Goal: Task Accomplishment & Management: Use online tool/utility

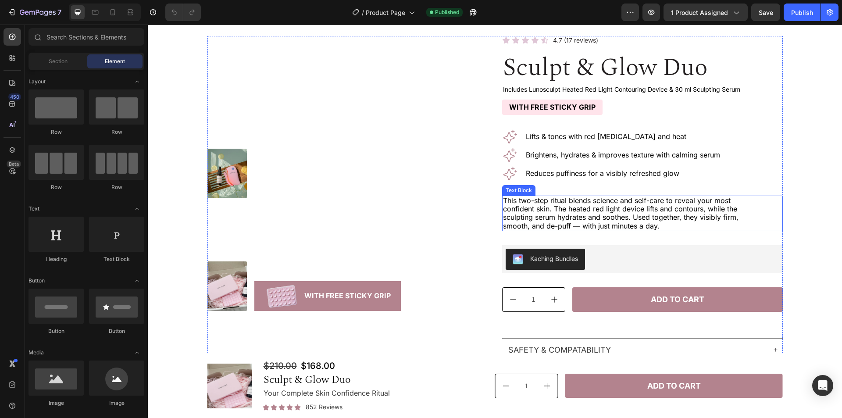
scroll to position [44, 0]
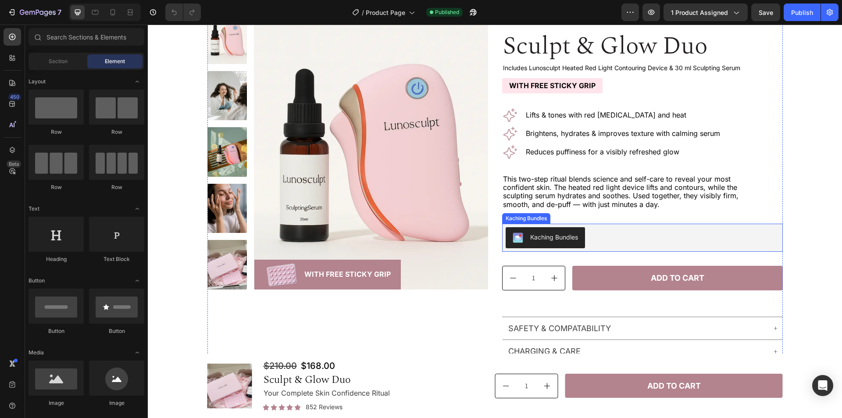
click at [690, 232] on div "Kaching Bundles" at bounding box center [643, 237] width 274 height 21
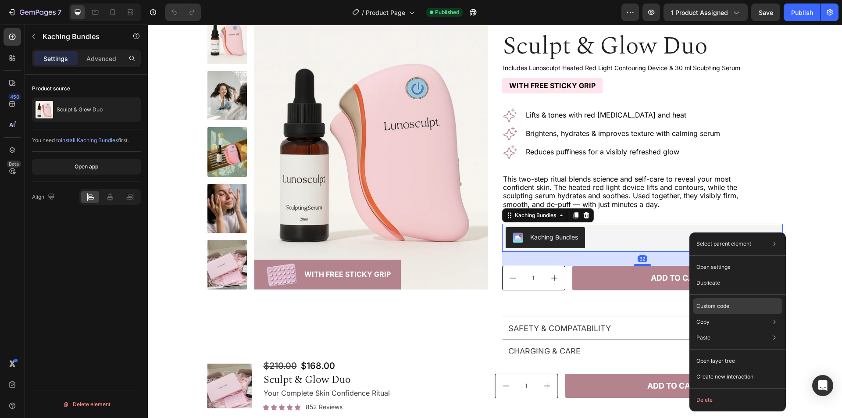
click at [715, 304] on p "Custom code" at bounding box center [712, 306] width 33 height 8
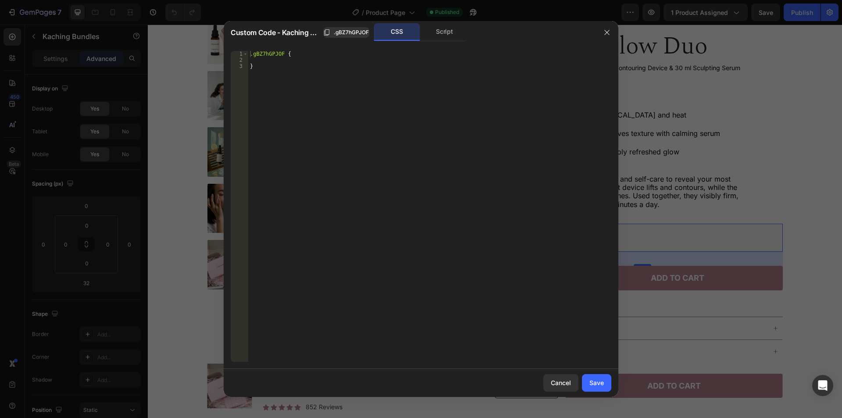
click at [310, 65] on div ".gBZ7hGPJOF { }" at bounding box center [429, 212] width 363 height 323
type textarea "}"
click at [332, 33] on div ".gBZ7hGPJOF" at bounding box center [346, 33] width 46 height 8
click at [332, 78] on div ".gBZ7hGPJOF { }" at bounding box center [429, 212] width 363 height 323
paste textarea ".gBZ7hGPJOF"
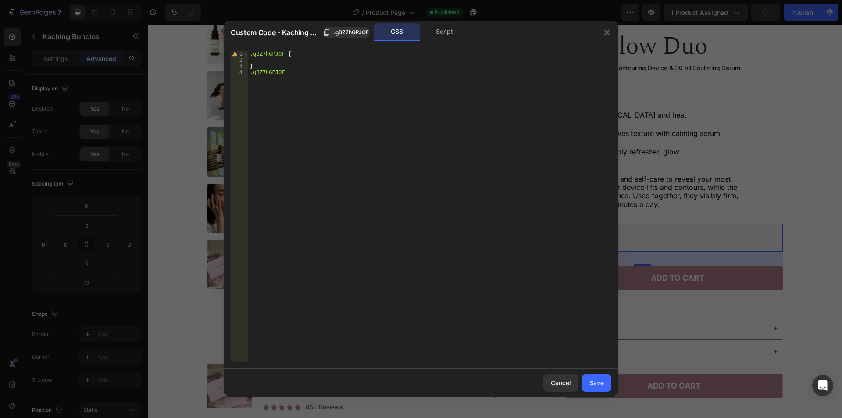
scroll to position [0, 2]
paste textarea ".kaching-bundles .kaching-bundles__bars--horizontal .kaching-bundles__bar-conte…"
type textarea ".gBZ7hGPJOF .kaching-bundles .kaching-bundles__bars--horizontal .kaching-bundle…"
paste textarea "flex-direction: column-reverse;"
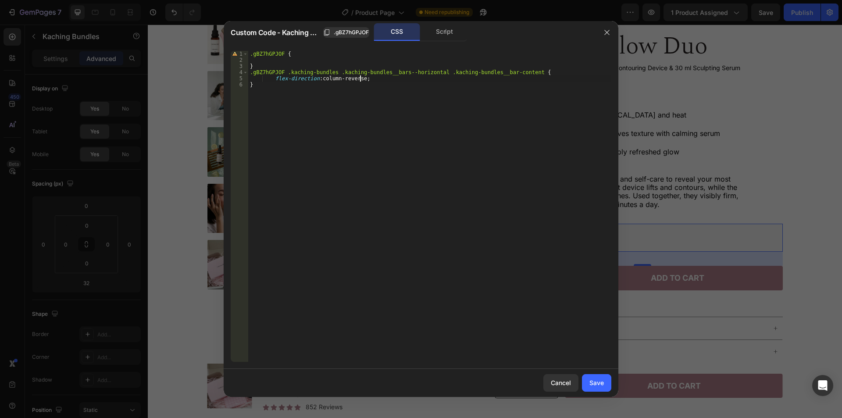
scroll to position [0, 9]
type textarea "flex-direction: column-reverse !important;"
drag, startPoint x: 599, startPoint y: 378, endPoint x: 578, endPoint y: 259, distance: 121.1
click at [599, 378] on div "Save" at bounding box center [596, 382] width 14 height 9
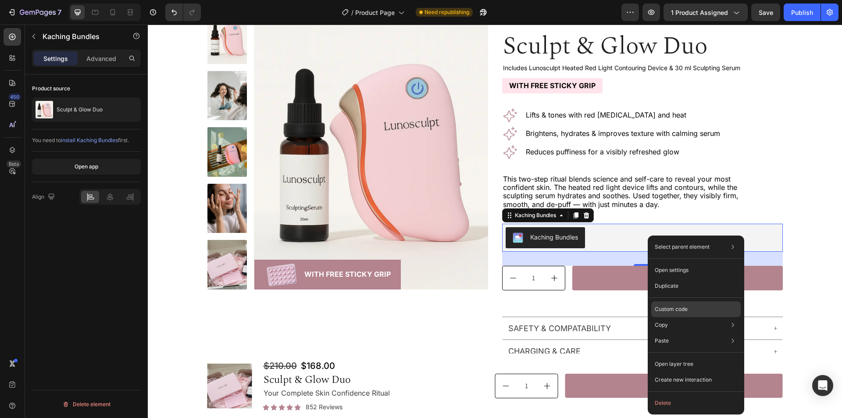
click at [669, 305] on div "Custom code" at bounding box center [695, 309] width 89 height 16
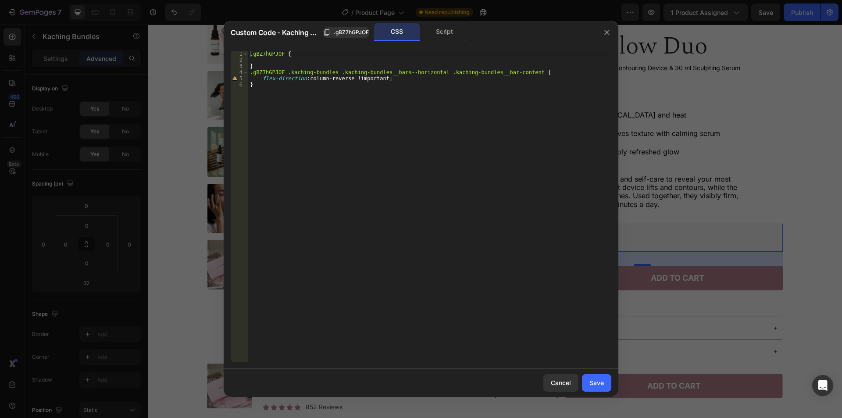
type textarea "}"
click at [468, 240] on div ".gBZ7hGPJOF { } .gBZ7hGPJOF .kaching-bundles .kaching-bundles__bars--horizontal…" at bounding box center [429, 212] width 363 height 323
paste textarea ".kaching-bundles .kaching-bundles__bars--horizontal .kaching-bundles__bar-prici…"
type textarea ".kaching-bundles .kaching-bundles__bars--horizontal .kaching-bundles__bar-prici…"
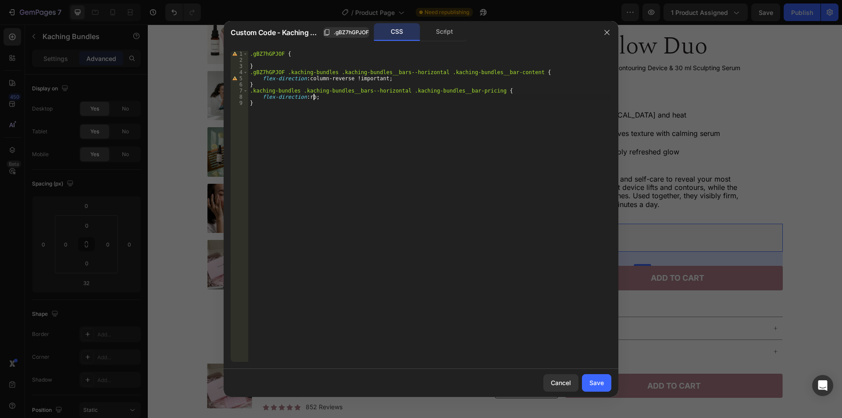
click at [321, 99] on div ".gBZ7hGPJOF { } .gBZ7hGPJOF .kaching-bundles .kaching-bundles__bars--horizontal…" at bounding box center [429, 212] width 363 height 323
drag, startPoint x: 321, startPoint y: 99, endPoint x: 265, endPoint y: 97, distance: 55.7
click at [265, 97] on div ".gBZ7hGPJOF { } .gBZ7hGPJOF .kaching-bundles .kaching-bundles__bars--horizontal…" at bounding box center [429, 212] width 363 height 323
paste textarea "w"
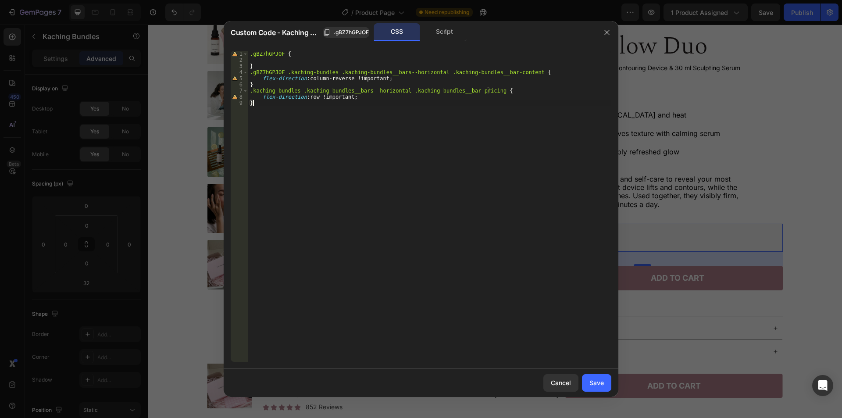
click at [385, 101] on div ".gBZ7hGPJOF { } .gBZ7hGPJOF .kaching-bundles .kaching-bundles__bars--horizontal…" at bounding box center [429, 212] width 363 height 323
click at [385, 97] on div ".gBZ7hGPJOF { } .gBZ7hGPJOF .kaching-bundles .kaching-bundles__bars--horizontal…" at bounding box center [429, 212] width 363 height 323
type textarea "flex-direction: row !important;"
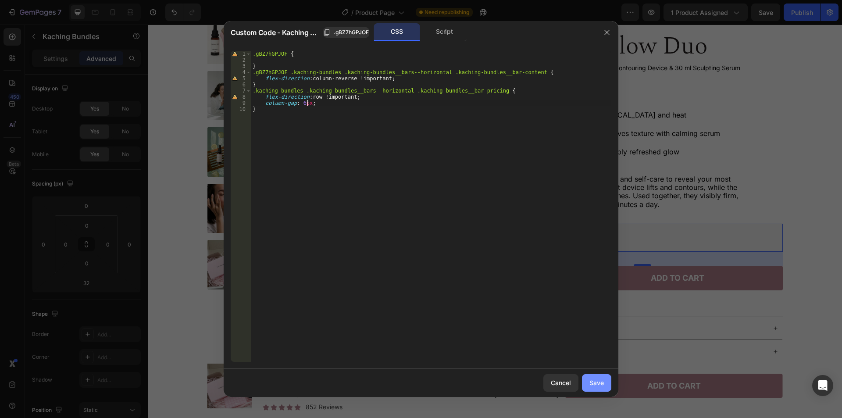
type textarea "column-gap: 6px;"
click at [598, 385] on div "Save" at bounding box center [596, 382] width 14 height 9
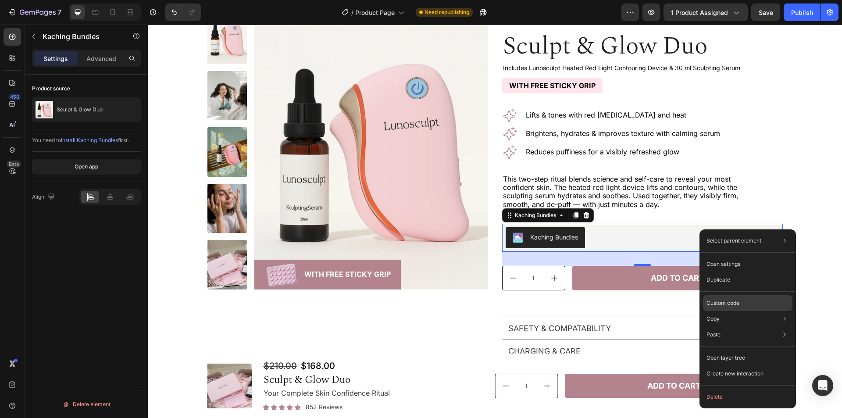
click at [744, 303] on div "Custom code" at bounding box center [747, 303] width 89 height 16
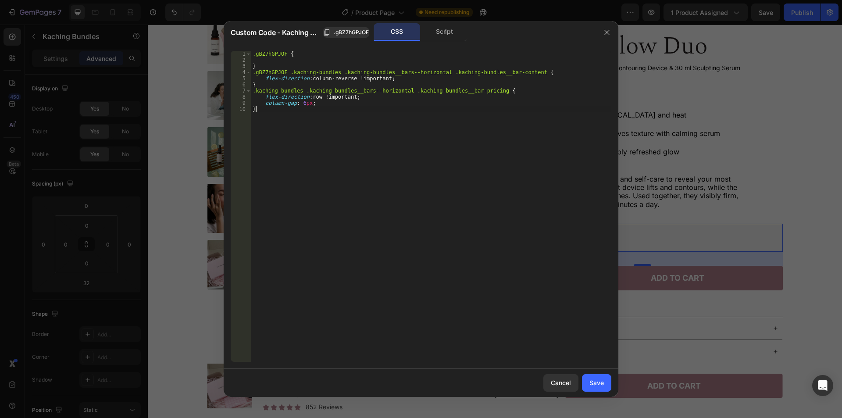
click at [494, 182] on div ".gBZ7hGPJOF { } .gBZ7hGPJOF .kaching-bundles .kaching-bundles__bars--horizontal…" at bounding box center [431, 212] width 360 height 323
type textarea "}"
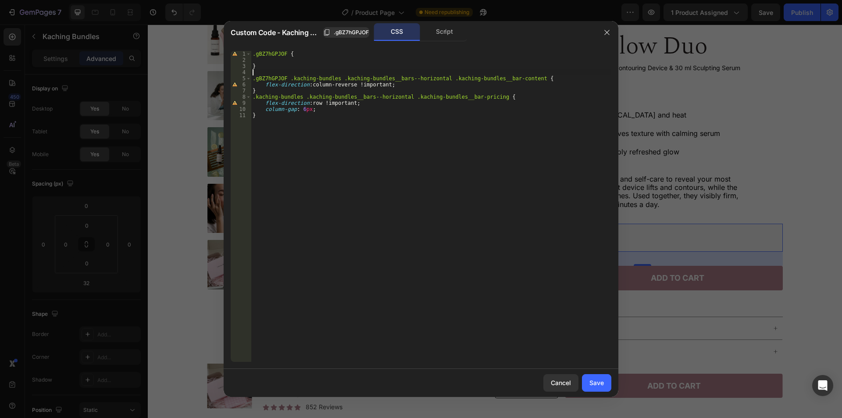
type textarea "{"
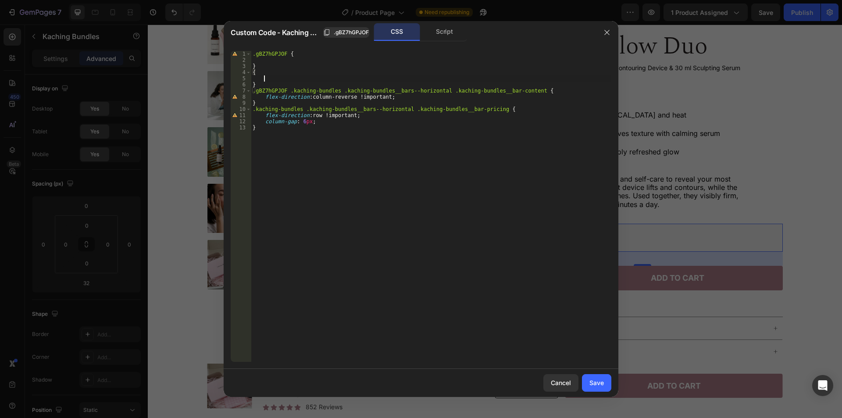
scroll to position [0, 0]
paste textarea
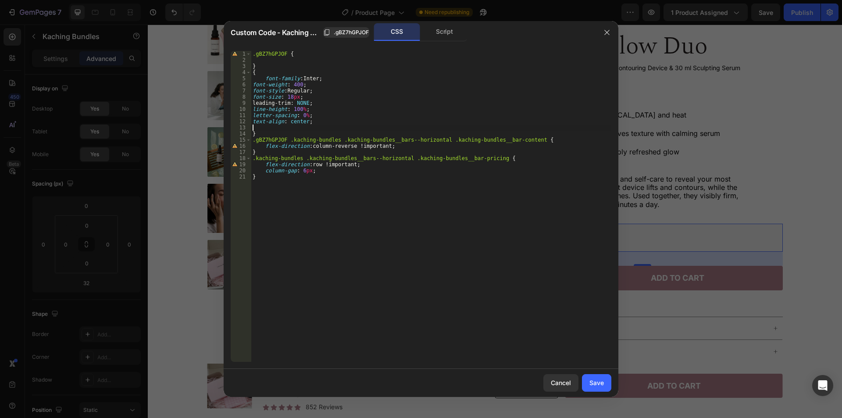
scroll to position [0, 0]
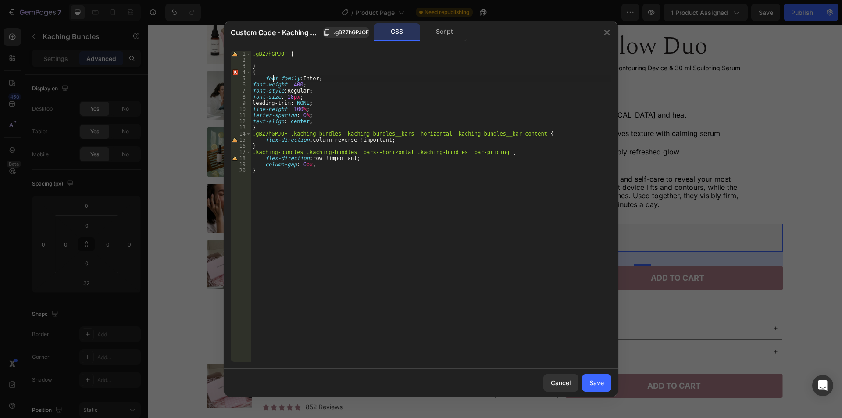
click at [274, 79] on div ".gBZ7hGPJOF { } { font-family : Inter ; font-weight : 400 ; font-style : Regula…" at bounding box center [431, 212] width 360 height 323
click at [329, 104] on div ".gBZ7hGPJOF { } { font-family : Inter ; font-weight : 400 ; font-style : Regula…" at bounding box center [431, 212] width 360 height 323
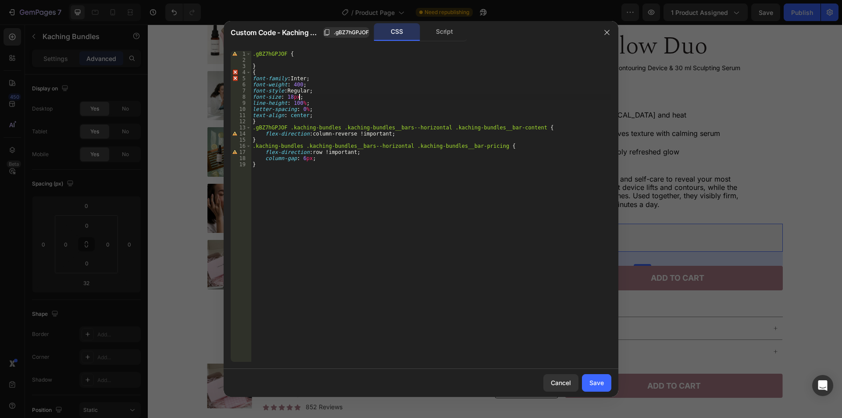
click at [331, 91] on div ".gBZ7hGPJOF { } { font-family : Inter ; font-weight : 400 ; font-style : Regula…" at bounding box center [431, 212] width 360 height 323
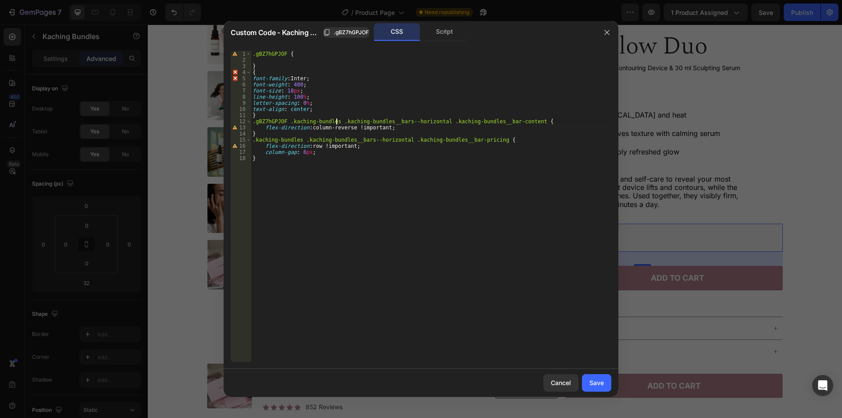
click at [336, 120] on div ".gBZ7hGPJOF { } { font-family : Inter ; font-weight : 400 ; font-size : 18 px ;…" at bounding box center [431, 212] width 360 height 323
click at [340, 86] on div ".gBZ7hGPJOF { } { font-family : Inter ; font-weight : 400 ; font-size : 18 px ;…" at bounding box center [431, 212] width 360 height 323
click at [340, 79] on div ".gBZ7hGPJOF { } { font-family : Inter ; font-weight : 400 ; font-size : 18 px ;…" at bounding box center [431, 212] width 360 height 323
click at [345, 70] on div ".gBZ7hGPJOF { } { font-family : Inter ; font-weight : 400 ; font-size : 18 px ;…" at bounding box center [431, 212] width 360 height 323
paste textarea ".gBZ7hGPJOF .kaching-bundles"
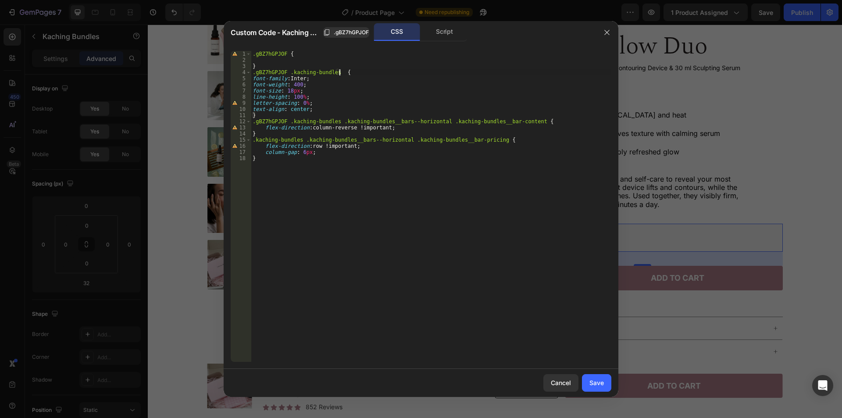
scroll to position [0, 7]
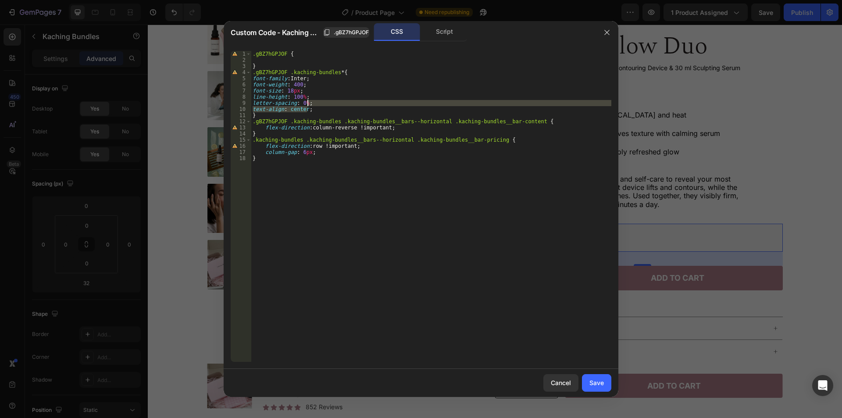
drag, startPoint x: 321, startPoint y: 108, endPoint x: 333, endPoint y: 103, distance: 13.2
click at [333, 103] on div ".gBZ7hGPJOF { } .gBZ7hGPJOF .kaching-bundles * { font-family : Inter ; font-wei…" at bounding box center [431, 212] width 360 height 323
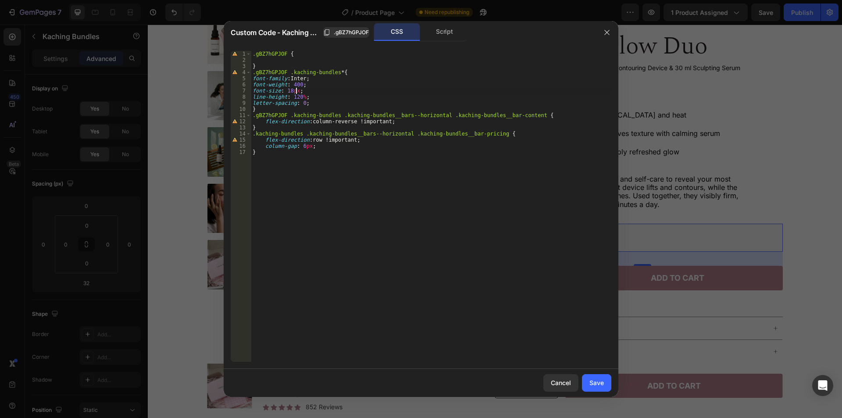
scroll to position [0, 4]
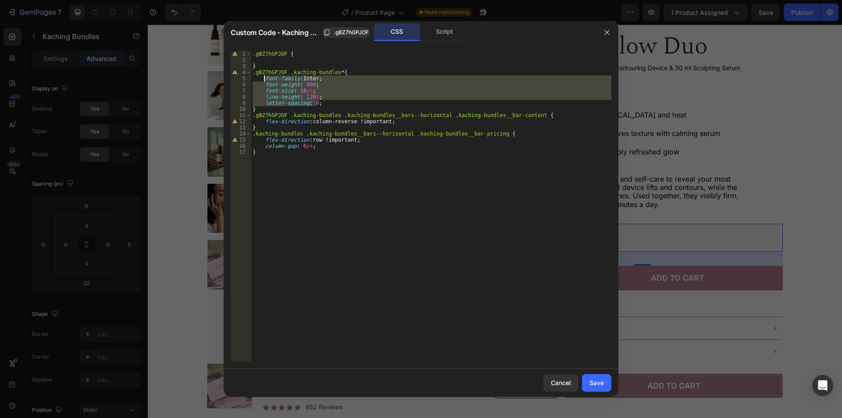
click at [332, 79] on div ".gBZ7hGPJOF { } .gBZ7hGPJOF .kaching-bundles * { font-family : Inter ; font-wei…" at bounding box center [431, 206] width 360 height 311
type textarea "font-family: Inter;"
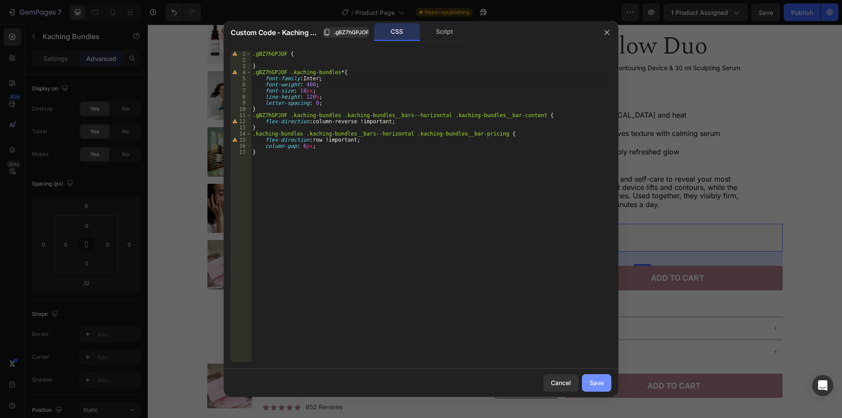
drag, startPoint x: 602, startPoint y: 381, endPoint x: 623, endPoint y: 119, distance: 262.6
click at [602, 381] on div "Save" at bounding box center [596, 382] width 14 height 9
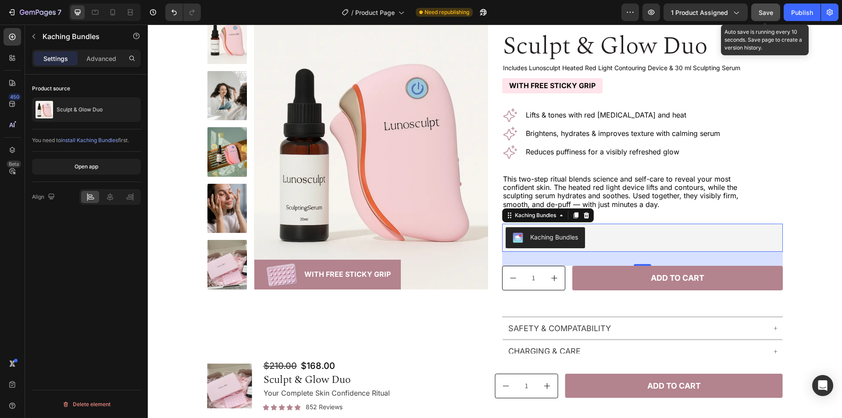
click at [768, 15] on span "Save" at bounding box center [766, 12] width 14 height 7
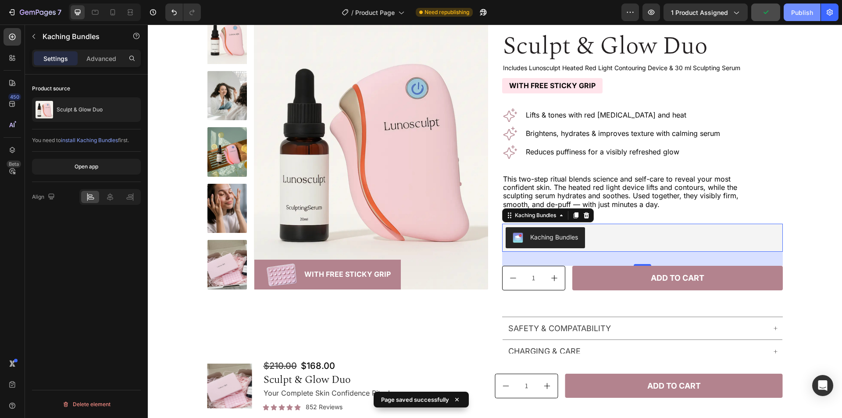
click at [801, 11] on div "Publish" at bounding box center [802, 12] width 22 height 9
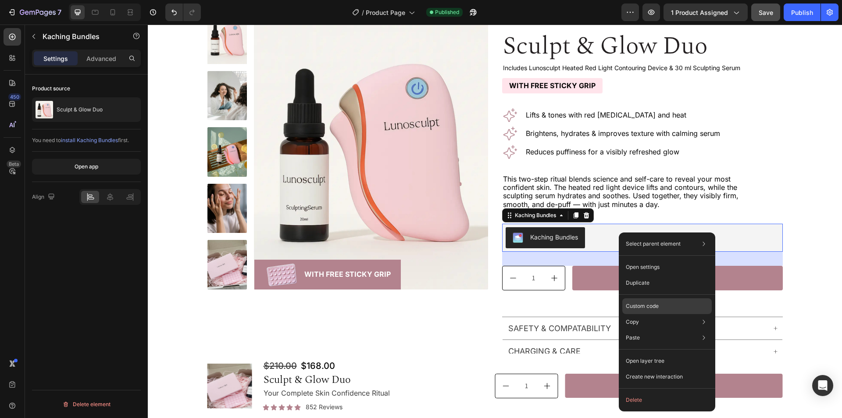
click at [659, 303] on p "Custom code" at bounding box center [642, 306] width 33 height 8
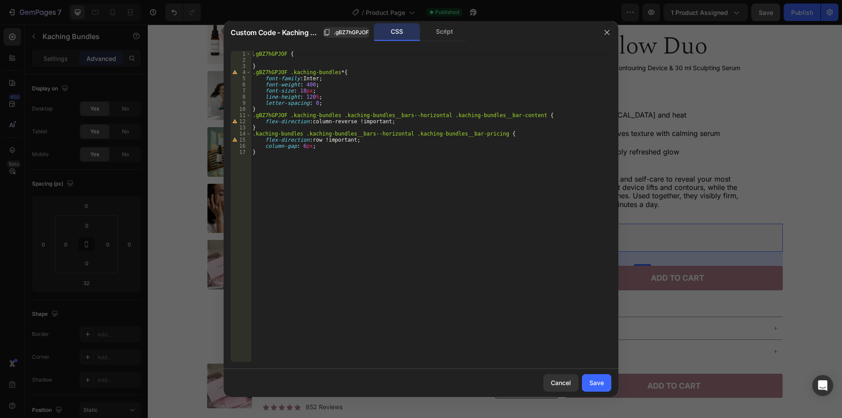
type textarea "}"
click at [432, 109] on div ".gBZ7hGPJOF { } .gBZ7hGPJOF .kaching-bundles * { font-family : Inter ; font-wei…" at bounding box center [431, 212] width 360 height 323
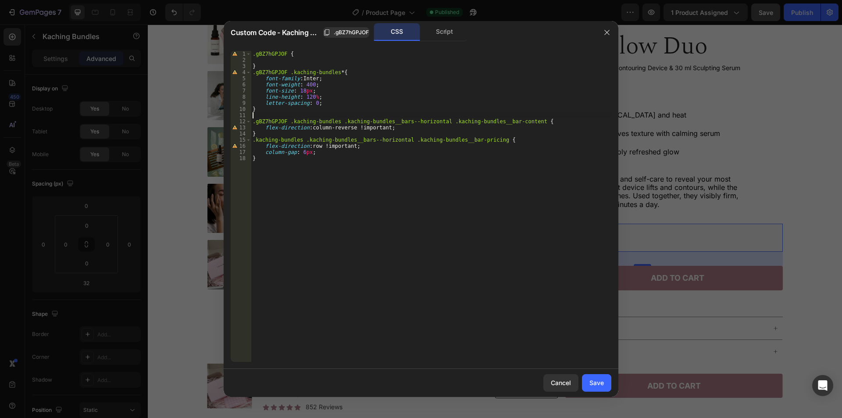
paste textarea ".kaching-bundles .kaching-bundles__bars--horizontal .kaching-bundles__bar-wrapp…"
type textarea ".kaching-bundles .kaching-bundles__bars--horizontal .kaching-bundles__bar-wrapp…"
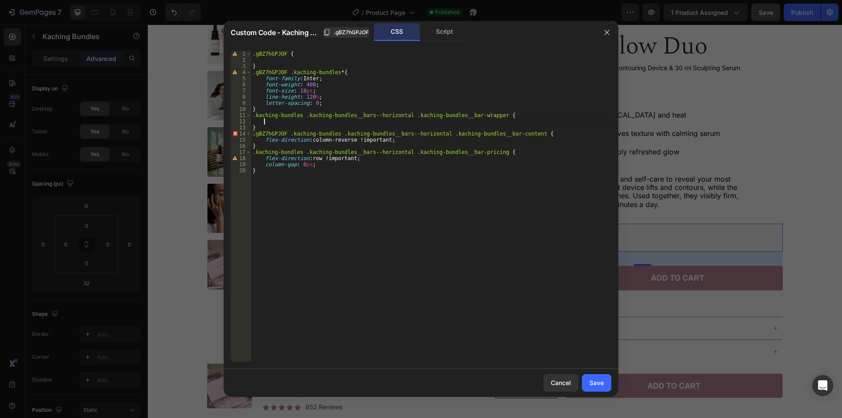
scroll to position [0, 0]
click at [379, 71] on div ".gBZ7hGPJOF { } .gBZ7hGPJOF .kaching-bundles * { font-family : Inter ; font-wei…" at bounding box center [431, 212] width 360 height 323
click at [348, 29] on span ".gBZ7hGPJOF" at bounding box center [351, 33] width 35 height 8
click at [337, 117] on div ".gBZ7hGPJOF { } .gBZ7hGPJOF .kaching-bundles * { font-family : Inter ; font-wei…" at bounding box center [431, 212] width 360 height 323
paste textarea ".gBZ7hGPJOF"
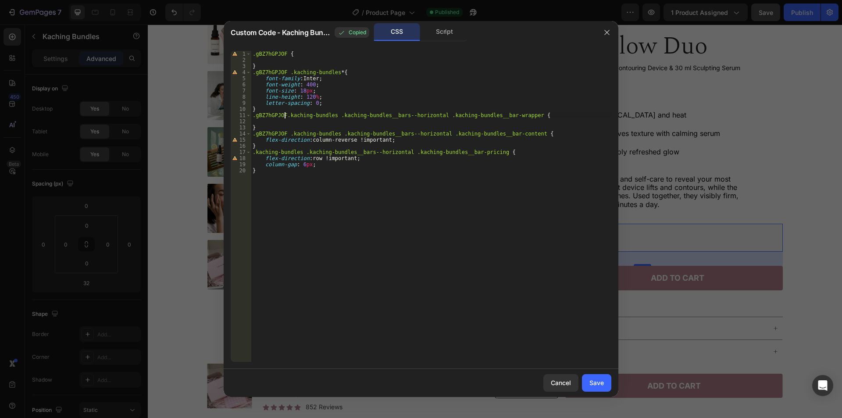
scroll to position [0, 3]
type textarea ".gBZ7hGPJOF .kaching-bundles .kaching-bundles__bars--horizontal .kaching-bundle…"
paste textarea "justify-content: flex-start;"
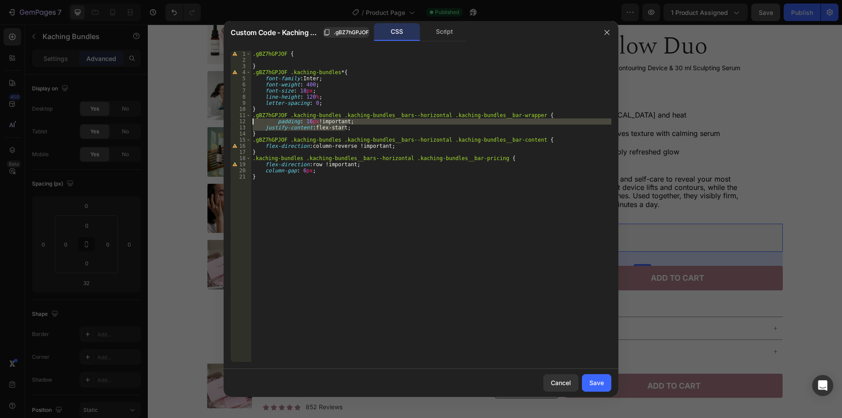
drag, startPoint x: 349, startPoint y: 129, endPoint x: 239, endPoint y: 123, distance: 109.4
click at [239, 123] on div "justify-content: flex-start; 1 2 3 4 5 6 7 8 9 10 11 12 13 14 15 16 17 18 19 20…" at bounding box center [421, 206] width 381 height 311
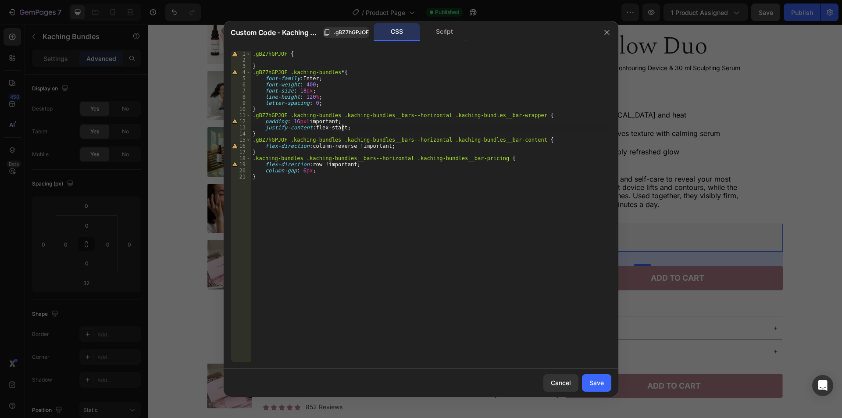
scroll to position [0, 7]
type textarea "justify-content: flex-start !;"
drag, startPoint x: 588, startPoint y: 378, endPoint x: 594, endPoint y: 379, distance: 6.2
click at [594, 379] on button "Save" at bounding box center [596, 383] width 29 height 18
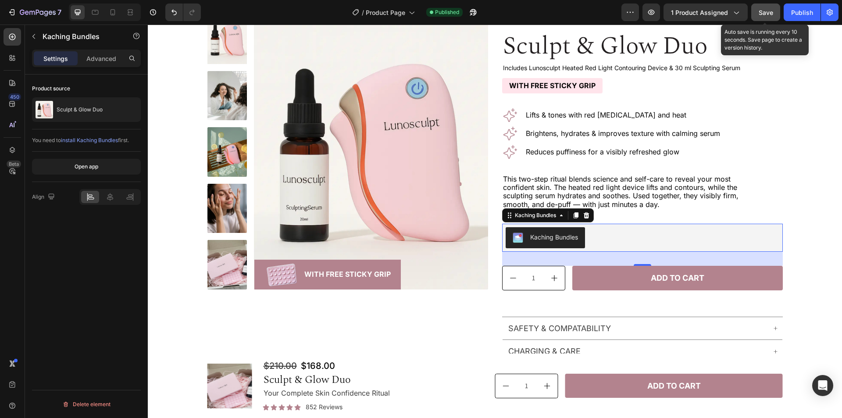
click at [767, 11] on span "Save" at bounding box center [766, 12] width 14 height 7
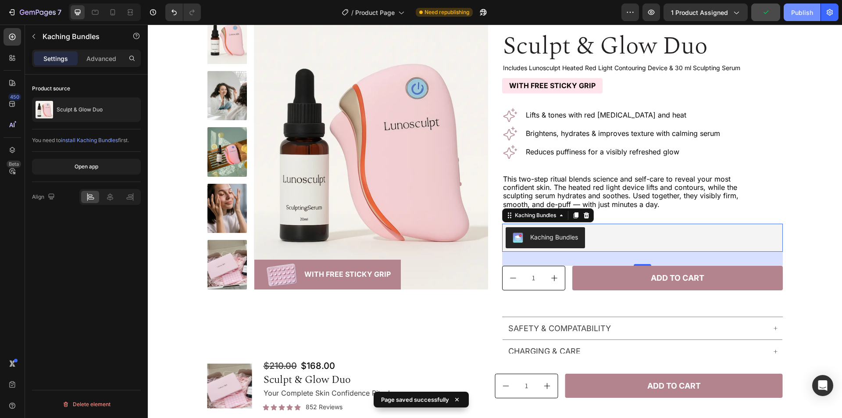
click at [799, 11] on div "Publish" at bounding box center [802, 12] width 22 height 9
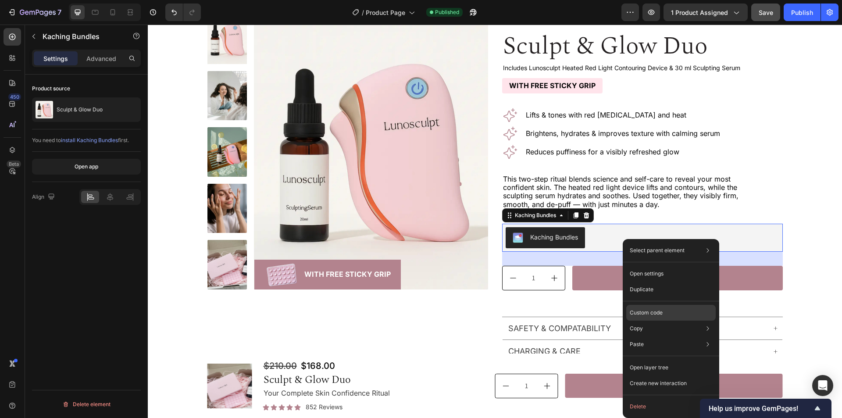
click at [666, 311] on div "Custom code" at bounding box center [670, 313] width 89 height 16
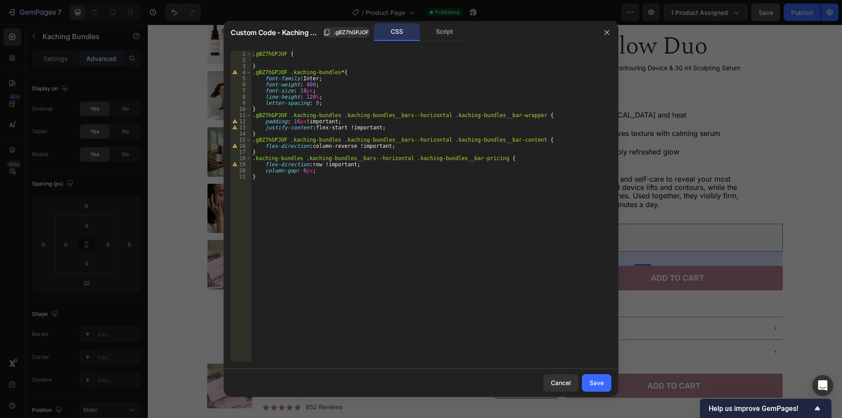
type textarea "}"
click at [527, 197] on div ".gBZ7hGPJOF { } .gBZ7hGPJOF .kaching-bundles * { font-family : Inter ; font-wei…" at bounding box center [431, 212] width 360 height 323
paste textarea "}"
paste textarea ".kaching-bundles .kaching-bundles__bar-price"
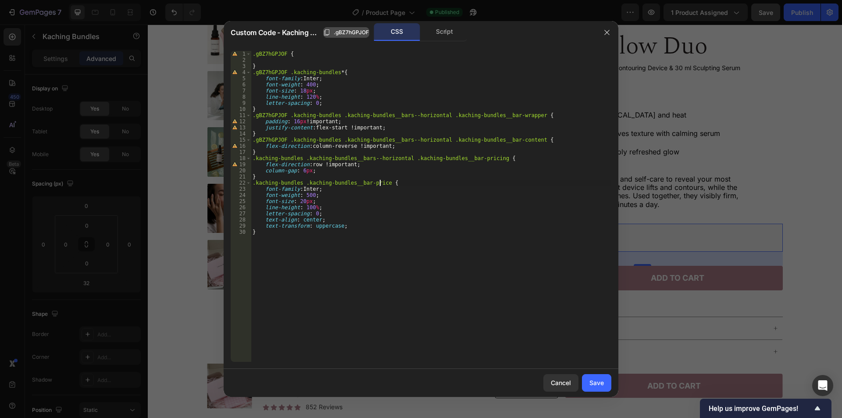
click at [351, 32] on span ".gBZ7hGPJOF" at bounding box center [351, 33] width 35 height 8
click at [409, 175] on div ".gBZ7hGPJOF { } .gBZ7hGPJOF .kaching-bundles * { font-family : Inter ; font-wei…" at bounding box center [431, 212] width 360 height 323
click at [408, 181] on div ".gBZ7hGPJOF { } .gBZ7hGPJOF .kaching-bundles * { font-family : Inter ; font-wei…" at bounding box center [431, 212] width 360 height 323
paste textarea ".gBZ7hGPJOF"
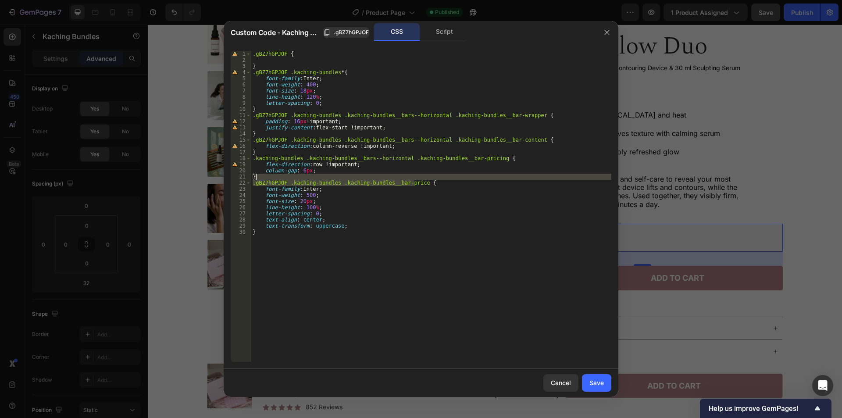
paste textarea
click at [406, 190] on div ".gBZ7hGPJOF { } .gBZ7hGPJOF .kaching-bundles * { font-family : Inter ; font-wei…" at bounding box center [431, 212] width 360 height 323
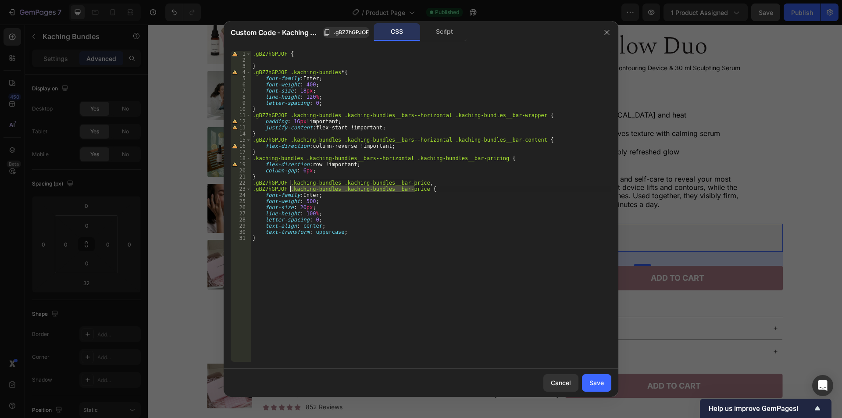
drag, startPoint x: 406, startPoint y: 190, endPoint x: 301, endPoint y: 187, distance: 105.3
click at [301, 187] on div ".gBZ7hGPJOF { } .gBZ7hGPJOF .kaching-bundles * { font-family : Inter ; font-wei…" at bounding box center [431, 212] width 360 height 323
paste textarea ".kaching-bundles .kaching-bundles__bar-full-price"
drag, startPoint x: 454, startPoint y: 188, endPoint x: 465, endPoint y: 193, distance: 12.0
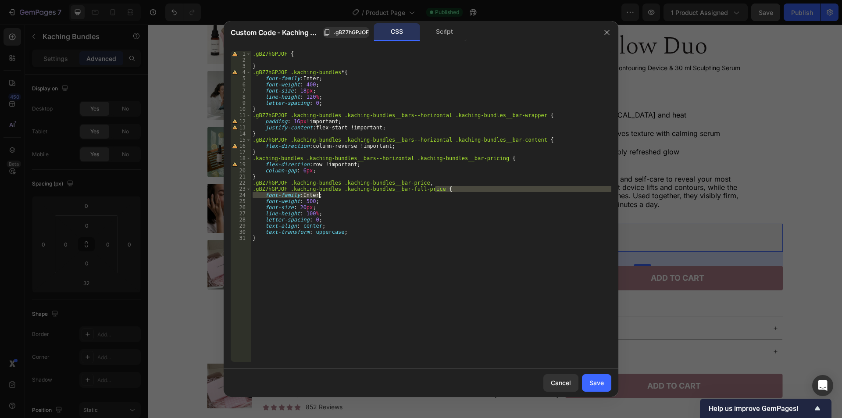
click at [465, 193] on div ".gBZ7hGPJOF { } .gBZ7hGPJOF .kaching-bundles * { font-family : Inter ; font-wei…" at bounding box center [431, 212] width 360 height 323
click at [470, 218] on div ".gBZ7hGPJOF { } .gBZ7hGPJOF .kaching-bundles * { font-family : Inter ; font-wei…" at bounding box center [431, 212] width 360 height 323
click at [471, 211] on div ".gBZ7hGPJOF { } .gBZ7hGPJOF .kaching-bundles * { font-family : Inter ; font-wei…" at bounding box center [431, 212] width 360 height 323
click at [463, 201] on div ".gBZ7hGPJOF { } .gBZ7hGPJOF .kaching-bundles * { font-family : Inter ; font-wei…" at bounding box center [431, 212] width 360 height 323
click at [463, 206] on div ".gBZ7hGPJOF { } .gBZ7hGPJOF .kaching-bundles * { font-family : Inter ; font-wei…" at bounding box center [431, 212] width 360 height 323
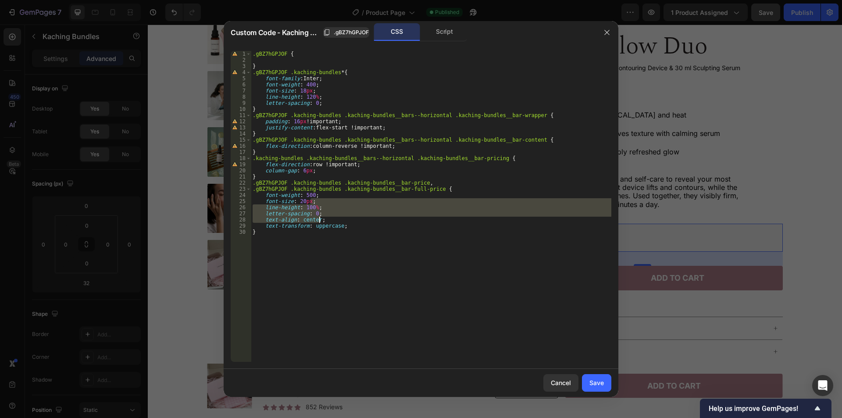
type textarea "font-size: 20px;"
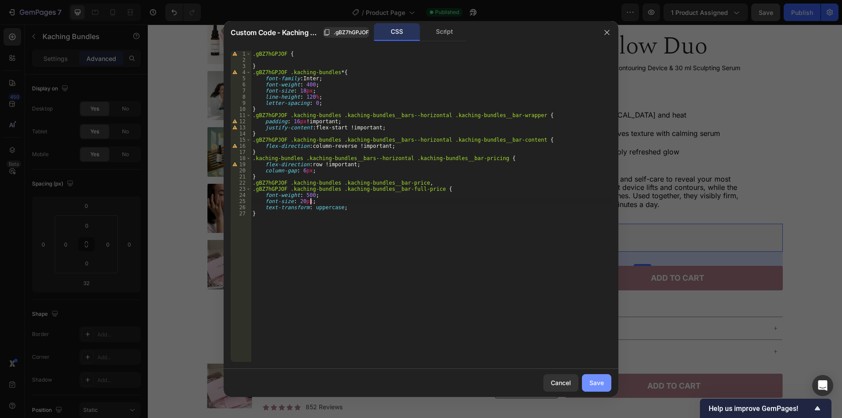
click at [604, 383] on button "Save" at bounding box center [596, 383] width 29 height 18
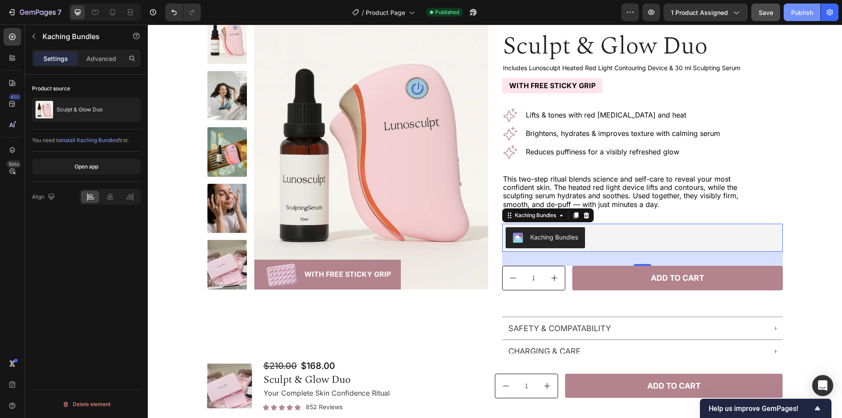
click at [796, 16] on div "Publish" at bounding box center [802, 12] width 22 height 9
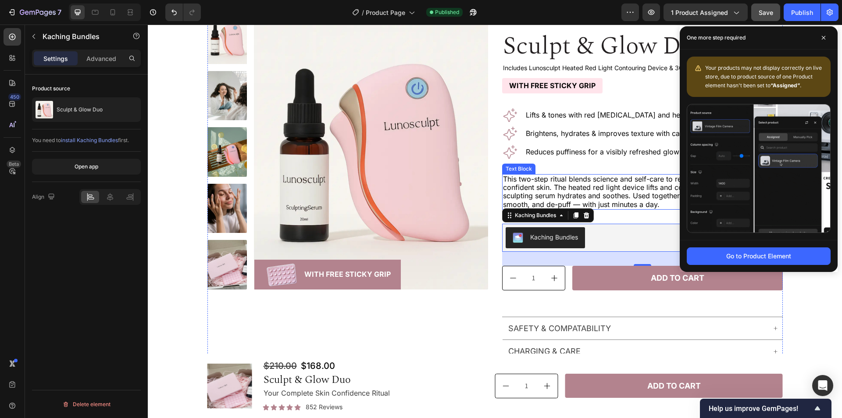
click at [628, 197] on p "This two-step ritual blends science and self-care to reveal your most confident…" at bounding box center [622, 192] width 239 height 34
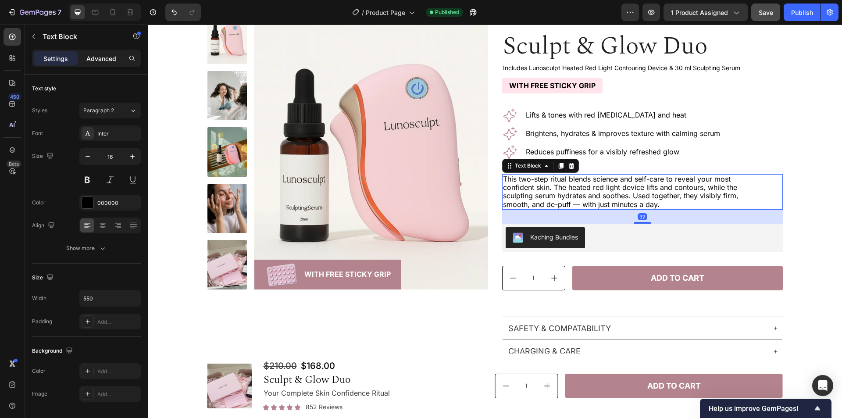
click at [106, 61] on p "Advanced" at bounding box center [101, 58] width 30 height 9
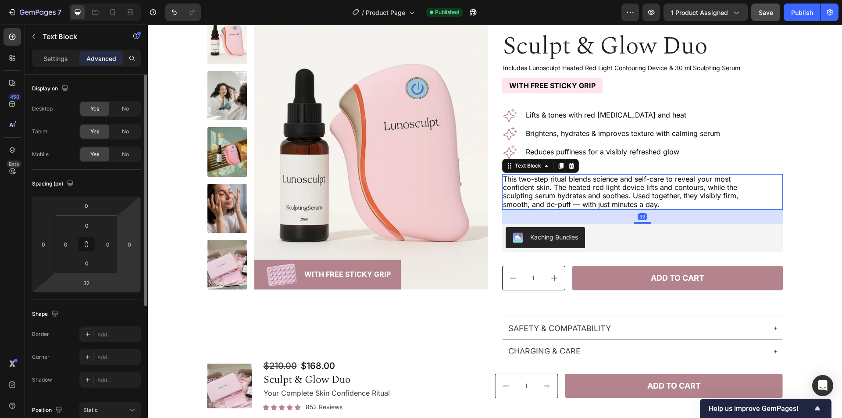
click at [111, 0] on html "7 Version history / Product Page Published Preview 1 product assigned Save Publ…" at bounding box center [421, 0] width 842 height 0
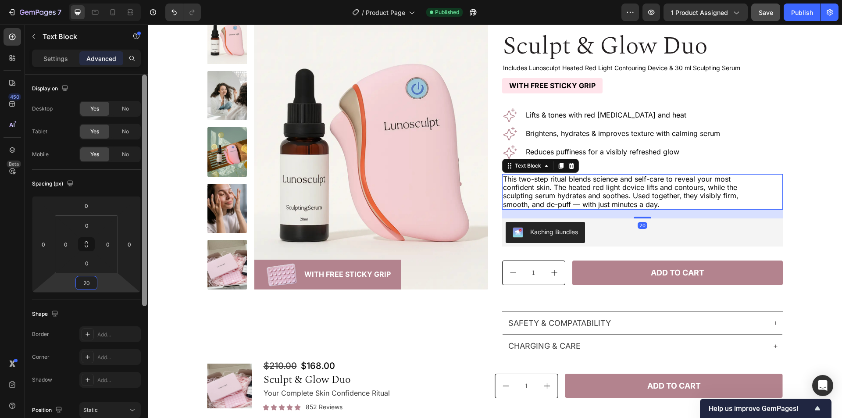
type input "20"
click at [113, 184] on div "Spacing (px)" at bounding box center [86, 184] width 109 height 14
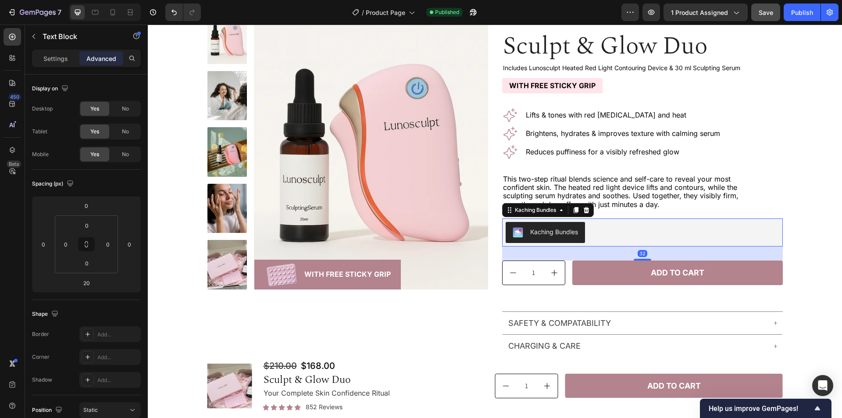
click at [705, 231] on div "Kaching Bundles" at bounding box center [643, 232] width 274 height 21
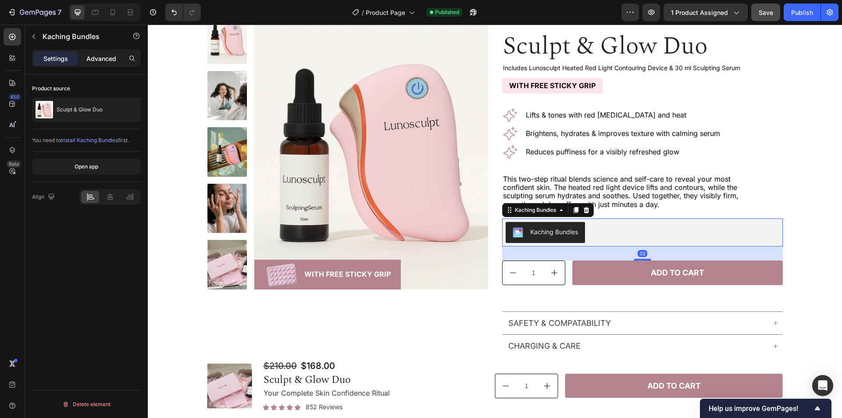
click at [100, 57] on p "Advanced" at bounding box center [101, 58] width 30 height 9
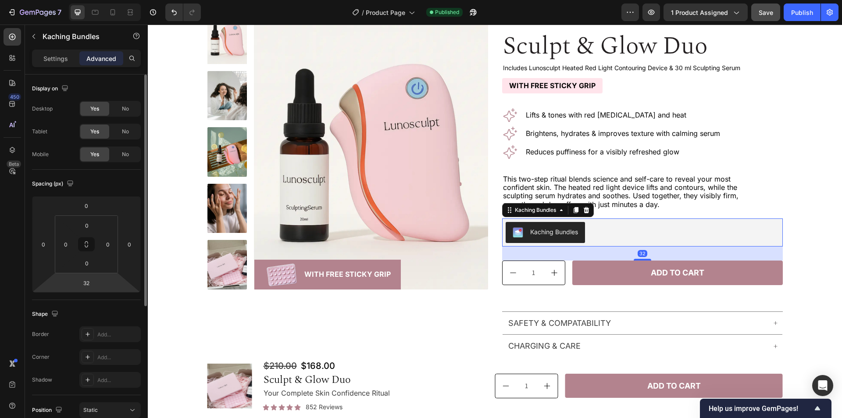
click at [112, 0] on html "7 Version history / Product Page Published Preview 1 product assigned Save Publ…" at bounding box center [421, 0] width 842 height 0
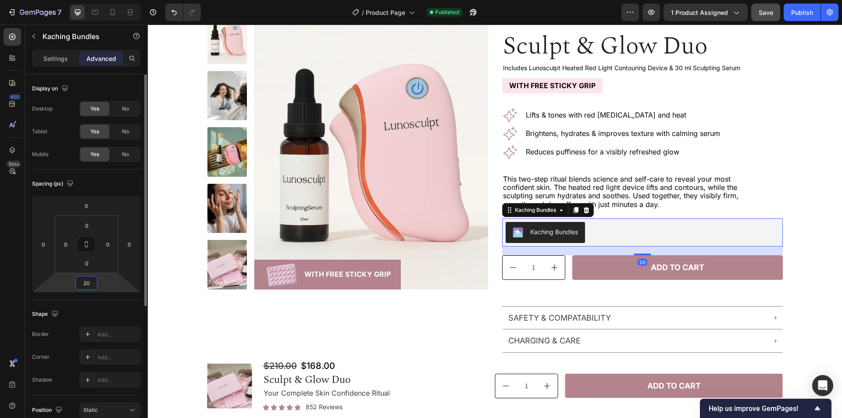
type input "20"
click at [84, 312] on div "Shape" at bounding box center [86, 314] width 109 height 14
click at [95, 18] on div at bounding box center [95, 12] width 14 height 14
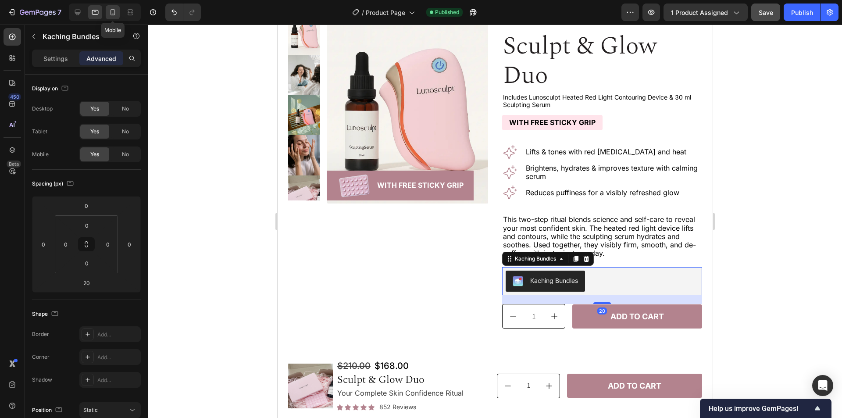
click at [114, 14] on icon at bounding box center [113, 14] width 2 height 1
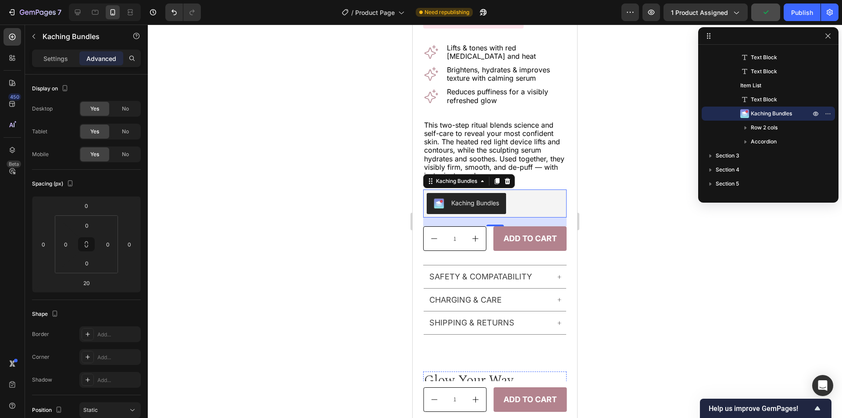
scroll to position [296, 0]
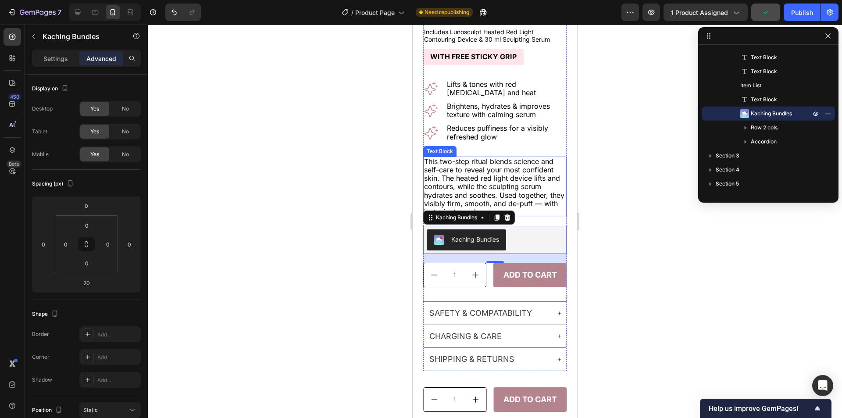
click at [544, 168] on p "This two-step ritual blends science and self-care to reveal your most confident…" at bounding box center [495, 186] width 142 height 59
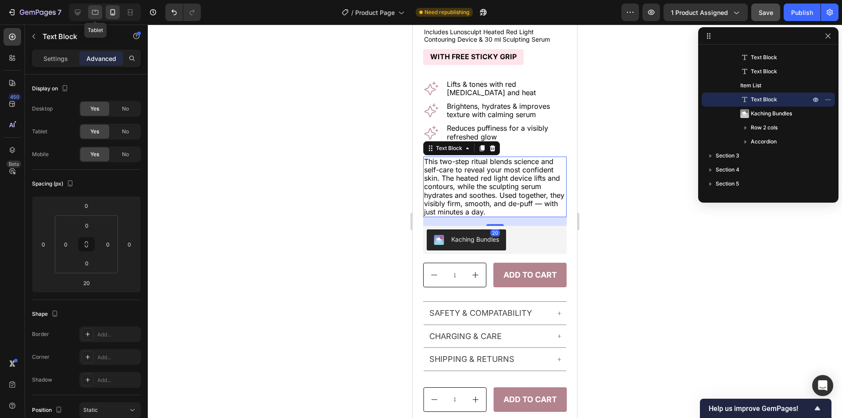
click at [96, 12] on icon at bounding box center [95, 12] width 9 height 9
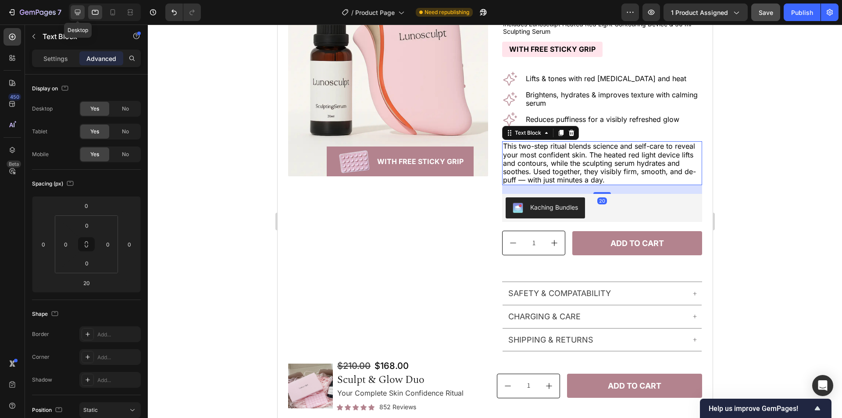
click at [78, 10] on icon at bounding box center [78, 13] width 6 height 6
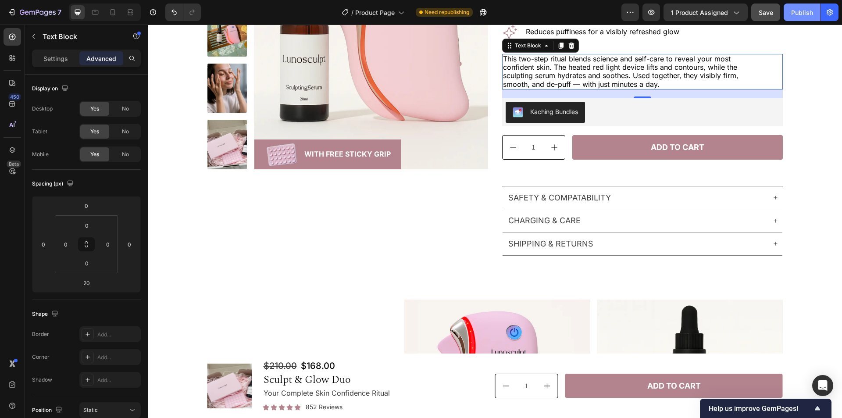
scroll to position [163, 0]
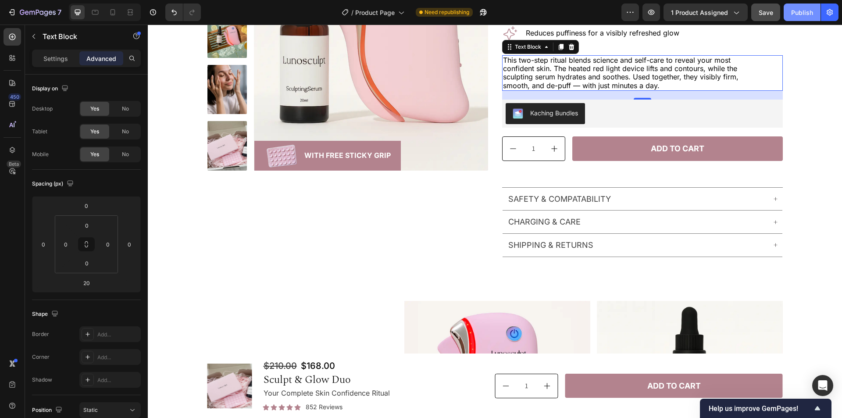
click at [804, 15] on div "Publish" at bounding box center [802, 12] width 22 height 9
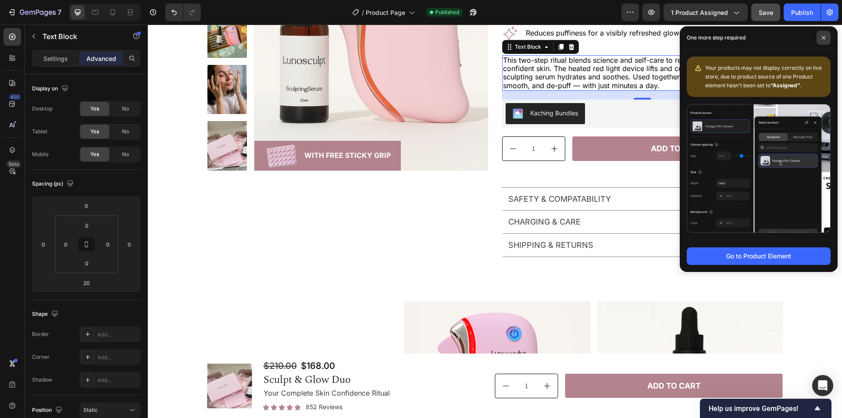
click at [823, 38] on icon at bounding box center [823, 38] width 4 height 4
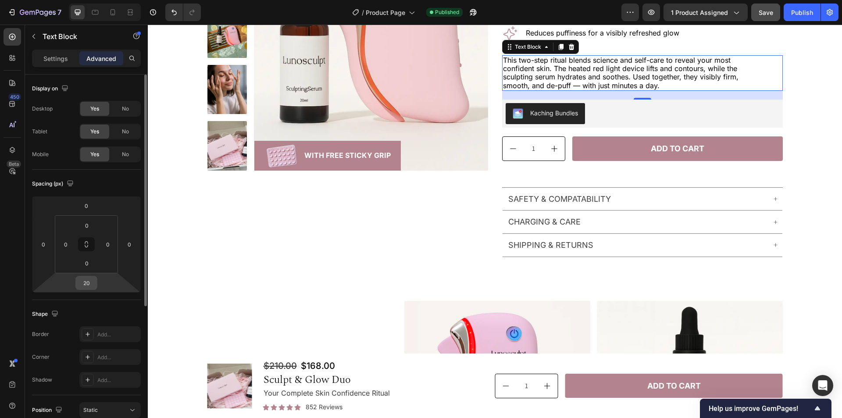
click at [90, 280] on input "20" at bounding box center [87, 282] width 18 height 13
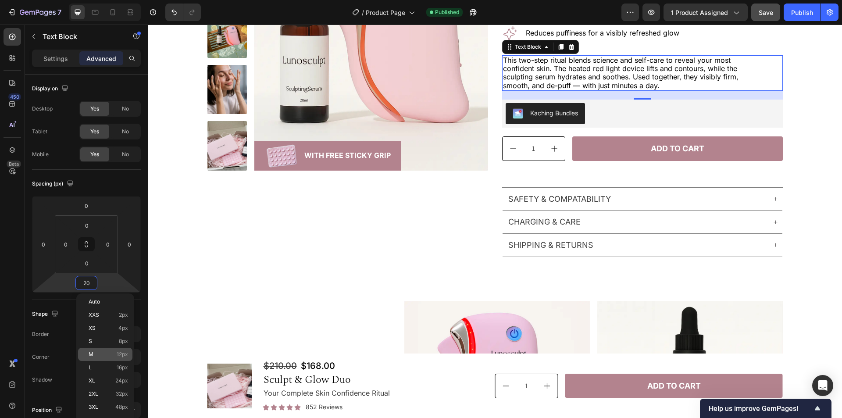
click at [101, 355] on p "M 12px" at bounding box center [108, 354] width 39 height 6
type input "12"
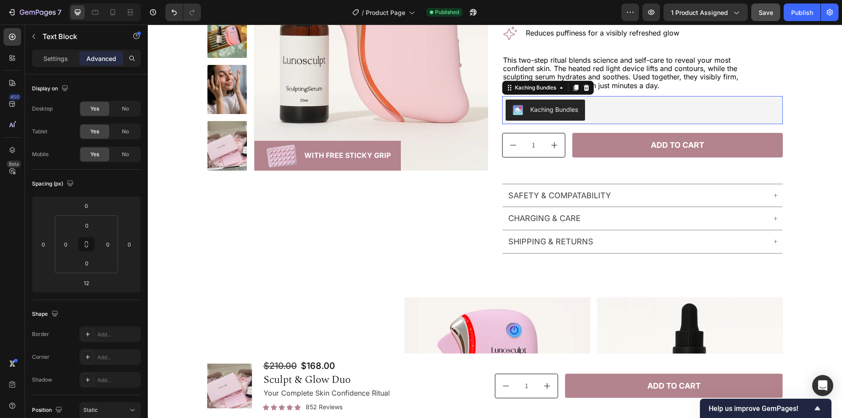
click at [713, 103] on div "Kaching Bundles" at bounding box center [643, 110] width 274 height 21
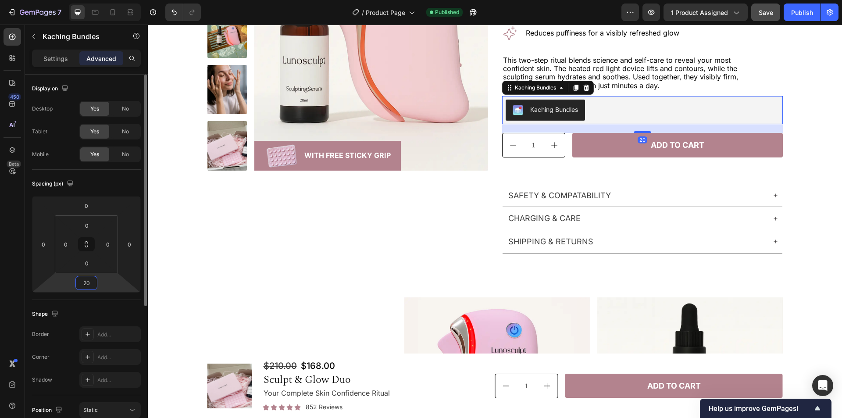
click at [87, 283] on input "20" at bounding box center [87, 282] width 18 height 13
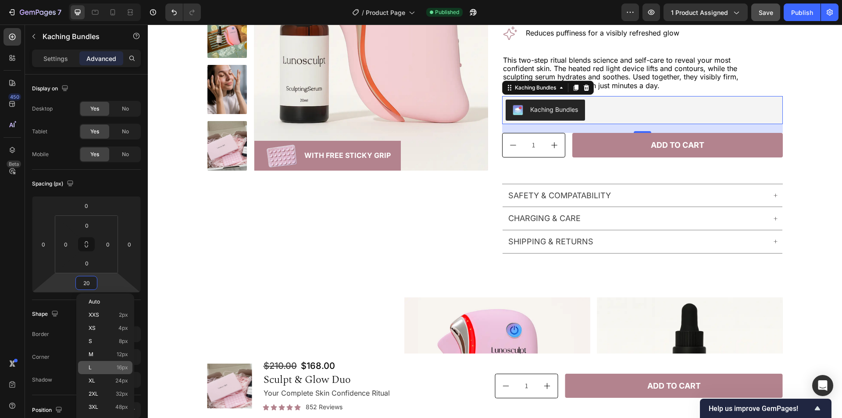
click at [100, 364] on div "L 16px" at bounding box center [105, 367] width 54 height 13
type input "16"
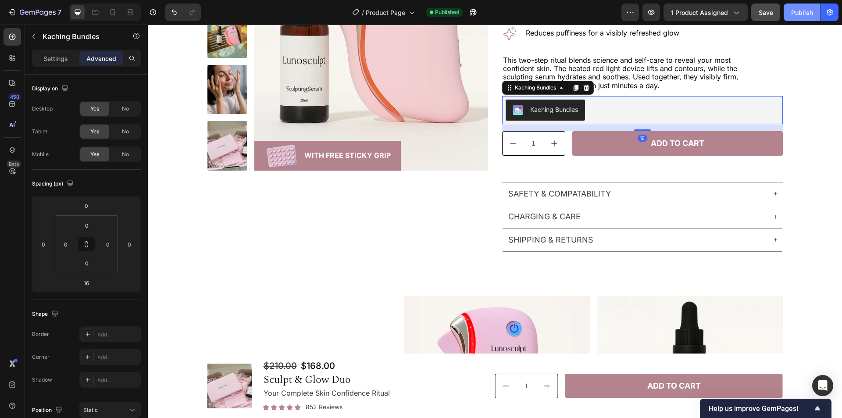
drag, startPoint x: 805, startPoint y: 17, endPoint x: 693, endPoint y: 80, distance: 128.6
click at [805, 17] on div "Publish" at bounding box center [802, 12] width 22 height 9
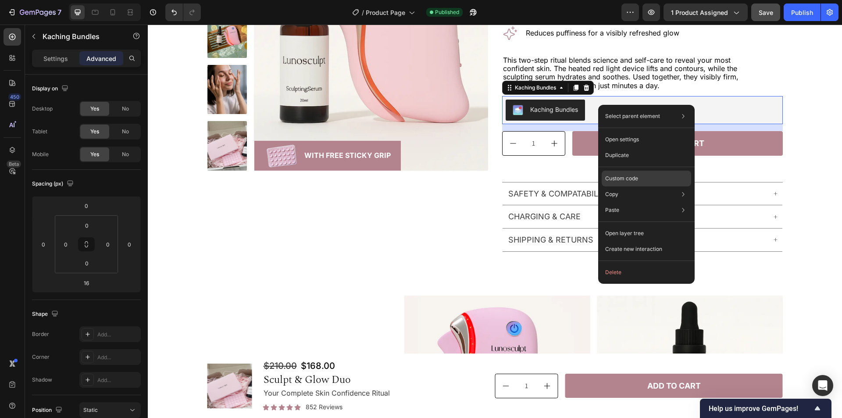
click at [627, 179] on p "Custom code" at bounding box center [621, 179] width 33 height 8
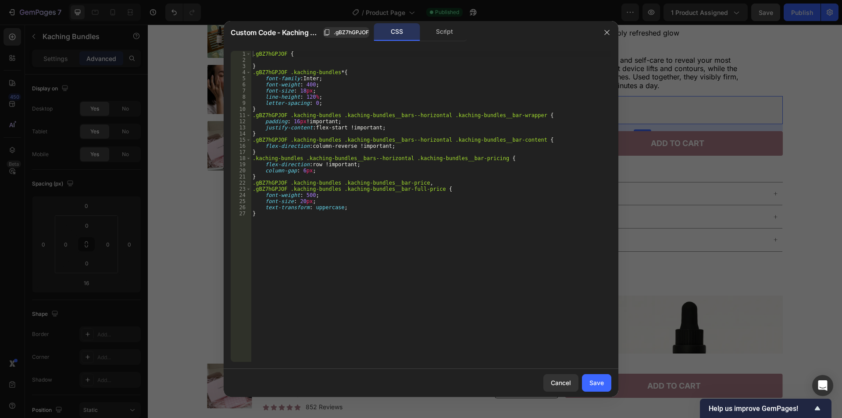
type textarea "}"
click at [409, 300] on div ".gBZ7hGPJOF { } .gBZ7hGPJOF .kaching-bundles * { font-family : Inter ; font-wei…" at bounding box center [431, 212] width 360 height 323
paste textarea ".kaching-bundles .kaching-bundles__bars--horizontal.kaching-bundles__bars"
type textarea ".kaching-bundles .kaching-bundles__bars--horizontal.kaching-bundles__bars {"
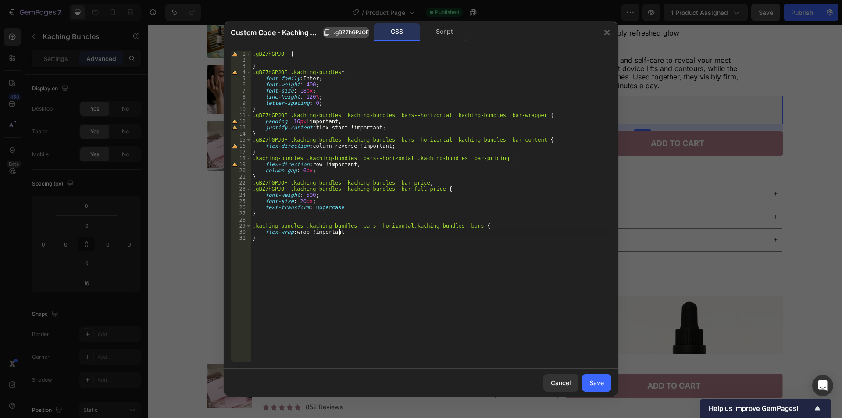
click at [349, 29] on span ".gBZ7hGPJOF" at bounding box center [351, 33] width 35 height 8
click at [503, 225] on div ".gBZ7hGPJOF { } .gBZ7hGPJOF .kaching-bundles * { font-family : Inter ; font-wei…" at bounding box center [431, 212] width 360 height 323
paste textarea ".gBZ7hGPJOF"
click at [301, 230] on div ".gBZ7hGPJOF { } .gBZ7hGPJOF .kaching-bundles * { font-family : Inter ; font-wei…" at bounding box center [431, 212] width 360 height 323
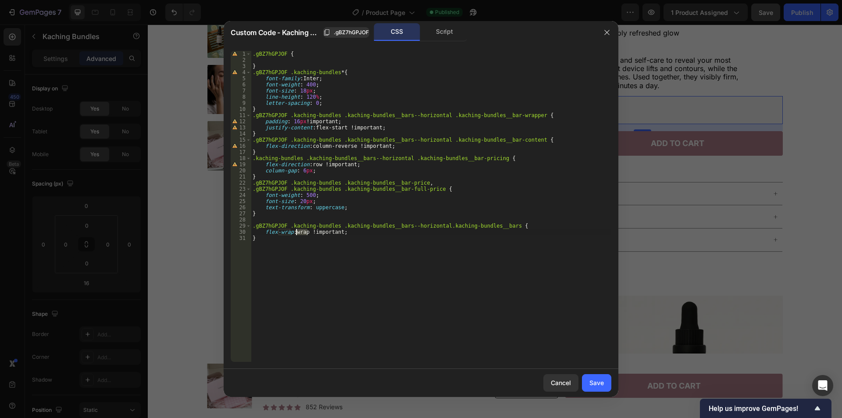
click at [300, 230] on div ".gBZ7hGPJOF { } .gBZ7hGPJOF .kaching-bundles * { font-family : Inter ; font-wei…" at bounding box center [431, 212] width 360 height 323
click at [427, 224] on div ".gBZ7hGPJOF { } .gBZ7hGPJOF .kaching-bundles * { font-family : Inter ; font-wei…" at bounding box center [431, 212] width 360 height 323
drag, startPoint x: 427, startPoint y: 224, endPoint x: 352, endPoint y: 226, distance: 75.0
click at [352, 226] on div ".gBZ7hGPJOF { } .gBZ7hGPJOF .kaching-bundles * { font-family : Inter ; font-wei…" at bounding box center [431, 212] width 360 height 323
click at [402, 220] on div ".gBZ7hGPJOF { } .gBZ7hGPJOF .kaching-bundles * { font-family : Inter ; font-wei…" at bounding box center [431, 212] width 360 height 323
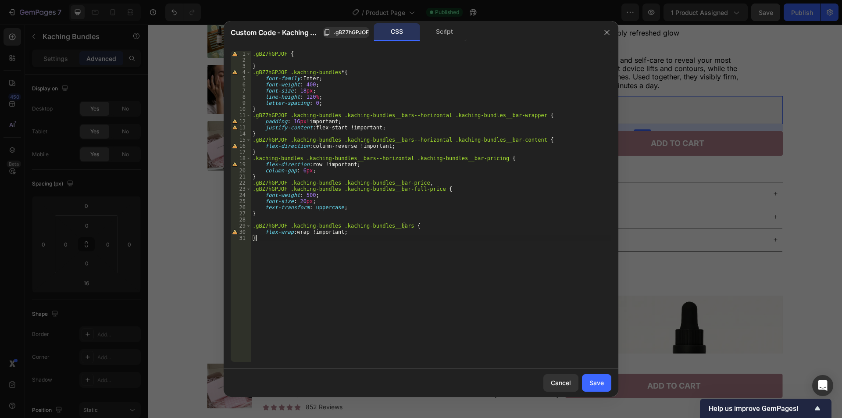
click at [291, 243] on div ".gBZ7hGPJOF { } .gBZ7hGPJOF .kaching-bundles * { font-family : Inter ; font-wei…" at bounding box center [431, 212] width 360 height 323
paste textarea ".gBZ7hGPJOF .kaching-bundles .kaching-bundles__bars"
click at [393, 239] on div ".gBZ7hGPJOF { } .gBZ7hGPJOF .kaching-bundles * { font-family : Inter ; font-wei…" at bounding box center [431, 212] width 360 height 323
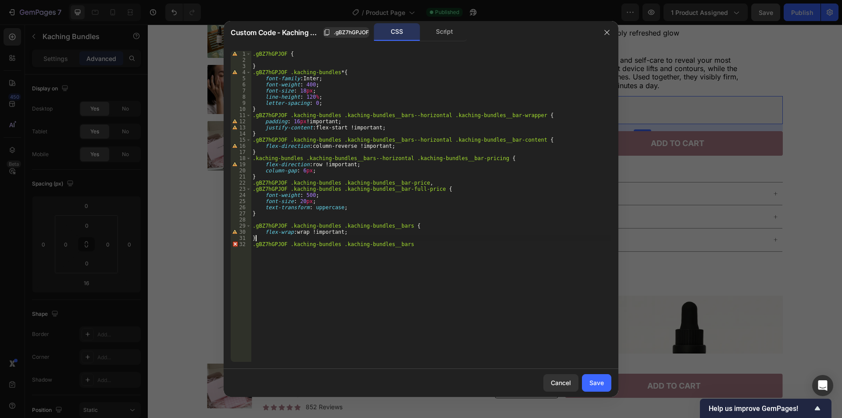
scroll to position [0, 0]
click at [407, 242] on div ".gBZ7hGPJOF { } .gBZ7hGPJOF .kaching-bundles * { font-family : Inter ; font-wei…" at bounding box center [431, 212] width 360 height 323
paste textarea "kaching-bundles__bar"
type textarea ".gBZ7hGPJOF .kaching-bundles .kaching-bundles__bars .kaching-bundles__bar {"
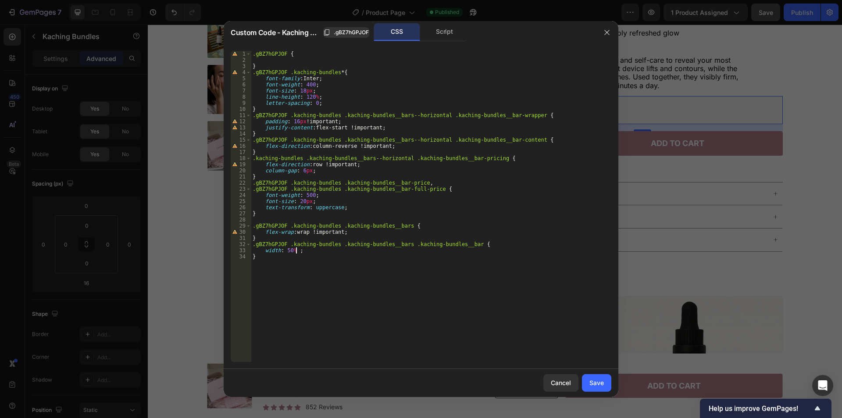
scroll to position [0, 4]
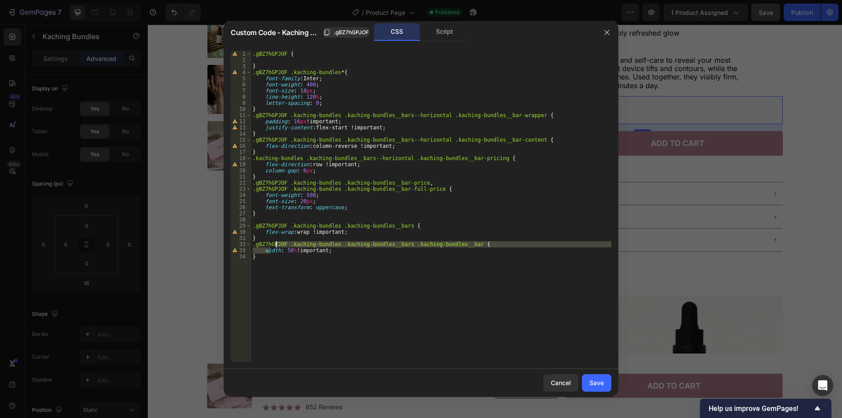
drag, startPoint x: 269, startPoint y: 253, endPoint x: 275, endPoint y: 244, distance: 11.0
click at [275, 244] on div ".gBZ7hGPJOF { } .gBZ7hGPJOF .kaching-bundles * { font-family : Inter ; font-wei…" at bounding box center [431, 212] width 360 height 323
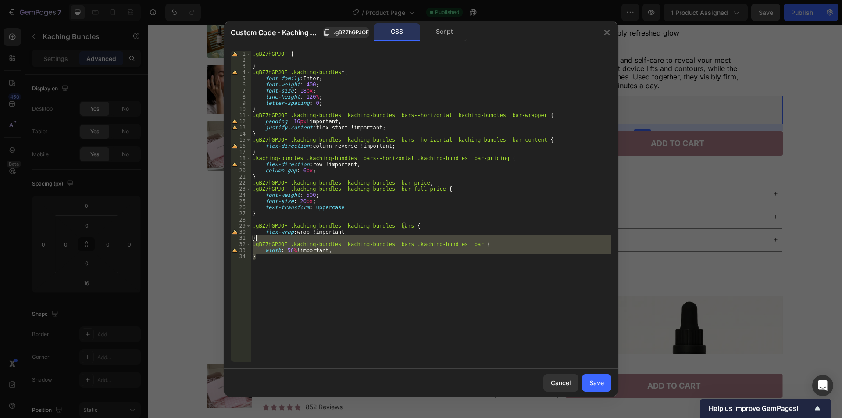
drag, startPoint x: 266, startPoint y: 256, endPoint x: 272, endPoint y: 238, distance: 19.4
click at [272, 238] on div ".gBZ7hGPJOF { } .gBZ7hGPJOF .kaching-bundles * { font-family : Inter ; font-wei…" at bounding box center [431, 212] width 360 height 323
click at [264, 253] on div ".gBZ7hGPJOF { } .gBZ7hGPJOF .kaching-bundles * { font-family : Inter ; font-wei…" at bounding box center [431, 206] width 360 height 311
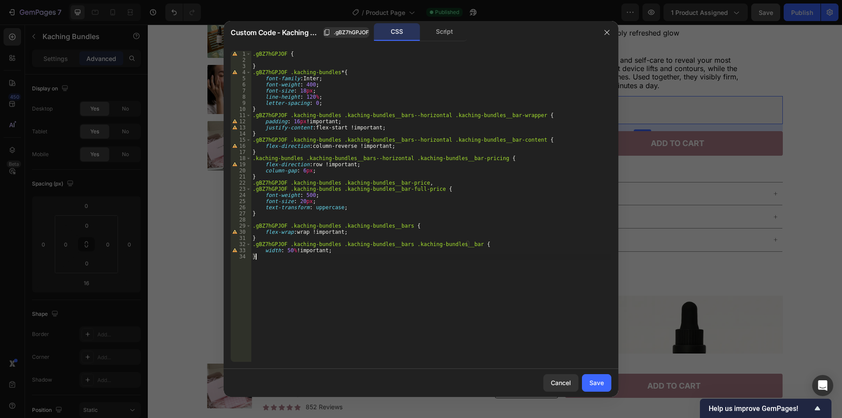
scroll to position [0, 0]
paste textarea ".gBZ7hGPJOF .kaching-bundles .kaching-bundles__bars .kaching-bundles__bar {"
click at [464, 262] on div ".gBZ7hGPJOF { } .gBZ7hGPJOF .kaching-bundles * { font-family : Inter ; font-wei…" at bounding box center [431, 212] width 360 height 323
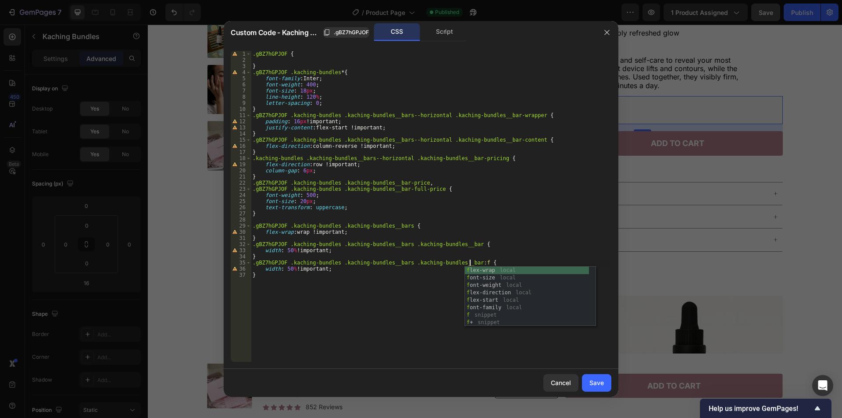
scroll to position [0, 18]
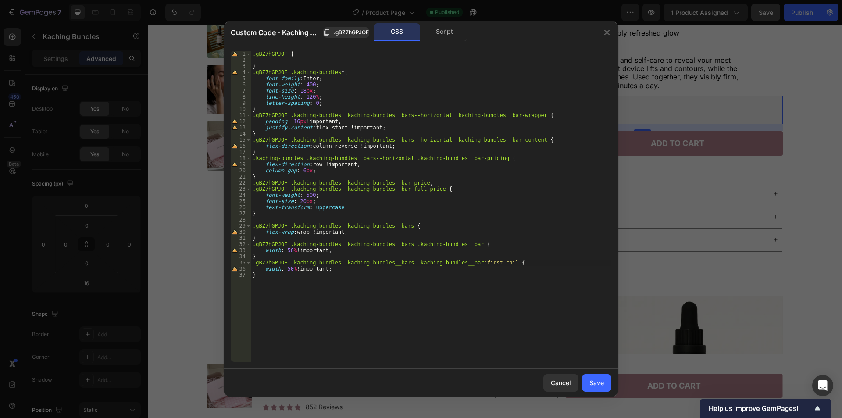
type textarea ".gBZ7hGPJOF .kaching-bundles .kaching-bundles__bars .kaching-bundles__bar:first…"
click at [287, 266] on div ".gBZ7hGPJOF { } .gBZ7hGPJOF .kaching-bundles * { font-family : Inter ; font-wei…" at bounding box center [431, 212] width 360 height 323
type textarea "width: 100% !important;"
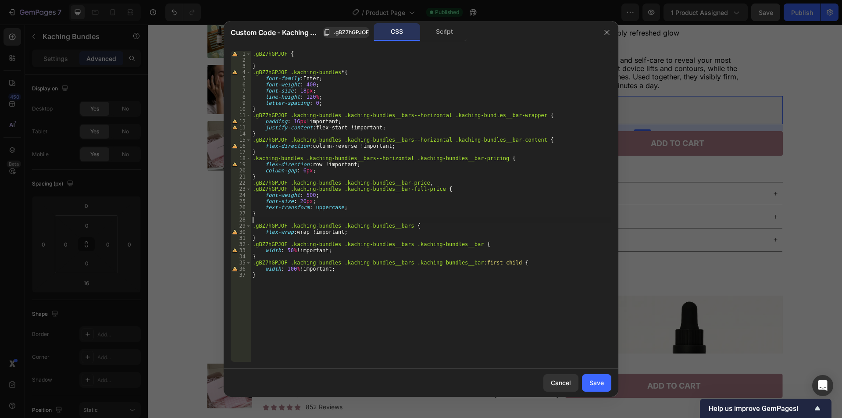
click at [328, 219] on div ".gBZ7hGPJOF { } .gBZ7hGPJOF .kaching-bundles * { font-family : Inter ; font-wei…" at bounding box center [431, 212] width 360 height 323
paste textarea "@media only screen and (max-width: 767px) {"
click at [336, 279] on div ".gBZ7hGPJOF { } .gBZ7hGPJOF .kaching-bundles * { font-family : Inter ; font-wei…" at bounding box center [431, 212] width 360 height 323
type textarea "}"
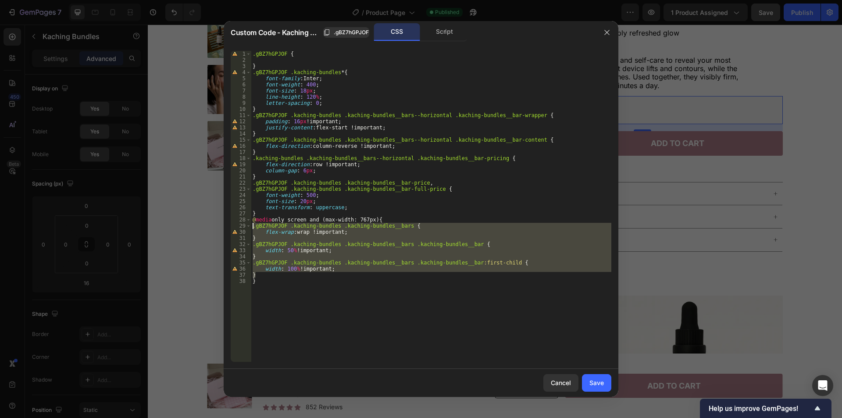
drag, startPoint x: 265, startPoint y: 272, endPoint x: 243, endPoint y: 227, distance: 50.2
click at [243, 227] on div "} 1 2 3 4 5 6 7 8 9 10 11 12 13 14 15 16 17 18 19 20 21 22 23 24 25 26 27 28 29…" at bounding box center [421, 206] width 381 height 311
type textarea ".gBZ7hGPJOF .kaching-bundles .kaching-bundles__bars { flex-wrap: wrap !importan…"
click at [603, 383] on div "Save" at bounding box center [596, 382] width 14 height 9
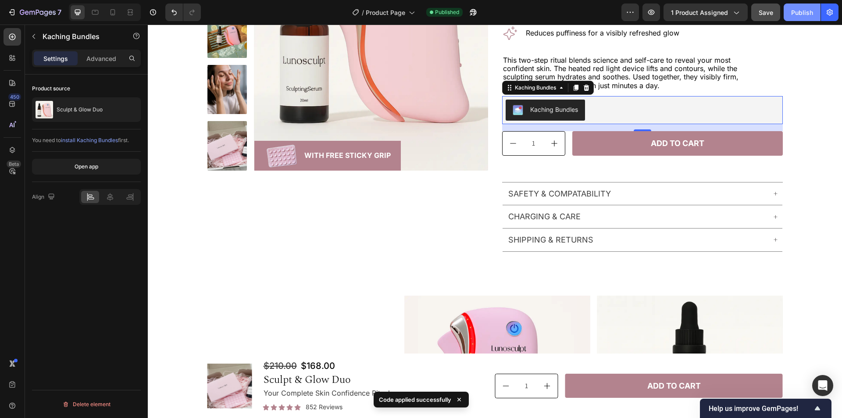
drag, startPoint x: 806, startPoint y: 15, endPoint x: 663, endPoint y: 1, distance: 143.2
click at [806, 15] on div "Publish" at bounding box center [802, 12] width 22 height 9
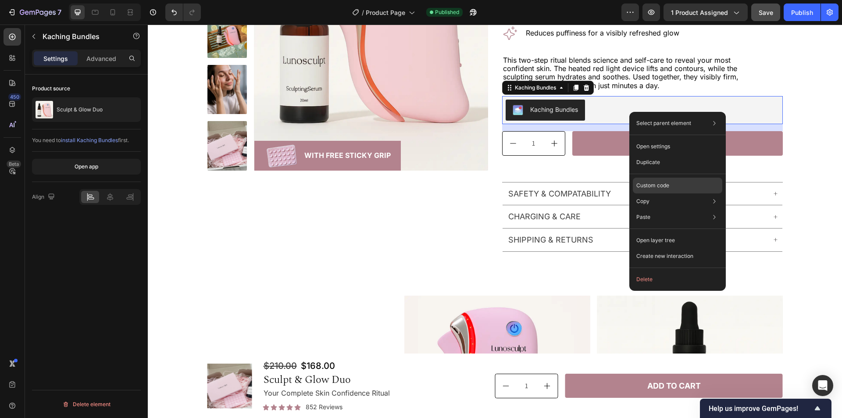
click at [665, 185] on p "Custom code" at bounding box center [652, 186] width 33 height 8
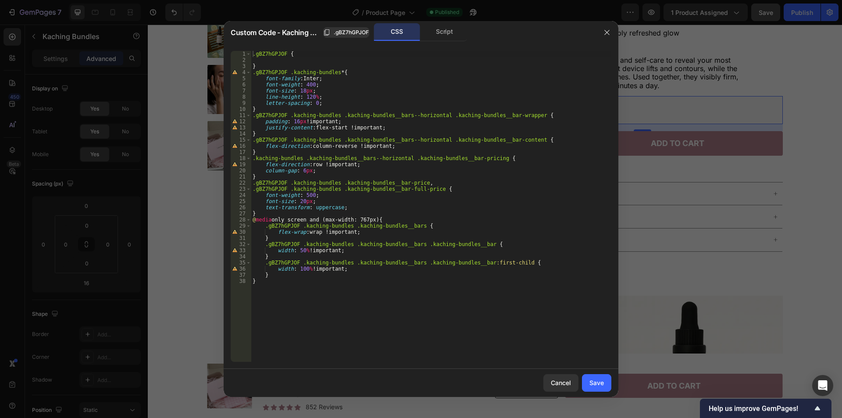
type textarea "flex-wrap: wrap !important;"
click at [428, 231] on div ".gBZ7hGPJOF { } .gBZ7hGPJOF .kaching-bundles * { font-family : Inter ; font-wei…" at bounding box center [431, 212] width 360 height 323
paste textarea "row-gap: 0;"
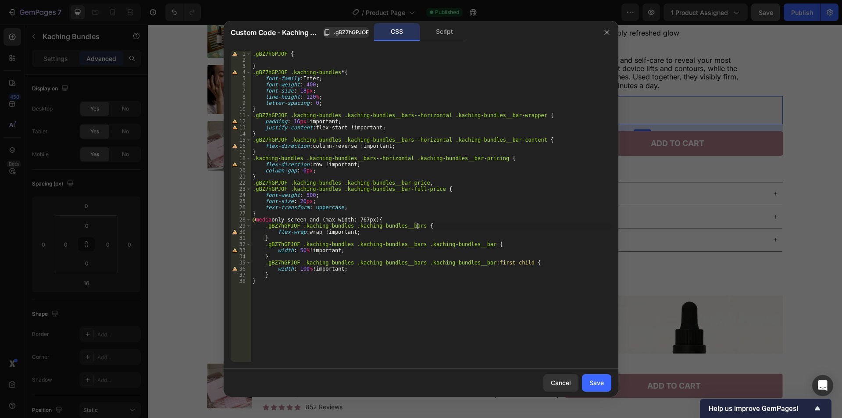
paste textarea "row-gap: 0 !important;"
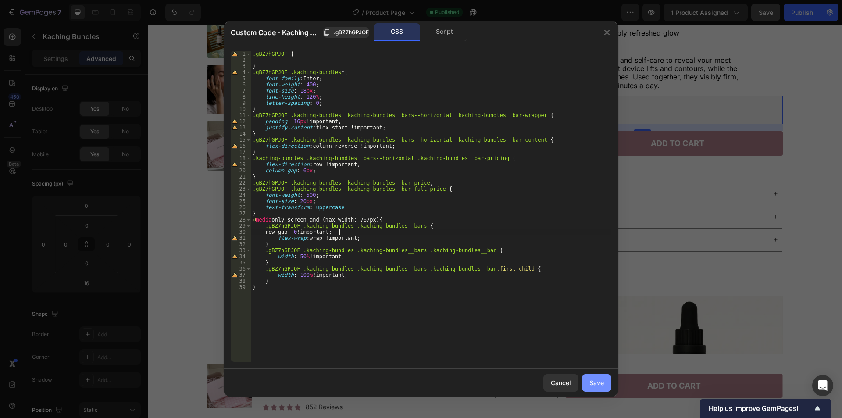
type textarea "row-gap: 0 !important;"
click at [594, 382] on div "Save" at bounding box center [596, 382] width 14 height 9
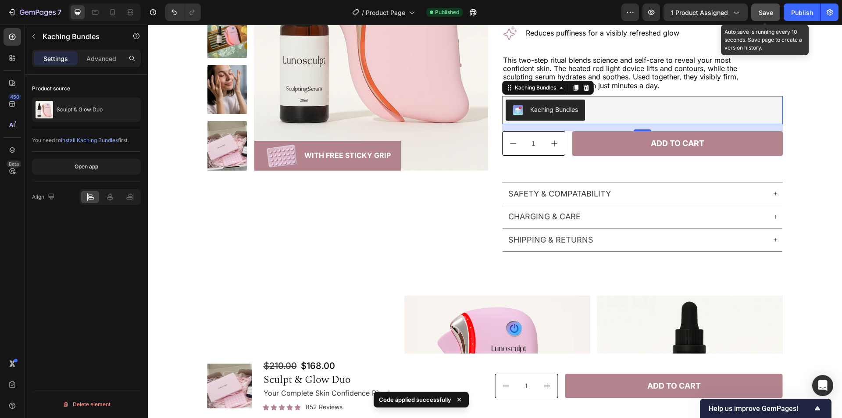
click at [767, 14] on span "Save" at bounding box center [766, 12] width 14 height 7
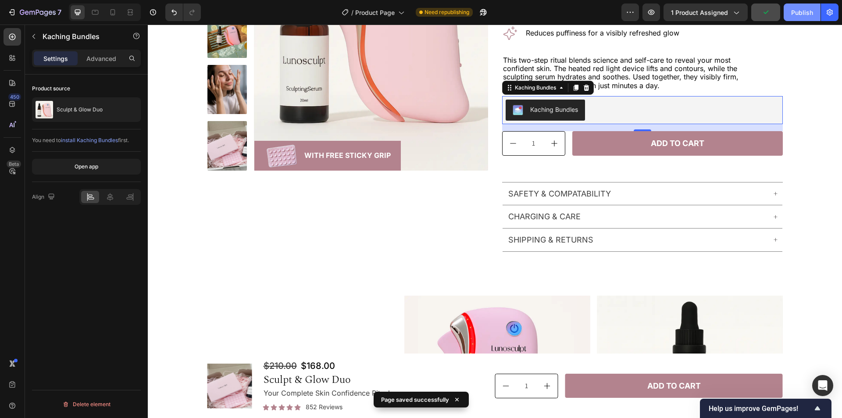
click at [805, 12] on div "Publish" at bounding box center [802, 12] width 22 height 9
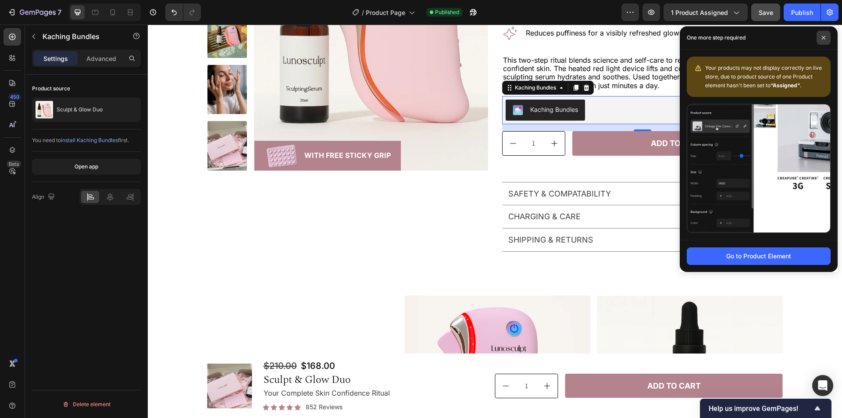
click at [825, 37] on icon at bounding box center [823, 38] width 4 height 4
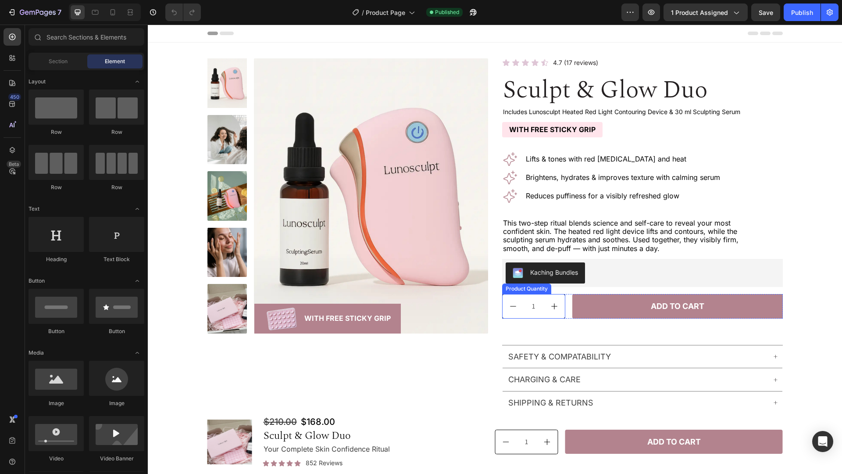
click at [530, 289] on div "Product Quantity" at bounding box center [527, 289] width 46 height 8
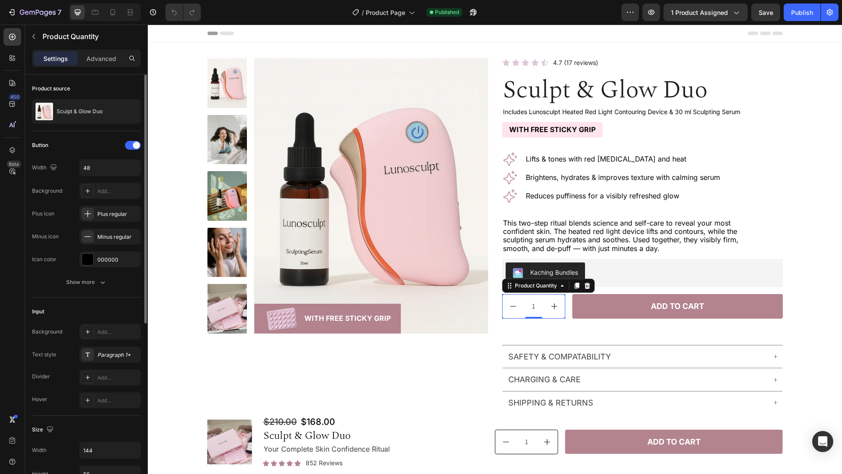
scroll to position [88, 0]
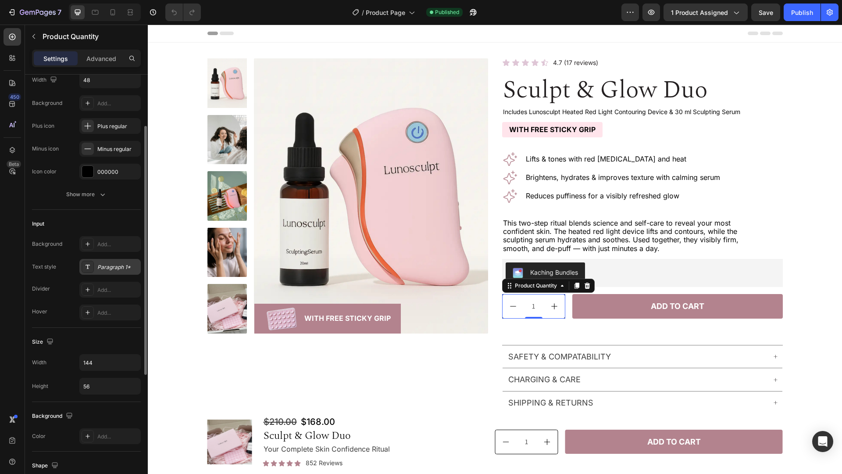
click at [103, 267] on div "Paragraph 1*" at bounding box center [117, 267] width 41 height 8
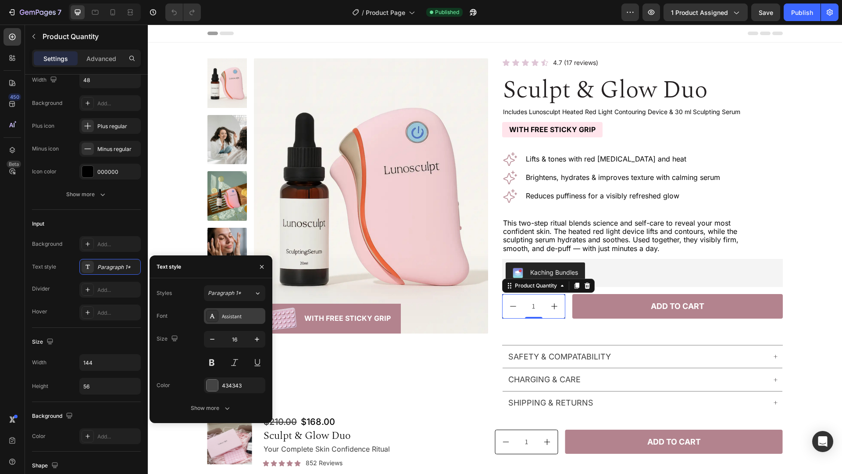
click at [235, 318] on div "Assistant" at bounding box center [242, 316] width 41 height 8
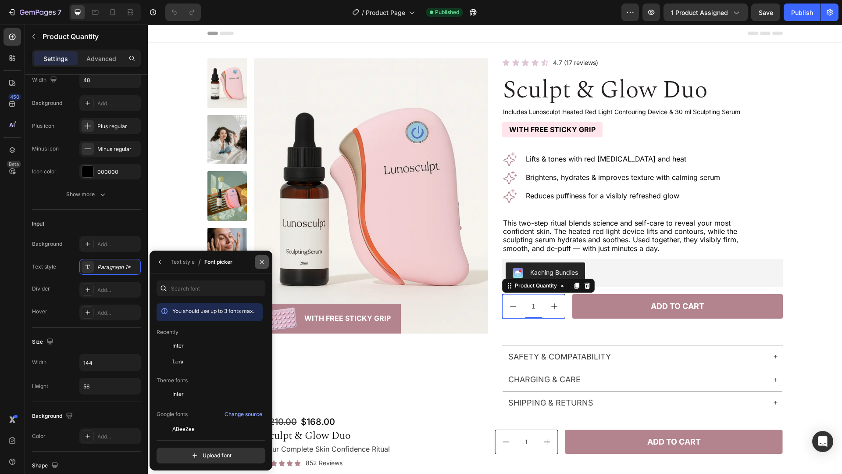
click at [260, 264] on icon "button" at bounding box center [261, 261] width 7 height 7
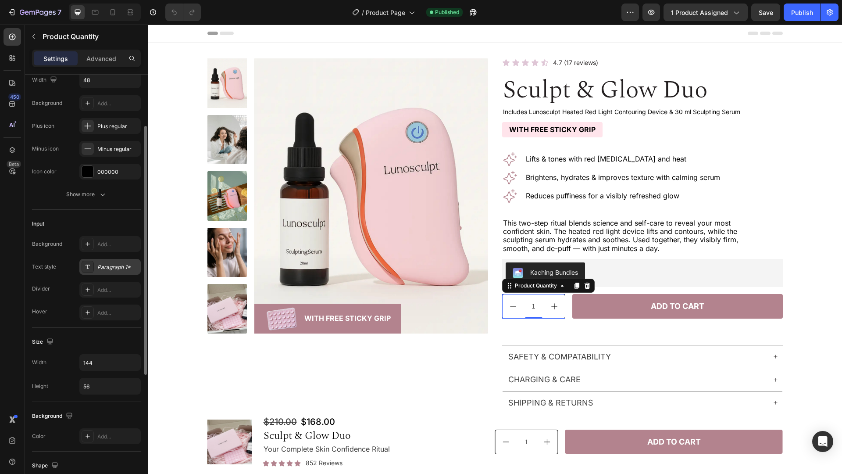
click at [120, 272] on div "Paragraph 1*" at bounding box center [109, 267] width 61 height 16
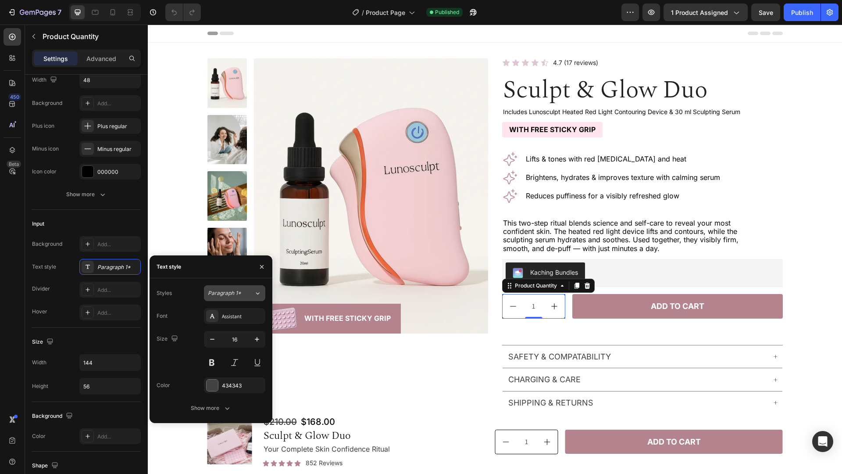
click at [254, 290] on icon at bounding box center [257, 293] width 7 height 9
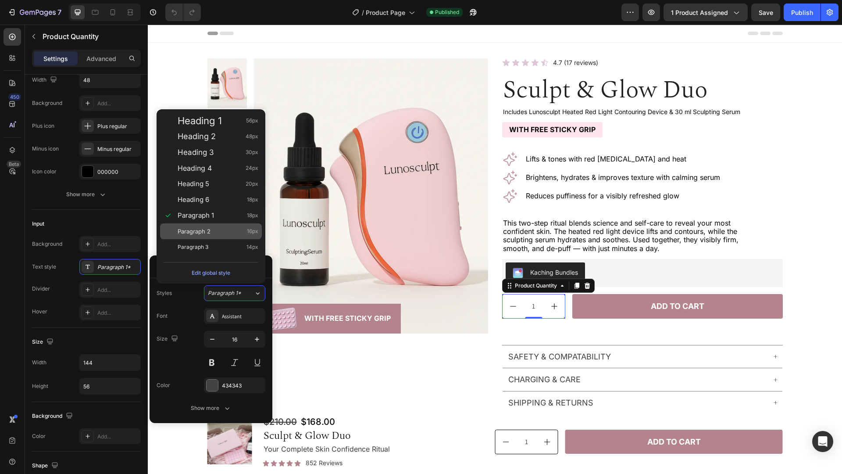
click at [222, 231] on div "Paragraph 2 16px" at bounding box center [218, 231] width 81 height 9
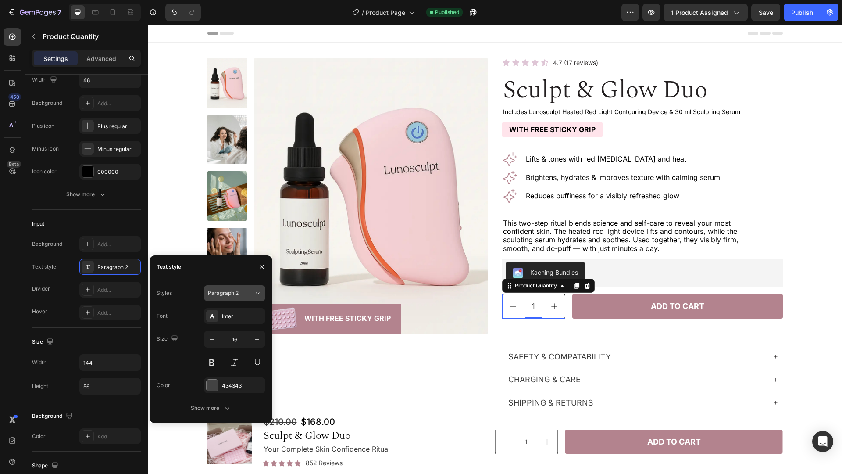
click at [221, 290] on span "Paragraph 2" at bounding box center [223, 293] width 31 height 8
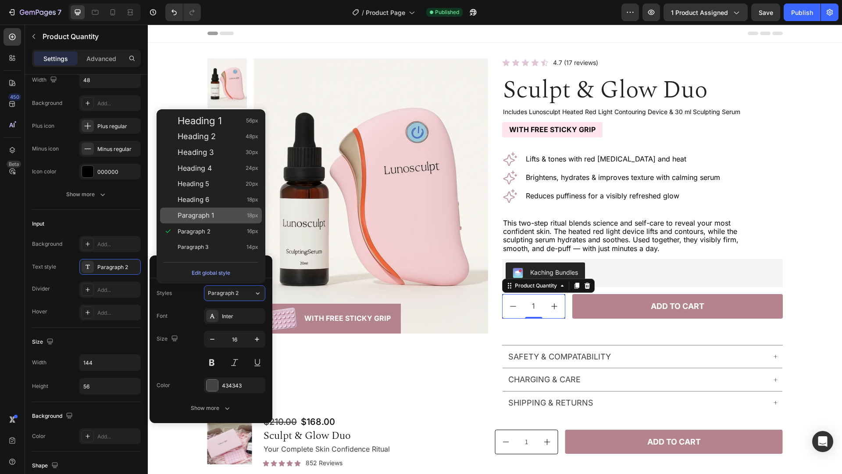
click at [213, 218] on span "Paragraph 1" at bounding box center [196, 215] width 36 height 9
type input "18"
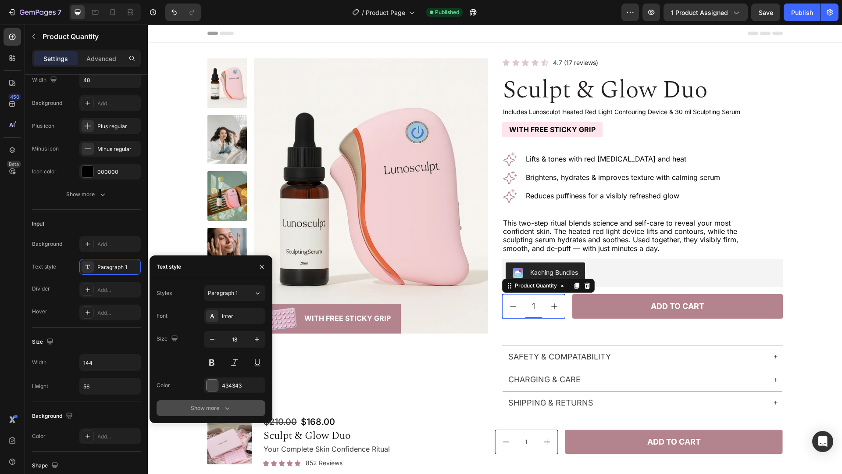
click at [209, 408] on div "Show more" at bounding box center [211, 407] width 41 height 9
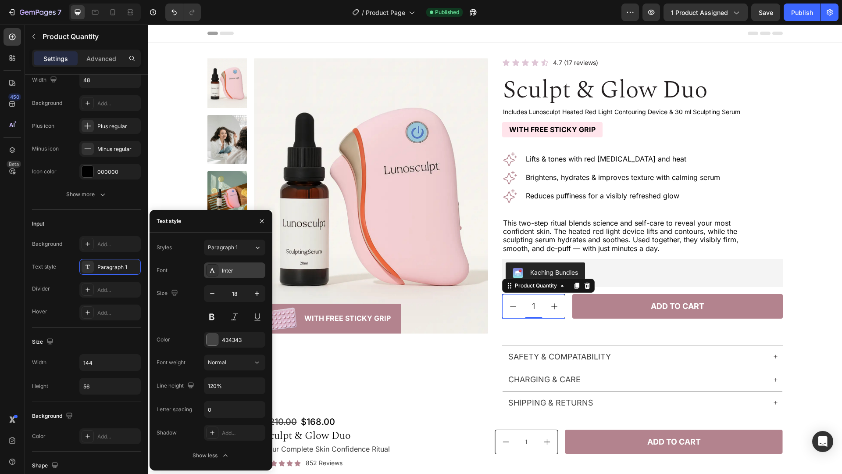
click at [242, 271] on div "Inter" at bounding box center [242, 271] width 41 height 8
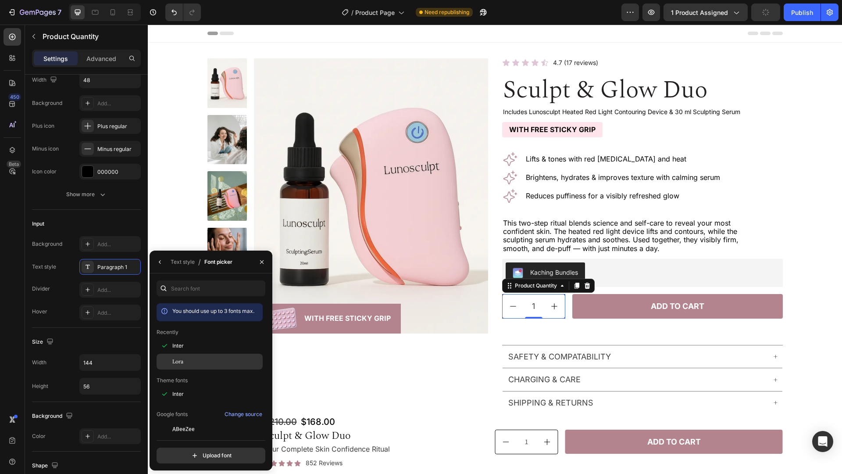
click at [192, 361] on div "Lora" at bounding box center [216, 361] width 89 height 8
click at [111, 223] on div "Input" at bounding box center [86, 224] width 109 height 14
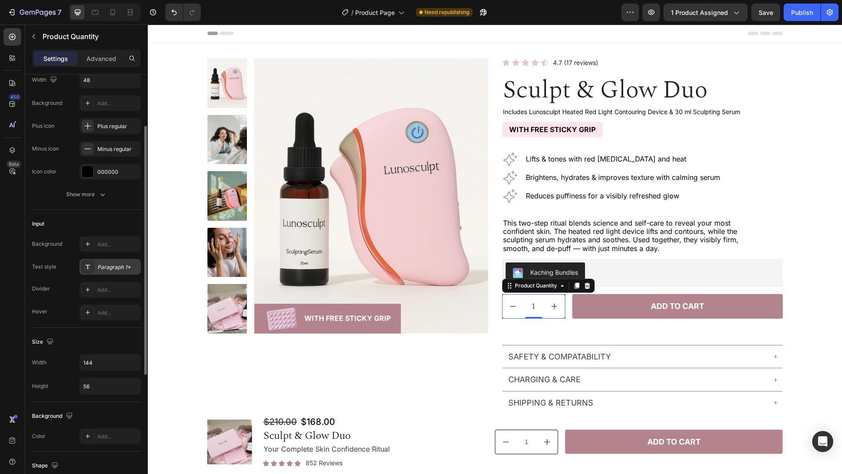
click at [118, 263] on div "Paragraph 1*" at bounding box center [117, 267] width 41 height 8
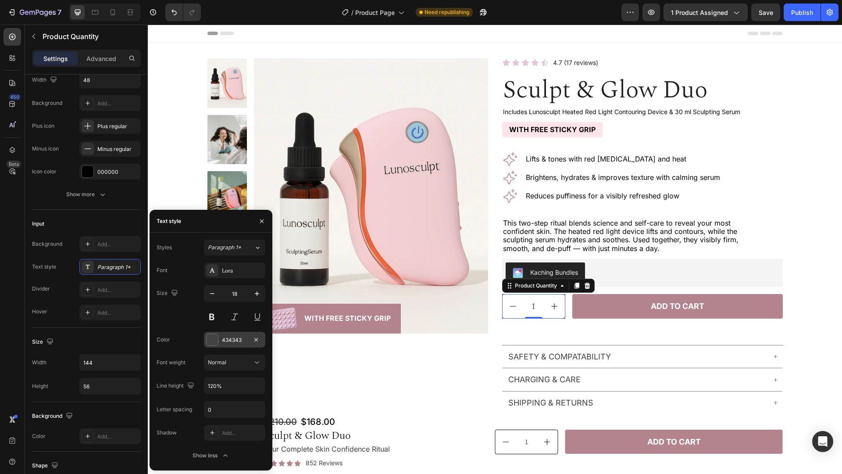
click at [235, 338] on div "434343" at bounding box center [234, 340] width 25 height 8
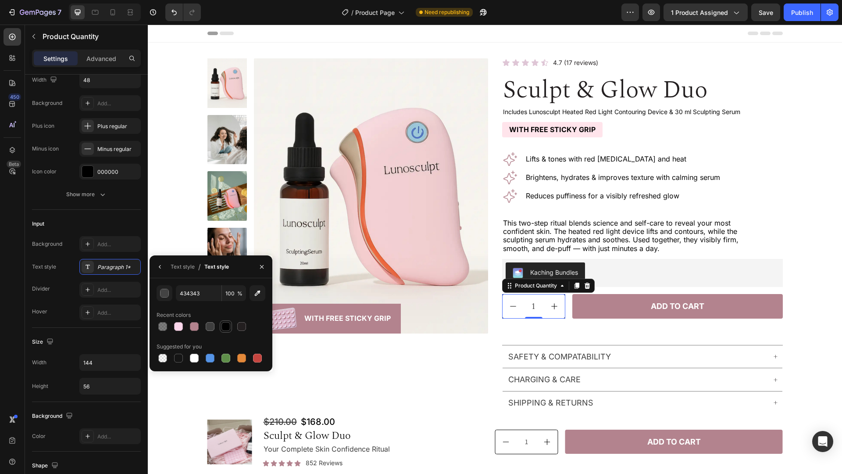
click at [223, 322] on div at bounding box center [225, 326] width 9 height 9
type input "000000"
click at [187, 264] on div "Text style" at bounding box center [183, 267] width 24 height 8
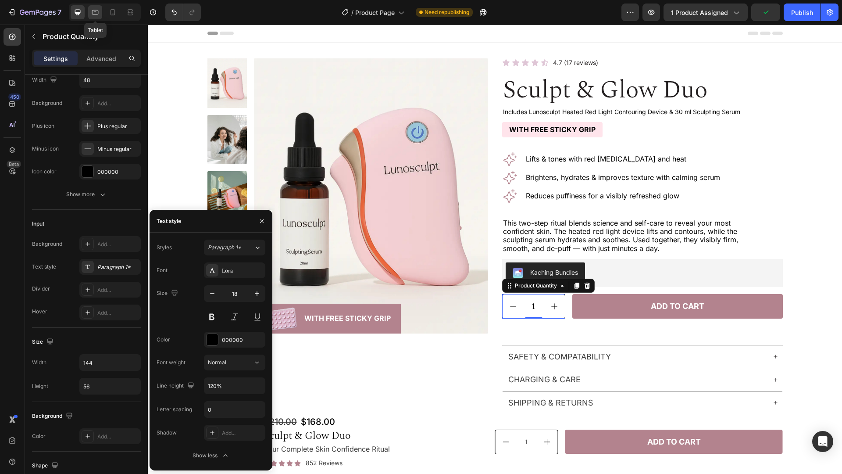
click at [91, 16] on icon at bounding box center [95, 12] width 9 height 9
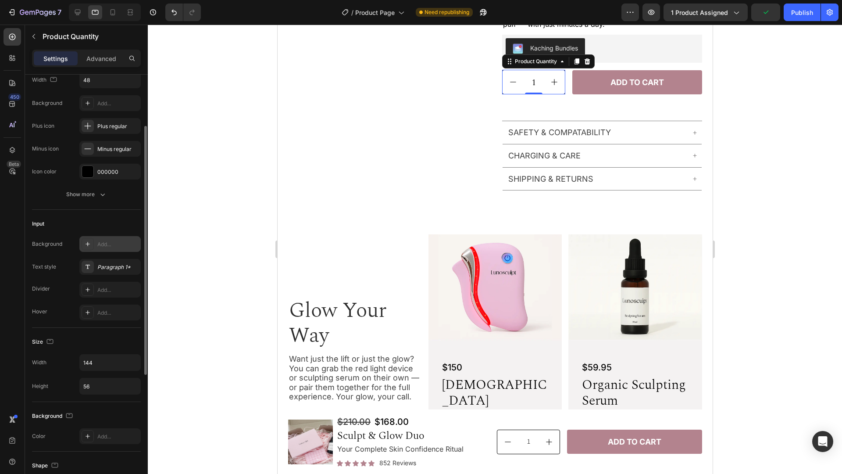
scroll to position [287, 0]
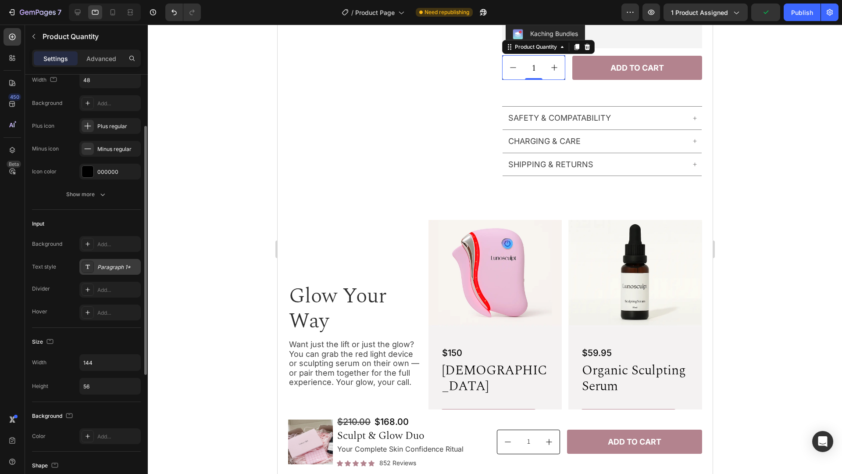
click at [107, 268] on div "Paragraph 1*" at bounding box center [117, 267] width 41 height 8
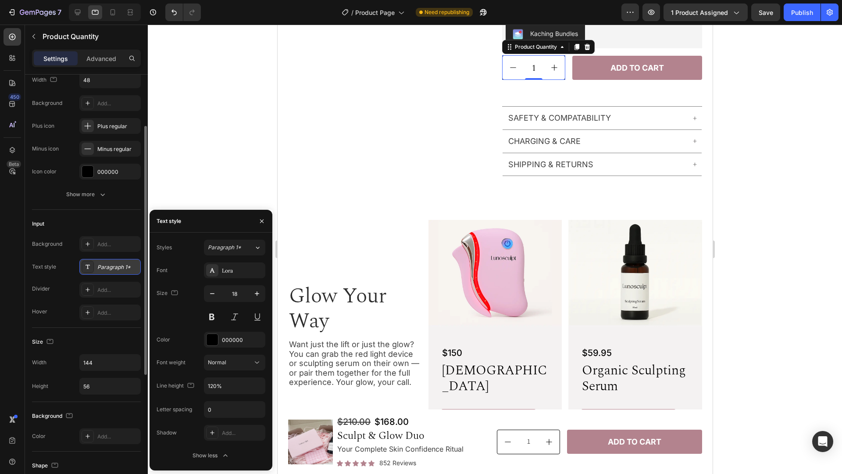
click at [107, 268] on div "Paragraph 1*" at bounding box center [117, 267] width 41 height 8
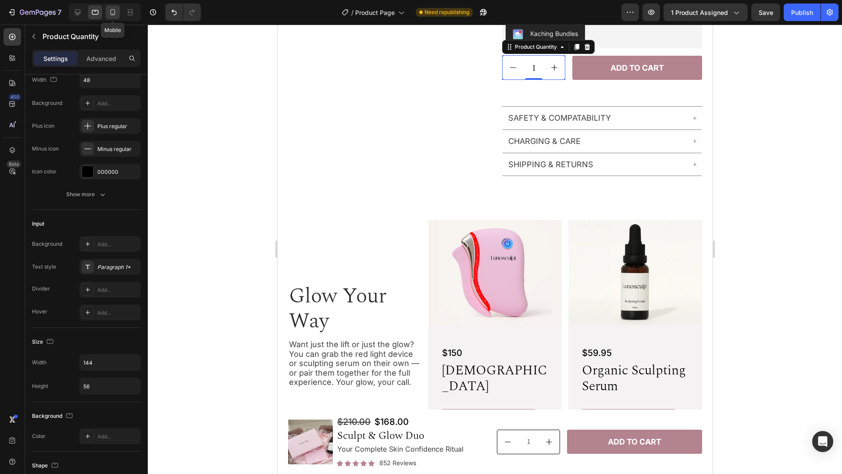
click at [115, 14] on icon at bounding box center [112, 12] width 9 height 9
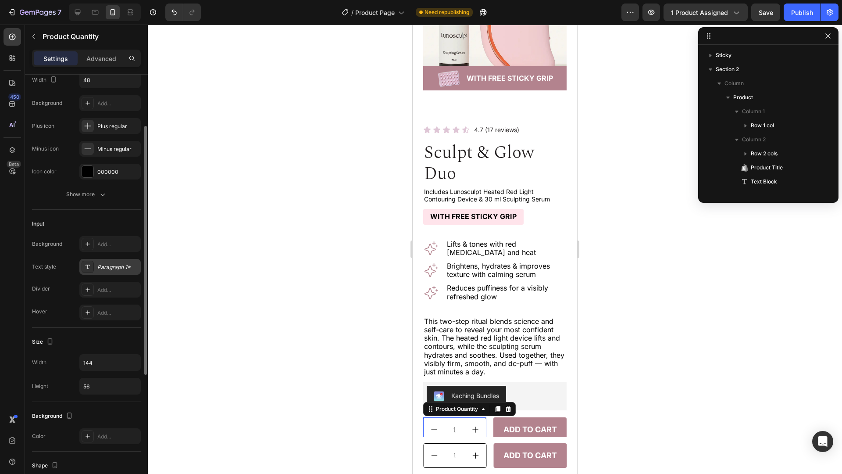
scroll to position [166, 0]
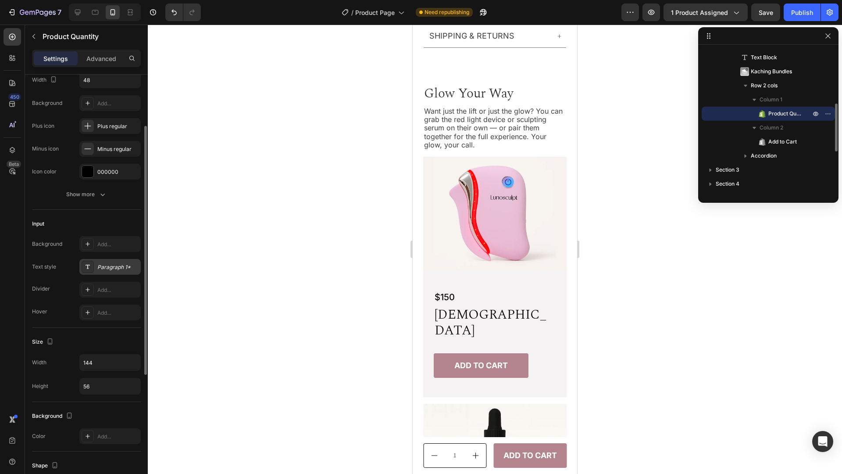
click at [107, 264] on div "Paragraph 1*" at bounding box center [117, 267] width 41 height 8
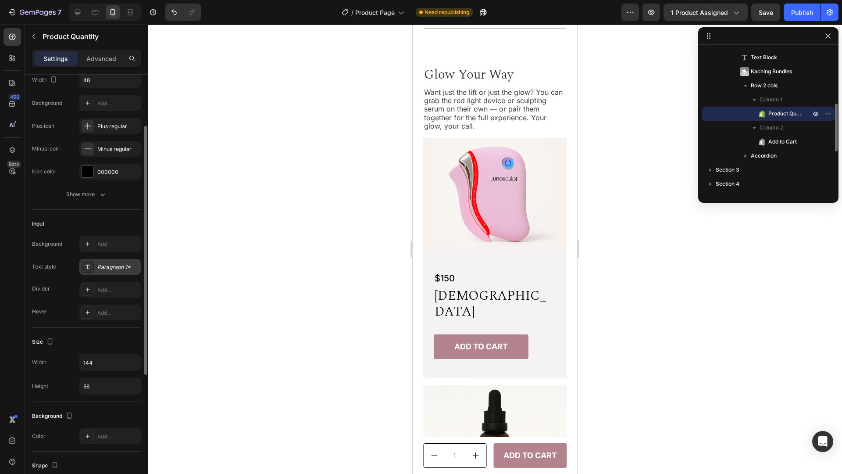
scroll to position [635, 0]
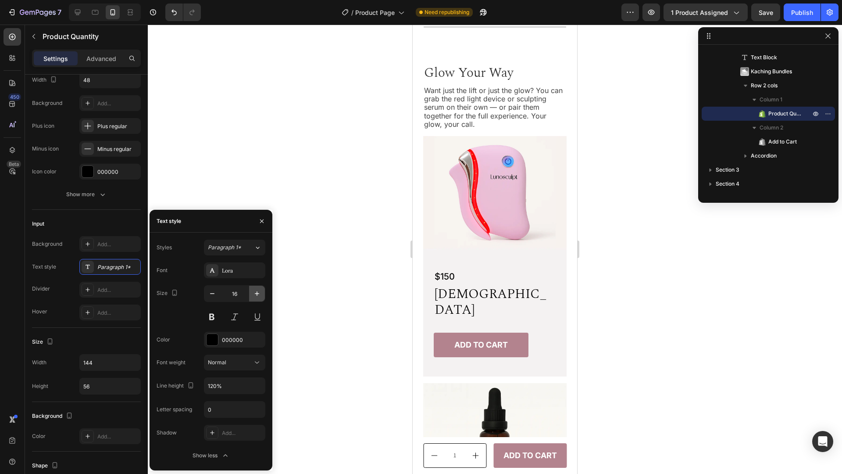
click at [261, 293] on icon "button" at bounding box center [257, 293] width 9 height 9
type input "18"
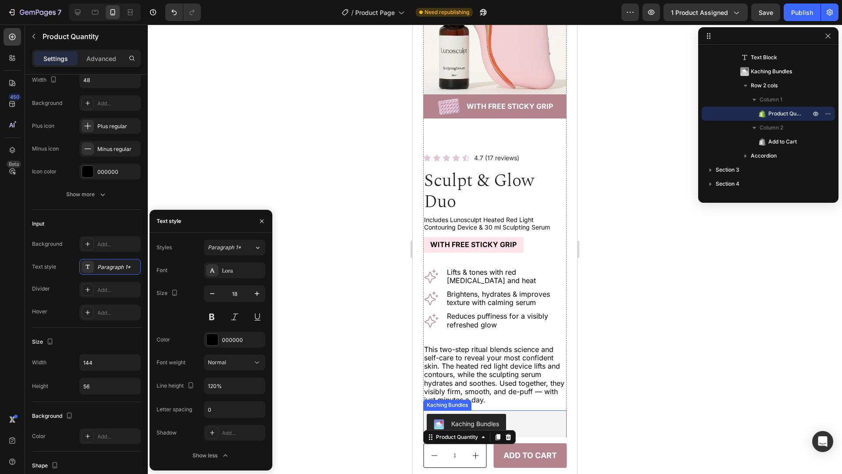
scroll to position [284, 0]
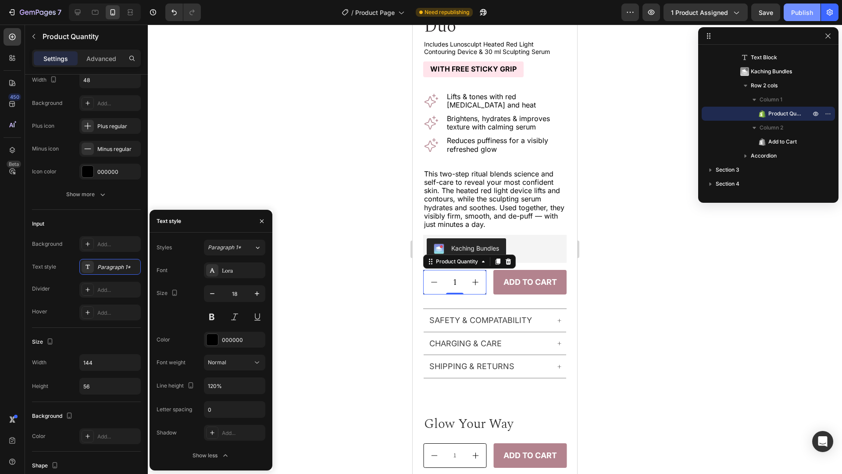
click at [798, 14] on div "Publish" at bounding box center [802, 12] width 22 height 9
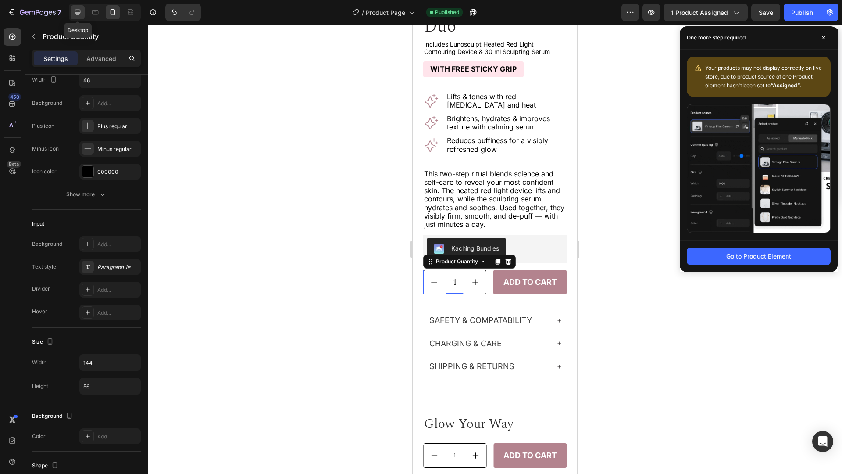
click at [79, 14] on icon at bounding box center [78, 13] width 6 height 6
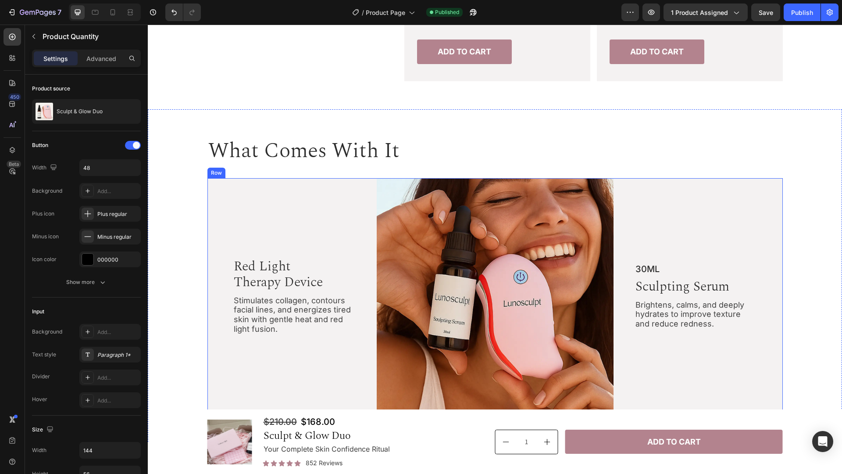
scroll to position [765, 0]
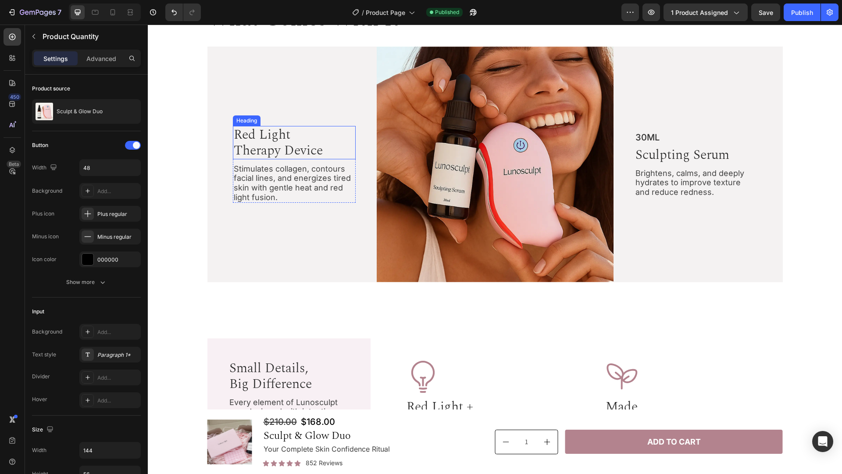
click at [312, 137] on h2 "red light therapy device" at bounding box center [278, 142] width 91 height 33
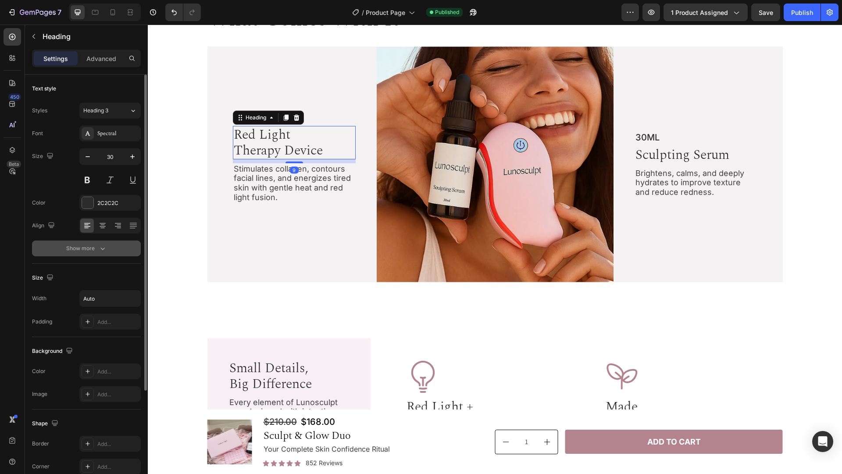
click at [94, 246] on div "Show more" at bounding box center [86, 248] width 41 height 9
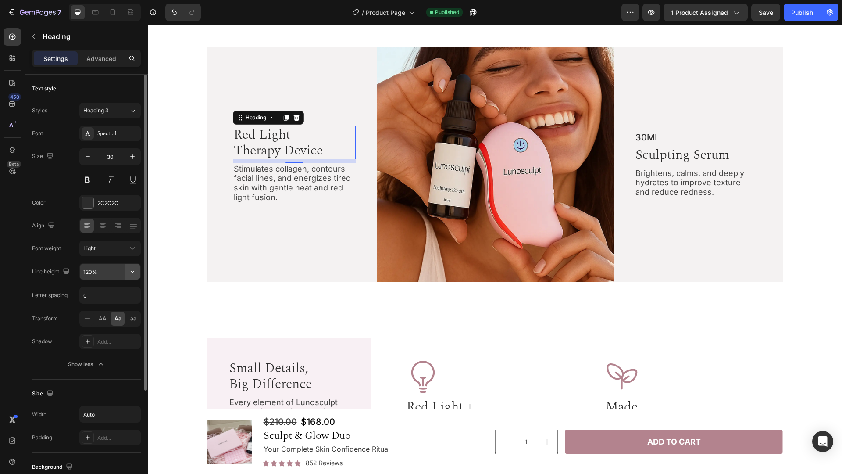
click at [133, 272] on icon "button" at bounding box center [132, 271] width 9 height 9
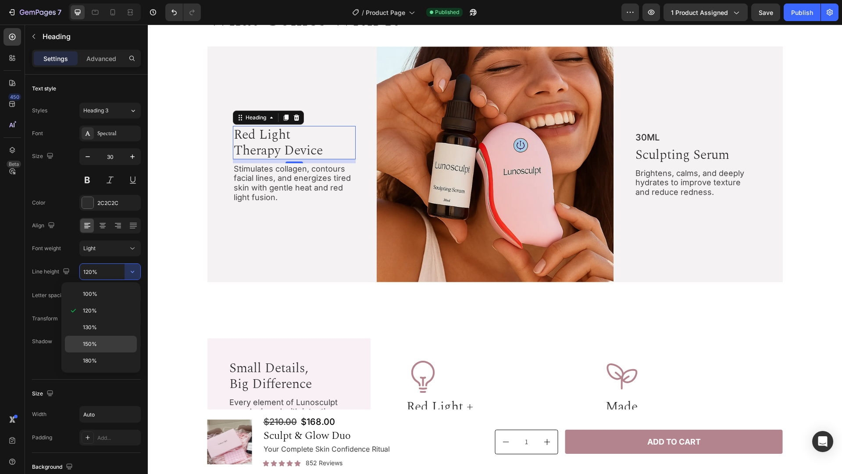
click at [116, 343] on p "150%" at bounding box center [108, 344] width 50 height 8
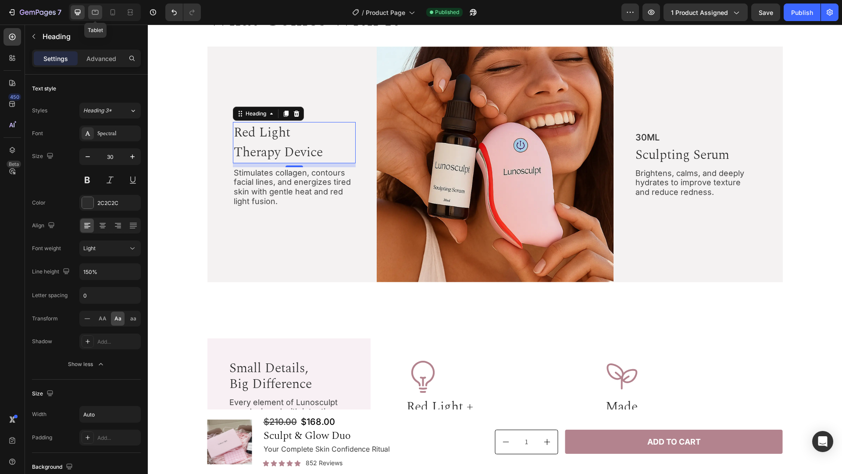
click at [94, 14] on icon at bounding box center [95, 12] width 7 height 5
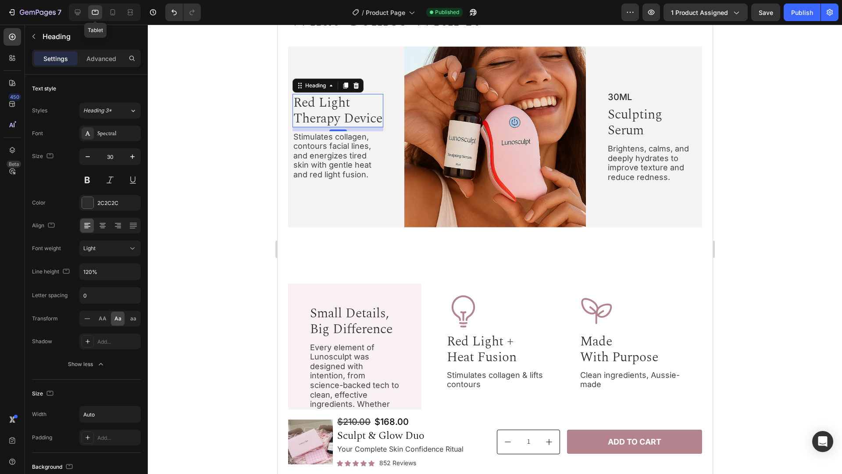
scroll to position [794, 0]
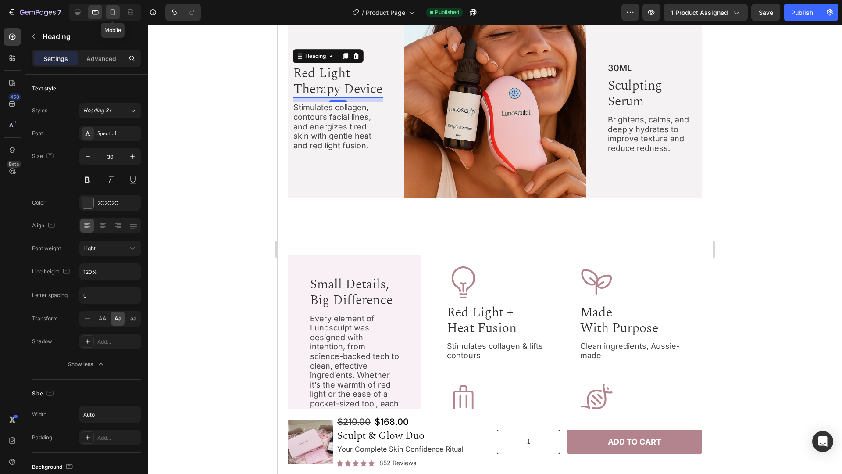
click at [117, 14] on icon at bounding box center [112, 12] width 9 height 9
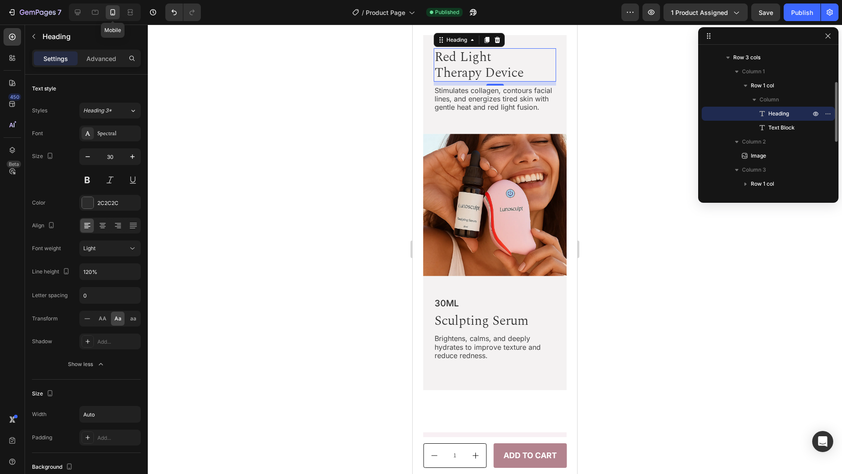
scroll to position [788, 0]
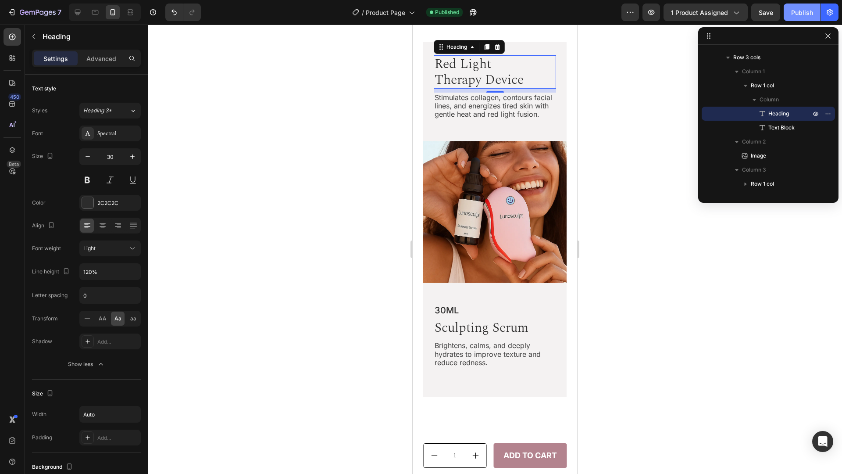
click at [807, 8] on div "Publish" at bounding box center [802, 12] width 22 height 9
click at [80, 9] on icon at bounding box center [77, 12] width 9 height 9
type input "150%"
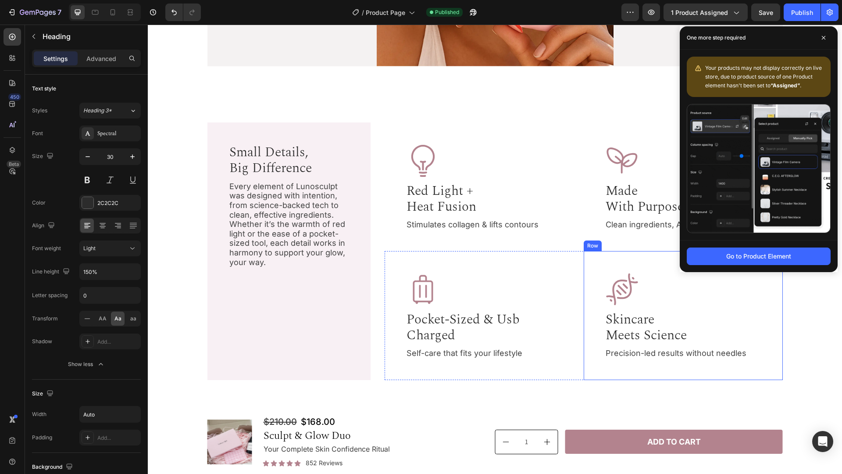
scroll to position [1051, 0]
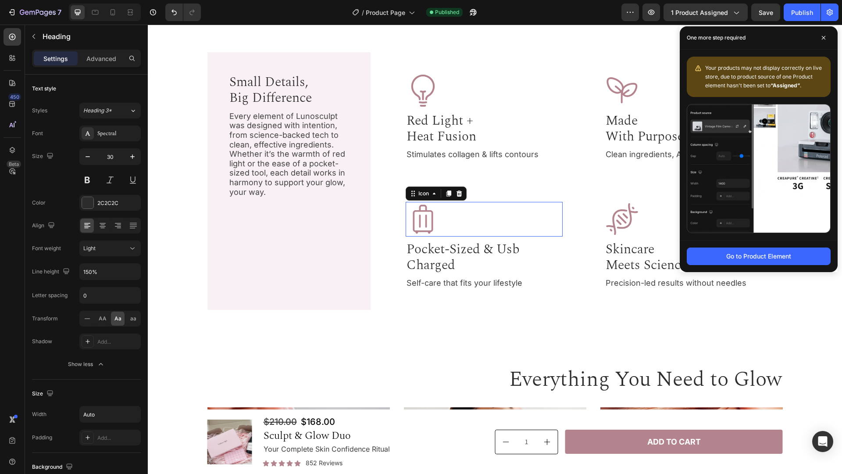
click at [431, 218] on icon at bounding box center [423, 219] width 35 height 35
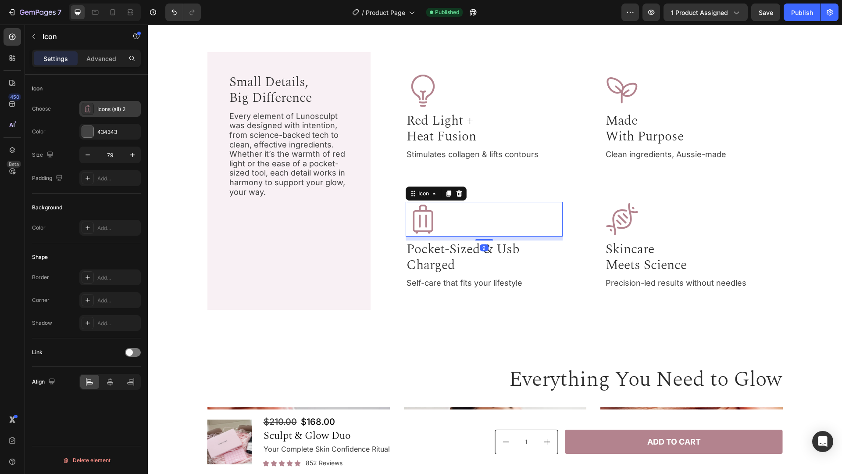
click at [105, 110] on div "Icons (all) 2" at bounding box center [117, 109] width 41 height 8
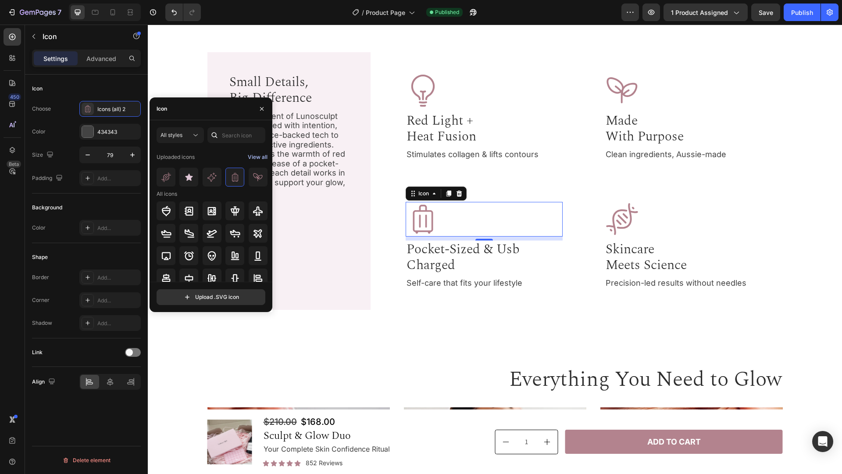
click at [257, 155] on div "View all" at bounding box center [258, 157] width 20 height 11
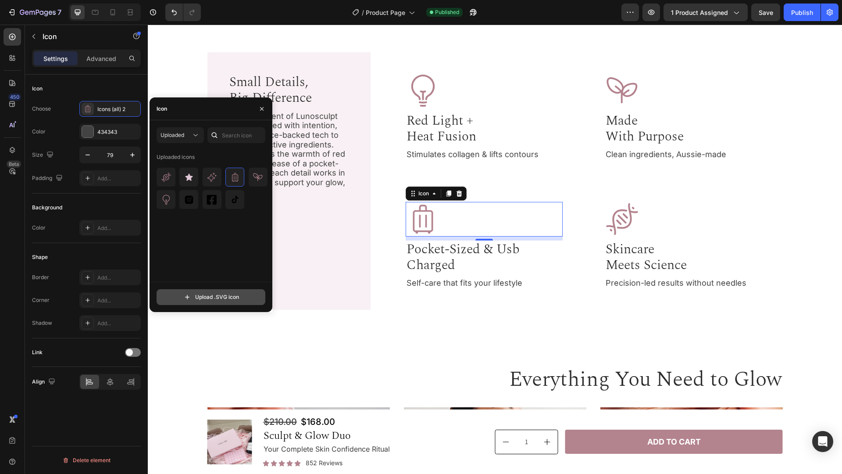
click at [218, 296] on input "file" at bounding box center [211, 296] width 108 height 15
type input "C:\fakepath\Icons.svg"
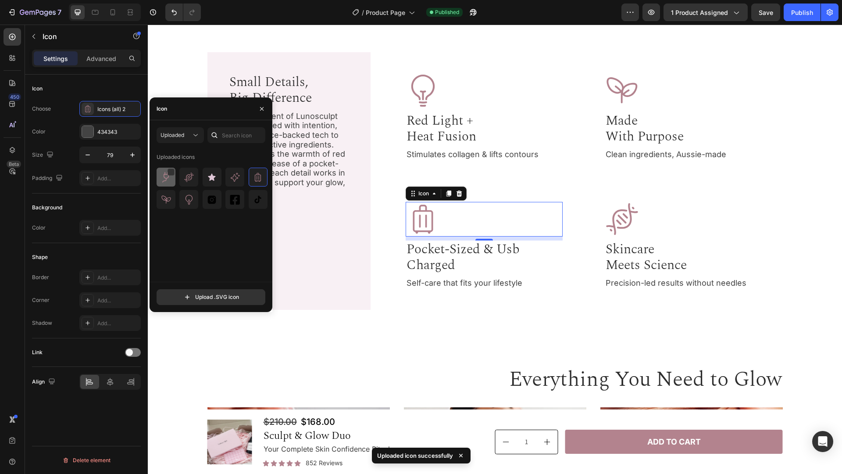
click at [165, 181] on img at bounding box center [166, 177] width 11 height 11
click at [211, 252] on div "Uploaded icons" at bounding box center [214, 216] width 115 height 132
click at [258, 109] on button "button" at bounding box center [262, 109] width 14 height 14
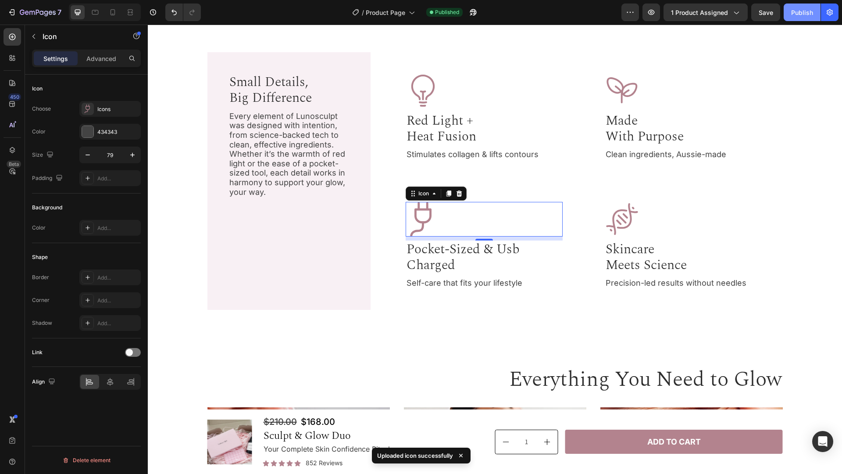
click at [811, 16] on div "Publish" at bounding box center [802, 12] width 22 height 9
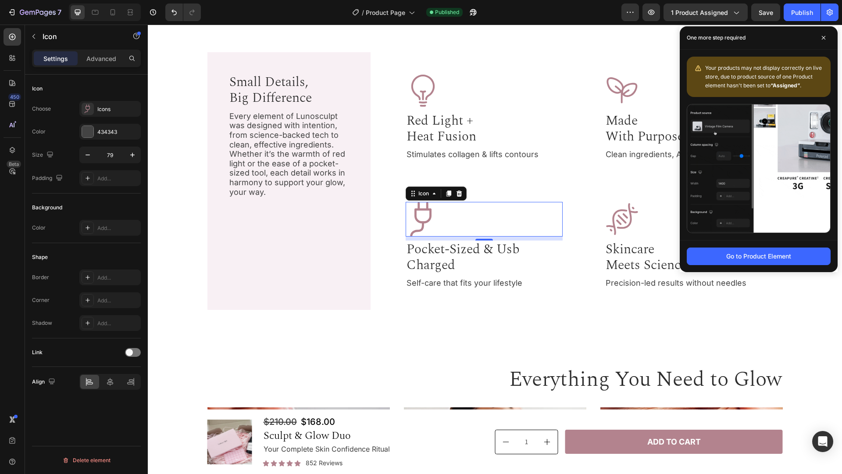
click at [102, 205] on div "Background" at bounding box center [86, 207] width 109 height 14
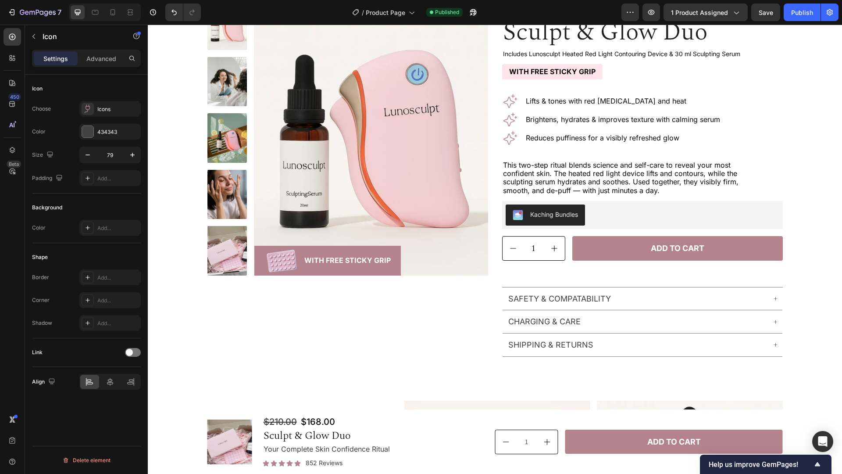
scroll to position [42, 0]
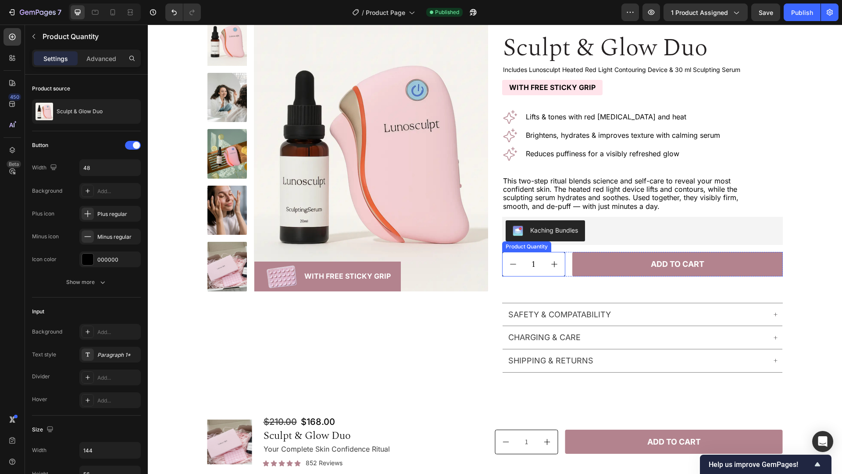
click at [518, 247] on div "Product Quantity" at bounding box center [527, 247] width 46 height 8
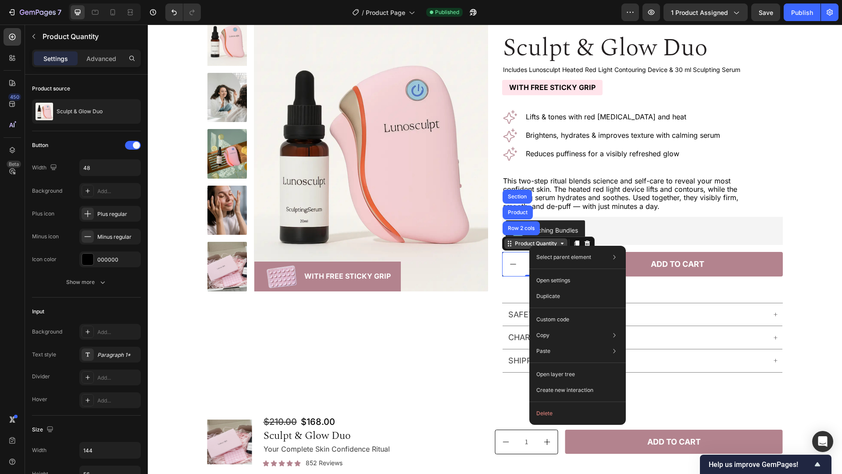
click at [522, 246] on div "Product Quantity" at bounding box center [536, 243] width 46 height 8
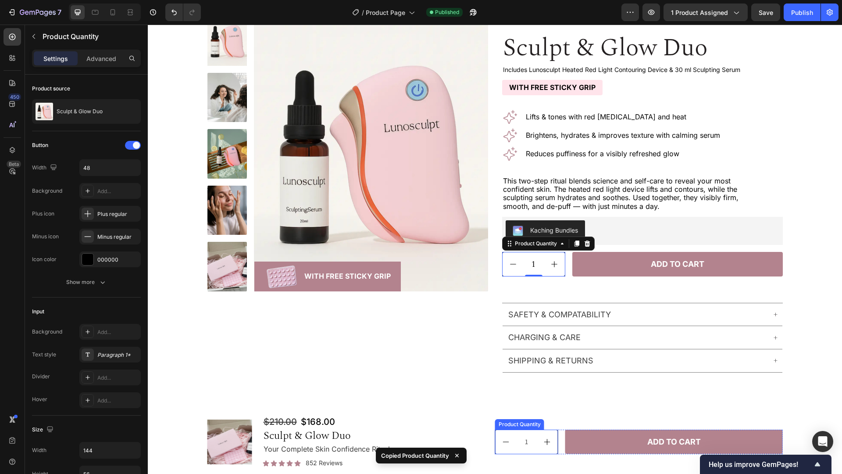
click at [512, 417] on div "Product Quantity" at bounding box center [520, 424] width 46 height 8
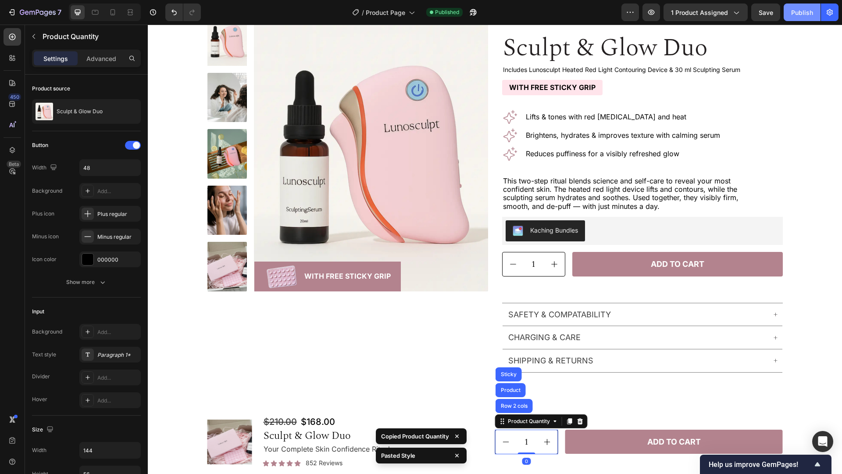
click at [795, 4] on button "Publish" at bounding box center [802, 13] width 37 height 18
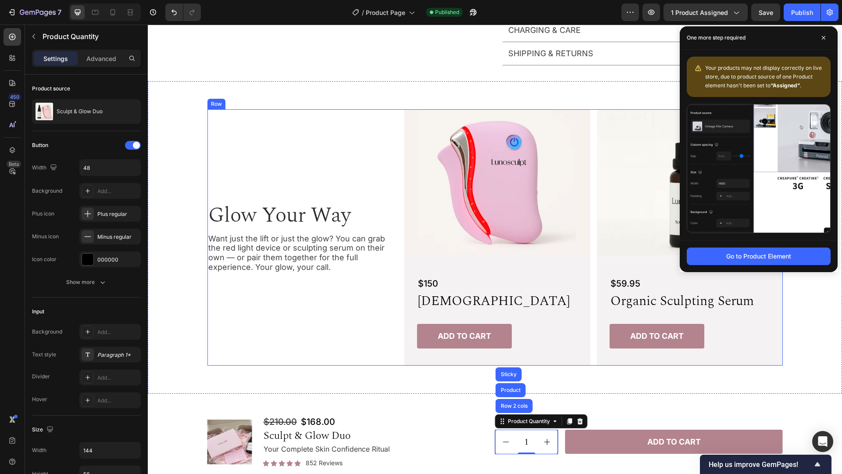
scroll to position [524, 0]
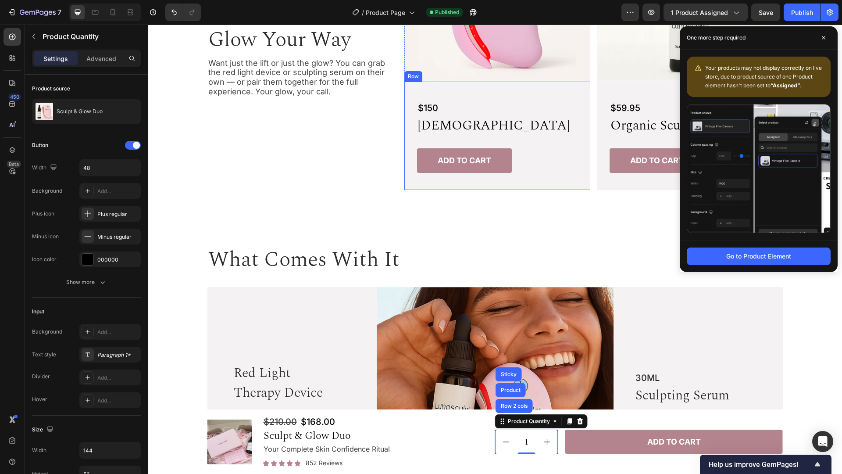
click at [575, 150] on div "$150 Text Block lunosculpt Heading Add to cart Add to Cart Row" at bounding box center [497, 136] width 186 height 108
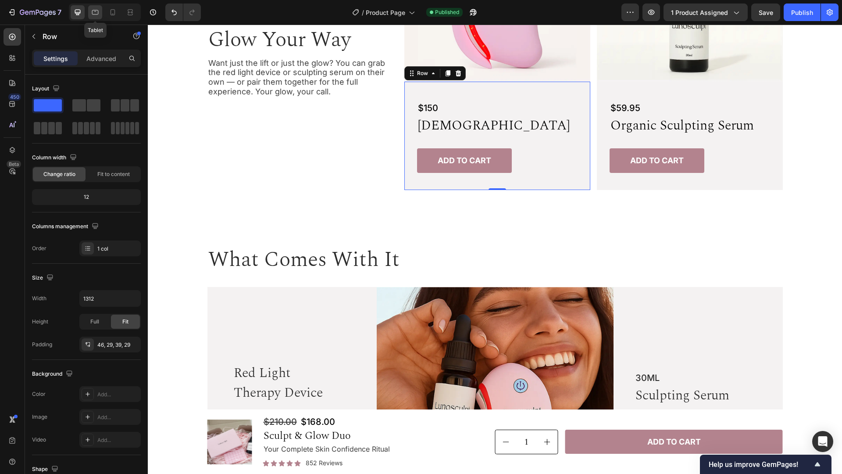
click at [97, 18] on div at bounding box center [95, 12] width 14 height 14
type input "100%"
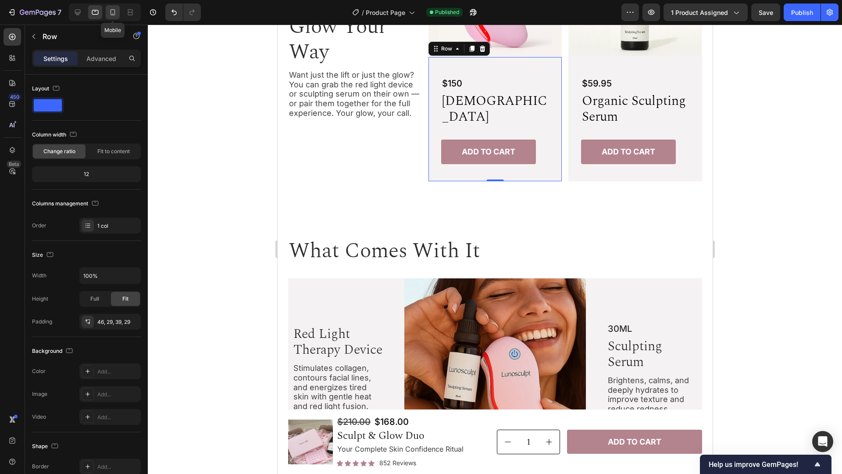
click at [114, 15] on icon at bounding box center [113, 12] width 5 height 6
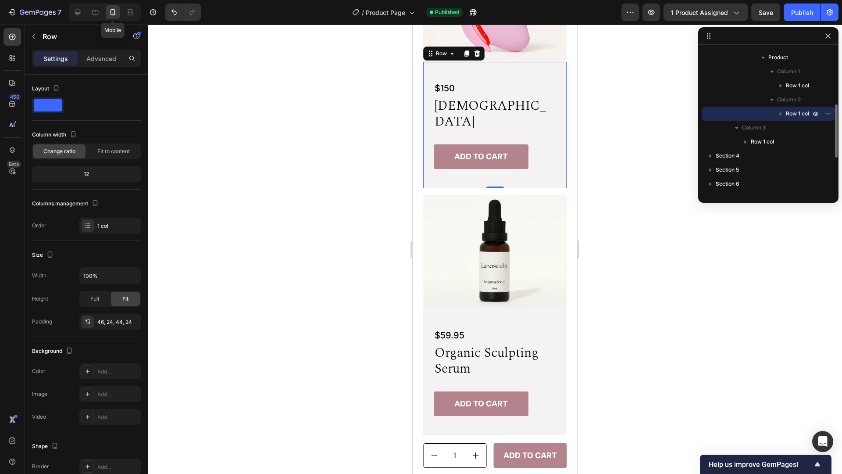
scroll to position [577, 0]
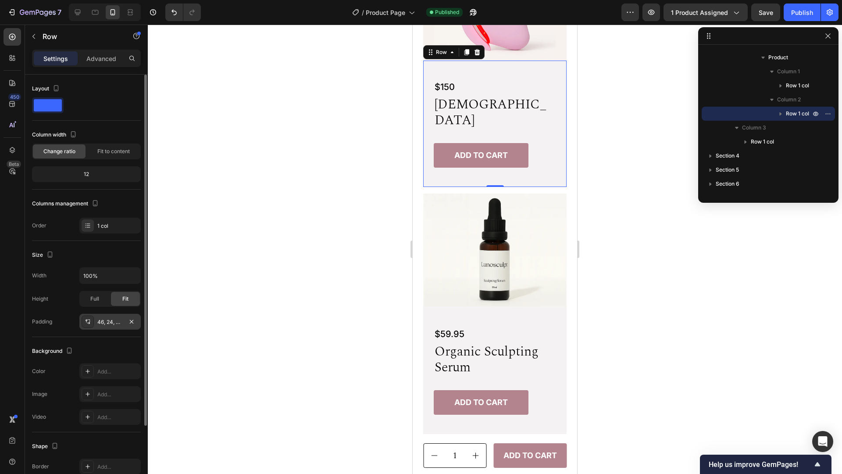
click at [109, 324] on div "46, 24, 44, 24" at bounding box center [109, 322] width 25 height 8
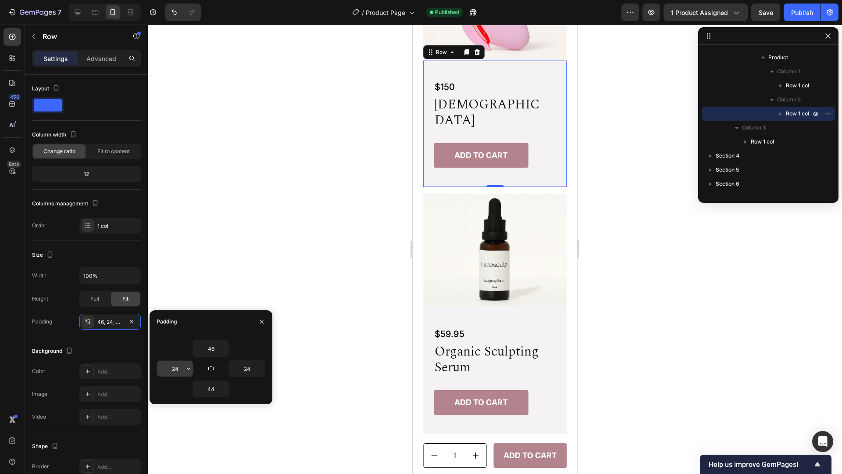
click at [168, 368] on input "24" at bounding box center [175, 368] width 36 height 16
type input "29"
click at [238, 369] on input "24" at bounding box center [247, 368] width 36 height 16
type input "29"
click at [260, 339] on div "46 29 29 44" at bounding box center [211, 368] width 123 height 71
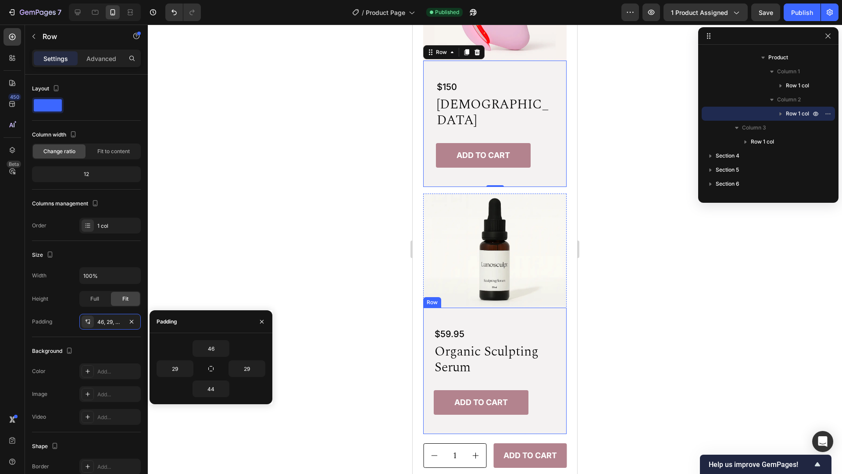
click at [453, 395] on div "$59.95 Product Price Product Price organic sculpting serum Heading Add to cart …" at bounding box center [494, 370] width 143 height 126
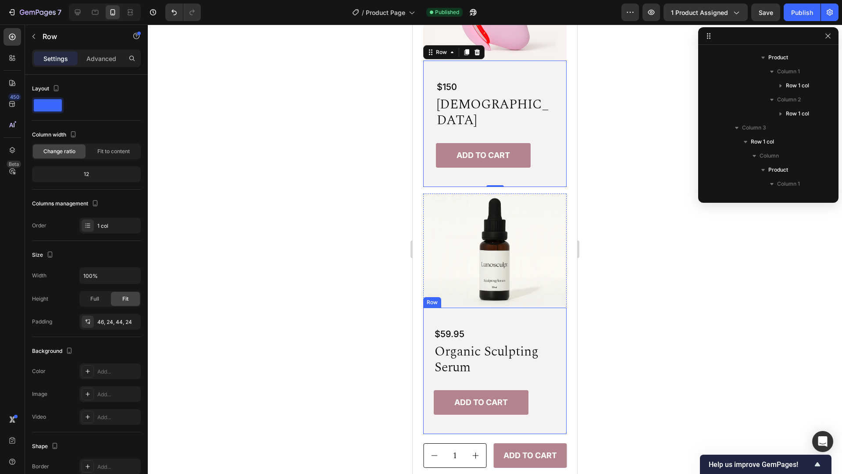
scroll to position [264, 0]
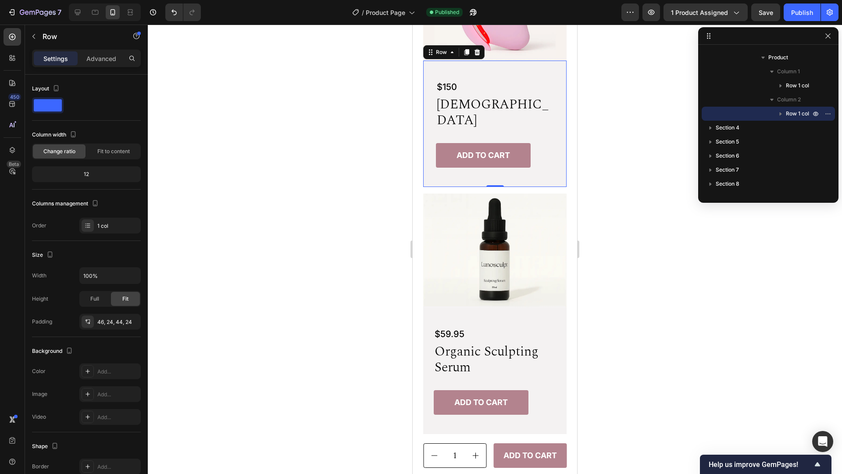
click at [544, 150] on div "$150 Text Block lunosculpt Heading Add to cart Add to Cart Row 0" at bounding box center [494, 124] width 143 height 126
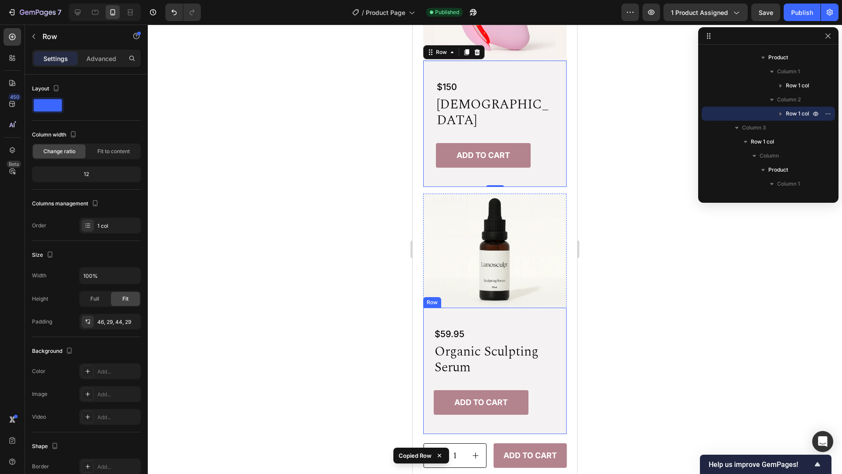
click at [549, 362] on div "$59.95 Product Price Product Price organic sculpting serum Heading Add to cart …" at bounding box center [495, 371] width 122 height 87
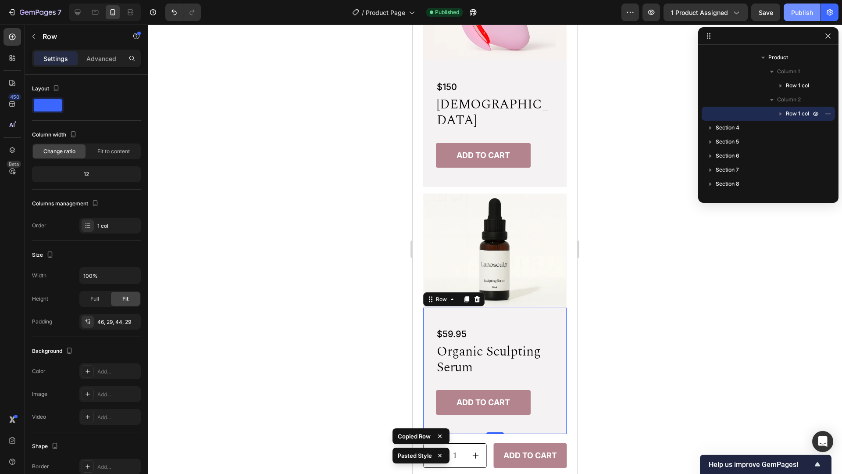
click at [794, 13] on div "Publish" at bounding box center [802, 12] width 22 height 9
click at [82, 14] on icon at bounding box center [77, 12] width 9 height 9
type input "1312"
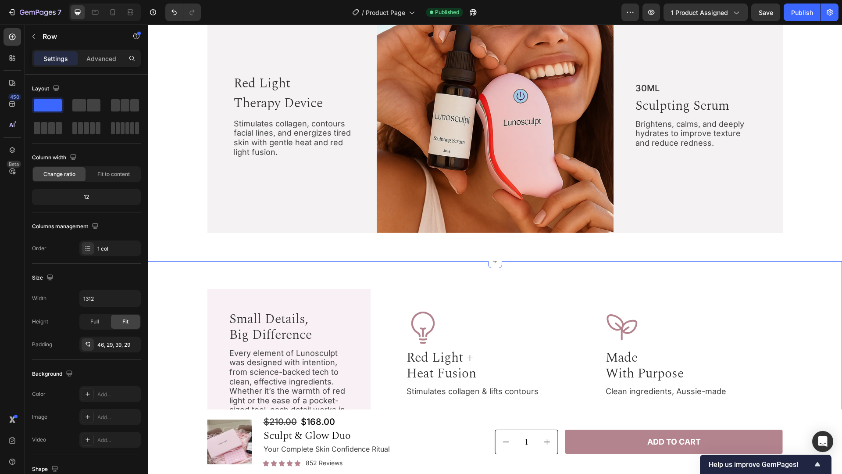
scroll to position [945, 0]
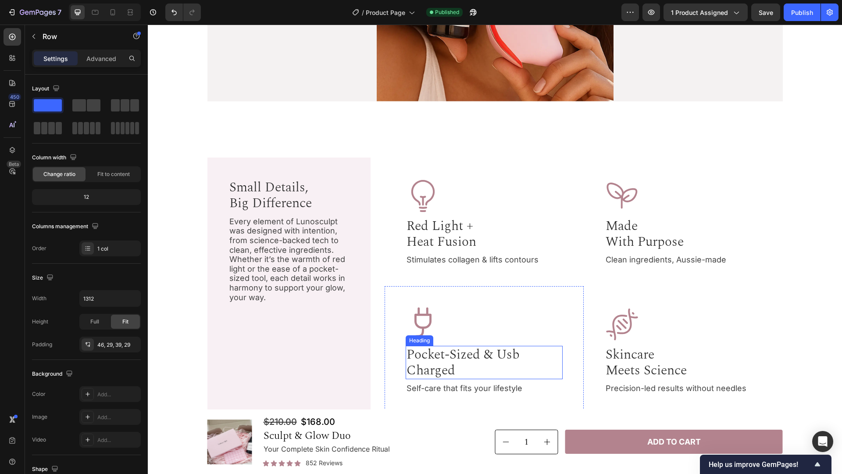
click at [457, 363] on h2 "pocket-sized & usb charged" at bounding box center [484, 362] width 157 height 33
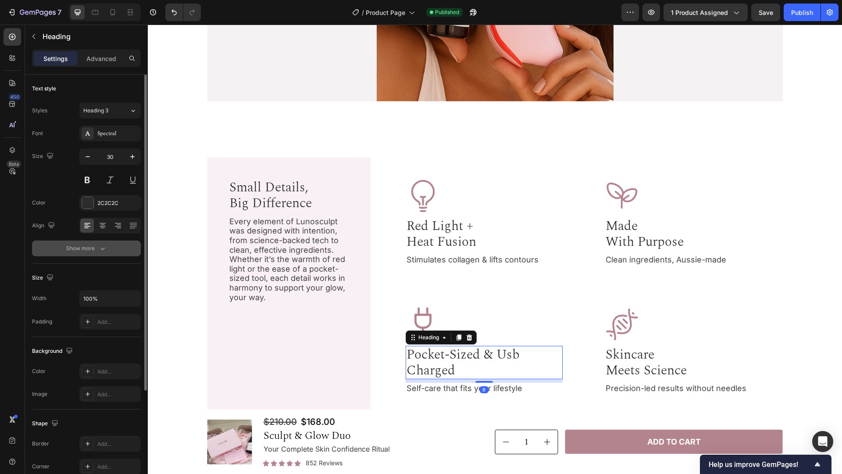
click at [78, 247] on div "Show more" at bounding box center [86, 248] width 41 height 9
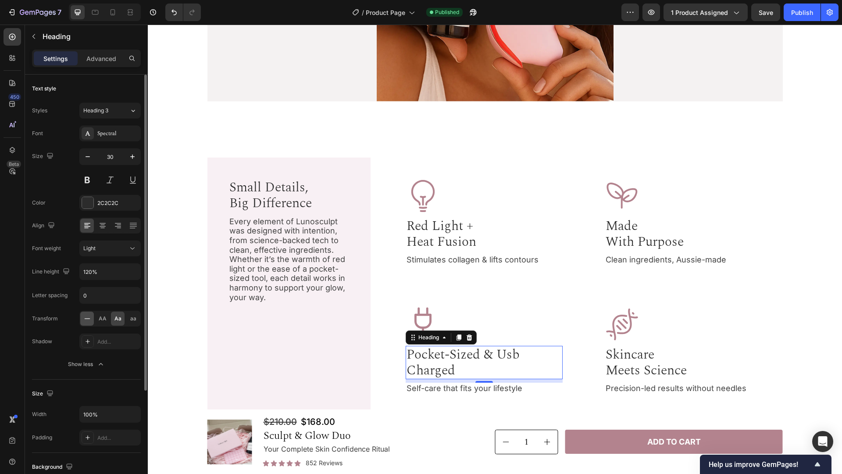
click at [87, 317] on icon at bounding box center [87, 318] width 9 height 9
click at [805, 14] on div "Publish" at bounding box center [802, 12] width 22 height 9
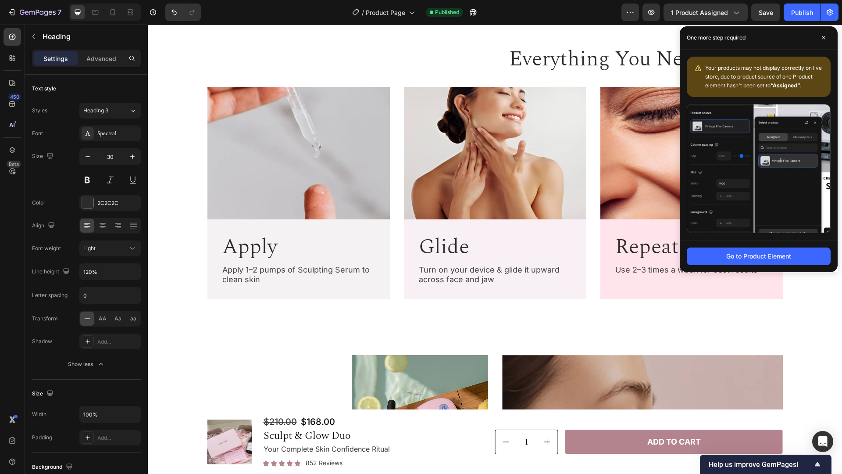
scroll to position [1384, 0]
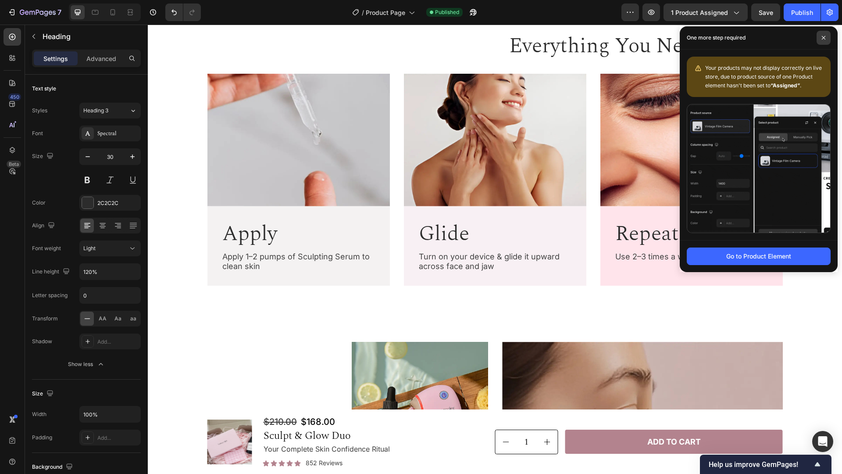
click at [824, 37] on icon at bounding box center [824, 38] width 4 height 4
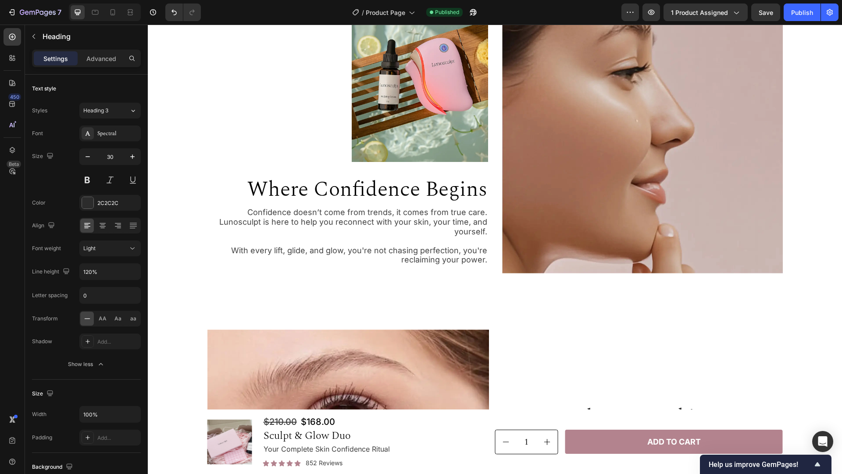
scroll to position [1735, 0]
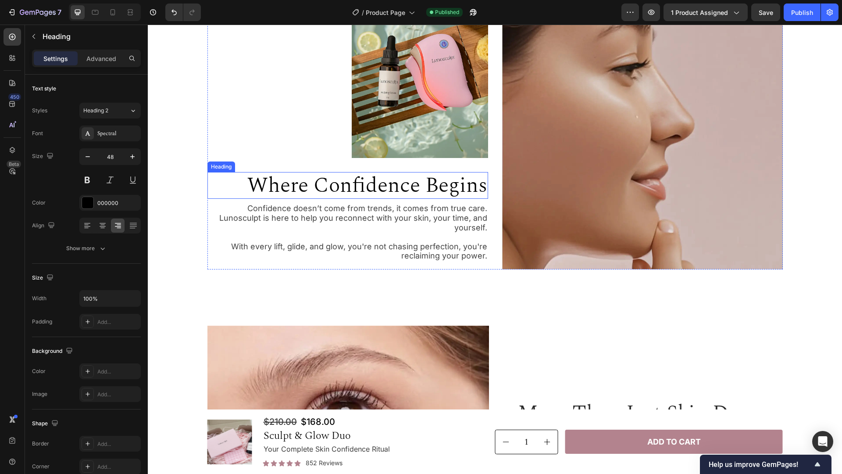
click at [436, 186] on h2 "Where Confidence Begins" at bounding box center [347, 185] width 281 height 27
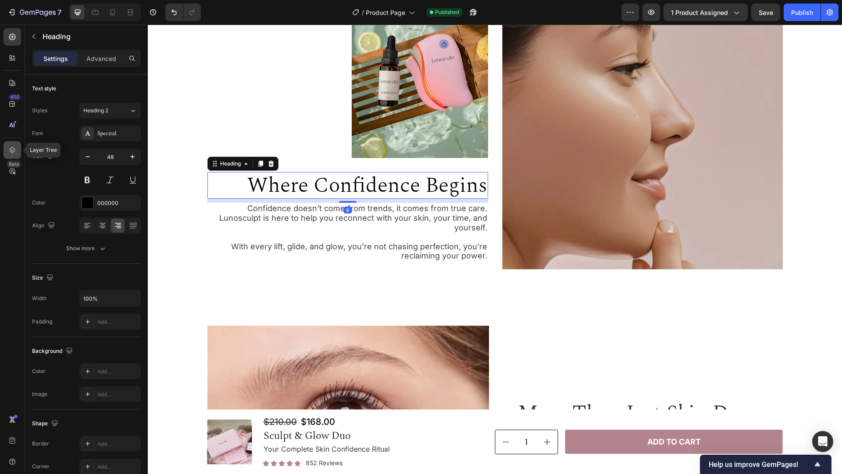
click at [14, 148] on icon at bounding box center [13, 150] width 6 height 6
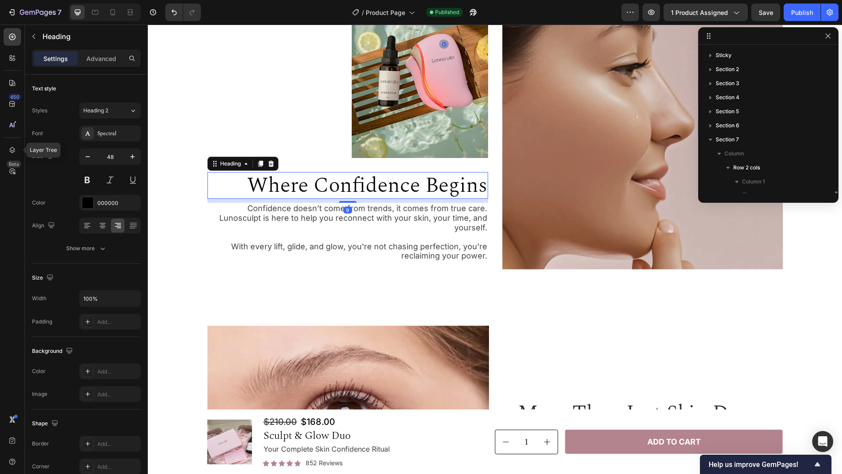
scroll to position [96, 0]
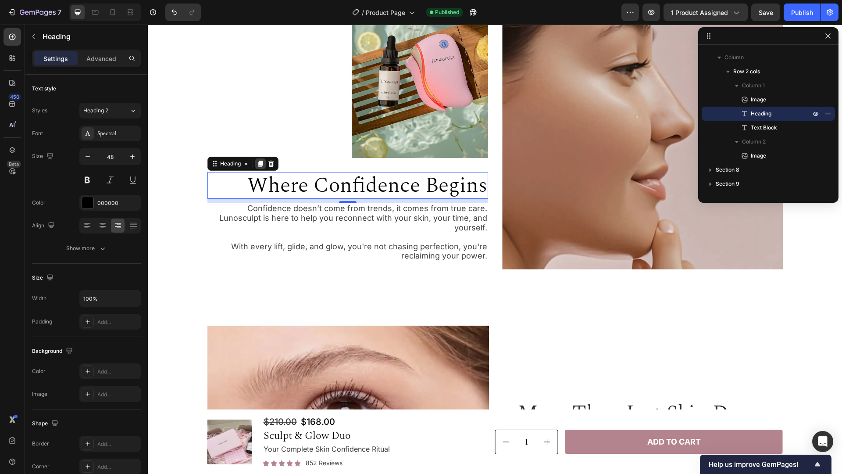
click at [258, 164] on icon at bounding box center [260, 163] width 5 height 6
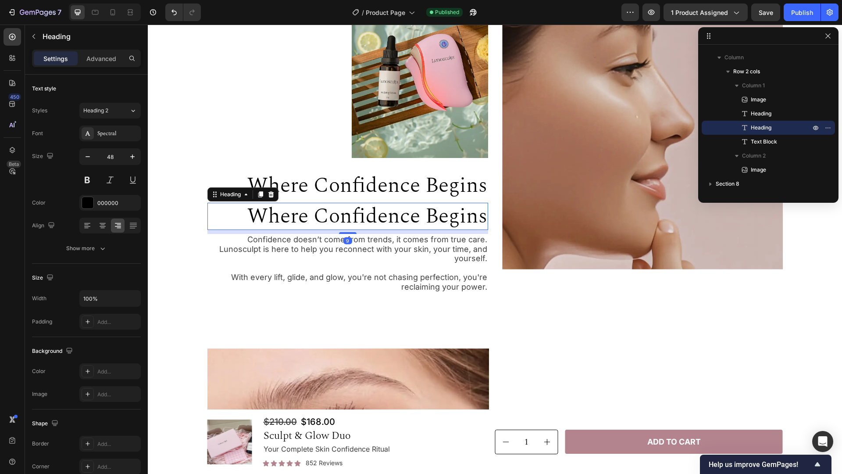
click at [307, 215] on h2 "Where Confidence Begins" at bounding box center [347, 216] width 281 height 27
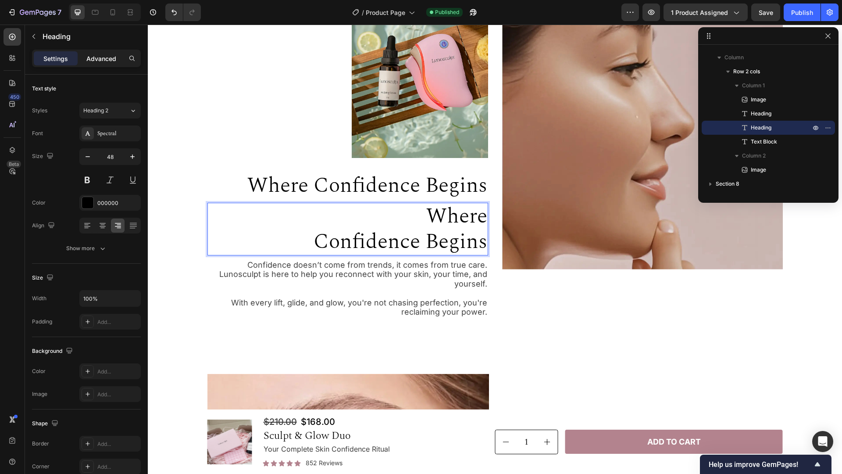
click at [107, 60] on p "Advanced" at bounding box center [101, 58] width 30 height 9
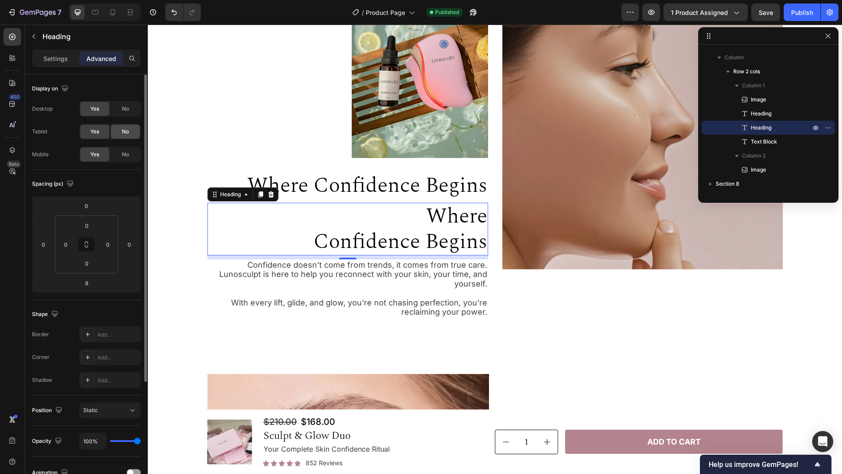
click at [125, 130] on span "No" at bounding box center [125, 132] width 7 height 8
click at [126, 111] on span "No" at bounding box center [125, 109] width 7 height 8
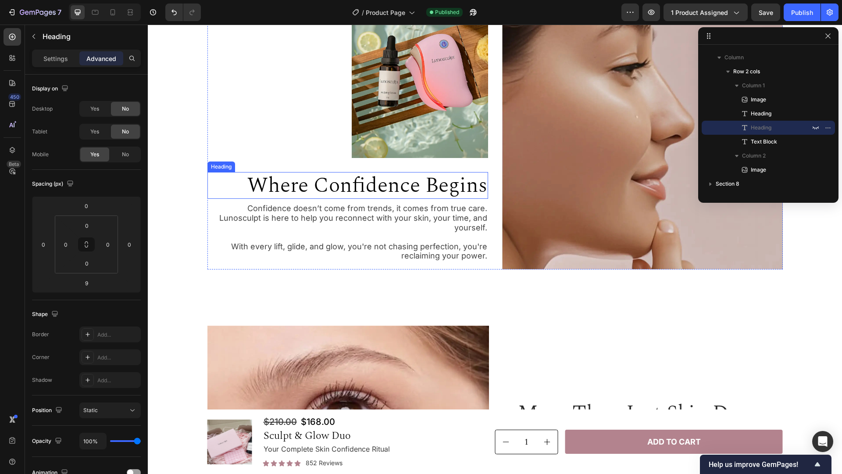
click at [310, 186] on h2 "Where Confidence Begins" at bounding box center [347, 185] width 281 height 27
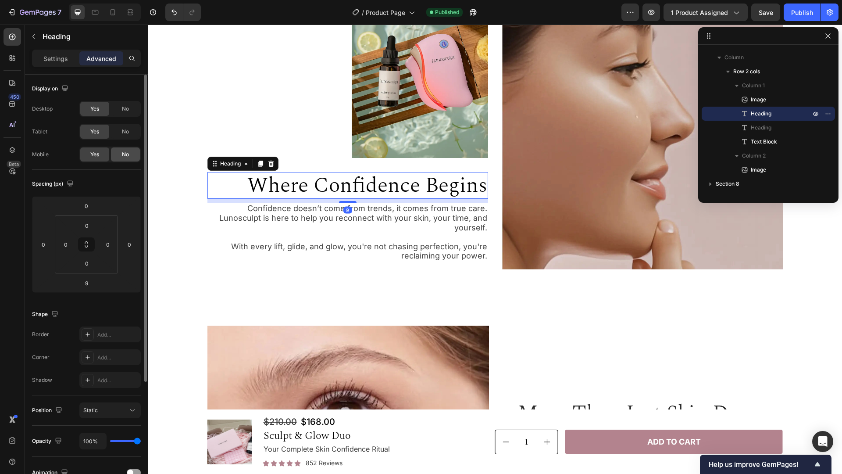
click at [123, 159] on div "No" at bounding box center [125, 154] width 29 height 14
click at [805, 8] on div "Publish" at bounding box center [802, 12] width 22 height 9
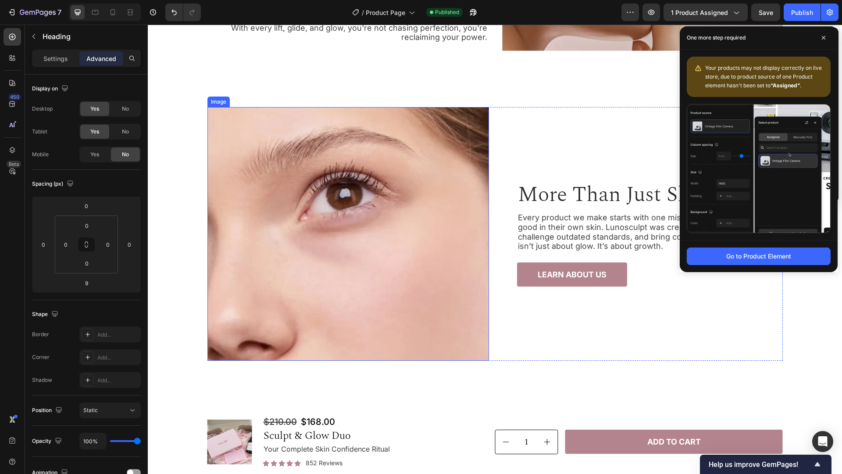
scroll to position [1954, 0]
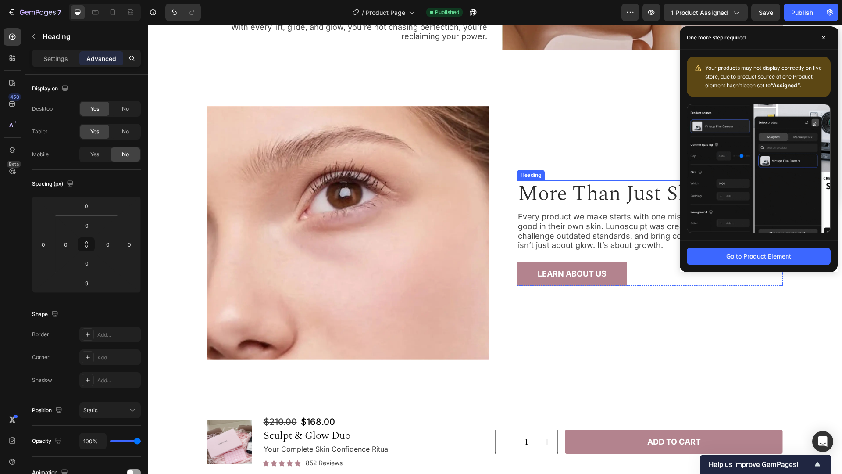
click at [616, 189] on h2 "More Than Just Skin Deep" at bounding box center [650, 193] width 266 height 27
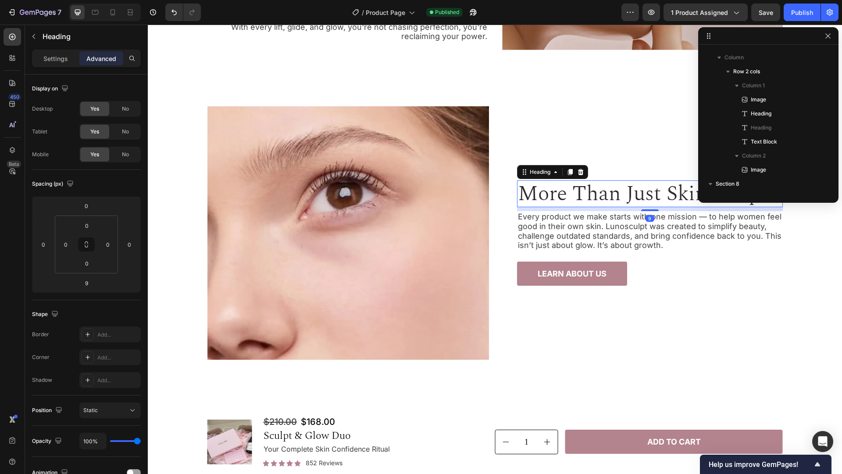
scroll to position [278, 0]
click at [54, 63] on div "Settings" at bounding box center [56, 58] width 44 height 14
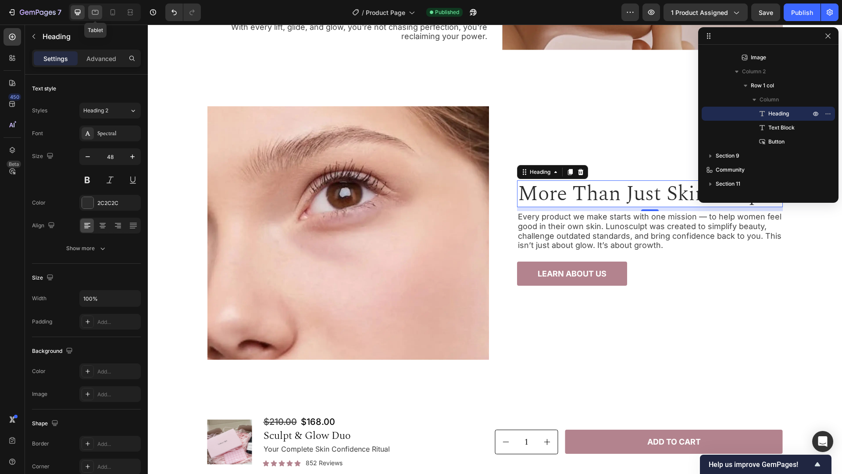
click at [98, 14] on icon at bounding box center [95, 12] width 7 height 5
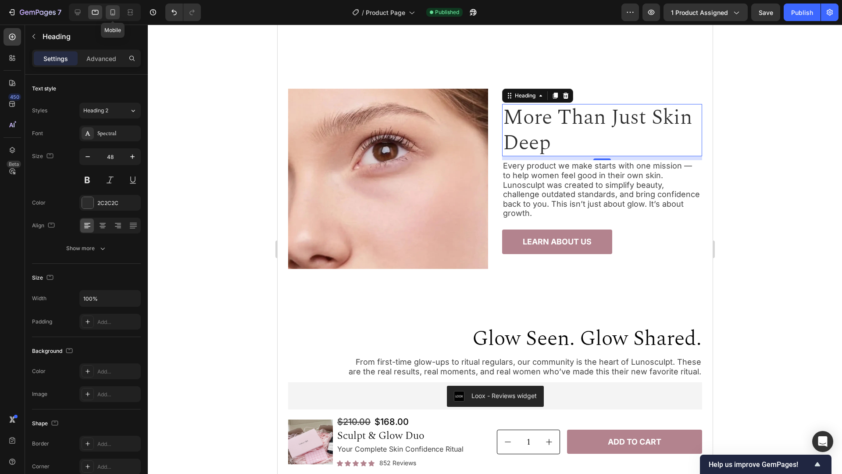
scroll to position [2036, 0]
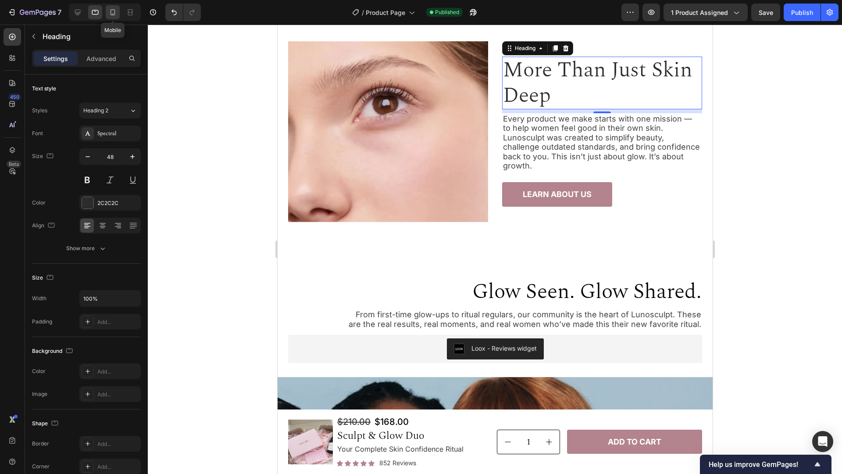
click at [112, 14] on icon at bounding box center [112, 12] width 9 height 9
type input "30"
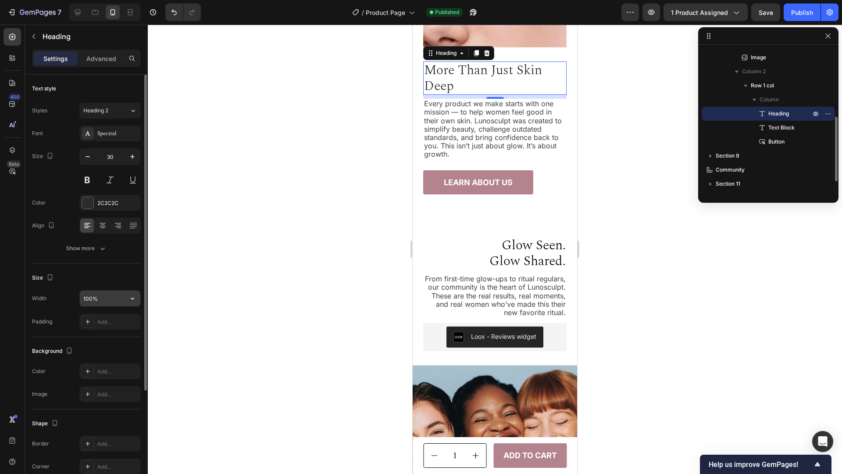
scroll to position [2153, 0]
click at [121, 296] on input "100%" at bounding box center [110, 298] width 61 height 16
paste input "200px"
click at [108, 278] on div "Size" at bounding box center [86, 278] width 109 height 14
type input "200"
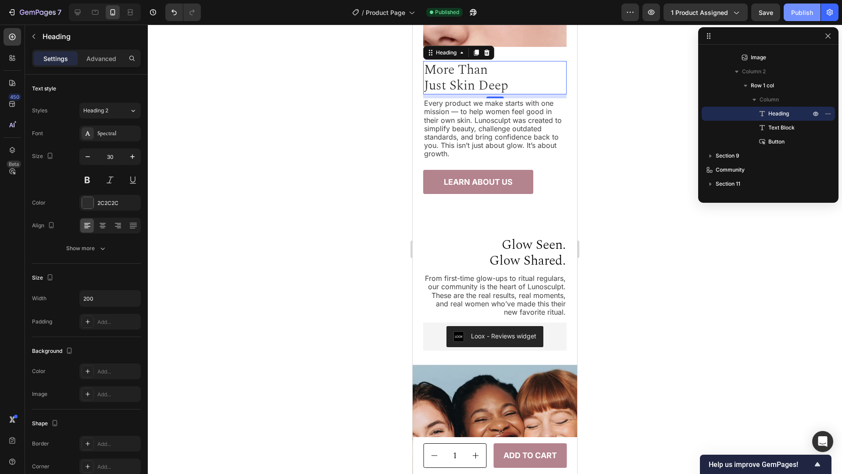
click at [791, 11] on button "Publish" at bounding box center [802, 13] width 37 height 18
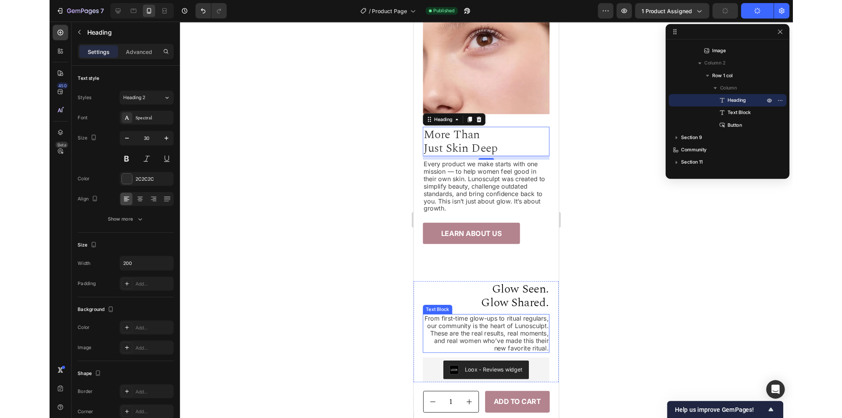
scroll to position [2065, 0]
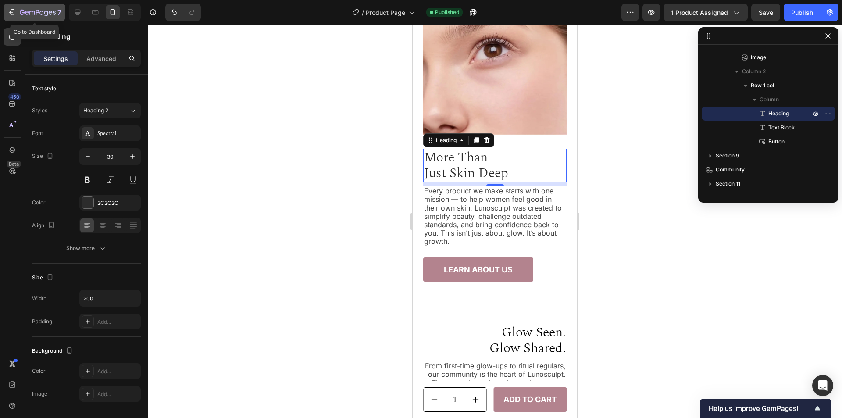
click at [44, 13] on icon "button" at bounding box center [46, 14] width 4 height 6
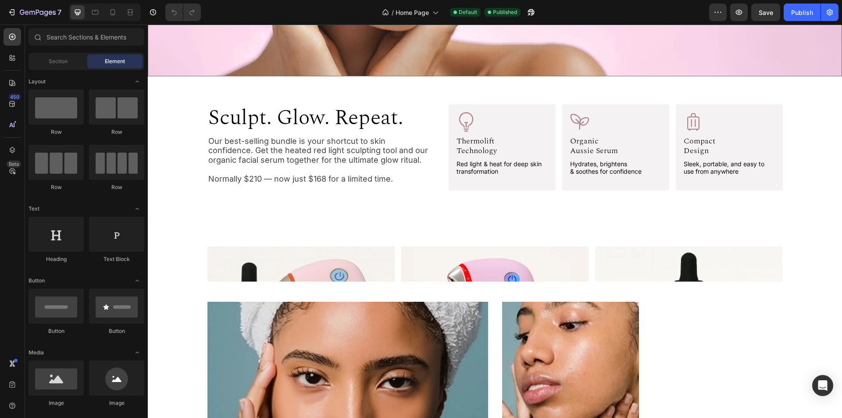
scroll to position [395, 0]
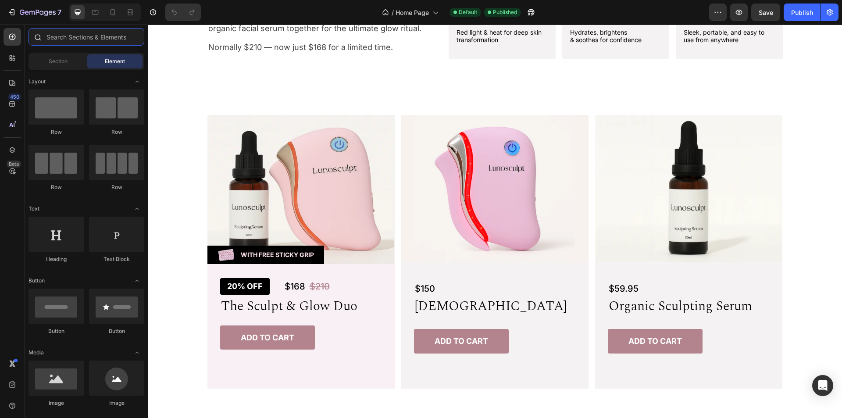
click at [82, 40] on input "text" at bounding box center [87, 37] width 116 height 18
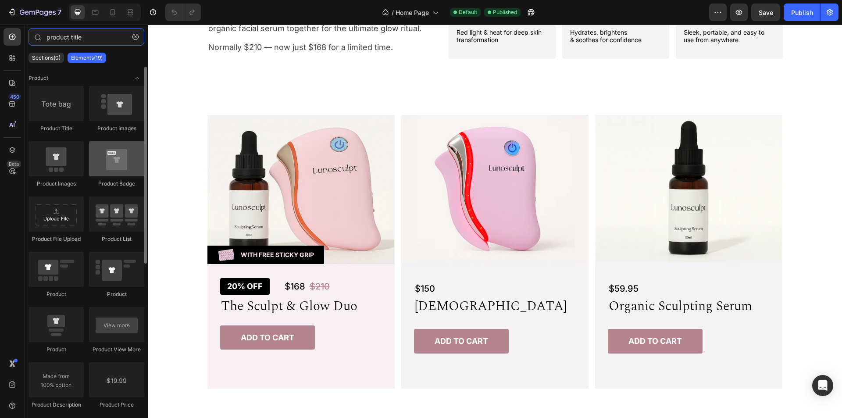
type input "product title"
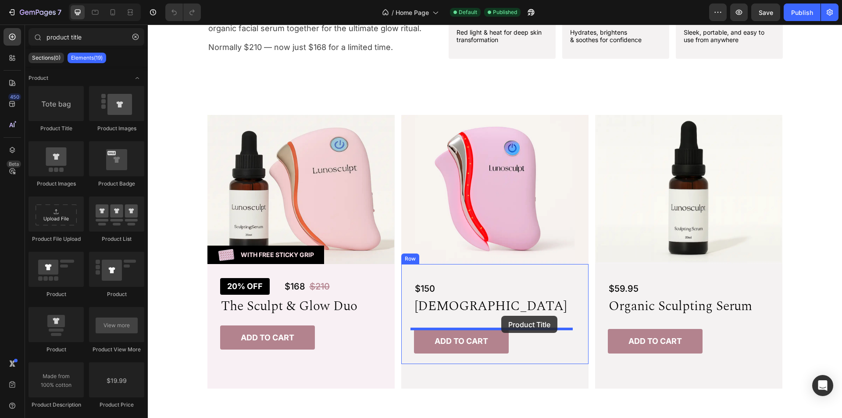
drag, startPoint x: 284, startPoint y: 180, endPoint x: 501, endPoint y: 316, distance: 256.3
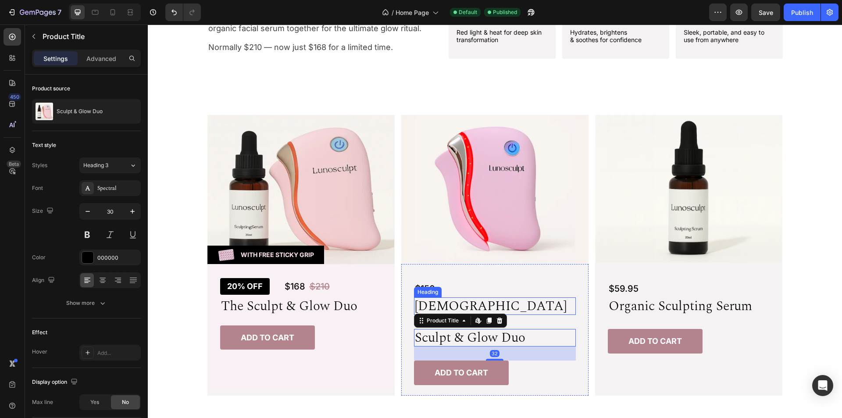
click at [534, 301] on h2 "[DEMOGRAPHIC_DATA]" at bounding box center [495, 306] width 162 height 18
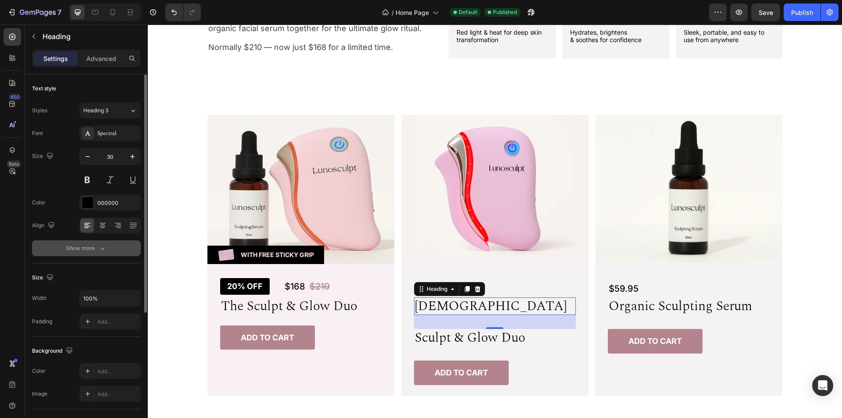
click at [96, 250] on div "Show more" at bounding box center [86, 248] width 41 height 9
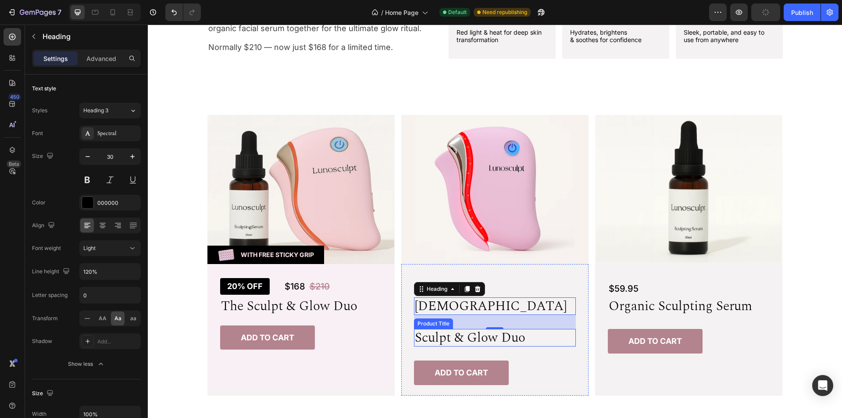
click at [553, 341] on h2 "Sculpt & Glow Duo" at bounding box center [495, 338] width 162 height 18
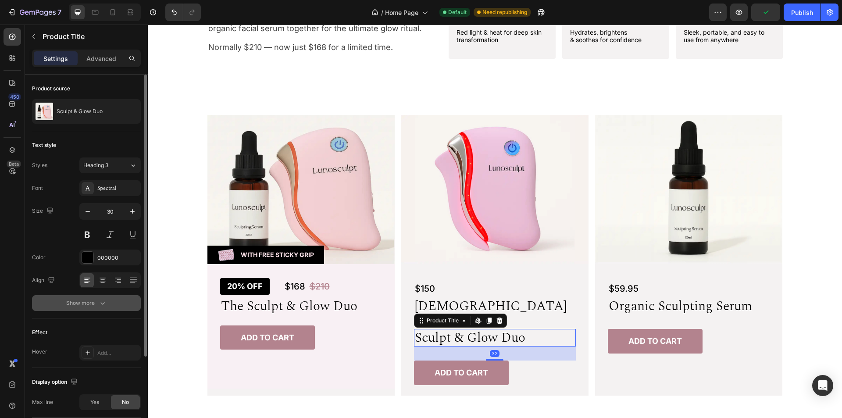
click at [91, 302] on div "Show more" at bounding box center [86, 303] width 41 height 9
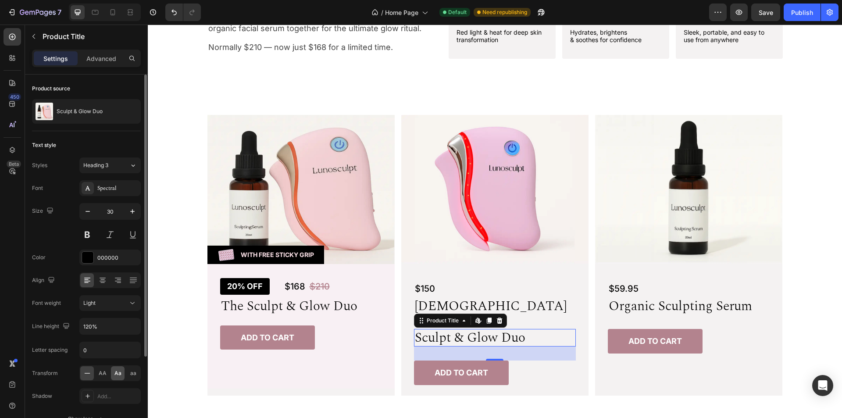
click at [120, 370] on span "Aa" at bounding box center [117, 373] width 7 height 8
click at [449, 318] on div "Product Title" at bounding box center [443, 321] width 36 height 8
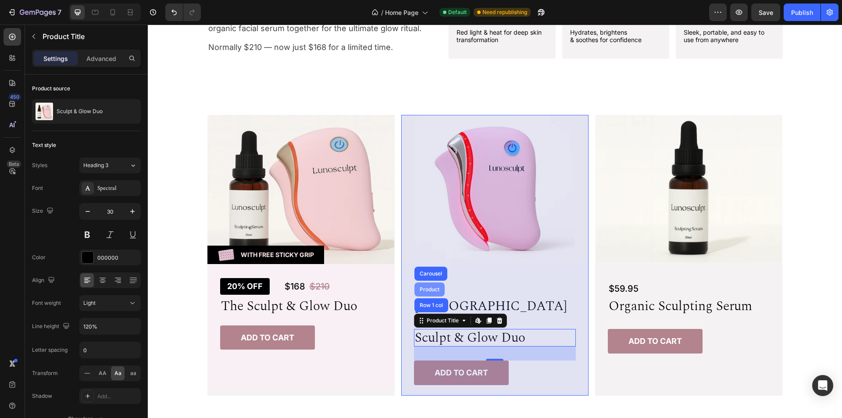
click at [428, 292] on div "Product" at bounding box center [429, 289] width 23 height 5
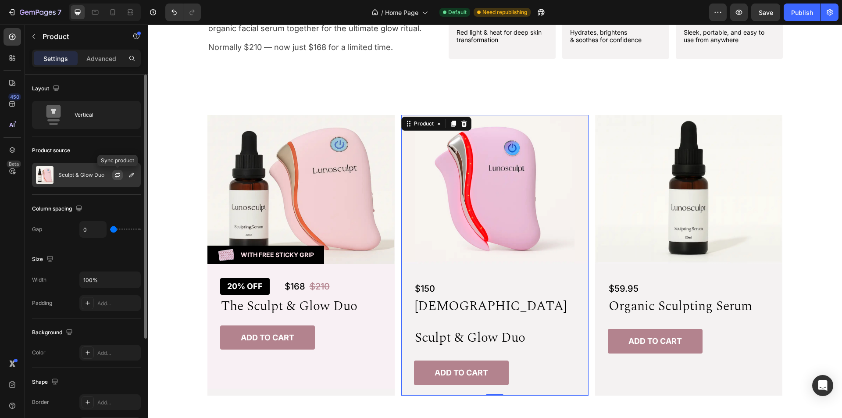
click at [117, 174] on icon "button" at bounding box center [117, 173] width 5 height 3
click at [82, 175] on p "Sculpt & Glow Duo" at bounding box center [81, 175] width 46 height 6
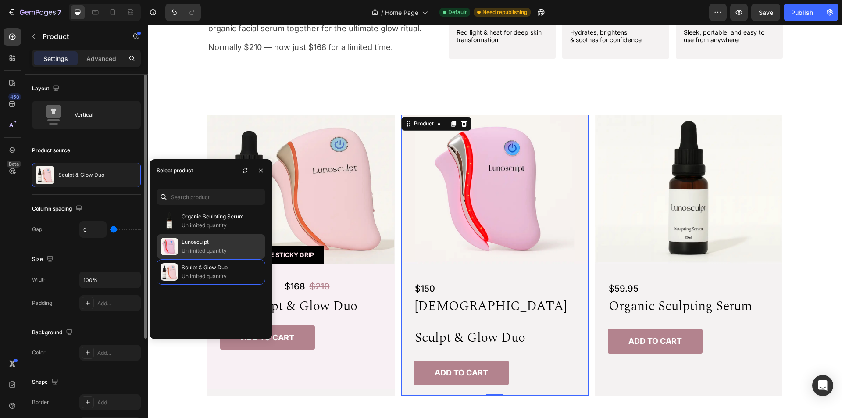
click at [194, 243] on p "Lunosculpt" at bounding box center [222, 242] width 80 height 9
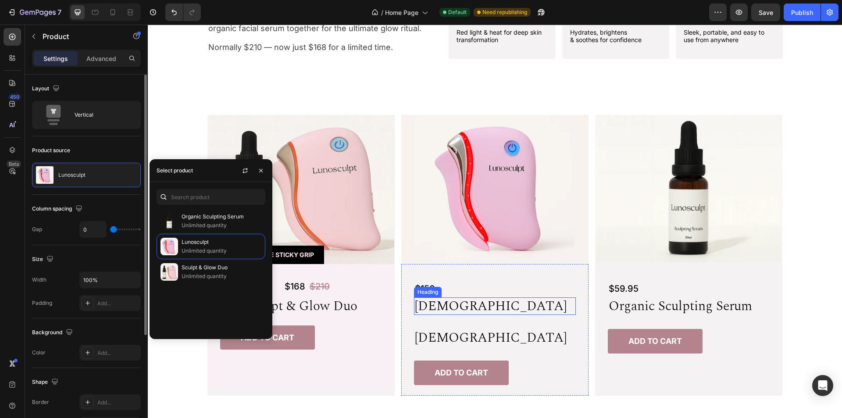
click at [531, 309] on h2 "[DEMOGRAPHIC_DATA]" at bounding box center [495, 306] width 162 height 18
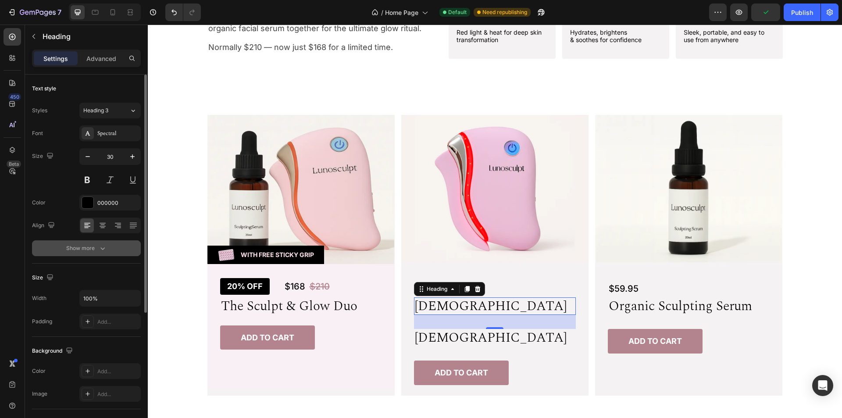
click at [82, 253] on button "Show more" at bounding box center [86, 248] width 109 height 16
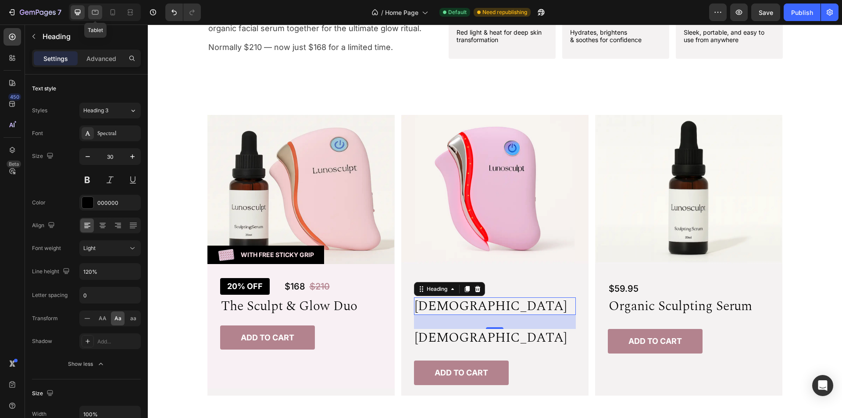
click at [95, 14] on icon at bounding box center [95, 12] width 7 height 5
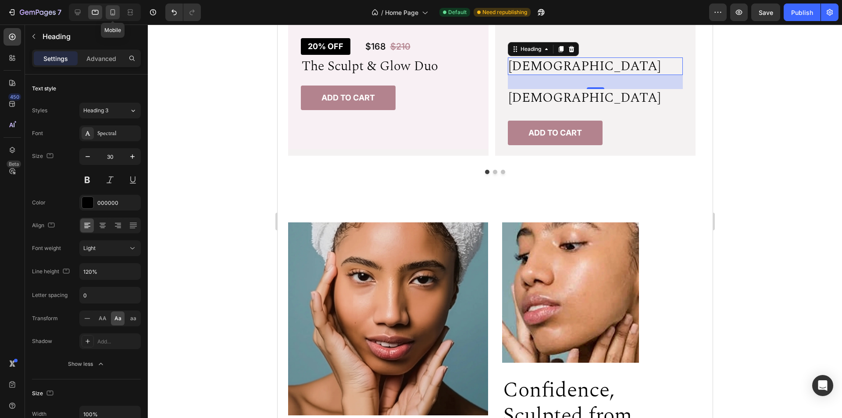
scroll to position [685, 0]
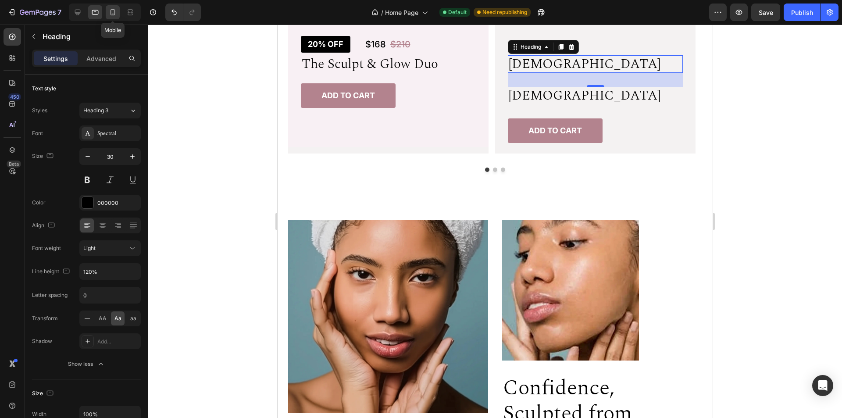
click at [111, 12] on icon at bounding box center [113, 12] width 5 height 6
type input "24"
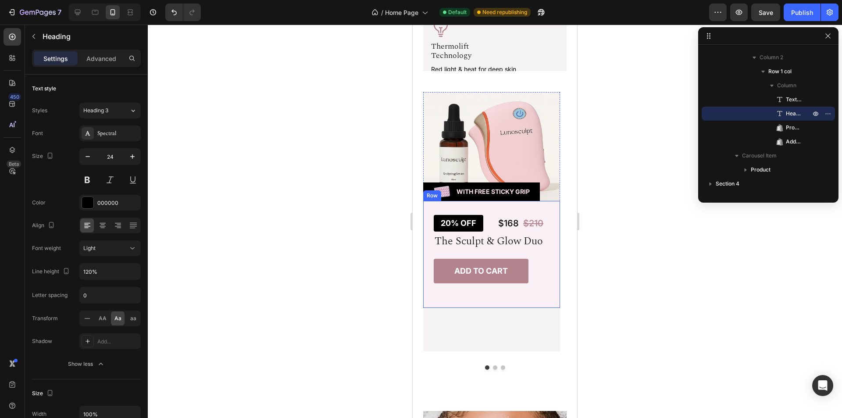
scroll to position [496, 0]
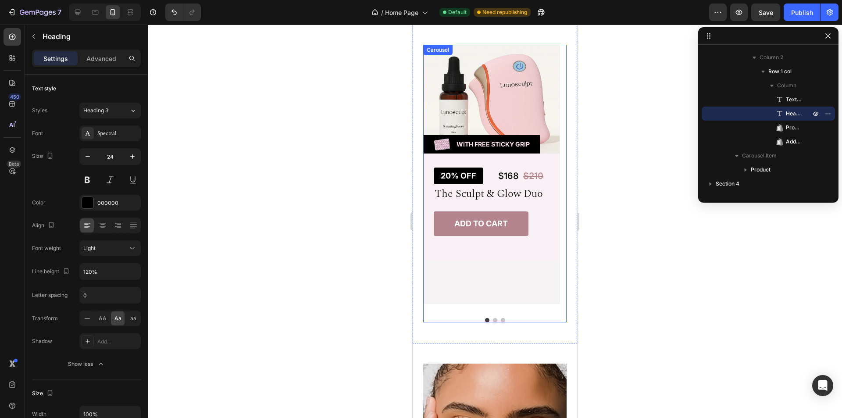
click at [493, 318] on button "Dot" at bounding box center [495, 320] width 4 height 4
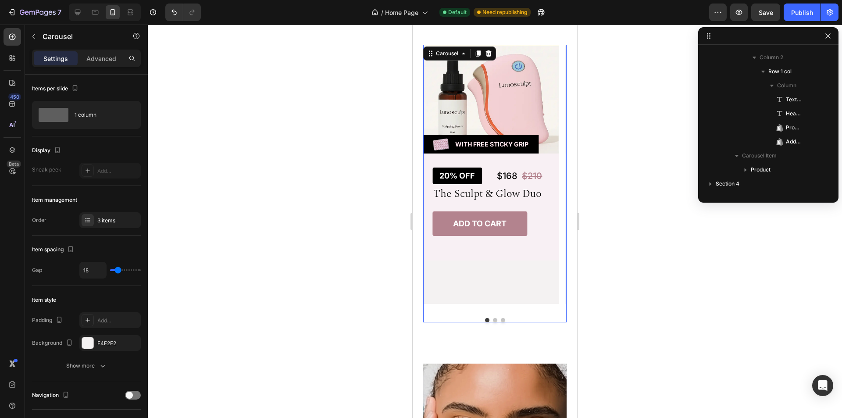
scroll to position [0, 0]
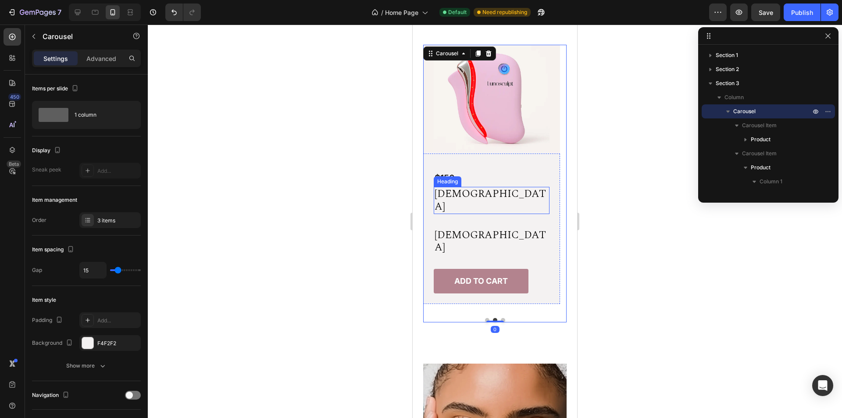
click at [520, 194] on h2 "[DEMOGRAPHIC_DATA]" at bounding box center [492, 200] width 116 height 27
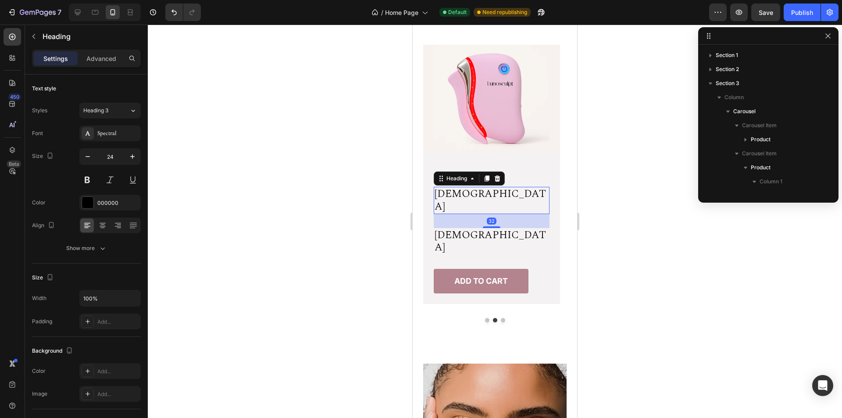
scroll to position [152, 0]
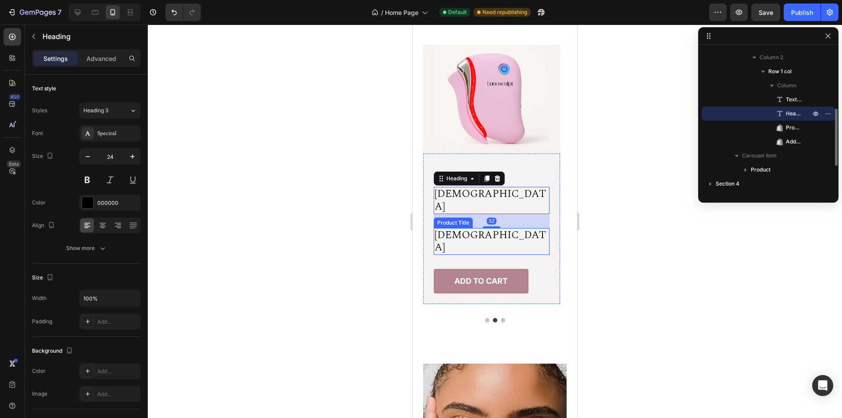
click at [524, 228] on h2 "[DEMOGRAPHIC_DATA]" at bounding box center [492, 241] width 116 height 27
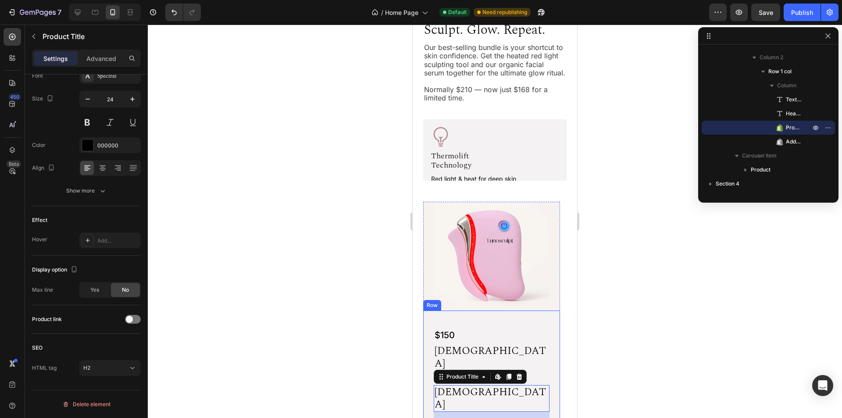
scroll to position [321, 0]
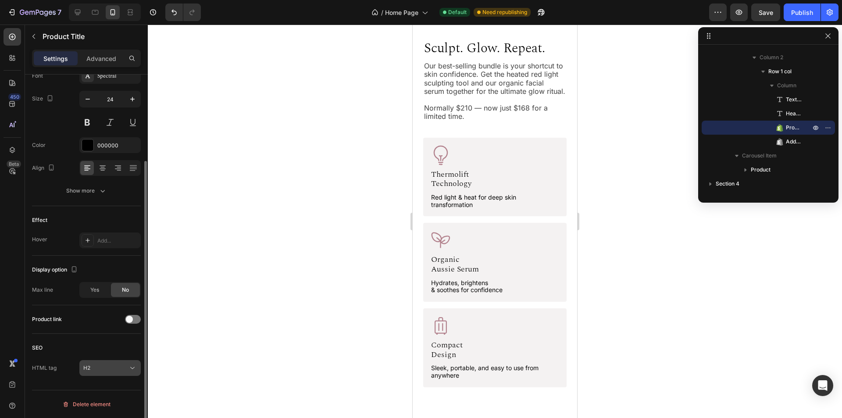
click at [100, 368] on div "H2" at bounding box center [105, 368] width 45 height 8
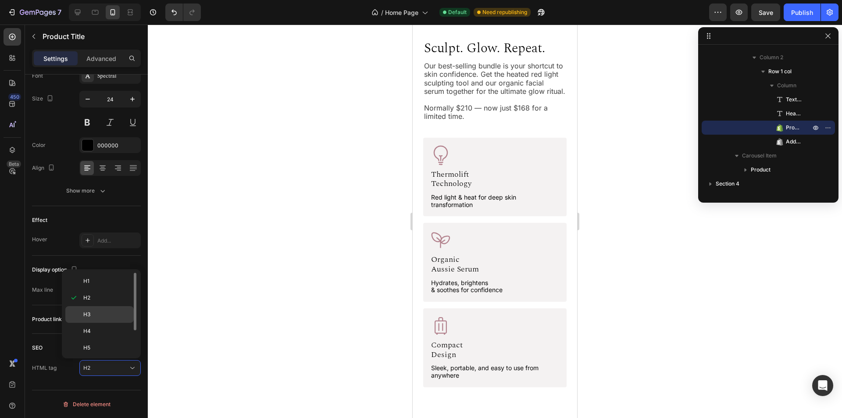
click at [101, 310] on div "H3" at bounding box center [99, 314] width 68 height 17
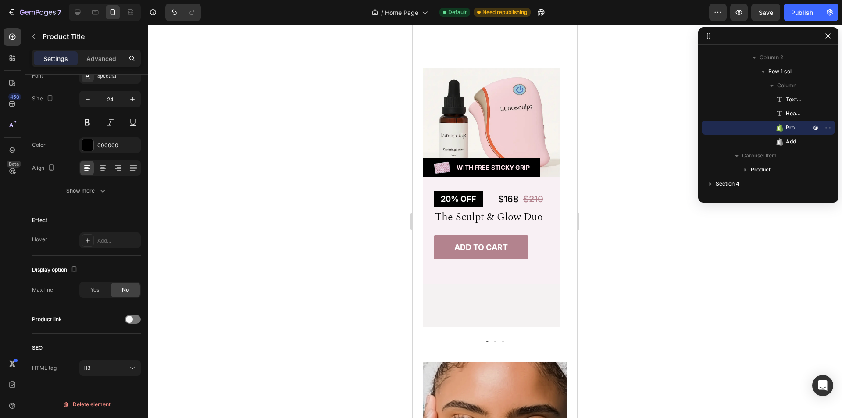
scroll to position [716, 0]
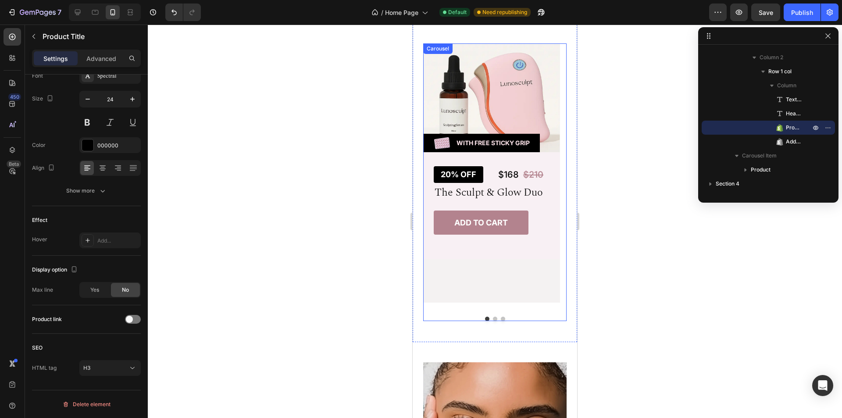
click at [493, 317] on button "Dot" at bounding box center [495, 319] width 4 height 4
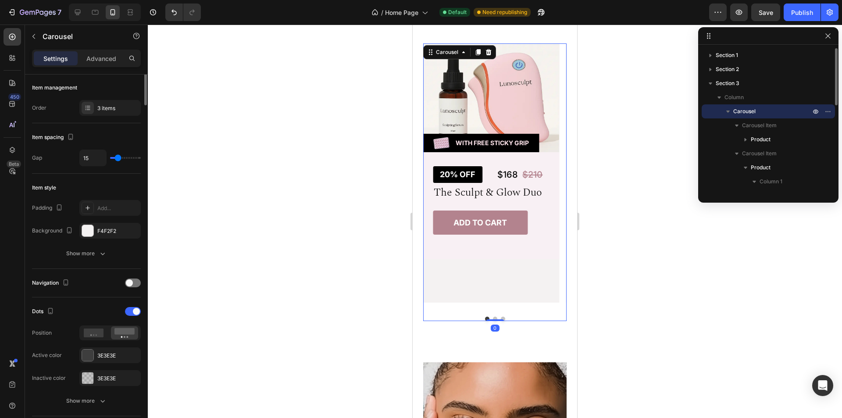
scroll to position [0, 0]
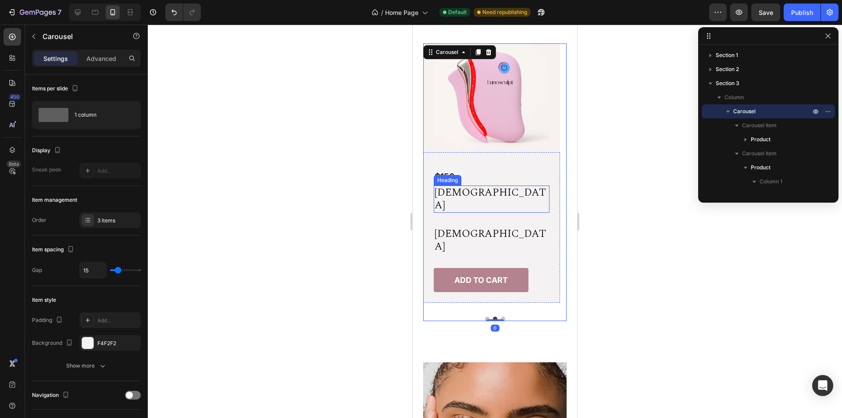
click at [520, 197] on h2 "[DEMOGRAPHIC_DATA]" at bounding box center [492, 198] width 116 height 27
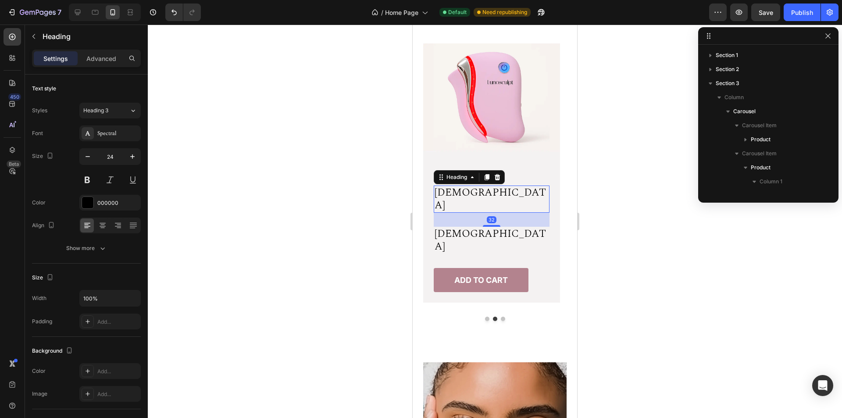
scroll to position [152, 0]
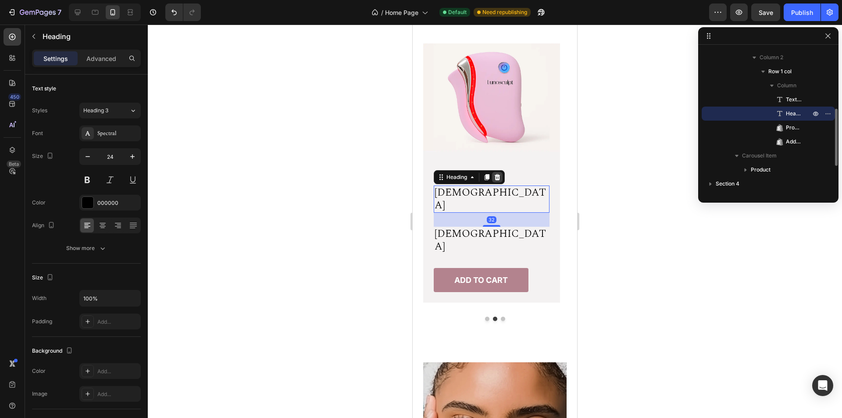
click at [500, 178] on icon at bounding box center [497, 177] width 7 height 7
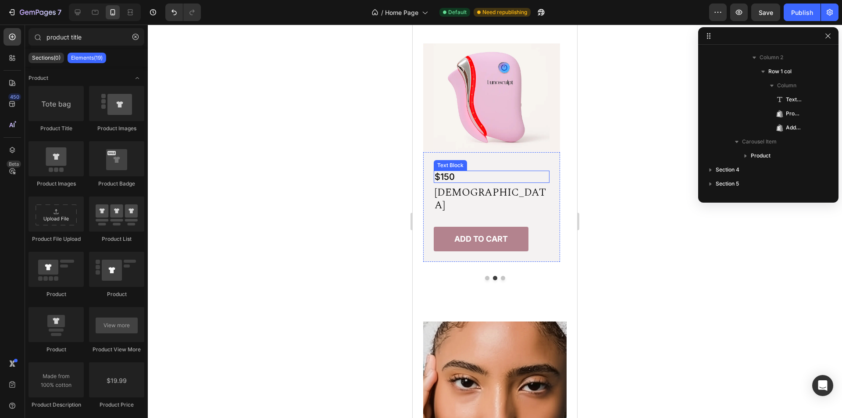
click at [512, 175] on p "$150" at bounding box center [492, 176] width 114 height 11
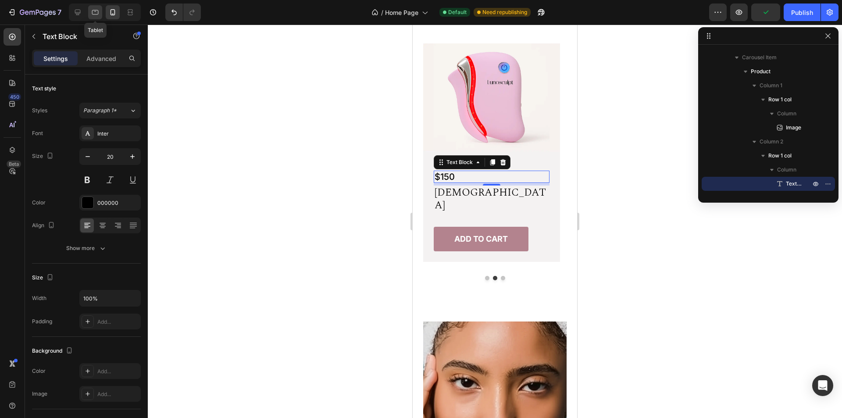
click at [91, 16] on icon at bounding box center [95, 12] width 9 height 9
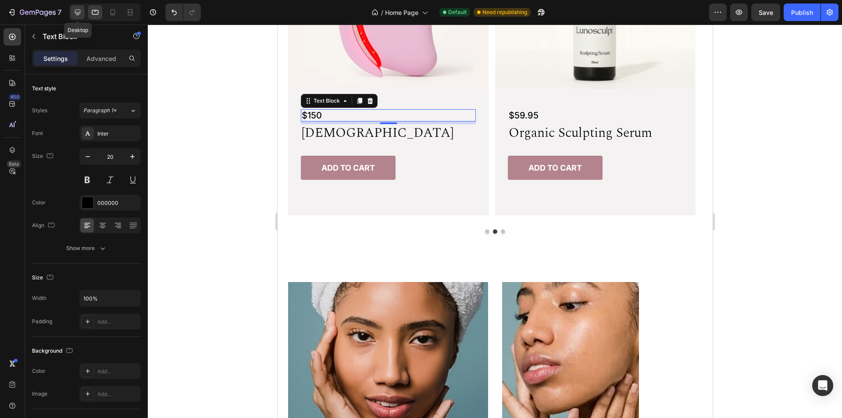
click at [75, 13] on icon at bounding box center [77, 12] width 9 height 9
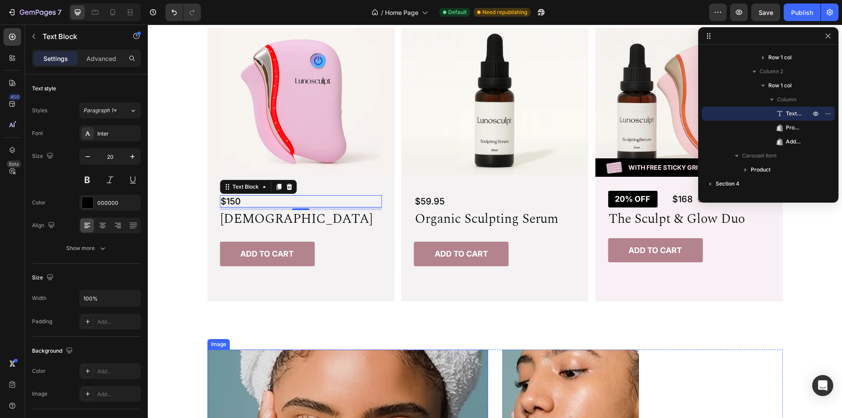
scroll to position [659, 0]
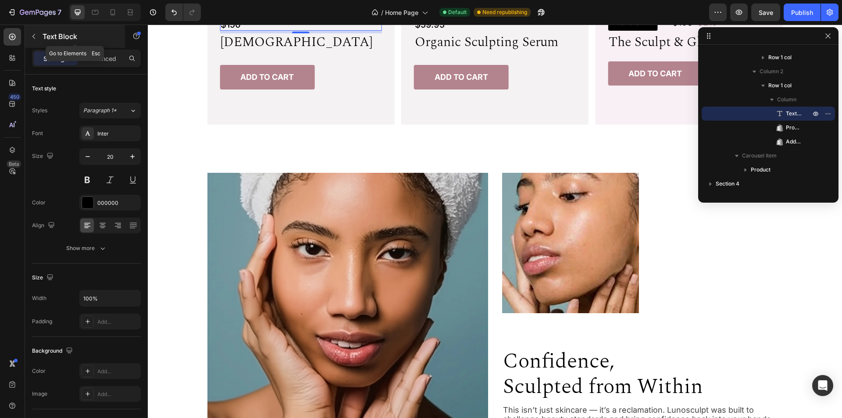
click at [33, 36] on icon "button" at bounding box center [33, 36] width 3 height 5
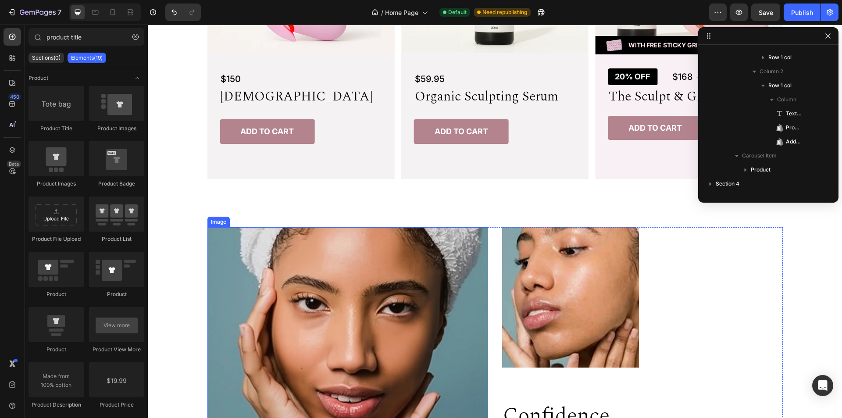
scroll to position [484, 0]
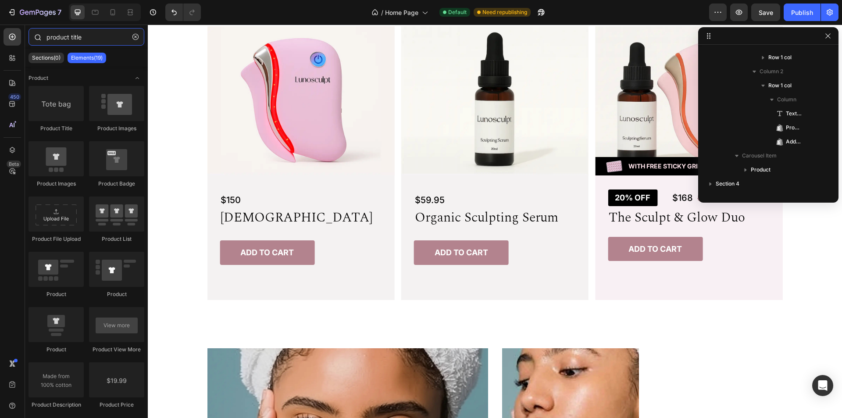
click at [99, 36] on input "product title" at bounding box center [87, 37] width 116 height 18
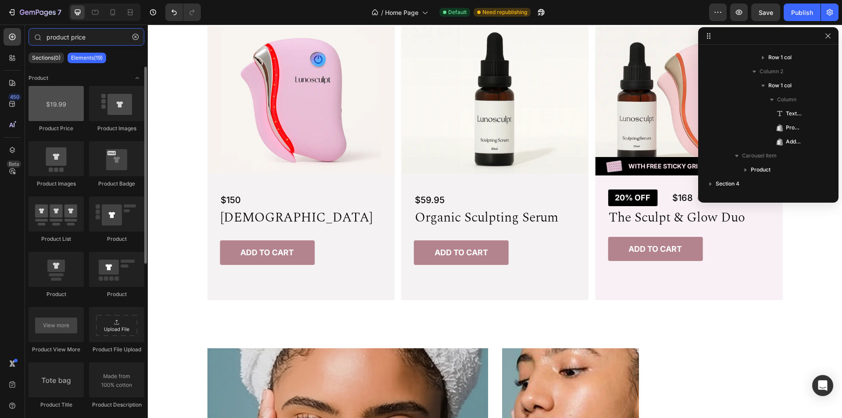
type input "product price"
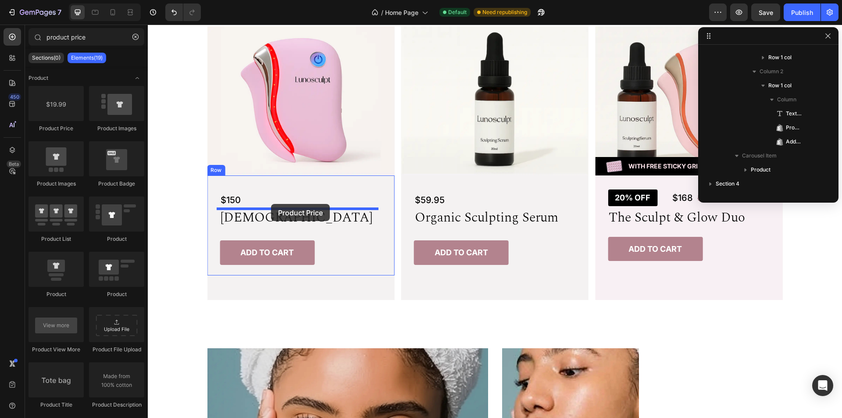
drag, startPoint x: 204, startPoint y: 138, endPoint x: 271, endPoint y: 204, distance: 94.0
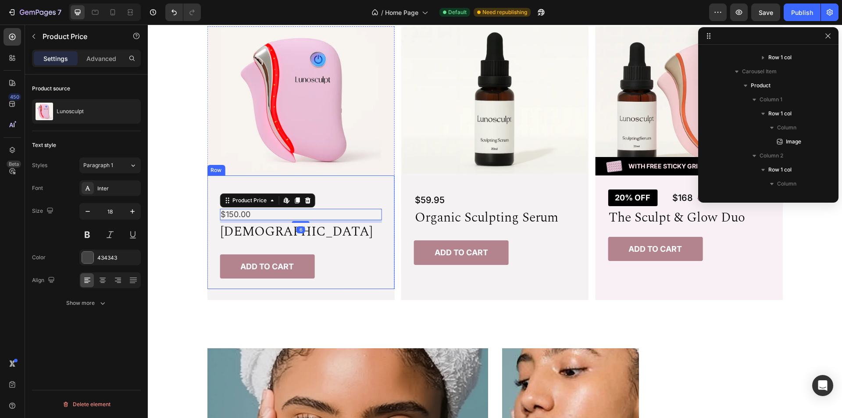
scroll to position [236, 0]
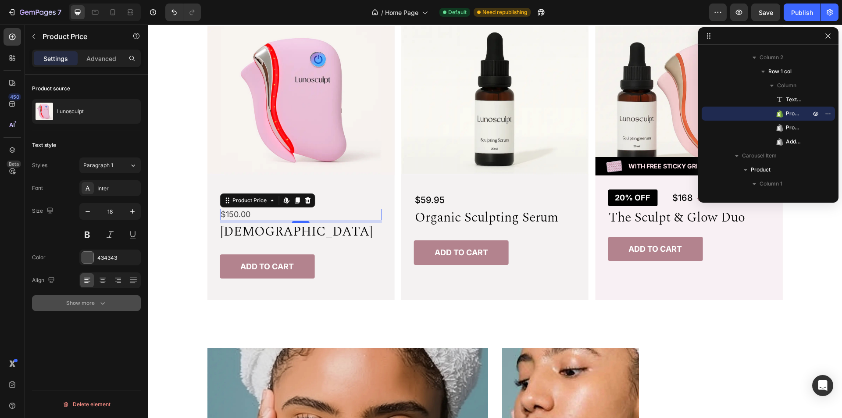
click at [84, 301] on div "Show more" at bounding box center [86, 303] width 41 height 9
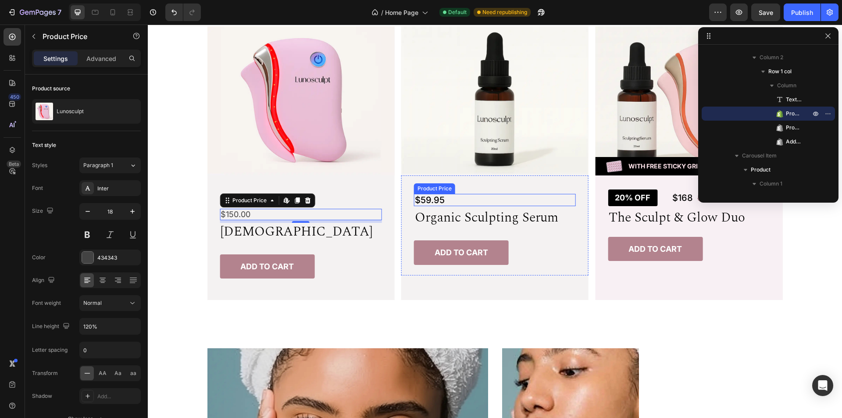
click at [450, 199] on div "$59.95" at bounding box center [495, 200] width 162 height 12
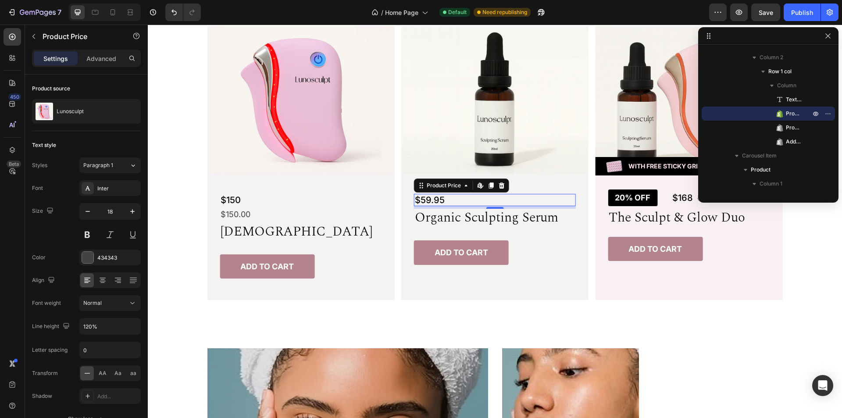
scroll to position [377, 0]
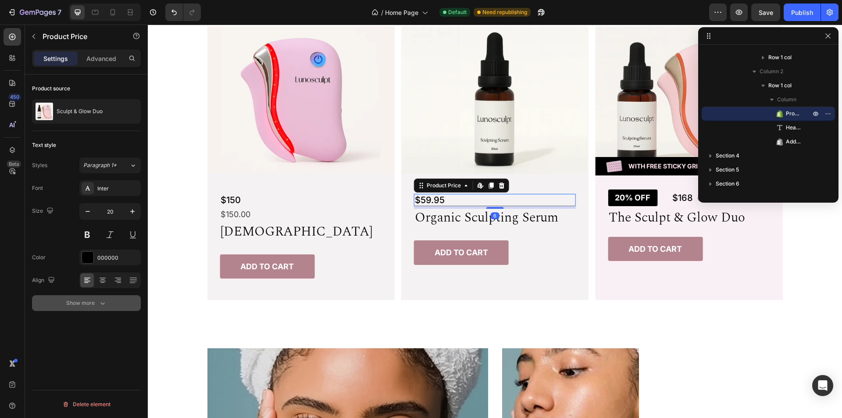
click at [75, 298] on button "Show more" at bounding box center [86, 303] width 109 height 16
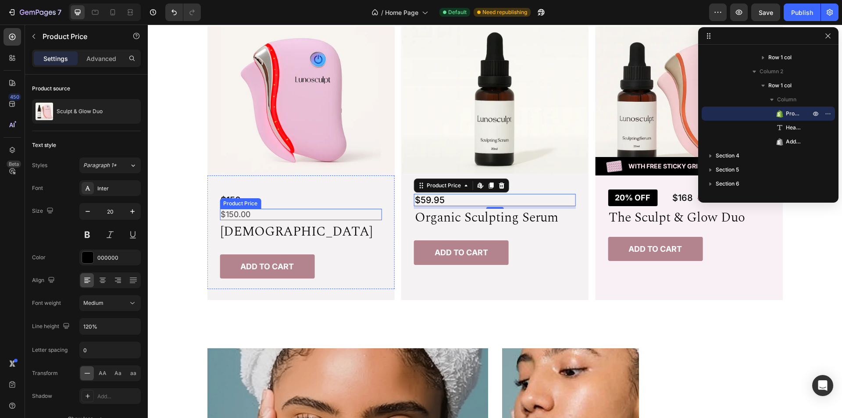
click at [334, 211] on div "$150.00" at bounding box center [301, 214] width 162 height 11
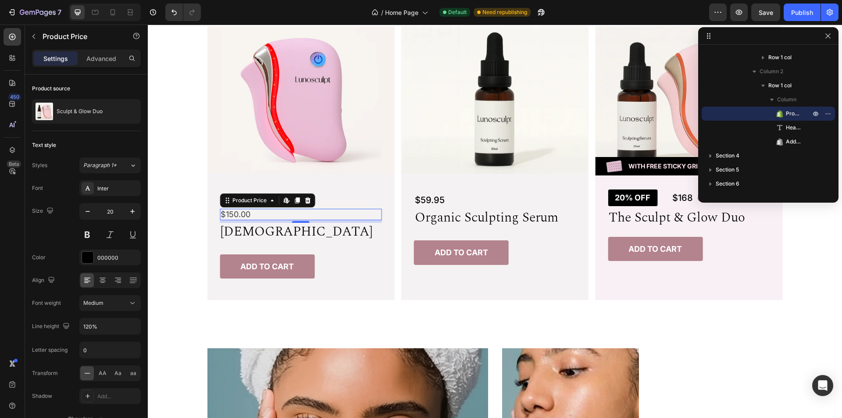
scroll to position [236, 0]
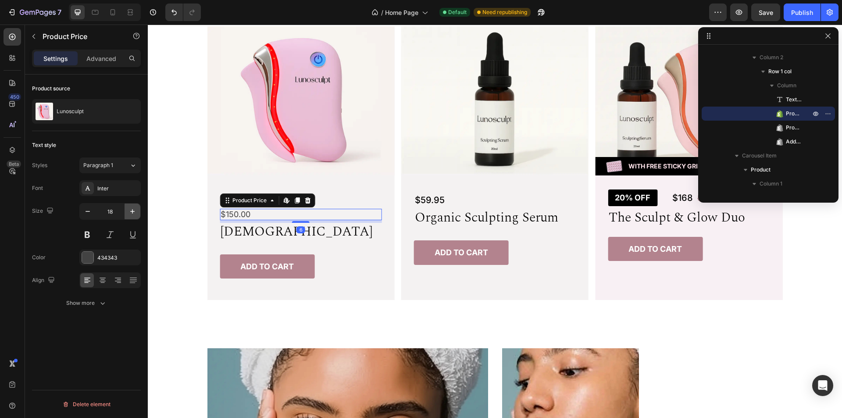
click at [133, 211] on icon "button" at bounding box center [132, 211] width 4 height 4
type input "20"
click at [92, 308] on button "Show more" at bounding box center [86, 303] width 109 height 16
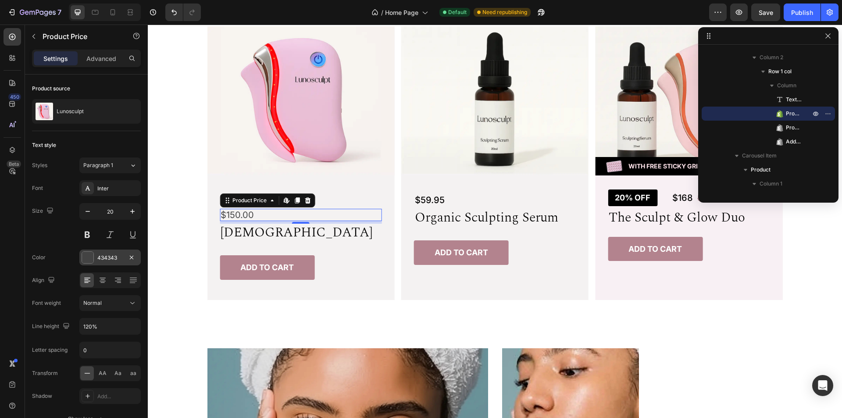
click at [103, 257] on div "434343" at bounding box center [109, 258] width 25 height 8
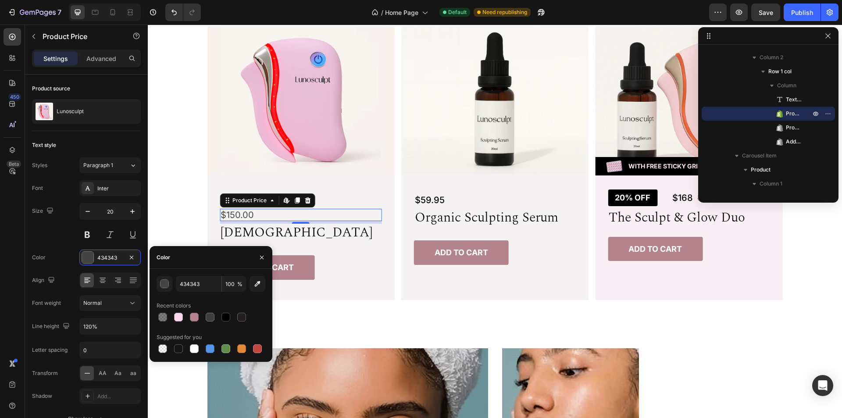
click at [219, 318] on div at bounding box center [211, 317] width 109 height 12
click at [228, 317] on div at bounding box center [225, 317] width 9 height 9
type input "000000"
click at [259, 257] on icon "button" at bounding box center [261, 257] width 7 height 7
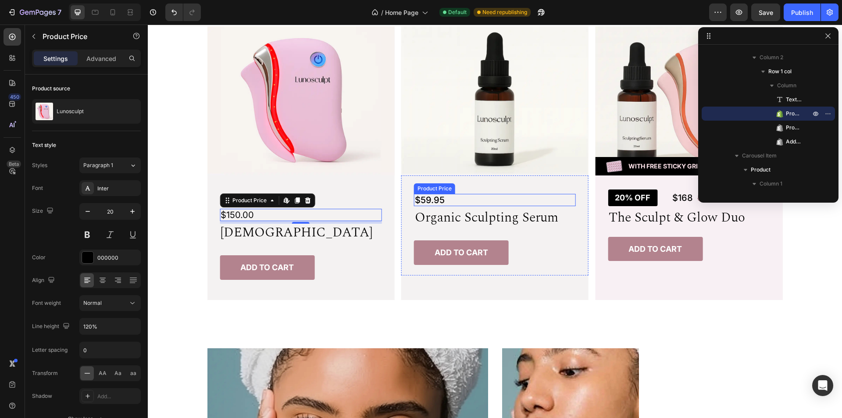
click at [464, 198] on div "$59.95" at bounding box center [495, 200] width 162 height 12
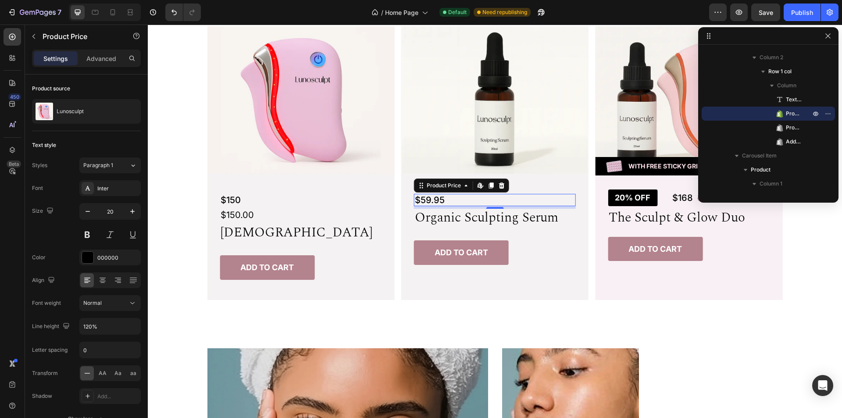
scroll to position [377, 0]
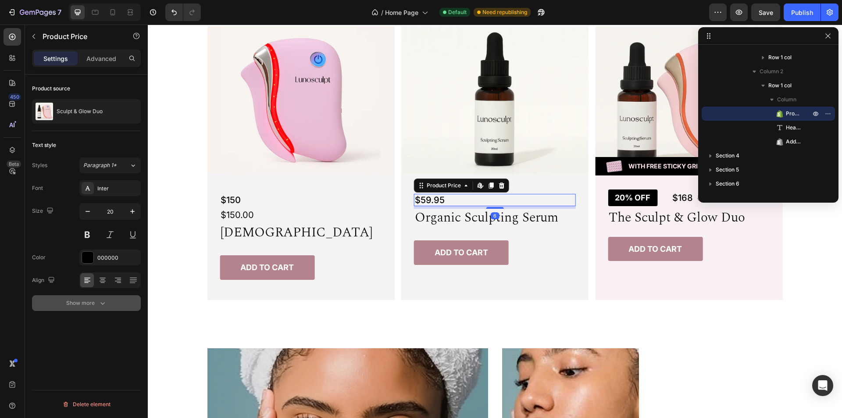
click at [69, 305] on div "Show more" at bounding box center [86, 303] width 41 height 9
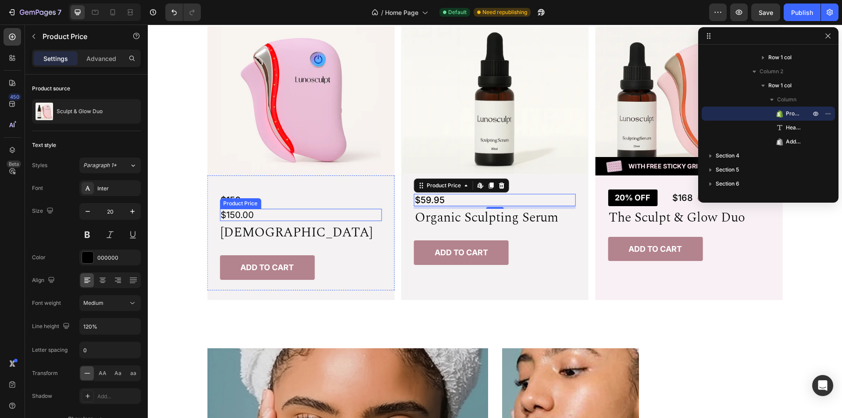
click at [278, 215] on div "$150.00" at bounding box center [301, 215] width 162 height 12
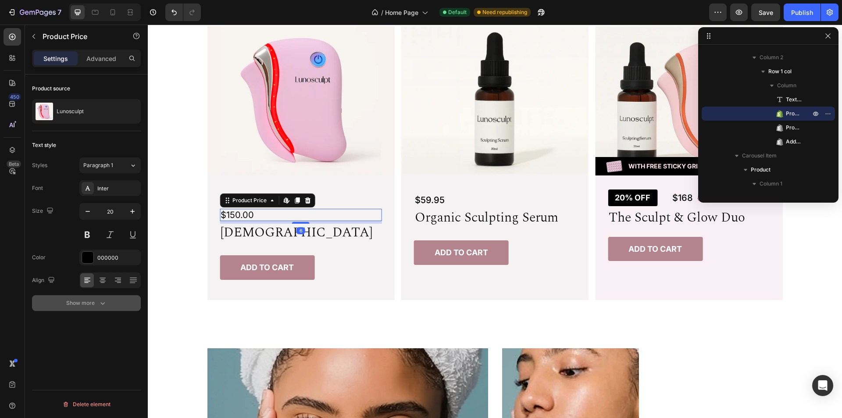
click at [96, 299] on div "Show more" at bounding box center [86, 303] width 41 height 9
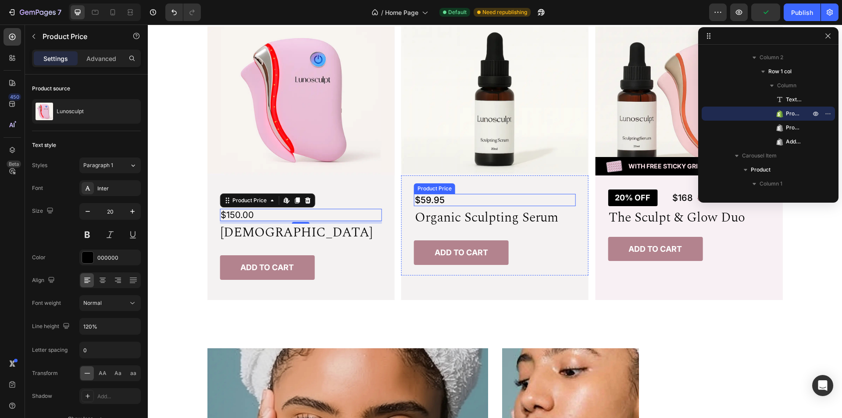
click at [473, 198] on div "$59.95" at bounding box center [495, 200] width 162 height 12
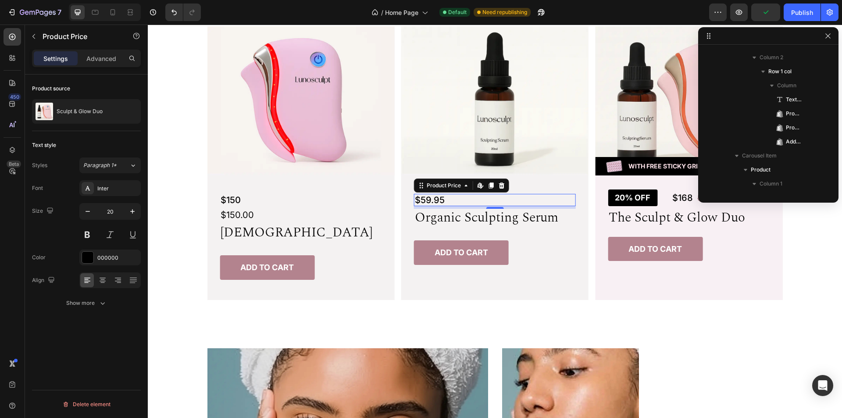
scroll to position [377, 0]
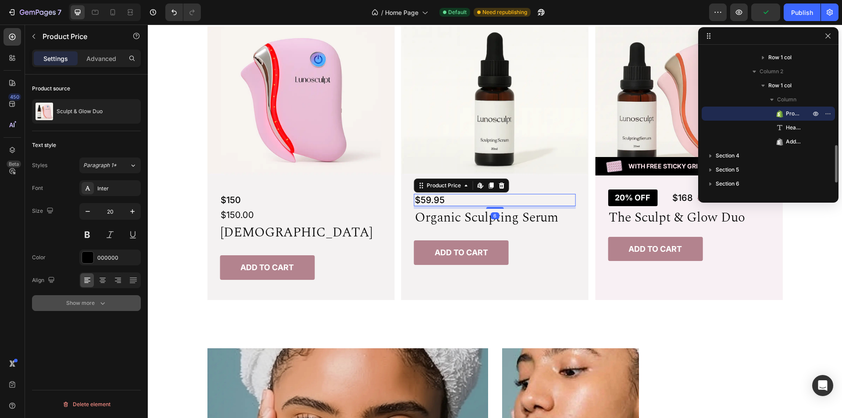
click at [82, 301] on div "Show more" at bounding box center [86, 303] width 41 height 9
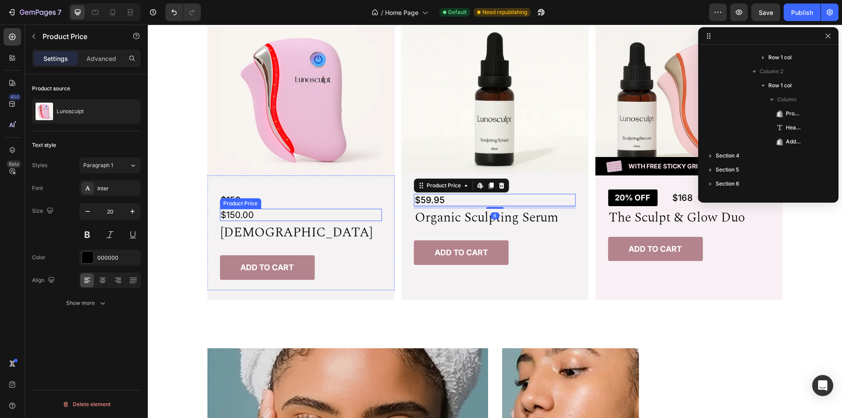
click at [306, 214] on div "$150.00" at bounding box center [301, 215] width 162 height 12
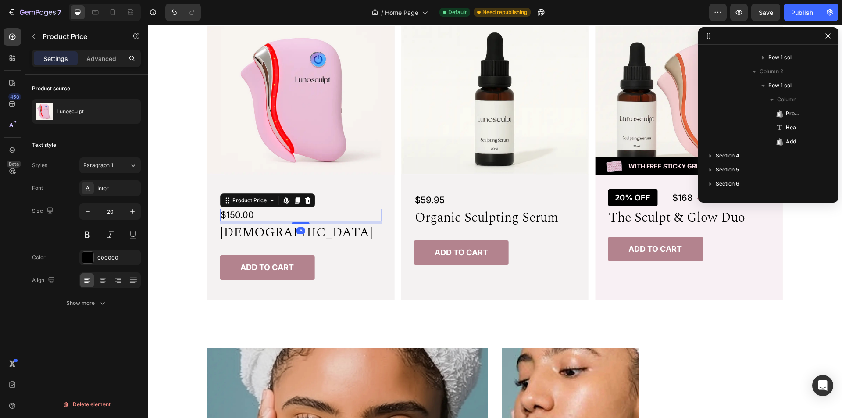
scroll to position [236, 0]
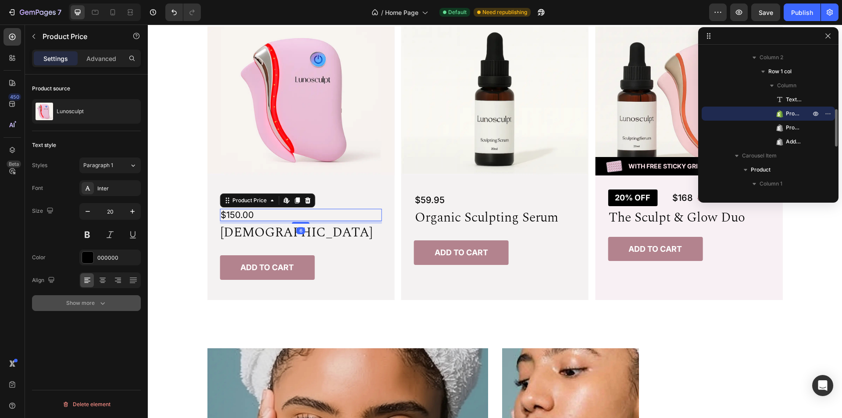
click at [91, 304] on div "Show more" at bounding box center [86, 303] width 41 height 9
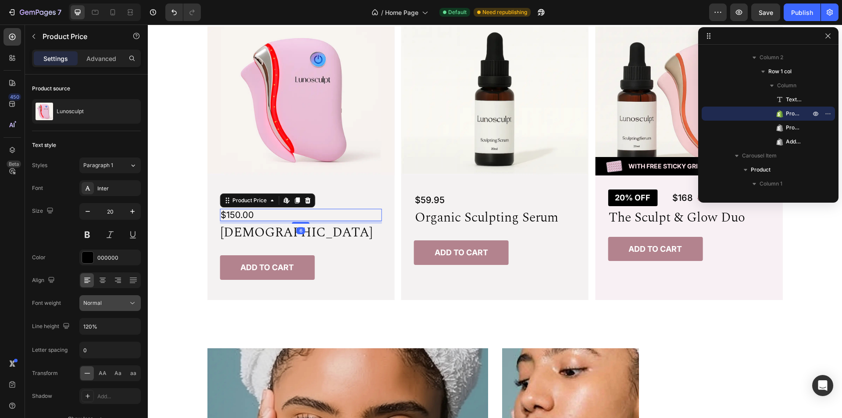
click at [120, 300] on div "Normal" at bounding box center [105, 303] width 45 height 8
click at [103, 389] on span "Medium" at bounding box center [93, 391] width 20 height 8
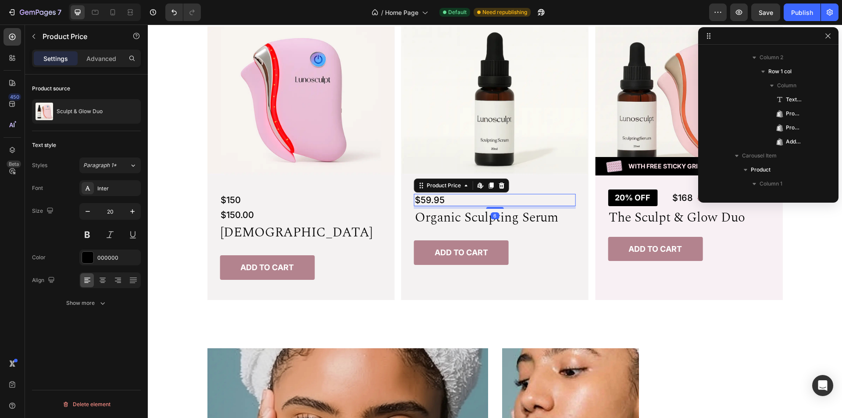
click at [529, 198] on div "$59.95" at bounding box center [495, 200] width 162 height 12
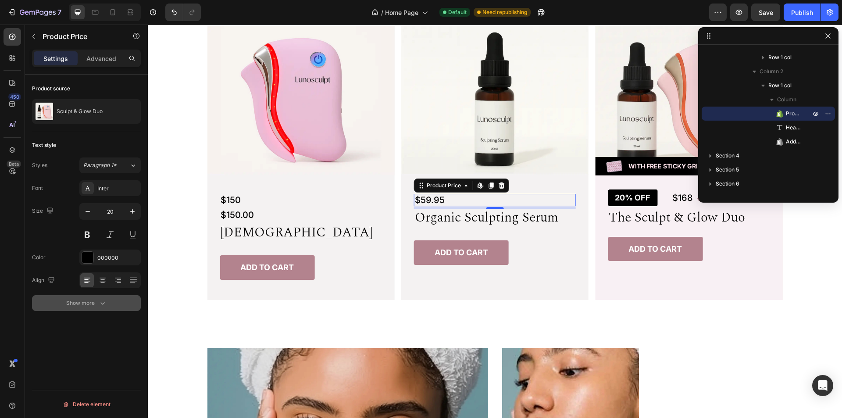
click at [95, 303] on div "Show more" at bounding box center [86, 303] width 41 height 9
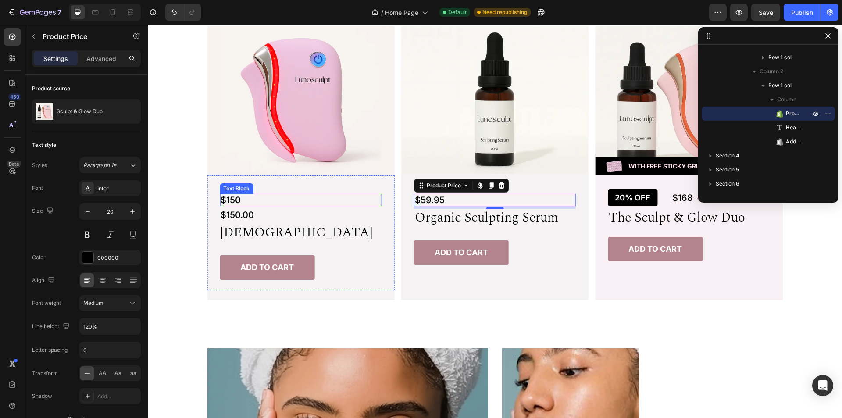
click at [278, 200] on p "$150" at bounding box center [301, 200] width 160 height 11
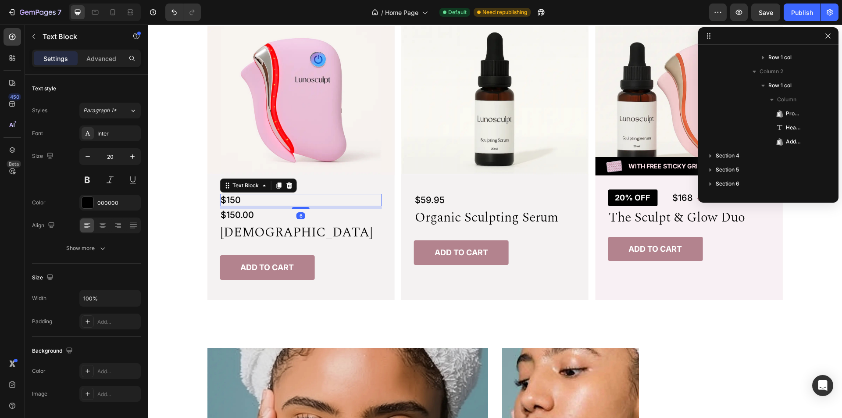
scroll to position [222, 0]
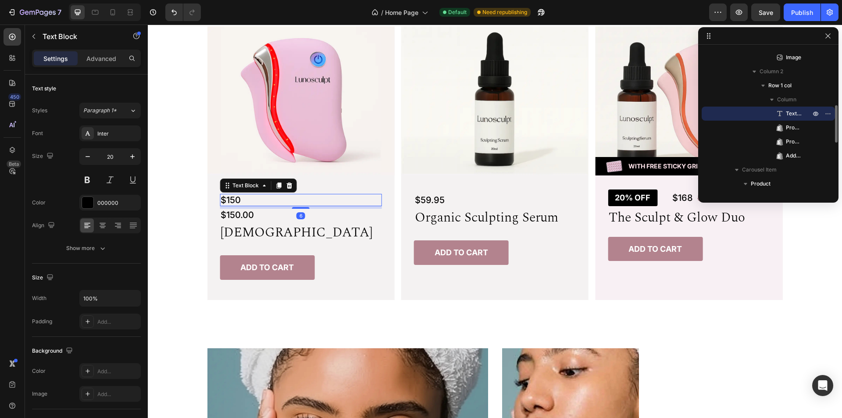
click at [267, 201] on p "$150" at bounding box center [301, 200] width 160 height 11
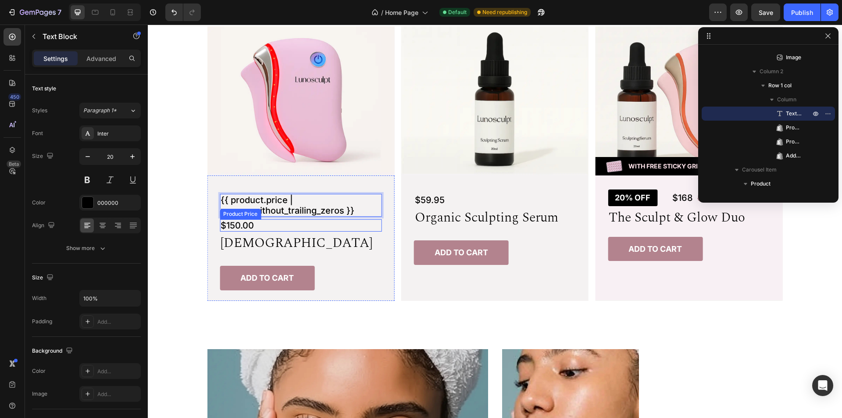
click at [319, 225] on div "$150.00" at bounding box center [301, 225] width 162 height 12
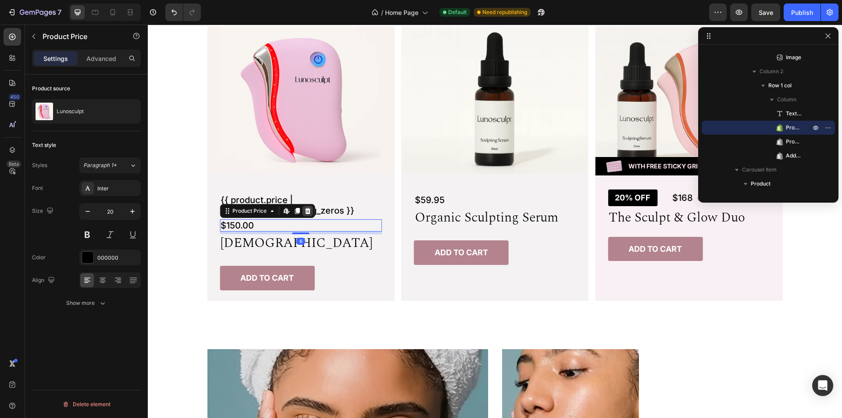
click at [305, 210] on icon at bounding box center [308, 211] width 6 height 6
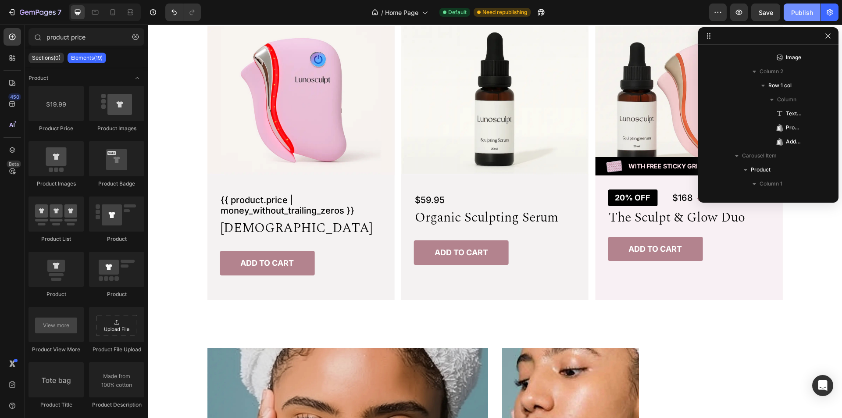
click at [803, 11] on div "Publish" at bounding box center [802, 12] width 22 height 9
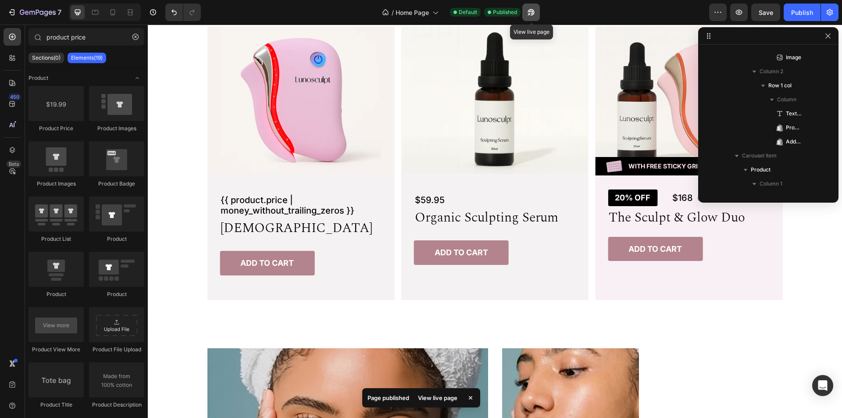
click at [531, 12] on icon "button" at bounding box center [531, 12] width 9 height 9
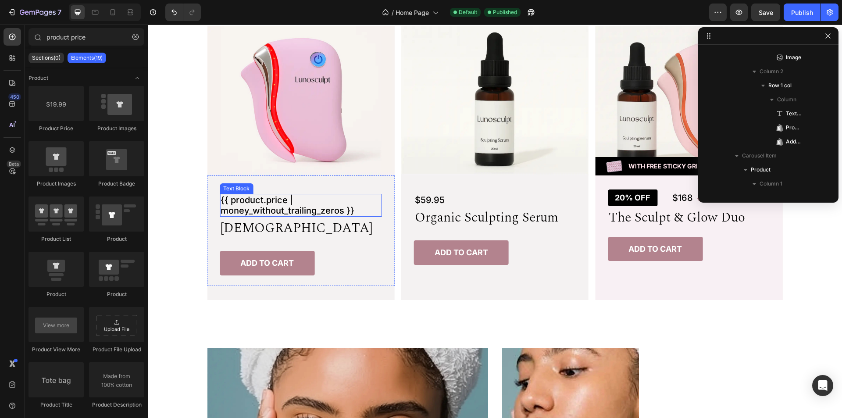
click at [255, 208] on p "{{ product.price | money_without_trailing_zeros }}" at bounding box center [301, 205] width 160 height 21
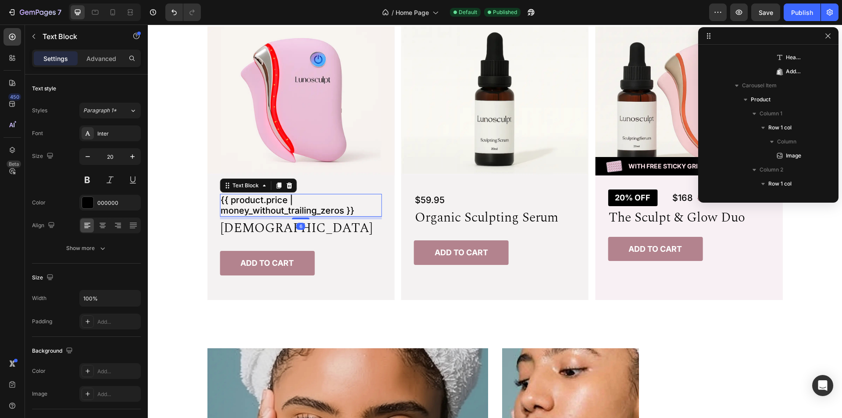
scroll to position [321, 0]
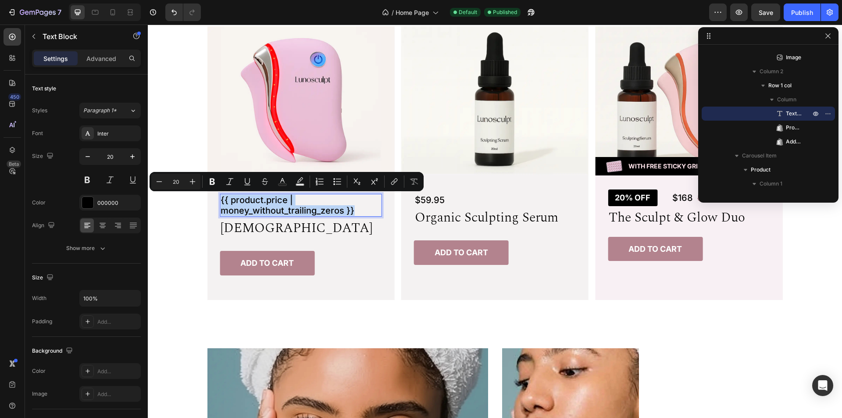
copy p "{{ product.price | money_without_trailing_zeros }}"
click at [441, 201] on div "$59.95" at bounding box center [495, 200] width 162 height 12
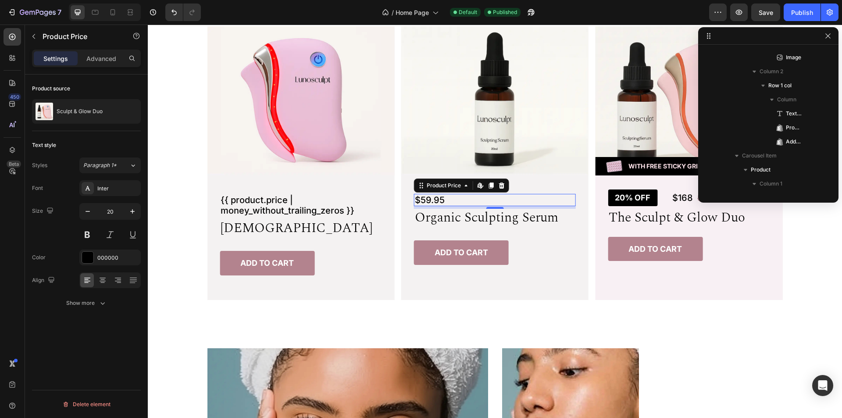
scroll to position [489, 0]
click at [454, 199] on div "$59.95" at bounding box center [495, 200] width 162 height 12
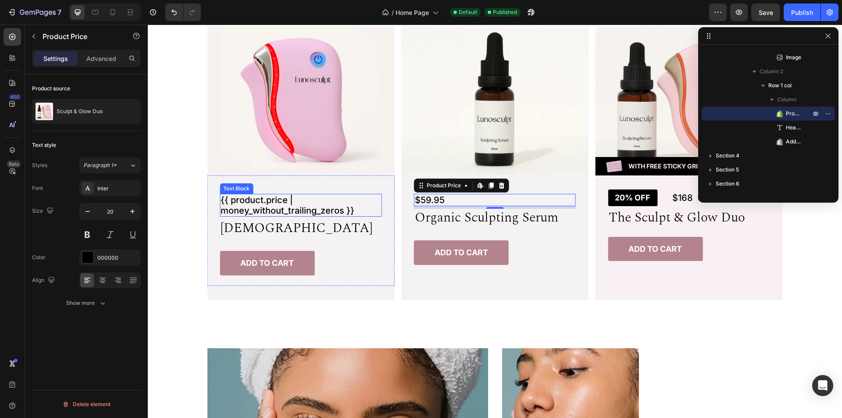
click at [317, 207] on p "{{ product.price | money_without_trailing_zeros }}" at bounding box center [301, 205] width 160 height 21
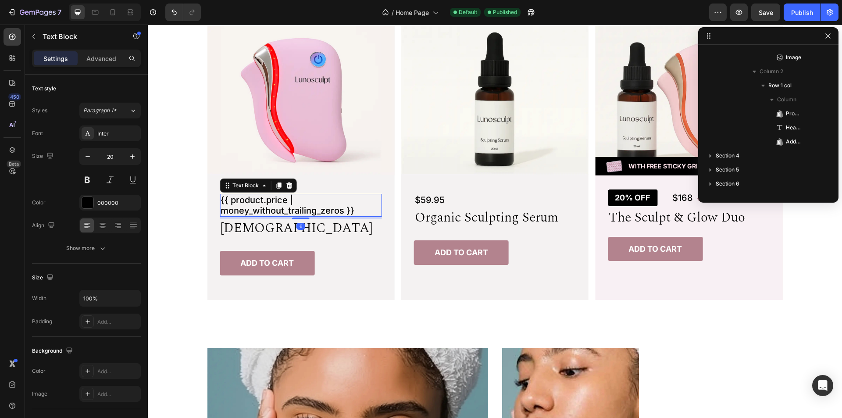
scroll to position [321, 0]
copy p "{{ product.price | money_without_trailing_zeros }}"
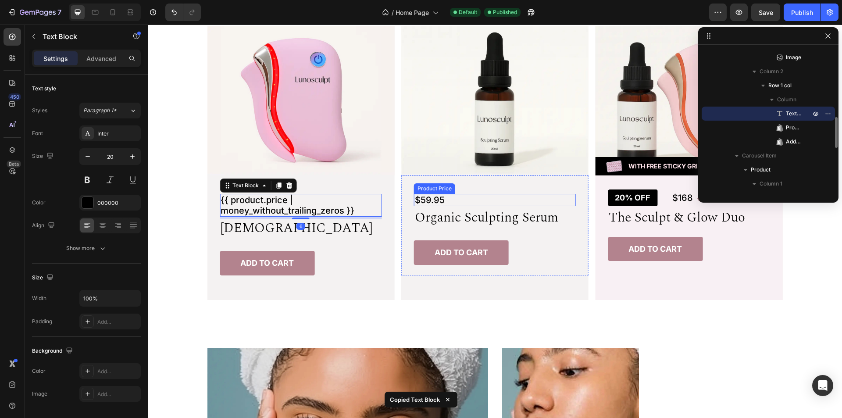
click at [478, 203] on div "$59.95" at bounding box center [495, 200] width 162 height 12
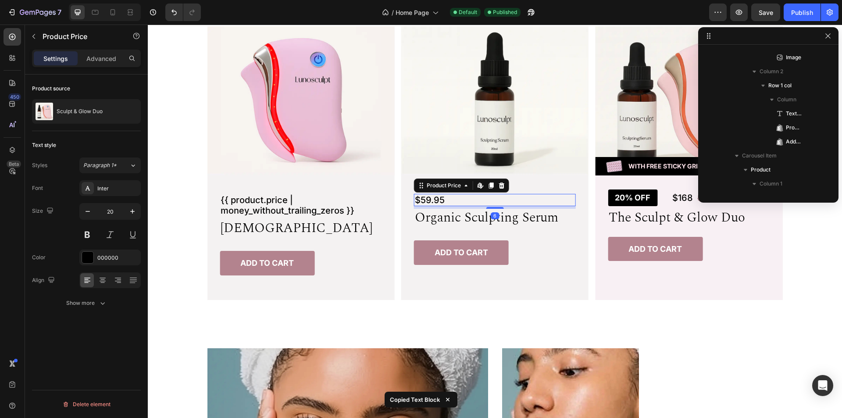
scroll to position [489, 0]
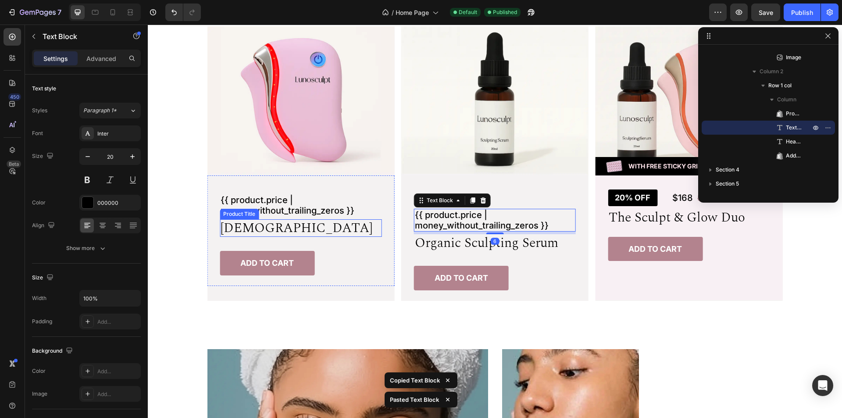
click at [307, 228] on h3 "[DEMOGRAPHIC_DATA]" at bounding box center [301, 228] width 162 height 18
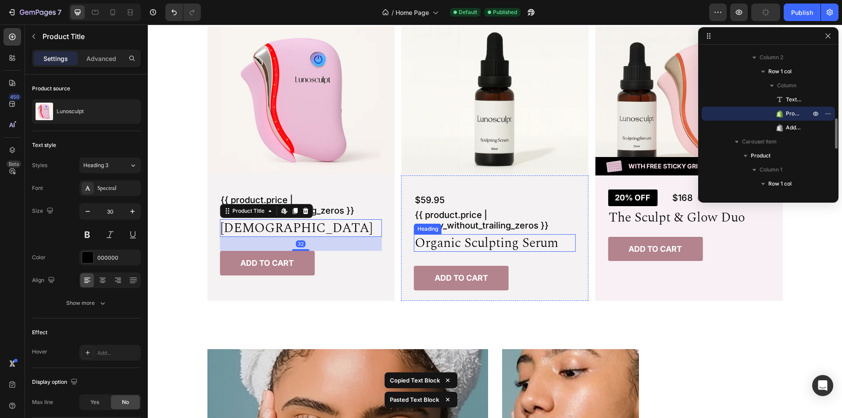
copy p "{{ product.price | money_without_trailing_zeros }}"
click at [505, 239] on h2 "organic sculpting serum" at bounding box center [495, 243] width 162 height 18
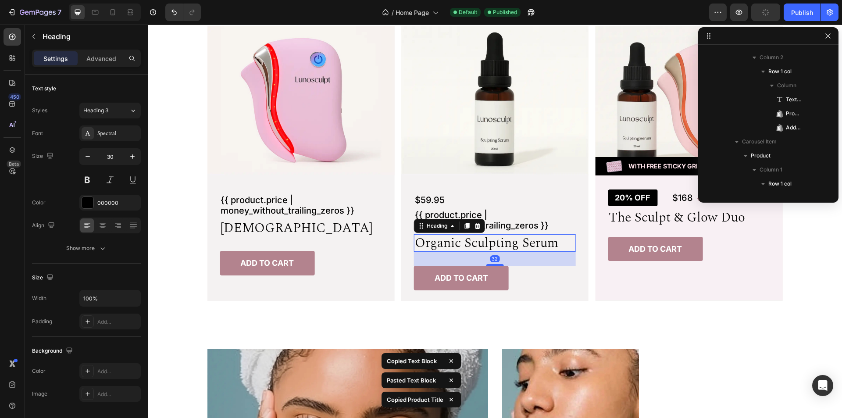
scroll to position [517, 0]
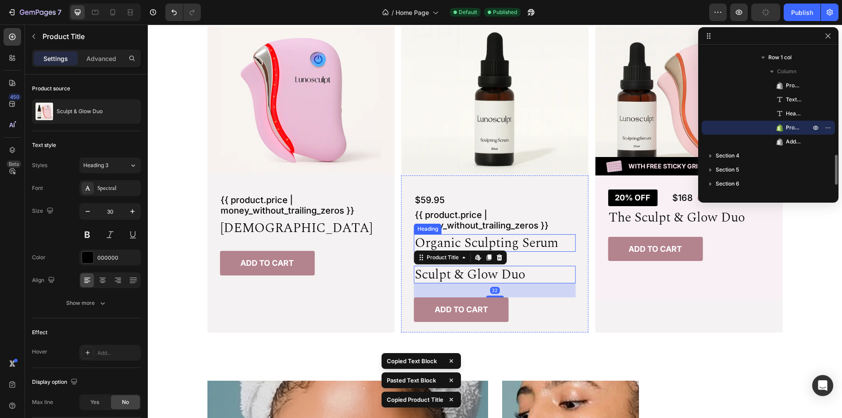
click at [532, 245] on h2 "organic sculpting serum" at bounding box center [495, 243] width 162 height 18
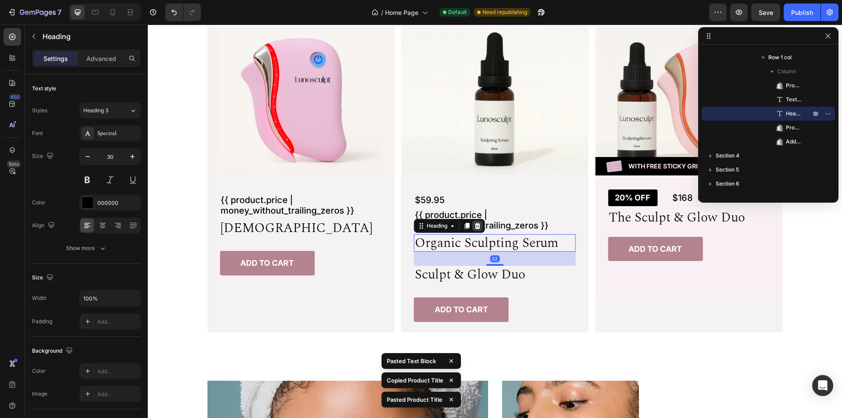
click at [475, 226] on icon at bounding box center [477, 225] width 7 height 7
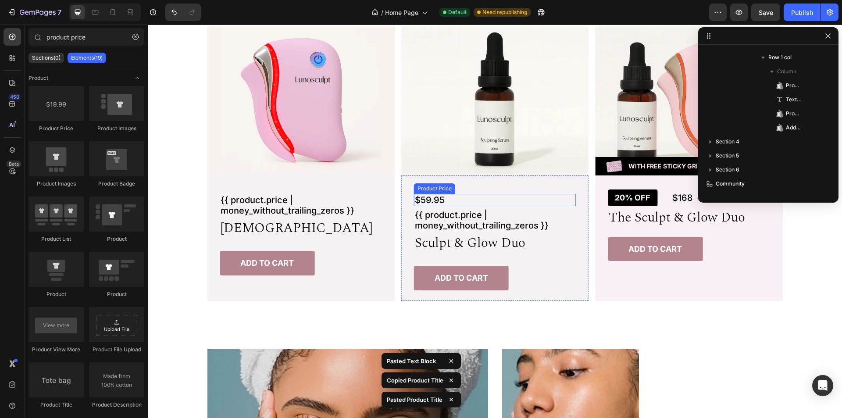
click at [473, 197] on div "$59.95" at bounding box center [495, 200] width 162 height 12
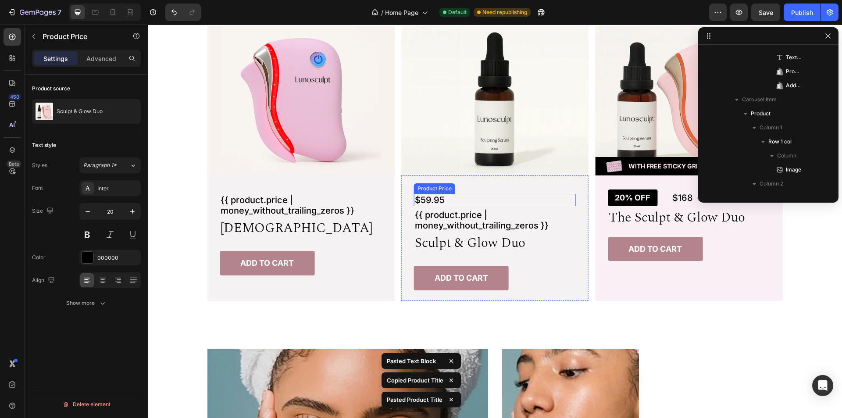
scroll to position [629, 0]
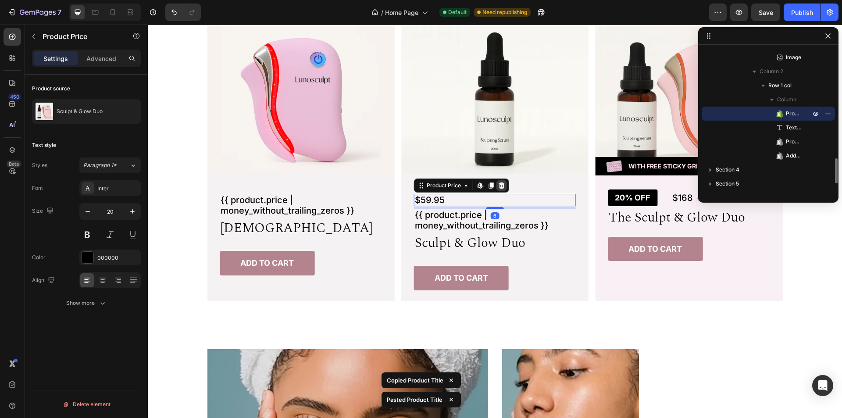
click at [498, 184] on icon at bounding box center [501, 185] width 7 height 7
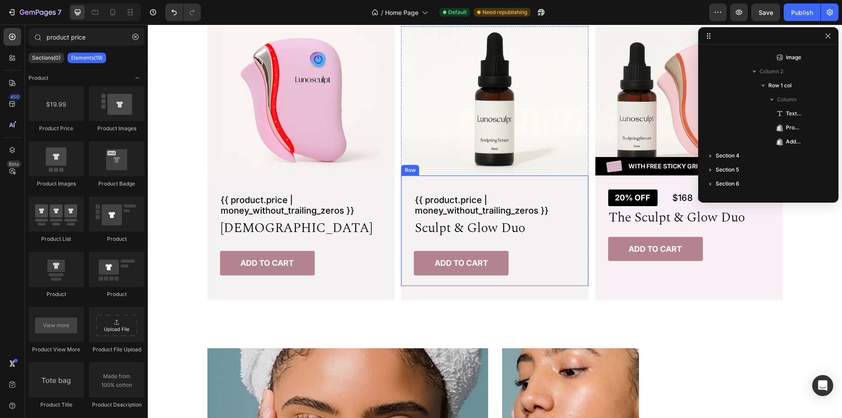
click at [579, 258] on div "{{ product.price | money_without_trailing_zeros }} Text Block sculpt & glow duo…" at bounding box center [494, 230] width 187 height 111
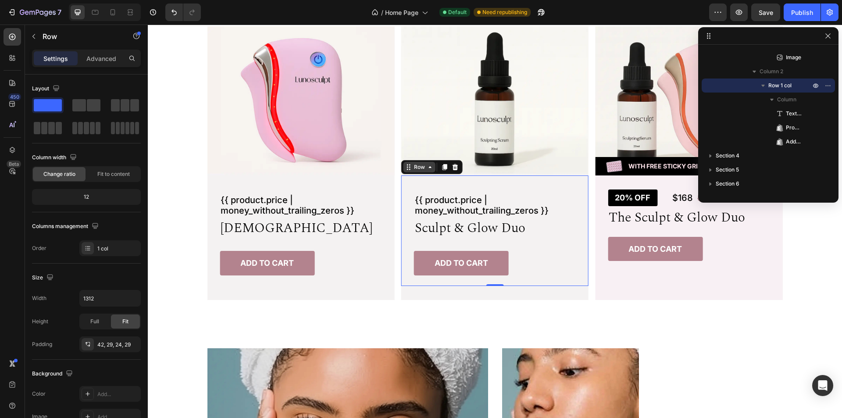
click at [429, 168] on icon at bounding box center [430, 167] width 3 height 2
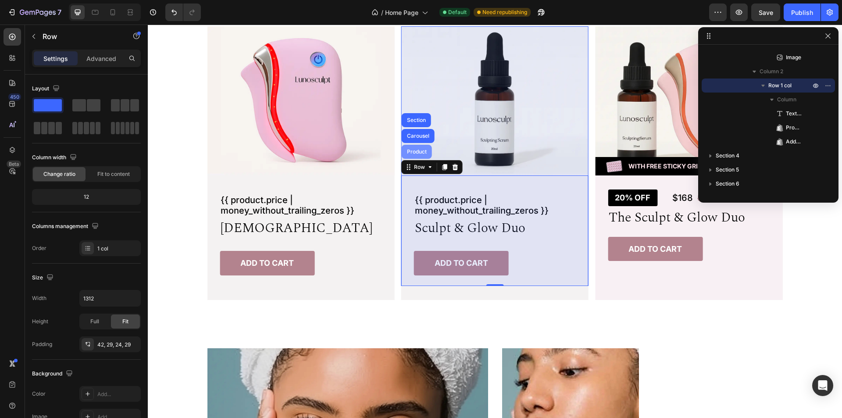
click at [422, 151] on div "Product" at bounding box center [416, 151] width 23 height 5
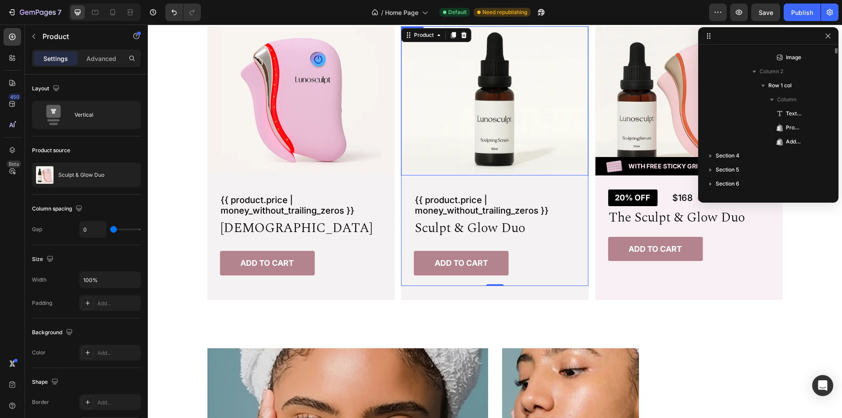
scroll to position [517, 0]
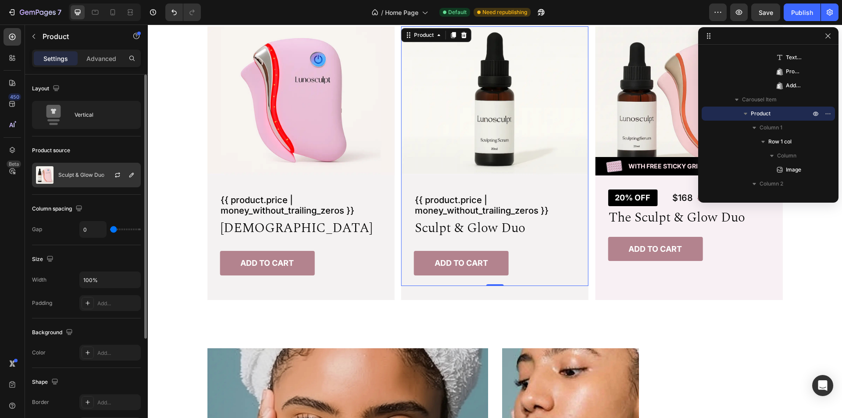
click at [85, 176] on p "Sculpt & Glow Duo" at bounding box center [81, 175] width 46 height 6
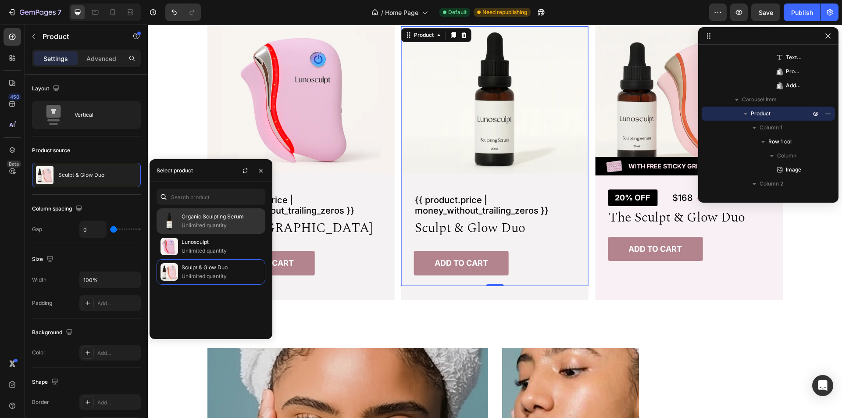
click at [204, 221] on p "Organic Sculpting Serum" at bounding box center [222, 216] width 80 height 9
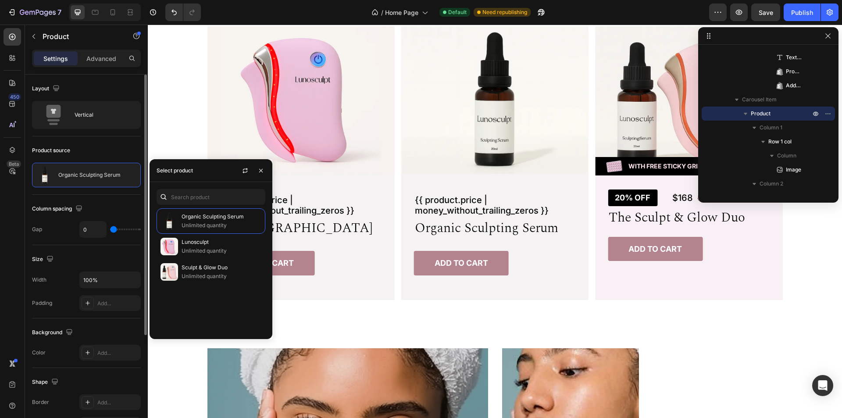
click at [126, 143] on div "Product source Organic Sculpting Serum" at bounding box center [86, 165] width 109 height 58
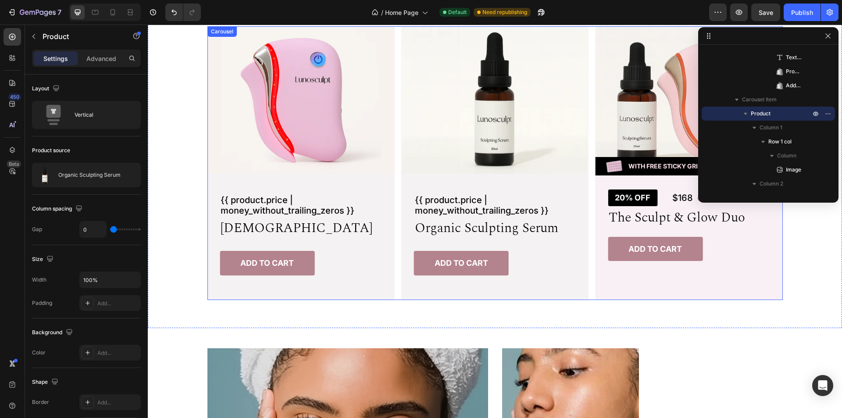
click at [394, 205] on div "Image Image With Free Sticky Grip Text Block Row Row 20% off Product Badge $168…" at bounding box center [494, 163] width 575 height 274
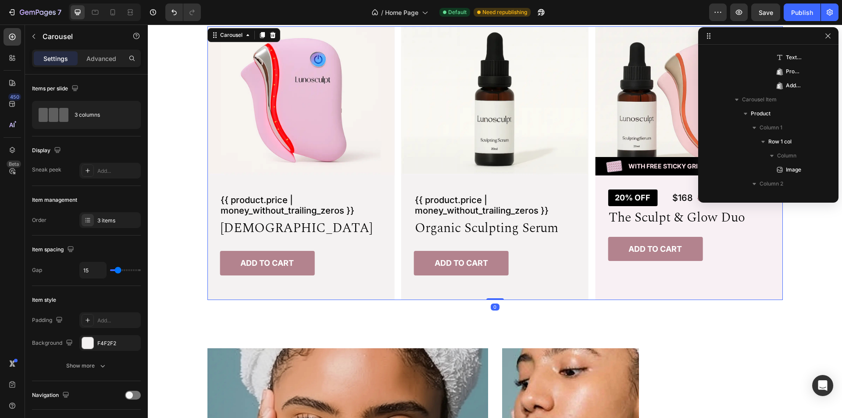
scroll to position [0, 0]
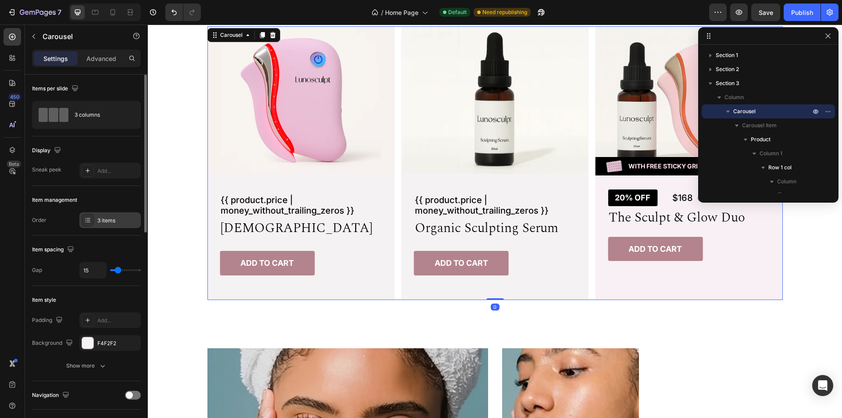
click at [113, 221] on div "3 items" at bounding box center [117, 221] width 41 height 8
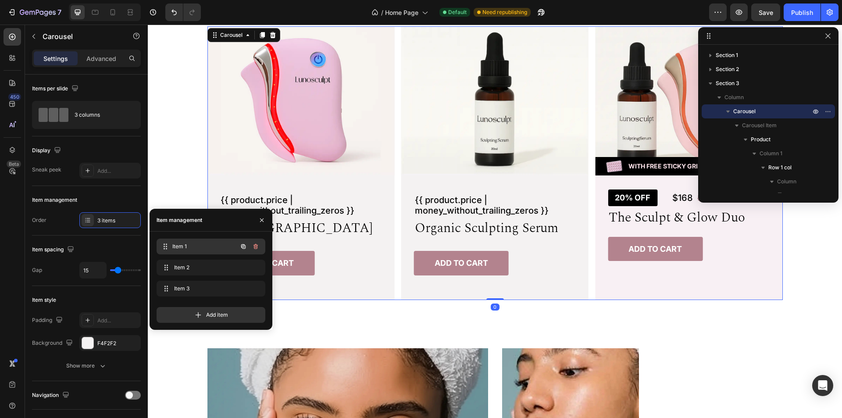
click at [195, 248] on span "Item 1" at bounding box center [204, 247] width 65 height 8
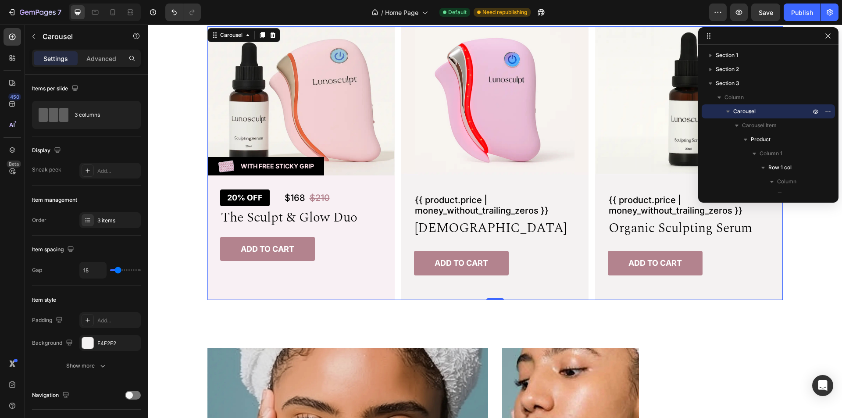
click at [394, 194] on div "Image Image With Free Sticky Grip Text Block Row Row 20% off Product Badge $168…" at bounding box center [494, 163] width 575 height 274
click at [770, 12] on span "Save" at bounding box center [766, 12] width 14 height 7
click at [806, 14] on div "Publish" at bounding box center [802, 12] width 22 height 9
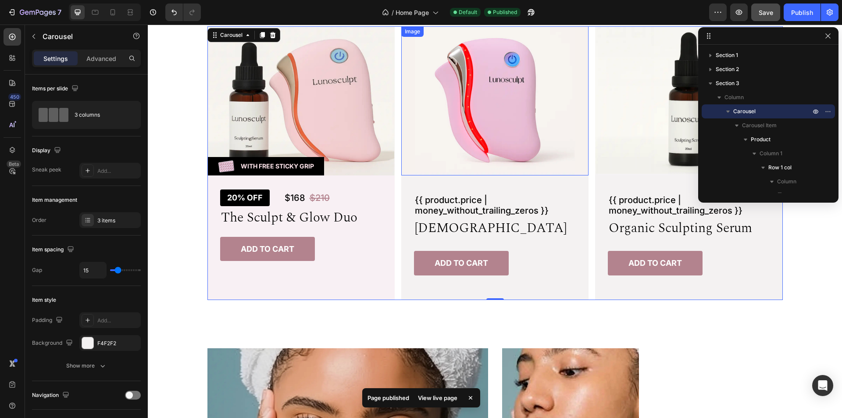
click at [544, 133] on img at bounding box center [494, 100] width 187 height 149
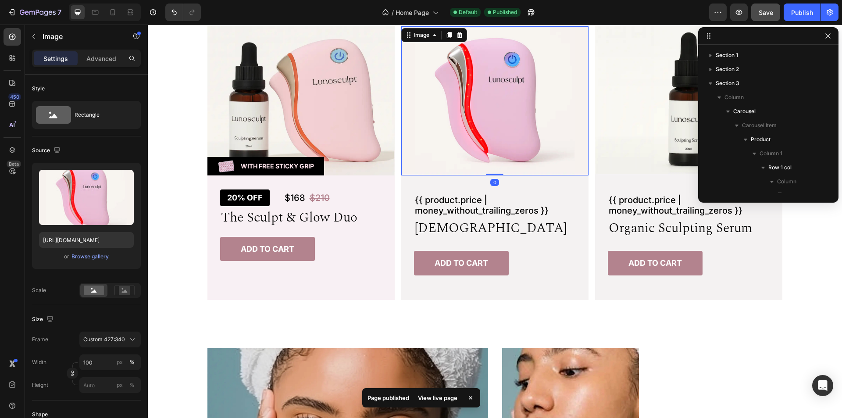
scroll to position [405, 0]
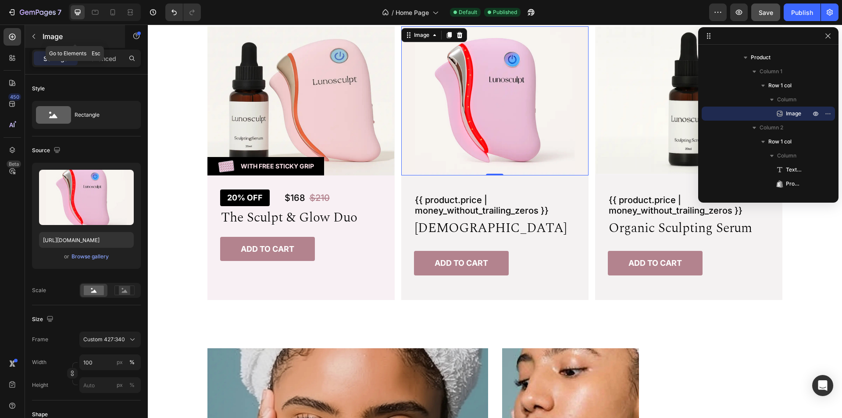
click at [32, 36] on icon "button" at bounding box center [33, 36] width 7 height 7
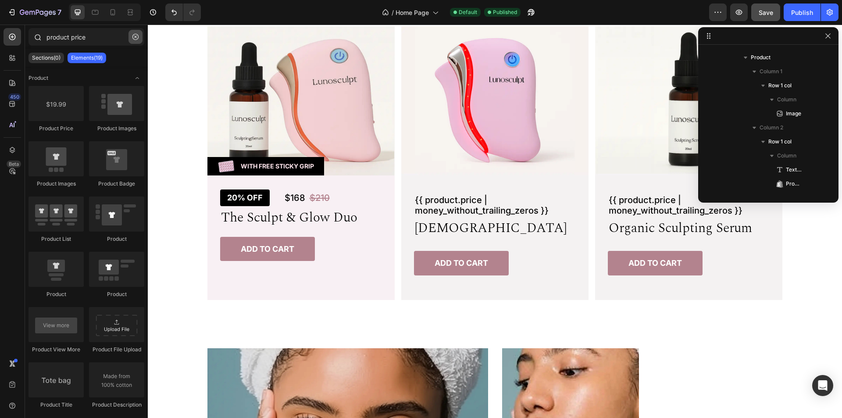
click at [135, 38] on icon "button" at bounding box center [135, 37] width 6 height 6
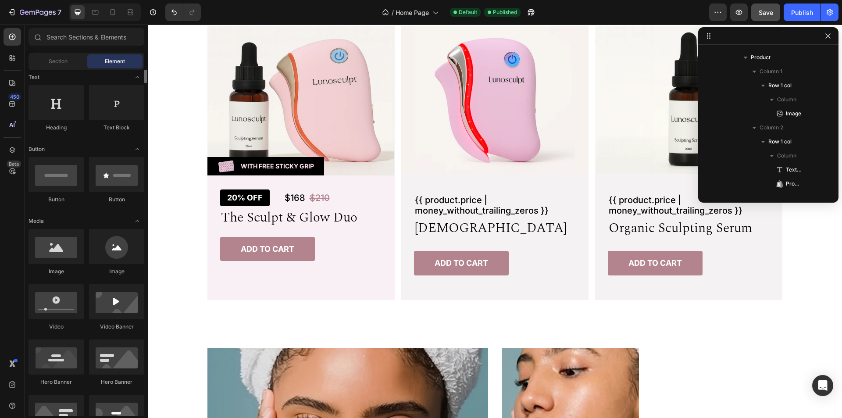
scroll to position [0, 0]
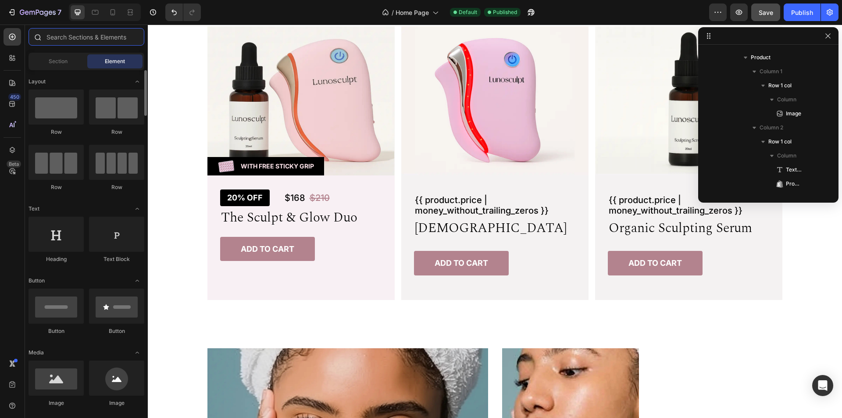
click at [96, 37] on input "text" at bounding box center [87, 37] width 116 height 18
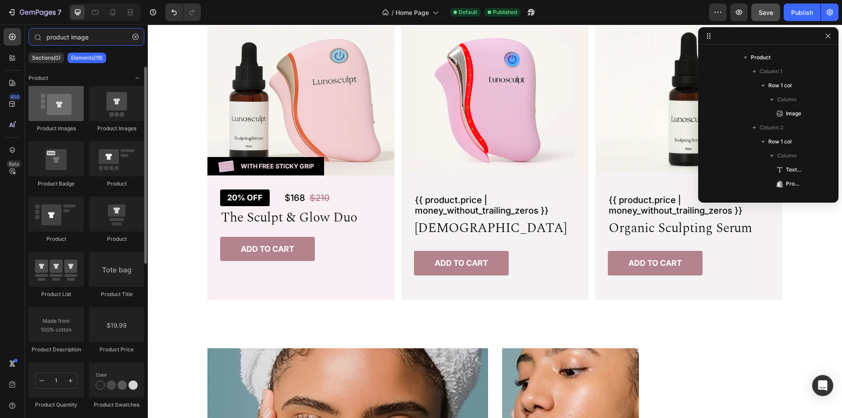
type input "product image"
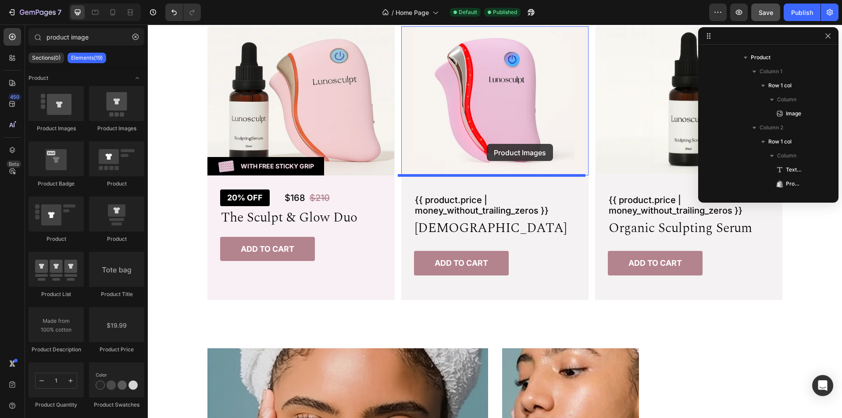
drag, startPoint x: 210, startPoint y: 138, endPoint x: 487, endPoint y: 144, distance: 276.3
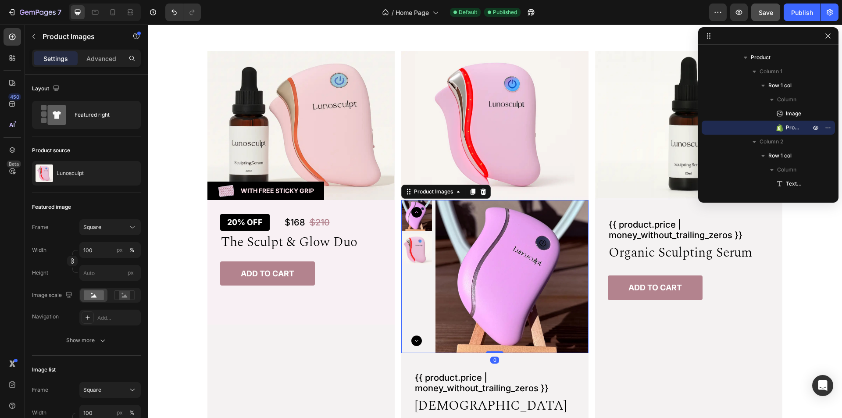
scroll to position [440, 0]
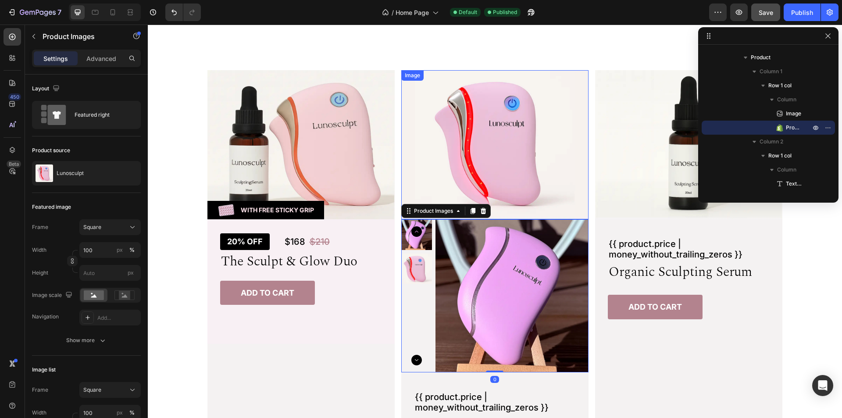
click at [535, 171] on img at bounding box center [494, 144] width 187 height 149
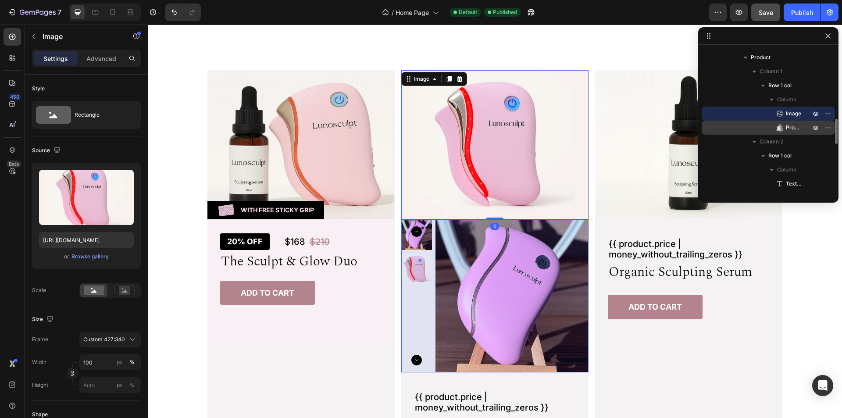
click at [793, 127] on span "Product Images" at bounding box center [794, 127] width 16 height 9
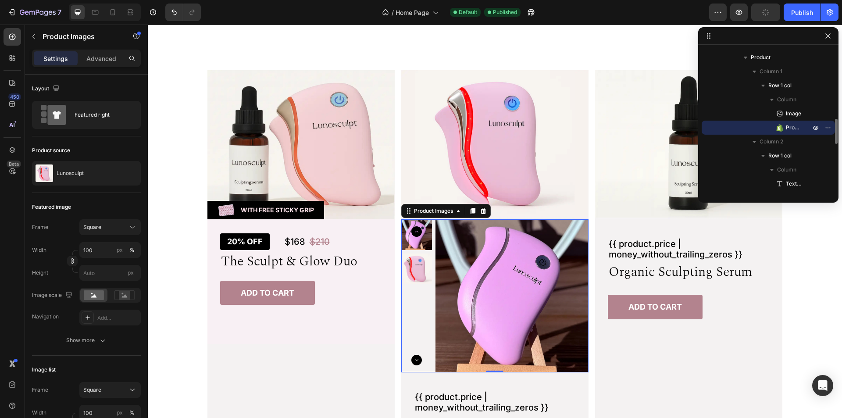
click at [789, 128] on span "Product Images" at bounding box center [794, 127] width 16 height 9
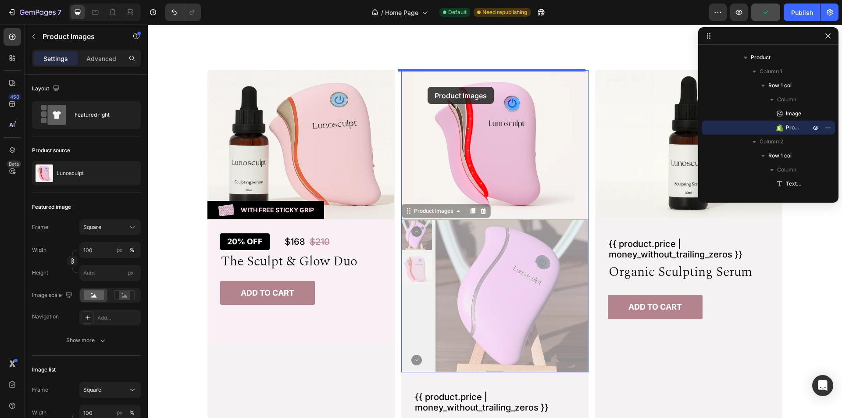
drag, startPoint x: 432, startPoint y: 214, endPoint x: 428, endPoint y: 87, distance: 127.3
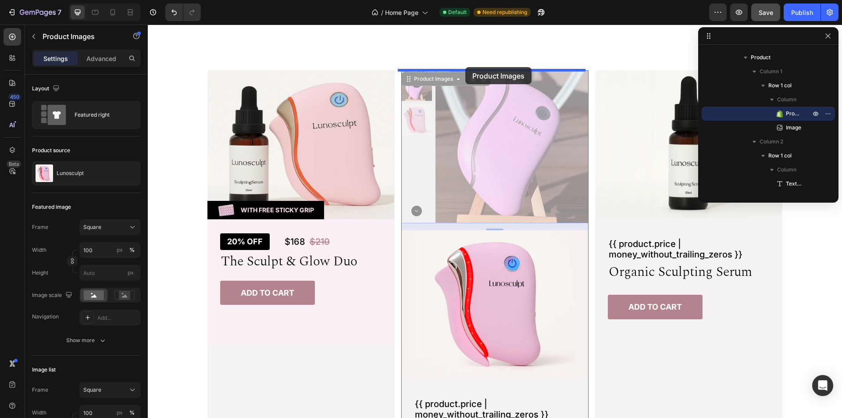
drag, startPoint x: 430, startPoint y: 80, endPoint x: 465, endPoint y: 67, distance: 37.5
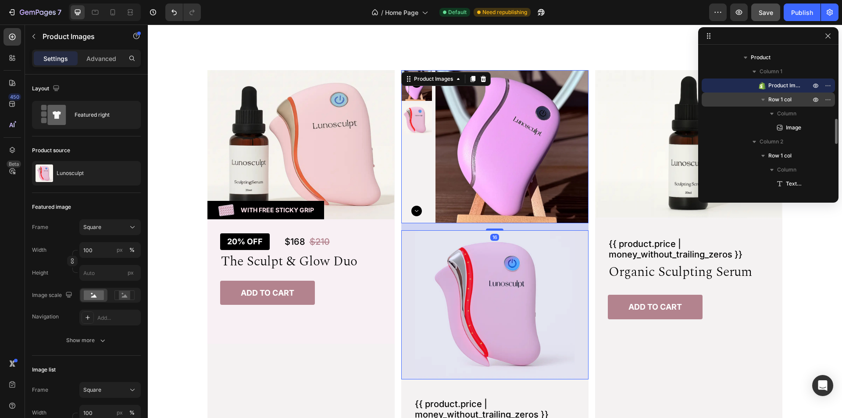
click at [774, 97] on span "Row 1 col" at bounding box center [779, 99] width 23 height 9
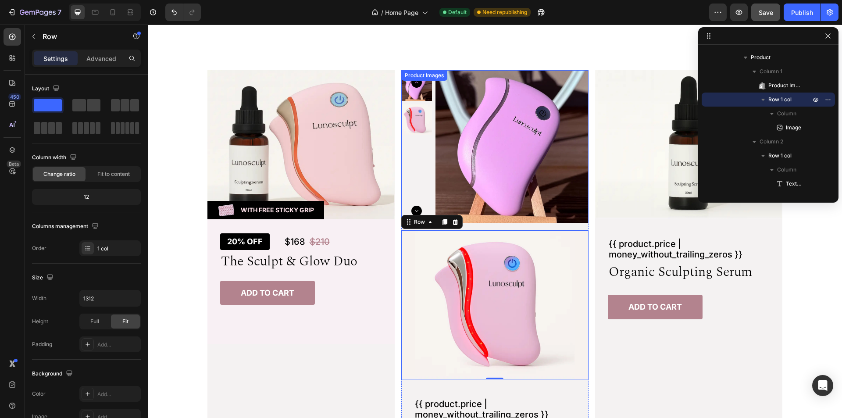
click at [506, 205] on img at bounding box center [511, 146] width 153 height 153
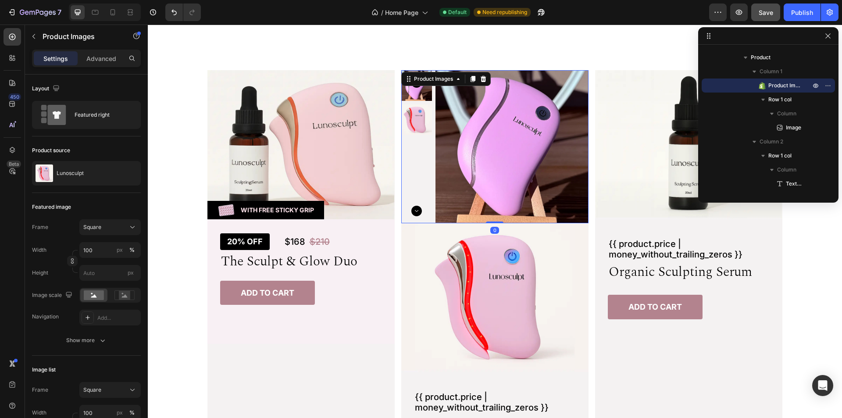
drag, startPoint x: 495, startPoint y: 229, endPoint x: 502, endPoint y: 207, distance: 23.6
click at [498, 208] on div "Product Images 0" at bounding box center [494, 146] width 187 height 153
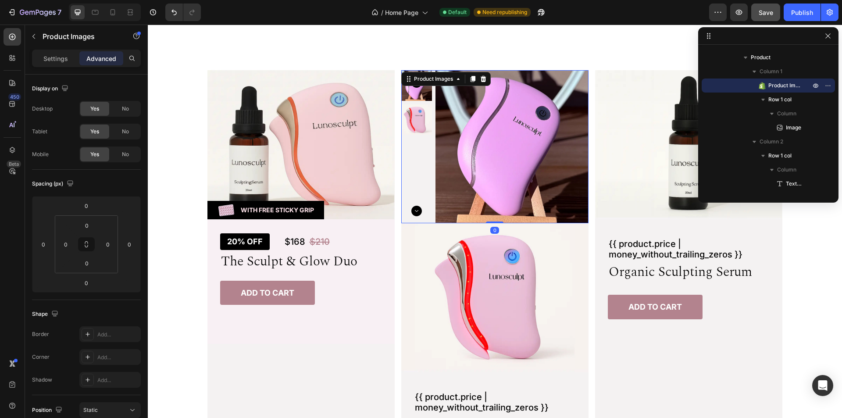
click at [506, 186] on img at bounding box center [511, 146] width 153 height 153
click at [46, 58] on p "Settings" at bounding box center [55, 58] width 25 height 9
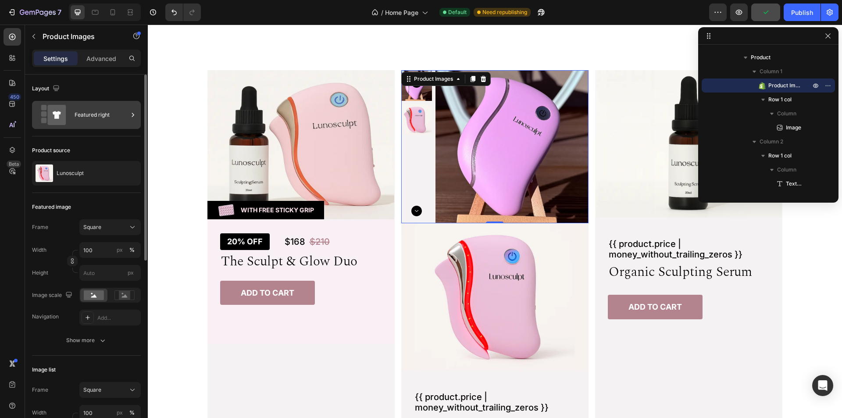
click at [99, 112] on div "Featured right" at bounding box center [101, 115] width 53 height 20
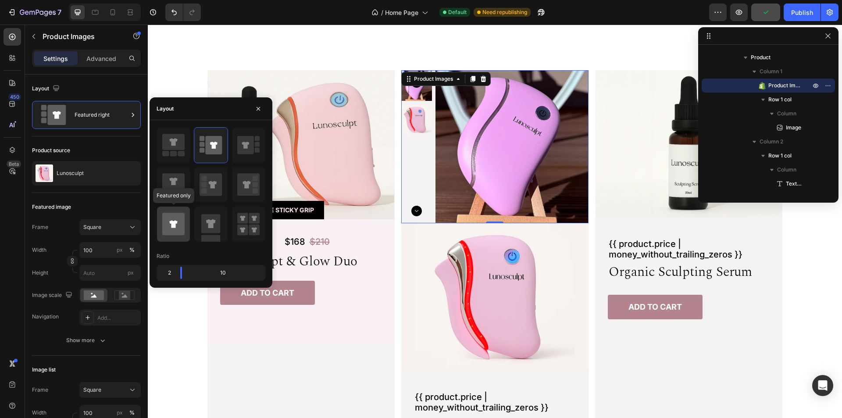
click at [168, 213] on icon at bounding box center [173, 224] width 22 height 22
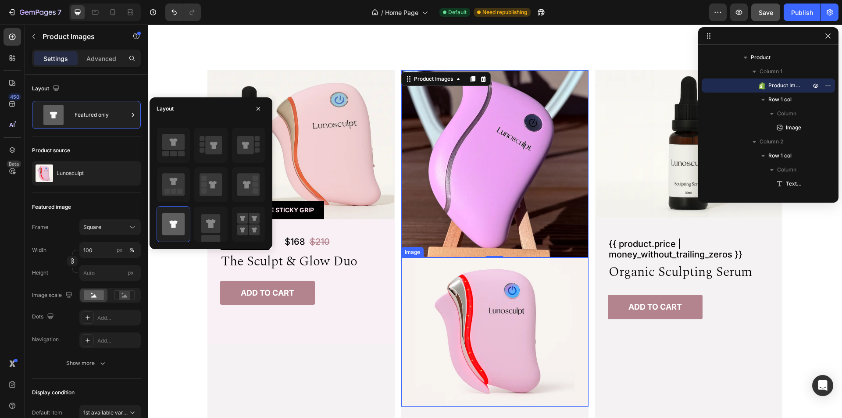
click at [568, 277] on img at bounding box center [494, 331] width 187 height 149
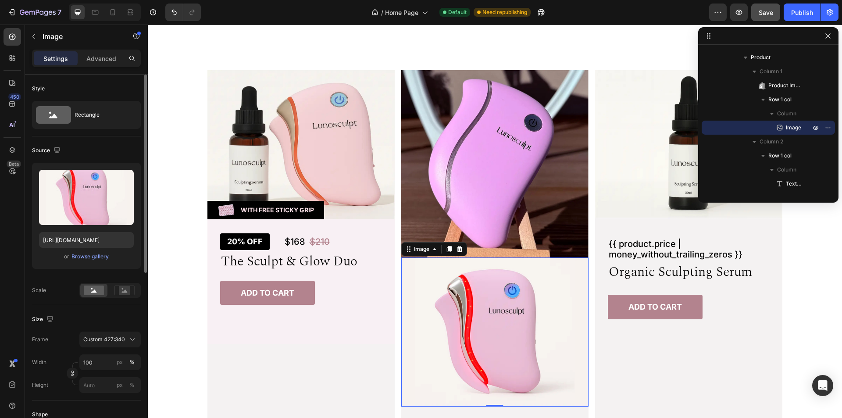
scroll to position [44, 0]
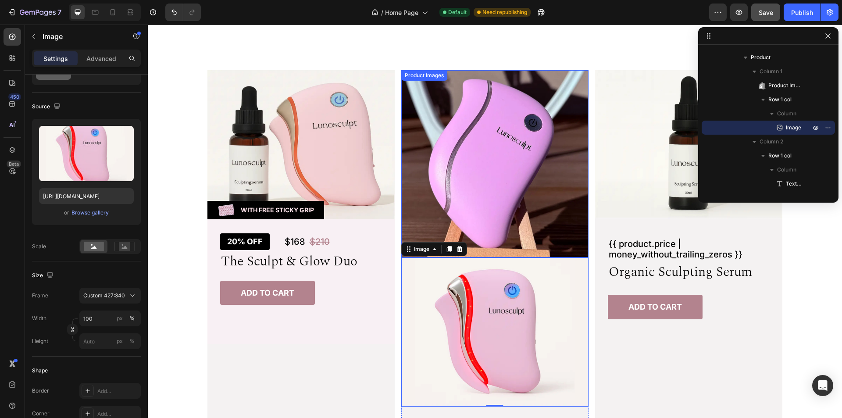
click at [486, 151] on img at bounding box center [494, 163] width 187 height 187
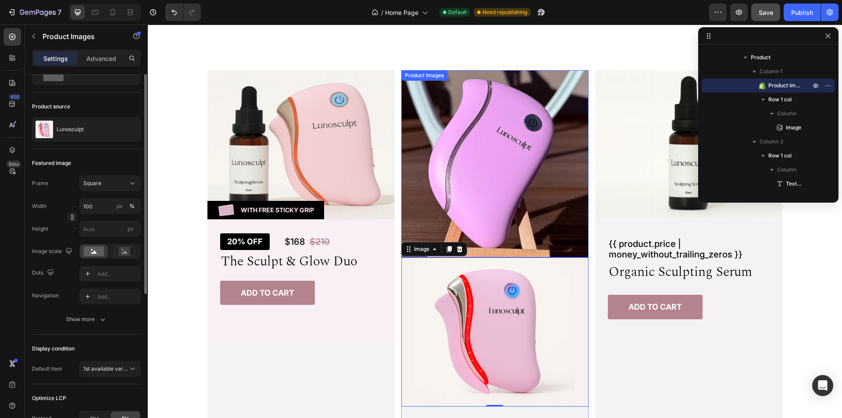
scroll to position [0, 0]
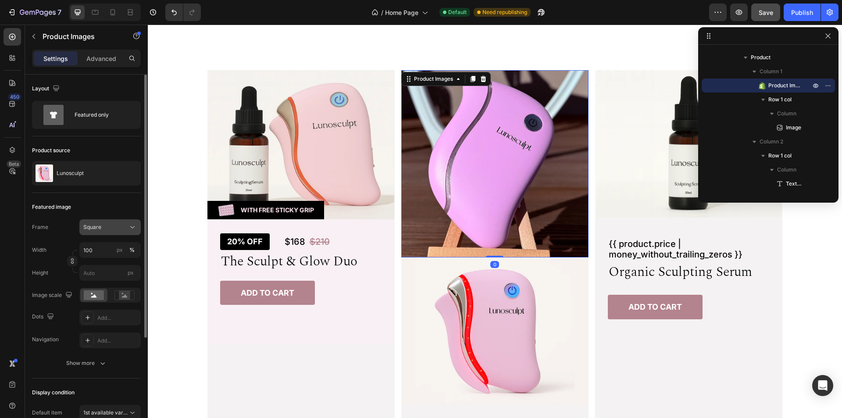
click at [128, 226] on div "Square" at bounding box center [109, 227] width 53 height 9
click at [107, 315] on div "Custom" at bounding box center [108, 314] width 51 height 8
click at [121, 253] on div "px" at bounding box center [120, 250] width 6 height 8
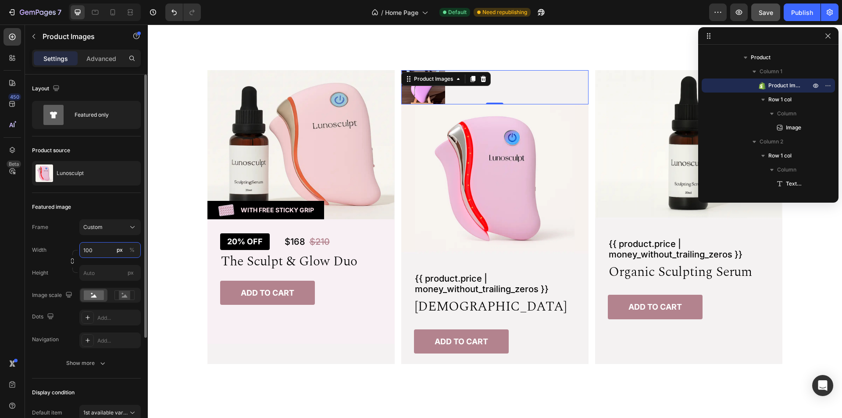
paste input "427"
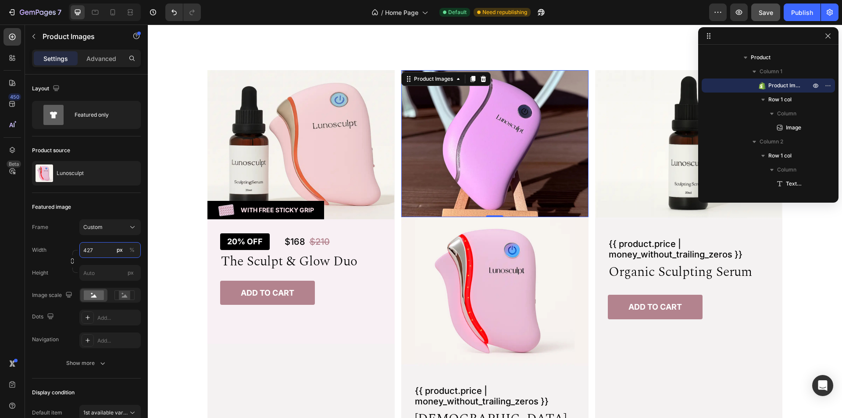
type input "427"
click at [102, 277] on input "px" at bounding box center [109, 273] width 61 height 16
paste input "340"
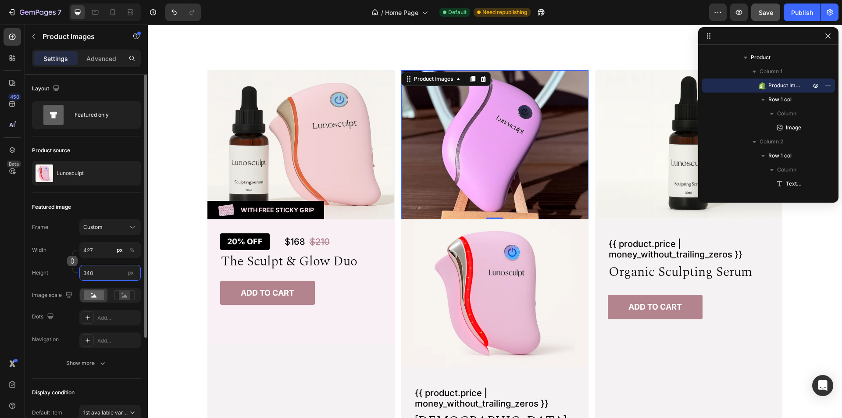
type input "340"
click at [72, 259] on icon "button" at bounding box center [72, 261] width 6 height 6
click at [107, 250] on input "427" at bounding box center [109, 250] width 61 height 16
click at [115, 270] on p "Full 100%" at bounding box center [108, 271] width 51 height 8
type input "100"
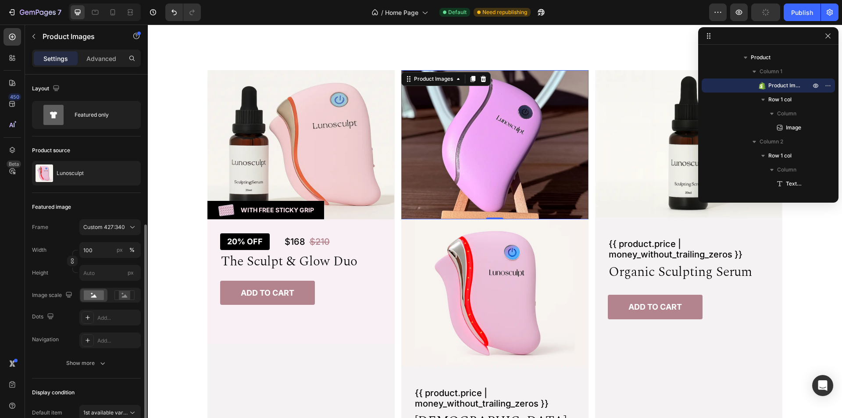
scroll to position [147, 0]
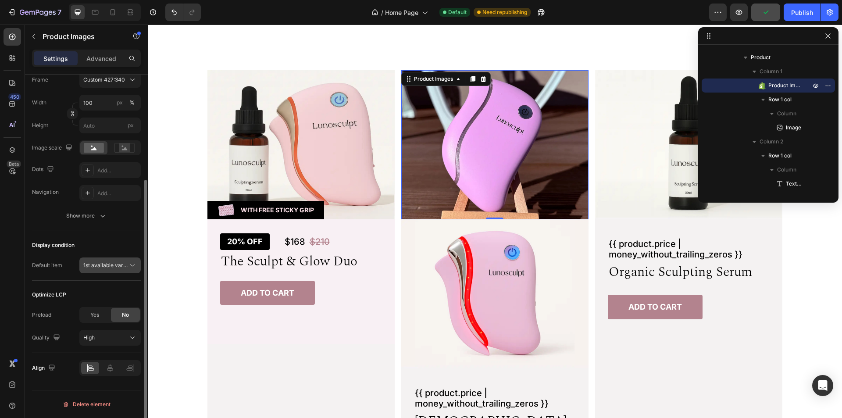
click at [106, 263] on span "1st available variant" at bounding box center [107, 265] width 49 height 7
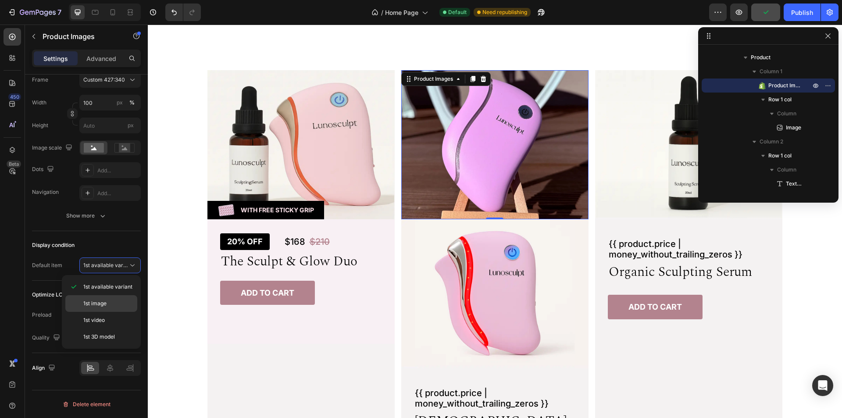
click at [94, 303] on span "1st image" at bounding box center [94, 304] width 23 height 8
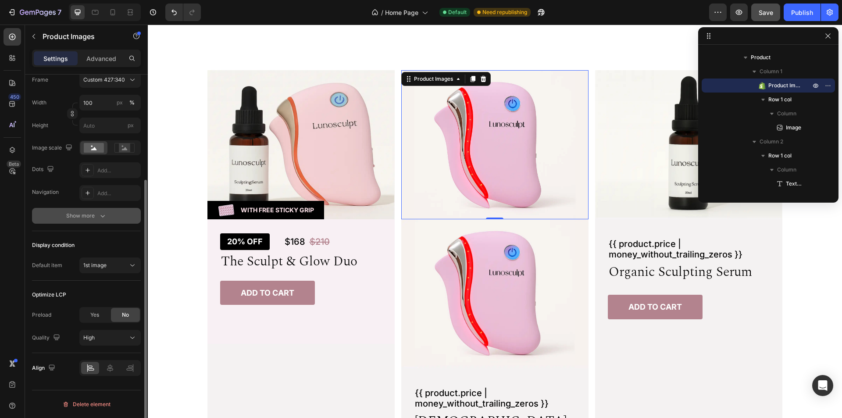
click at [86, 217] on div "Show more" at bounding box center [86, 215] width 41 height 9
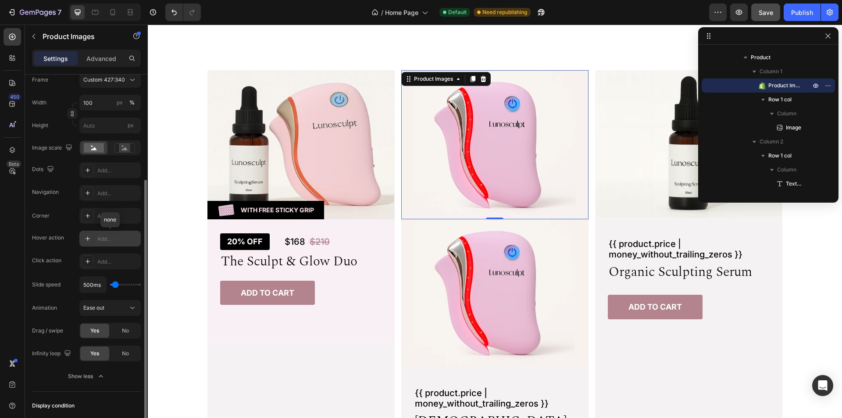
click at [110, 239] on div "Add..." at bounding box center [117, 239] width 41 height 8
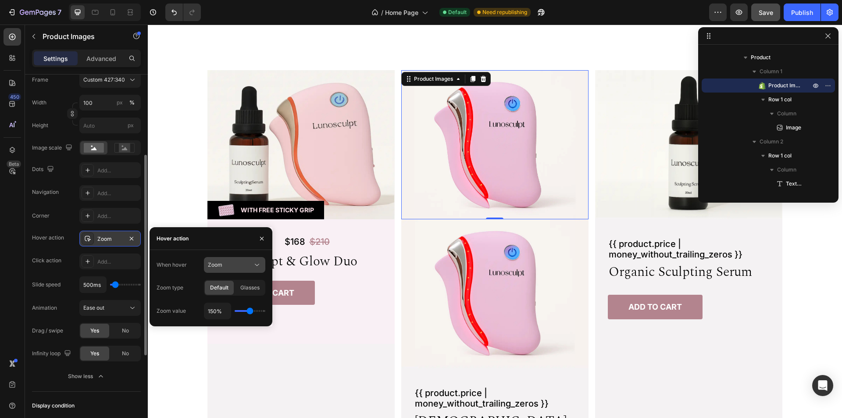
click at [233, 260] on button "Zoom" at bounding box center [234, 265] width 61 height 16
click at [232, 301] on span "Show other image" at bounding box center [230, 303] width 45 height 8
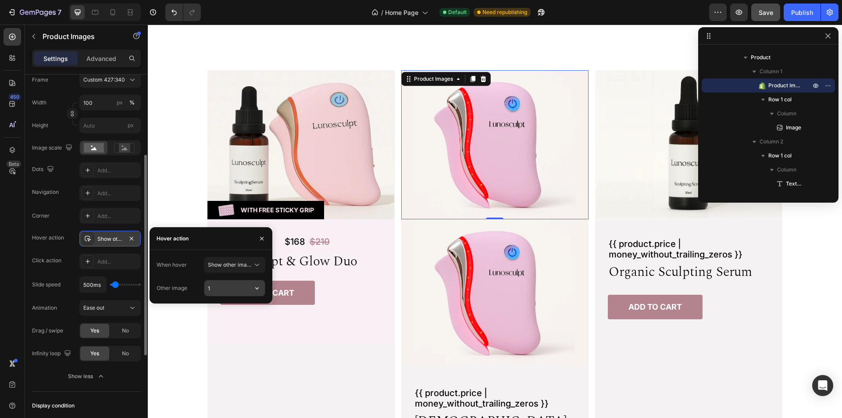
click at [231, 288] on input "1" at bounding box center [234, 288] width 61 height 16
type input "2"
click at [194, 258] on div "When hover Show other image" at bounding box center [211, 265] width 109 height 16
click at [571, 245] on img at bounding box center [494, 293] width 187 height 149
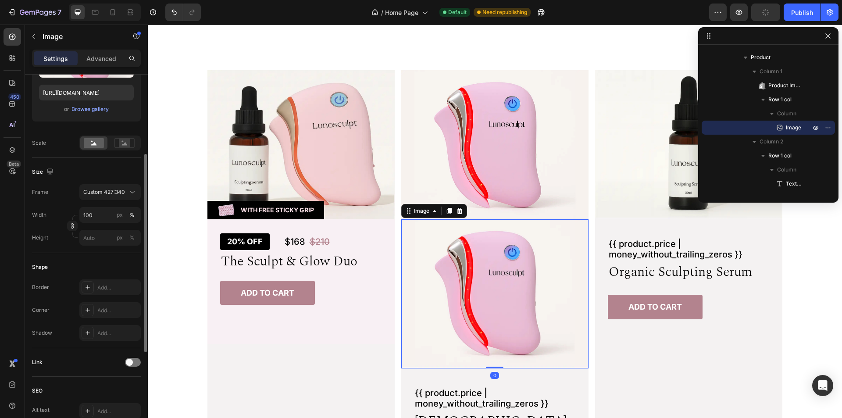
scroll to position [0, 0]
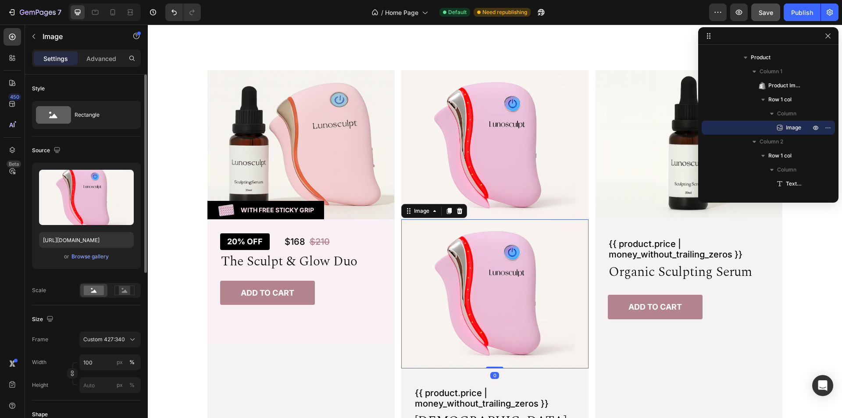
click at [457, 212] on icon at bounding box center [459, 210] width 7 height 7
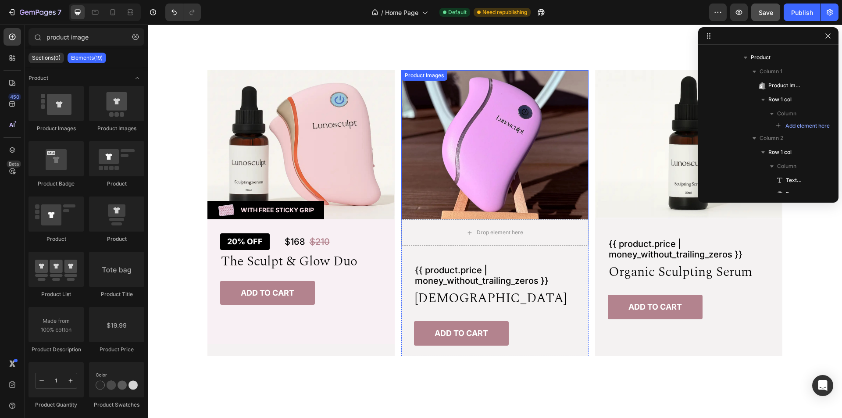
click at [488, 155] on img at bounding box center [494, 144] width 187 height 149
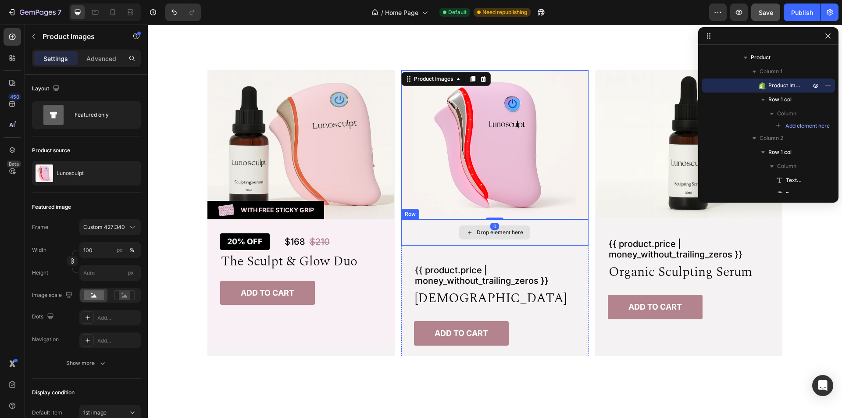
click at [437, 230] on div "Drop element here" at bounding box center [494, 232] width 187 height 26
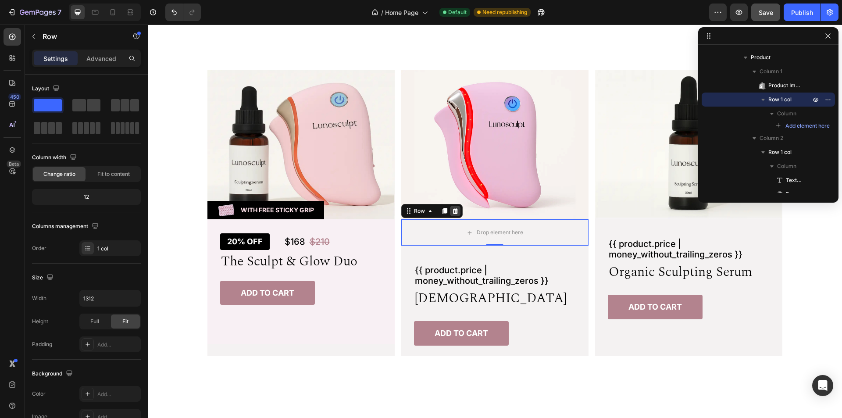
click at [453, 211] on icon at bounding box center [455, 211] width 6 height 6
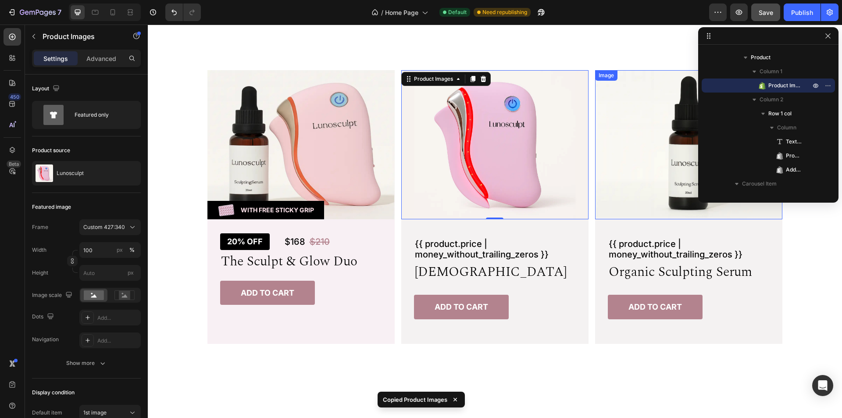
click at [649, 196] on img at bounding box center [688, 144] width 187 height 149
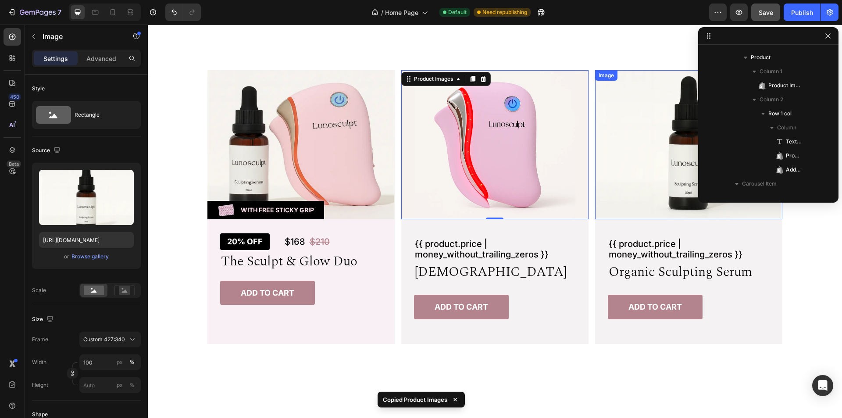
scroll to position [545, 0]
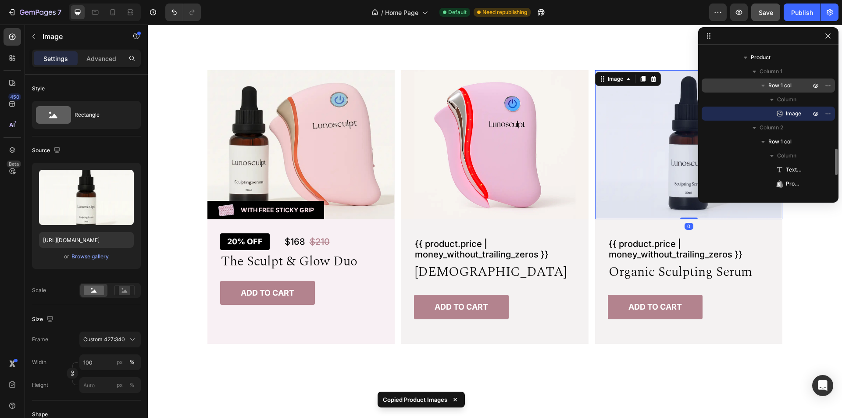
click at [779, 86] on span "Row 1 col" at bounding box center [779, 85] width 23 height 9
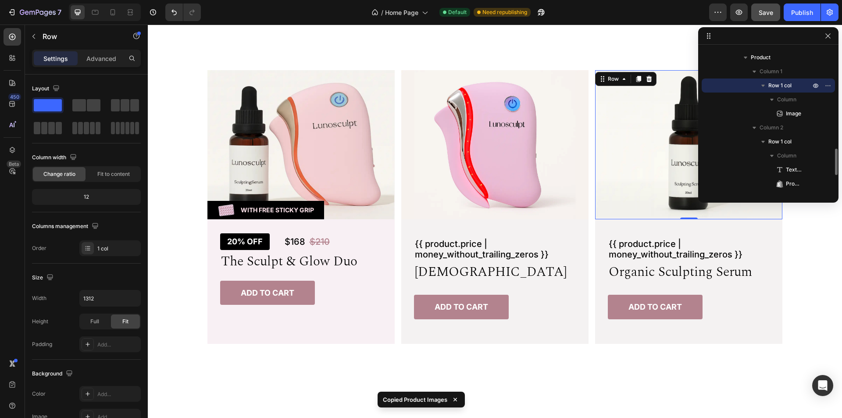
click at [764, 83] on icon "button" at bounding box center [763, 85] width 9 height 9
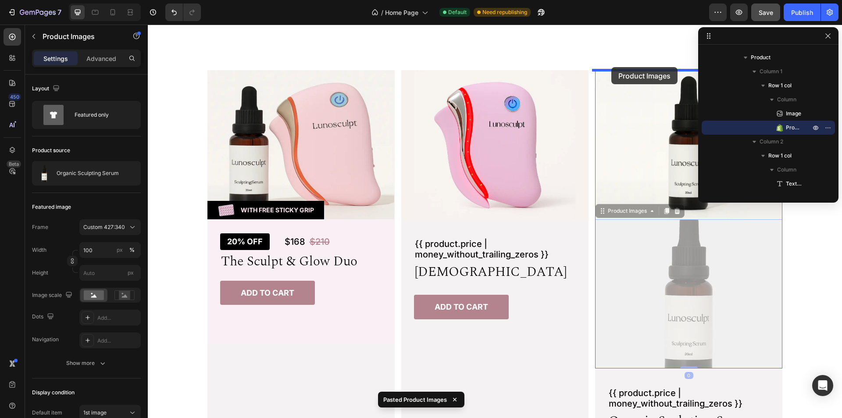
drag, startPoint x: 628, startPoint y: 214, endPoint x: 611, endPoint y: 67, distance: 147.5
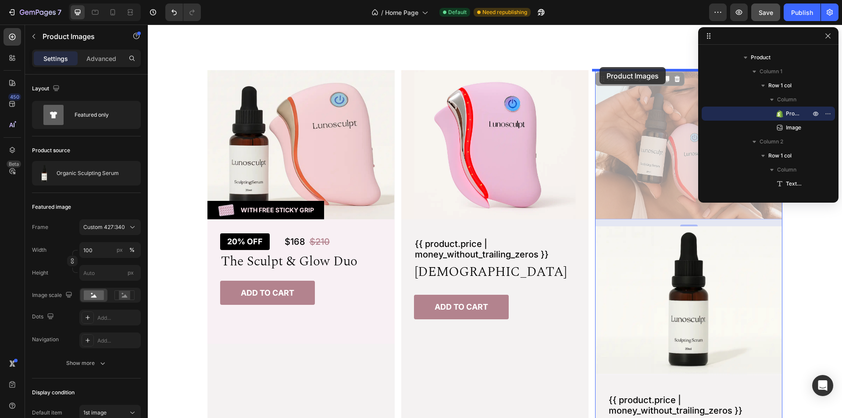
drag, startPoint x: 615, startPoint y: 77, endPoint x: 599, endPoint y: 67, distance: 18.7
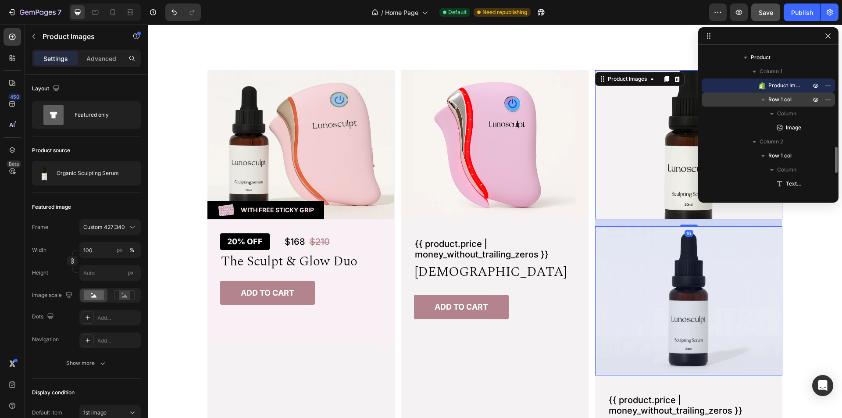
click at [773, 99] on span "Row 1 col" at bounding box center [779, 99] width 23 height 9
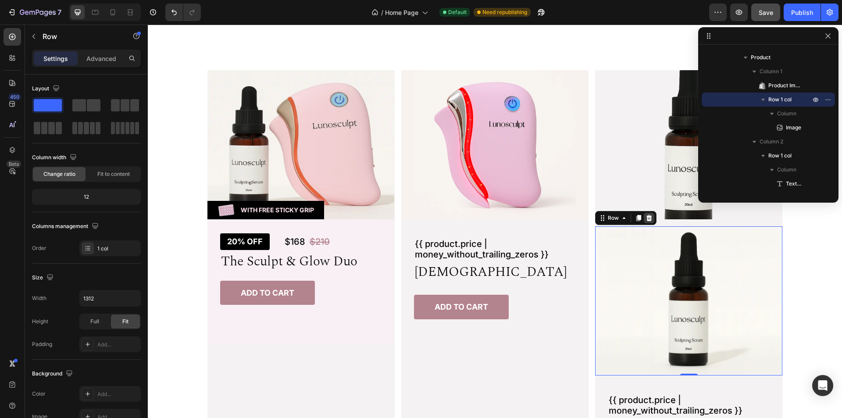
click at [648, 219] on icon at bounding box center [649, 218] width 6 height 6
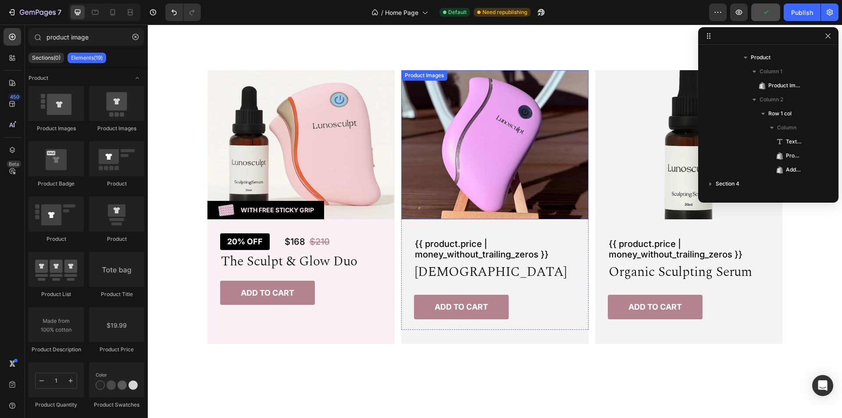
click at [486, 160] on img at bounding box center [494, 144] width 187 height 149
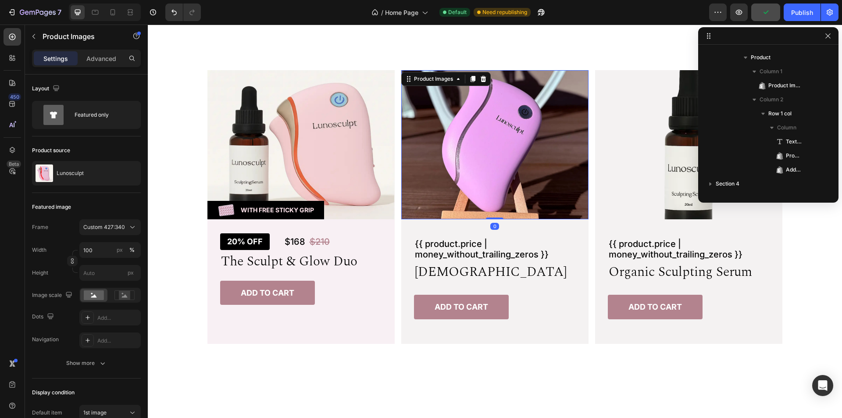
scroll to position [377, 0]
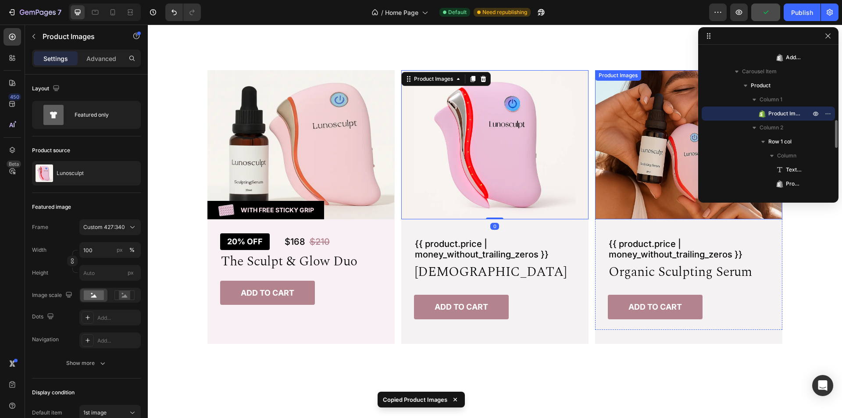
click at [662, 131] on img at bounding box center [688, 144] width 187 height 149
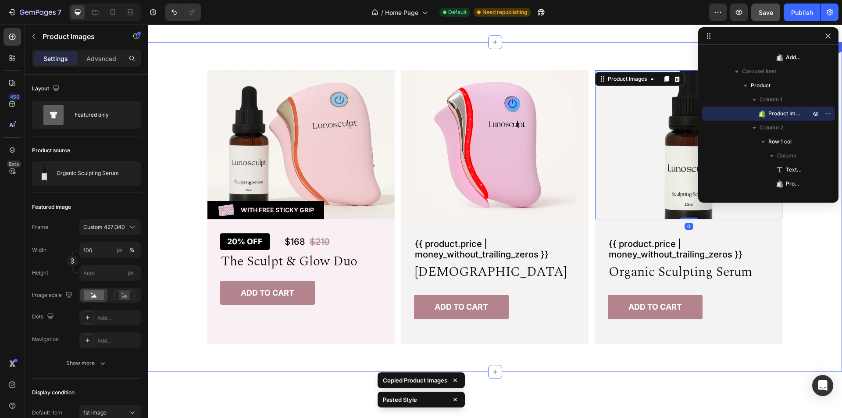
click at [812, 230] on div "Image Image With Free Sticky Grip Text Block Row Row 20% off Product Badge $168…" at bounding box center [494, 207] width 673 height 274
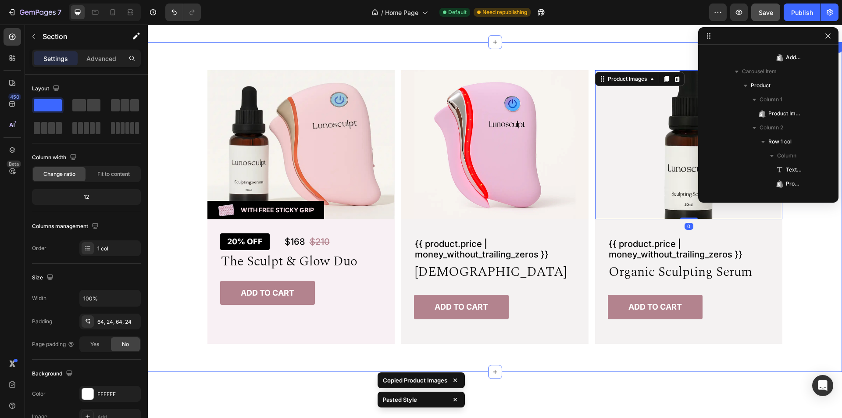
scroll to position [0, 0]
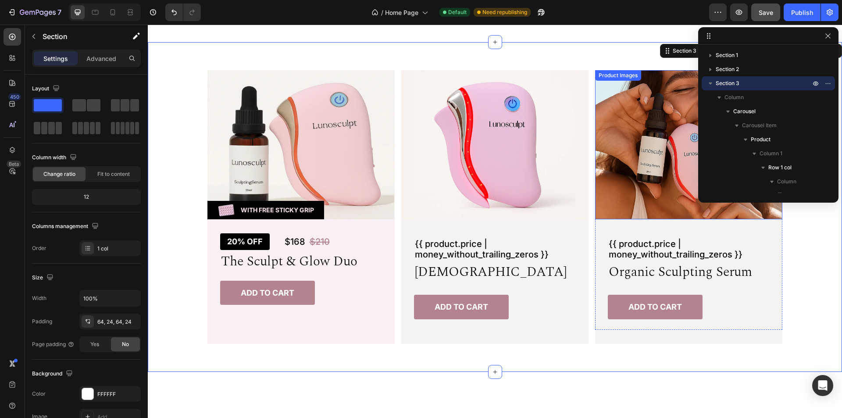
click at [649, 178] on img at bounding box center [688, 144] width 187 height 149
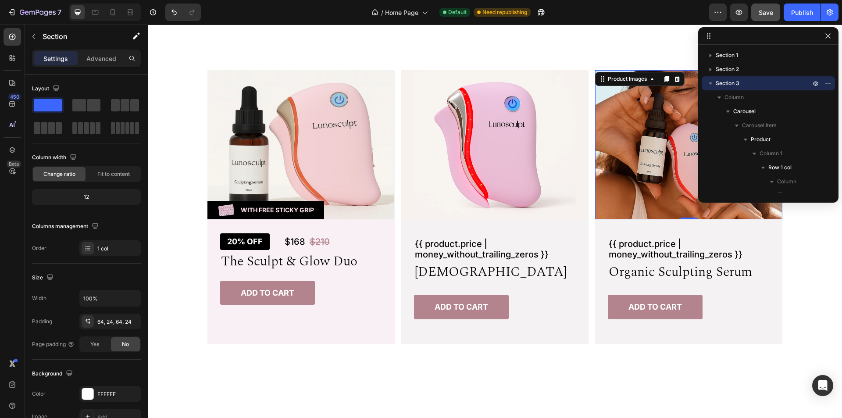
scroll to position [517, 0]
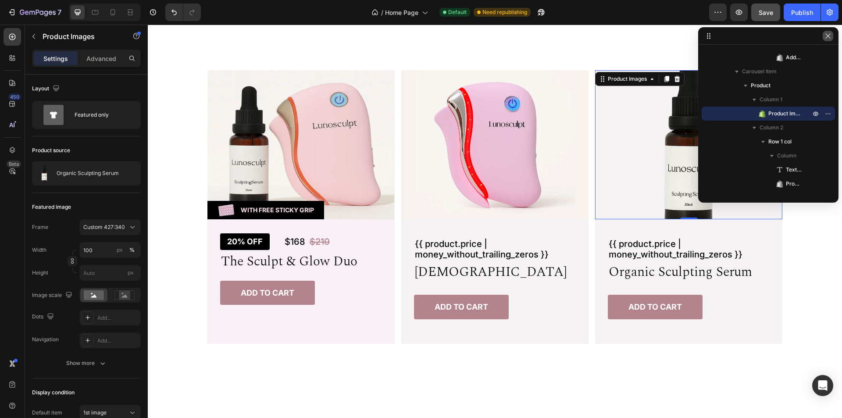
click at [828, 39] on button "button" at bounding box center [828, 36] width 11 height 11
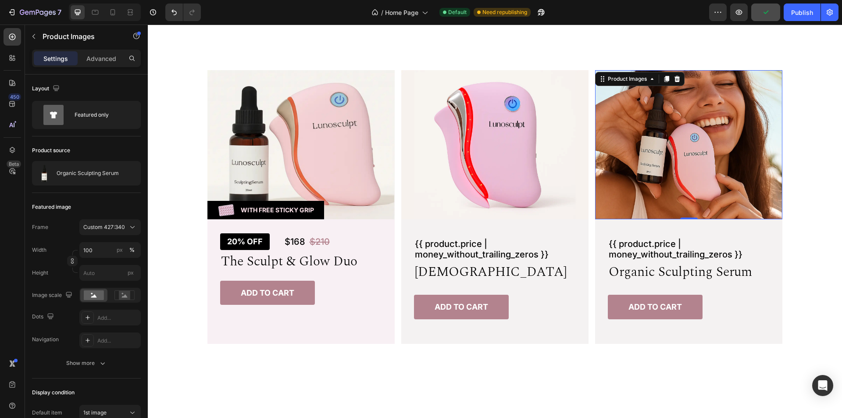
click at [763, 130] on img at bounding box center [688, 144] width 187 height 149
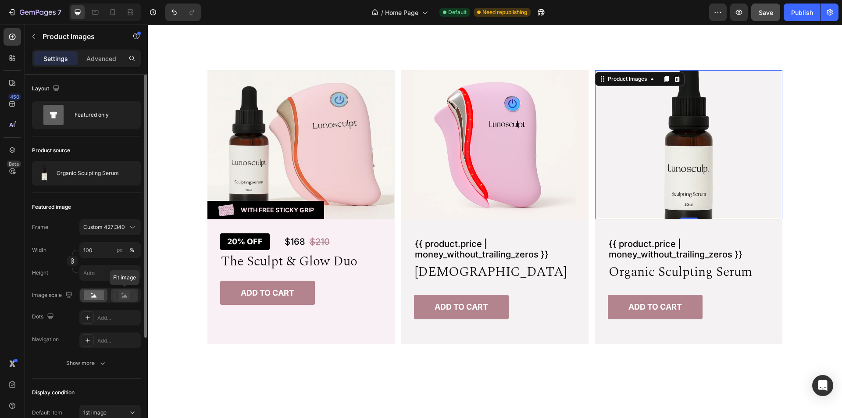
click at [122, 296] on rect at bounding box center [124, 295] width 11 height 9
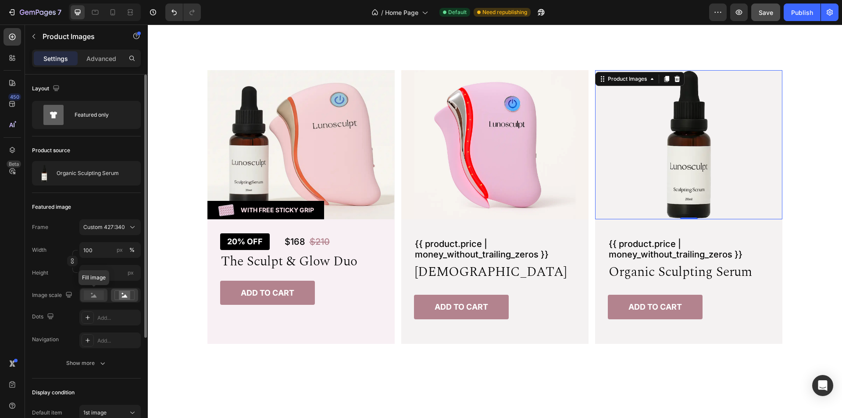
click at [96, 298] on rect at bounding box center [94, 295] width 20 height 10
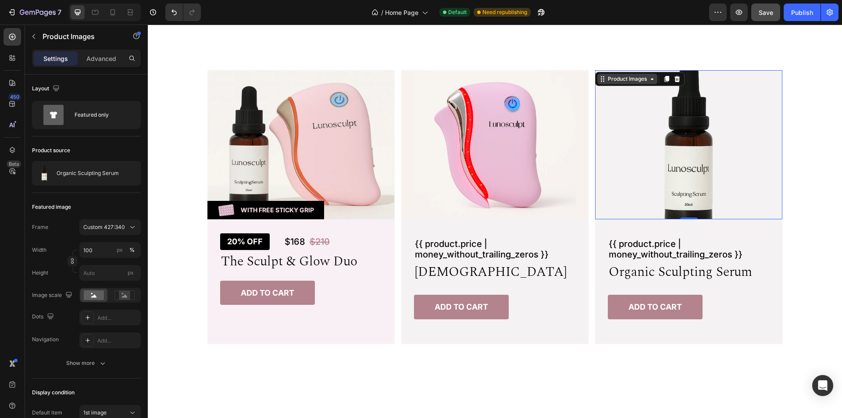
click at [619, 78] on div "Product Images" at bounding box center [627, 79] width 43 height 8
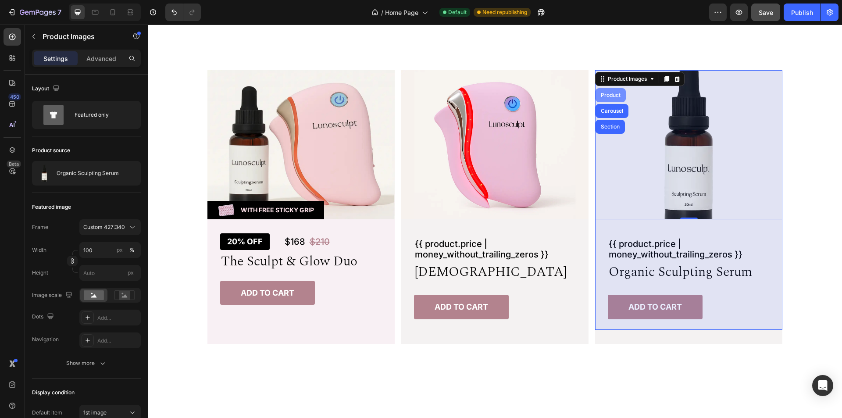
click at [612, 94] on div "Product" at bounding box center [610, 95] width 23 height 5
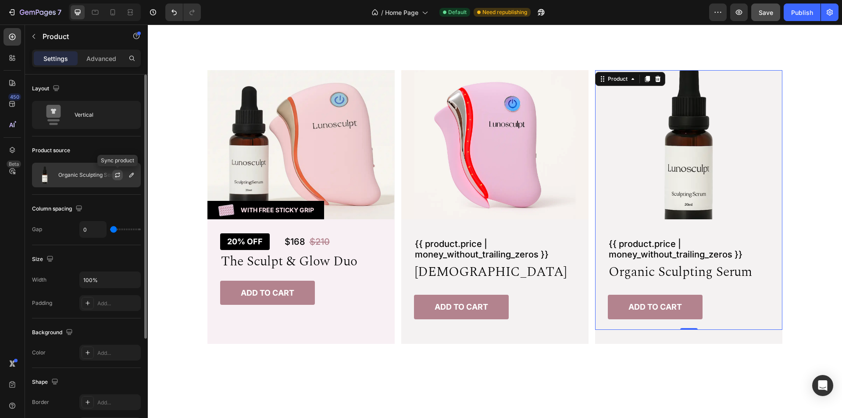
click at [118, 174] on icon "button" at bounding box center [117, 174] width 7 height 7
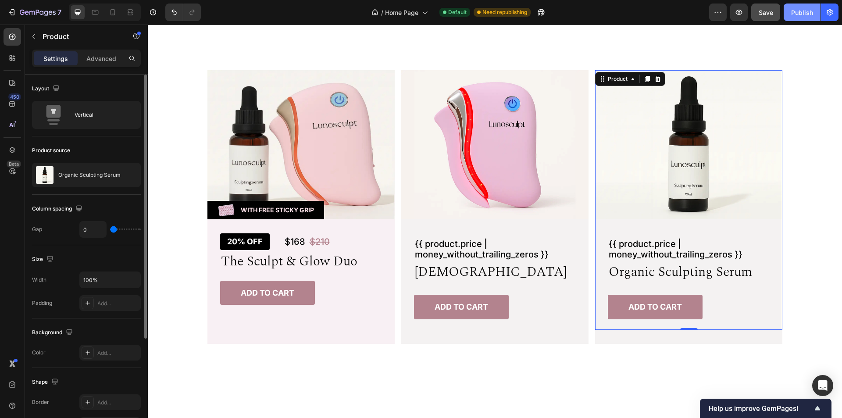
click at [799, 10] on div "Publish" at bounding box center [802, 12] width 22 height 9
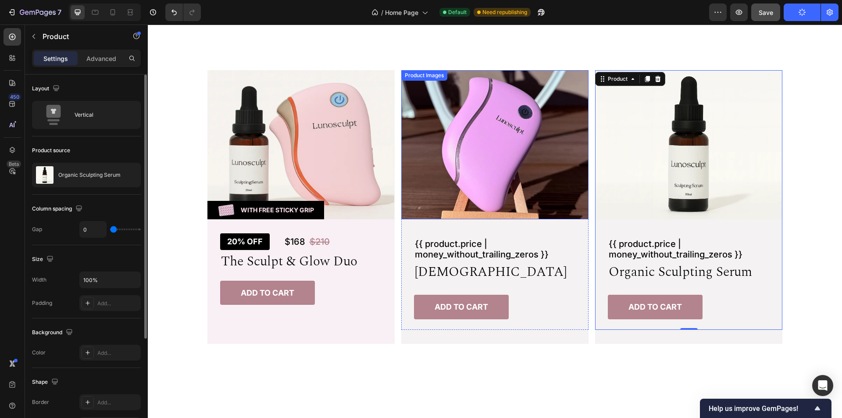
click at [548, 108] on img at bounding box center [494, 144] width 187 height 149
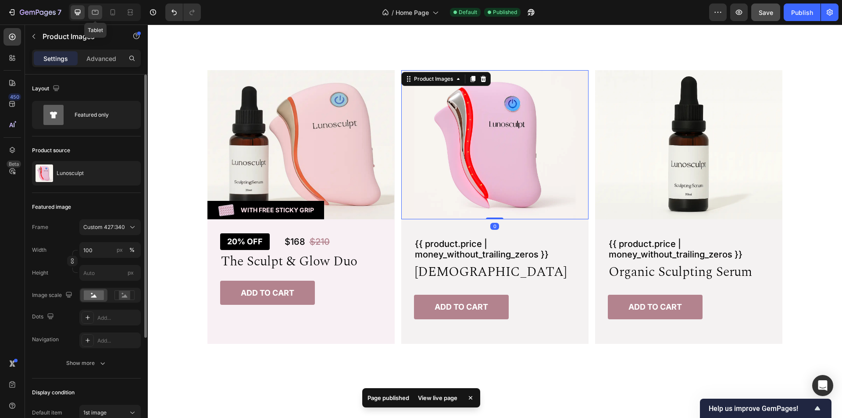
click at [94, 13] on icon at bounding box center [95, 12] width 9 height 9
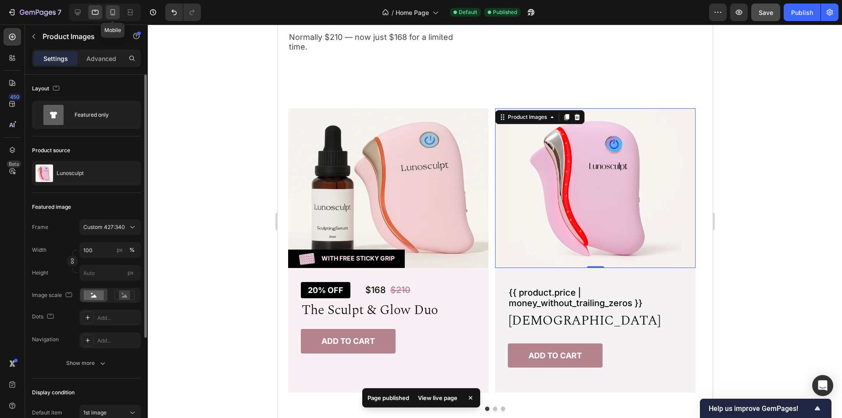
scroll to position [493, 0]
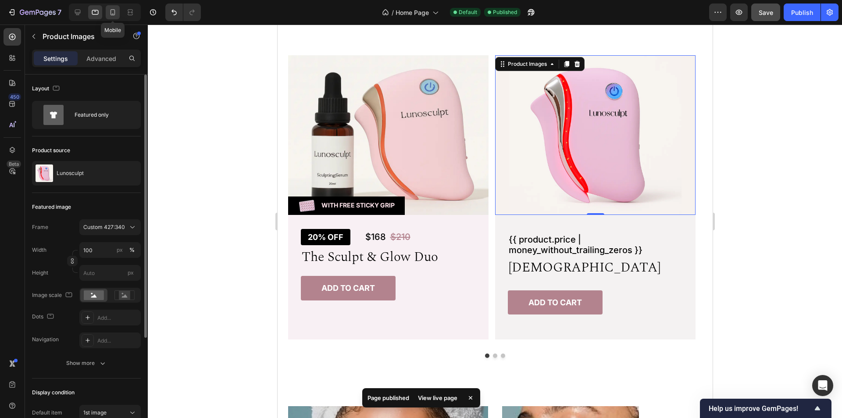
click at [113, 13] on icon at bounding box center [112, 12] width 9 height 9
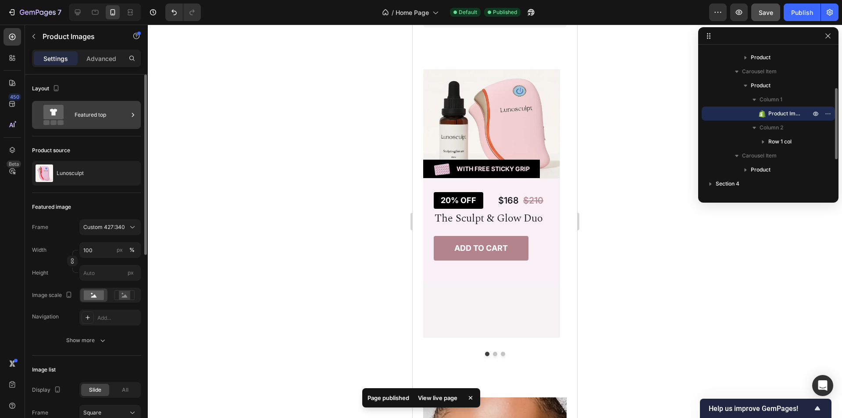
scroll to position [704, 0]
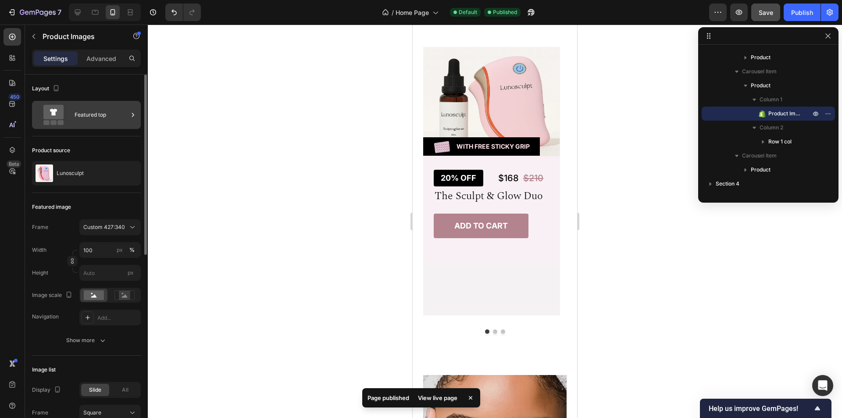
click at [60, 115] on icon at bounding box center [53, 112] width 20 height 14
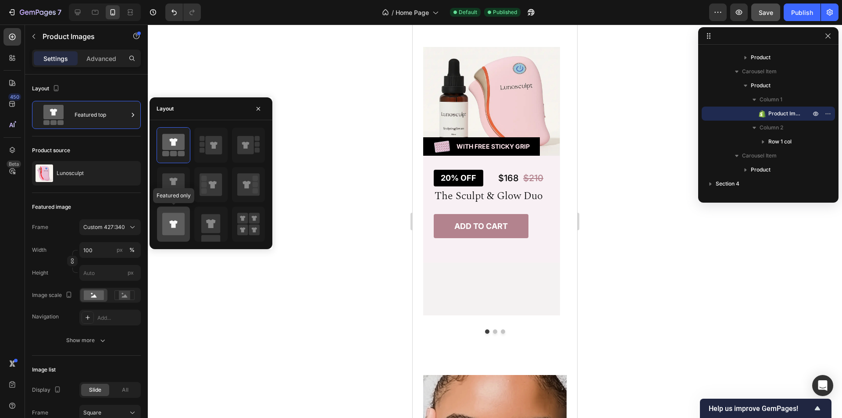
click at [171, 229] on icon at bounding box center [173, 224] width 22 height 22
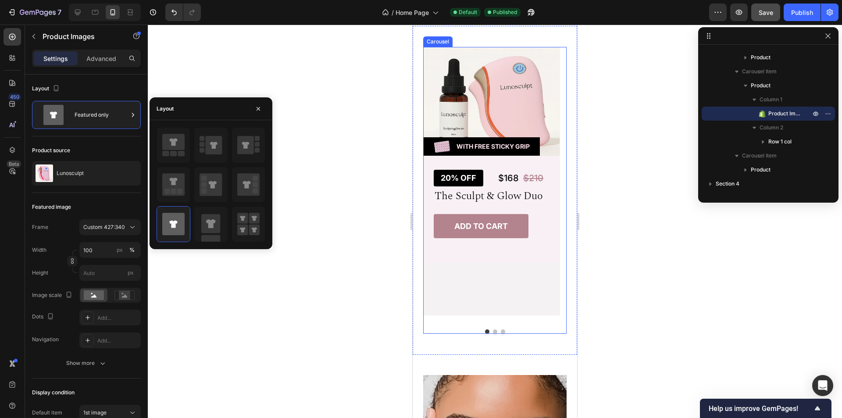
click at [493, 334] on button "Dot" at bounding box center [495, 331] width 4 height 4
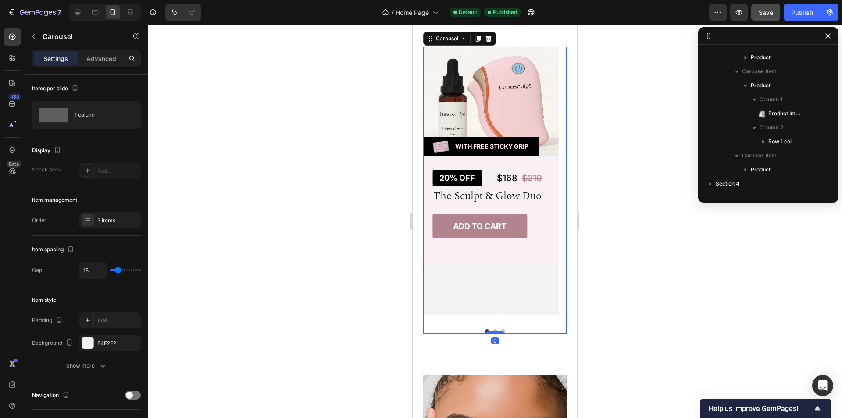
scroll to position [0, 0]
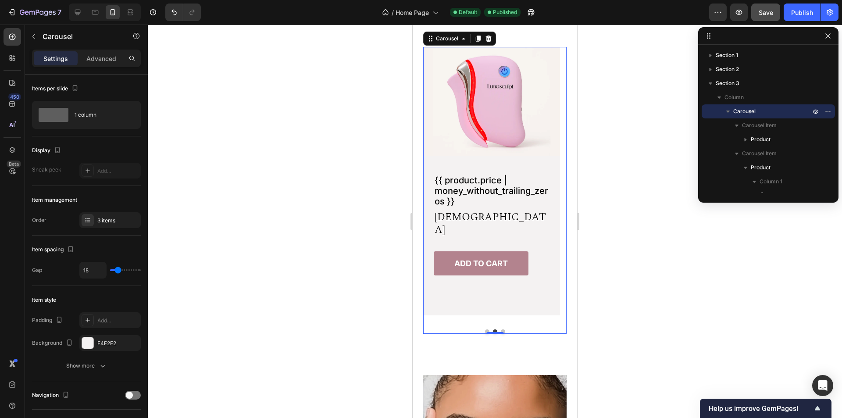
click at [501, 334] on button "Dot" at bounding box center [503, 331] width 4 height 4
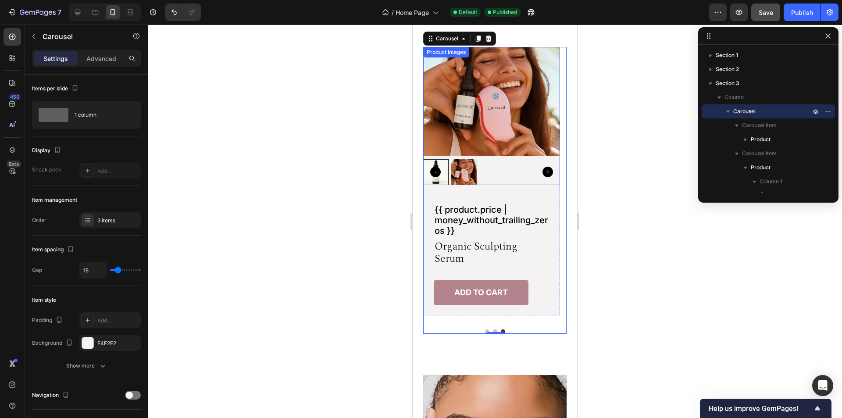
click at [522, 96] on img at bounding box center [491, 101] width 137 height 109
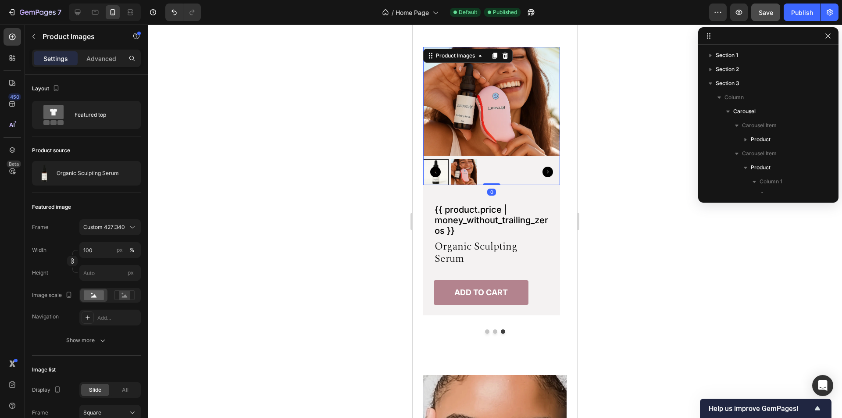
scroll to position [166, 0]
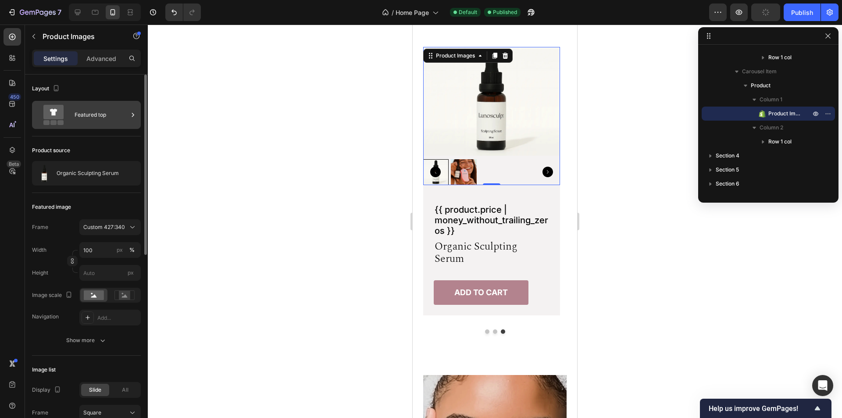
click at [108, 120] on div "Featured top" at bounding box center [101, 115] width 53 height 20
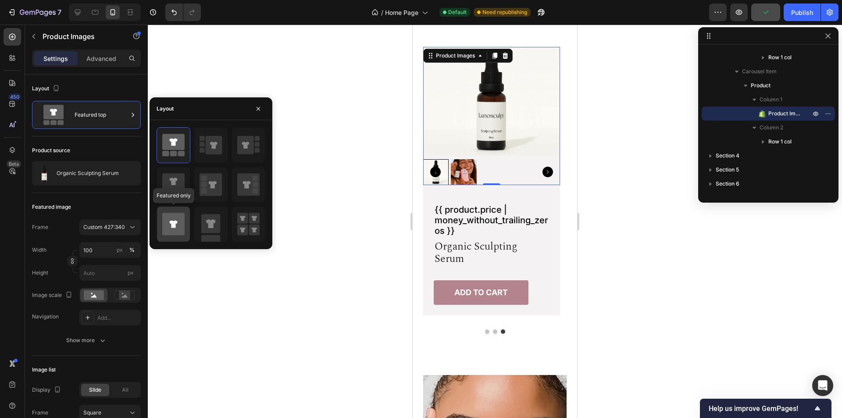
click at [170, 224] on icon at bounding box center [173, 224] width 22 height 22
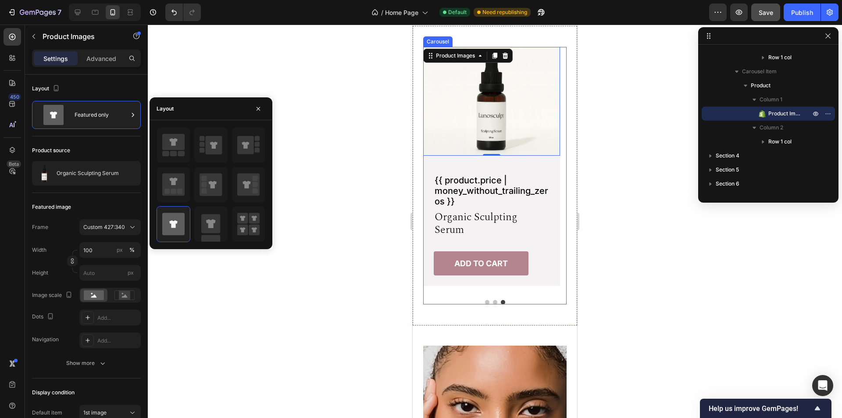
click at [493, 304] on button "Dot" at bounding box center [495, 302] width 4 height 4
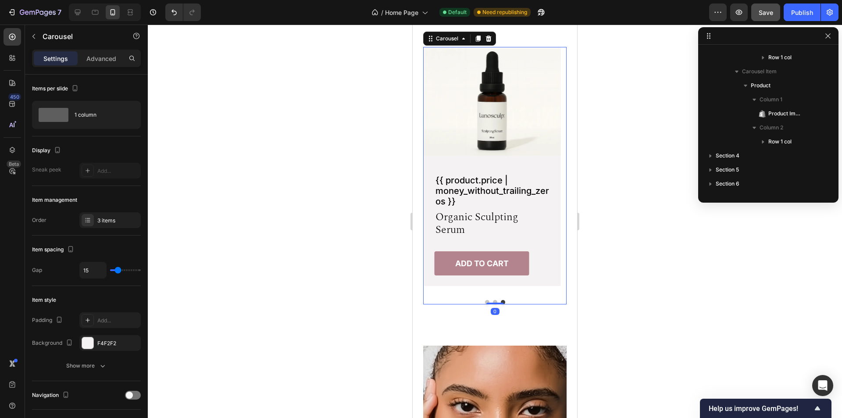
scroll to position [0, 0]
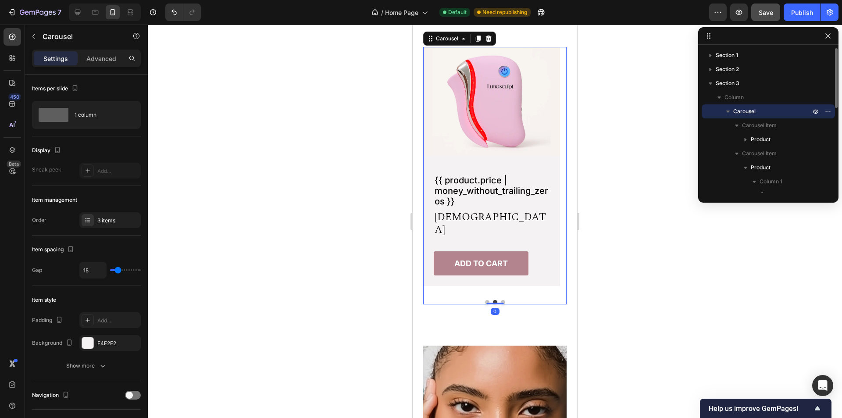
click at [485, 304] on button "Dot" at bounding box center [487, 302] width 4 height 4
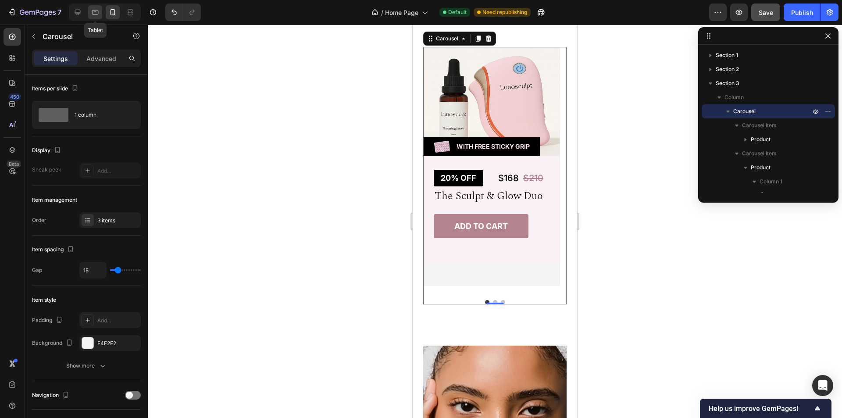
click at [93, 11] on icon at bounding box center [95, 12] width 7 height 5
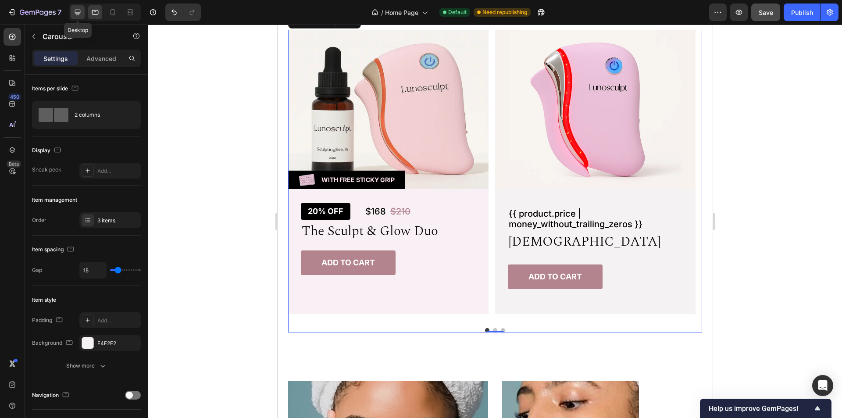
click at [77, 10] on icon at bounding box center [78, 13] width 6 height 6
type input "1312"
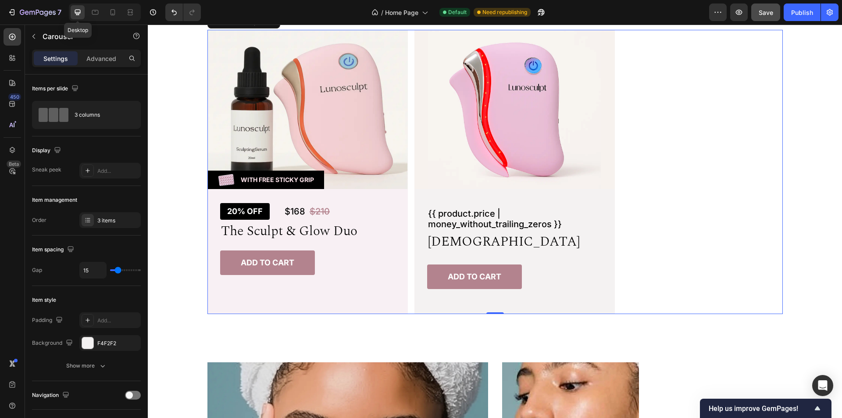
scroll to position [678, 0]
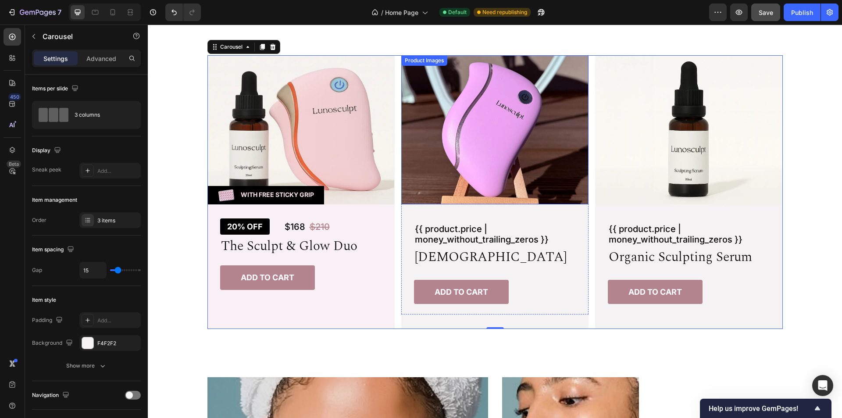
click at [510, 93] on img at bounding box center [494, 129] width 187 height 149
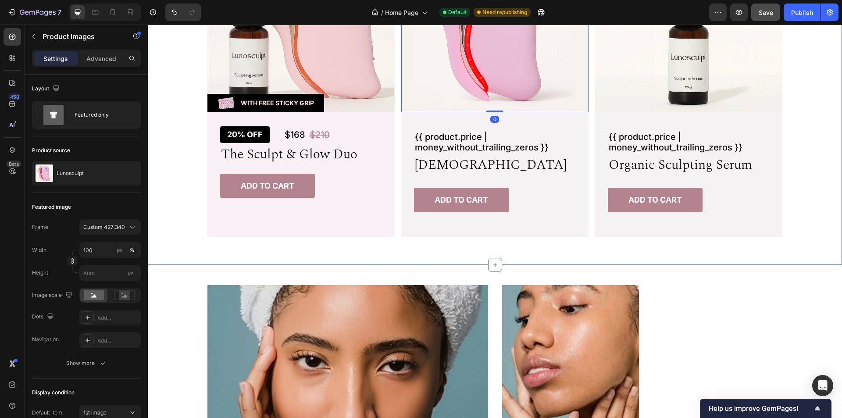
scroll to position [415, 0]
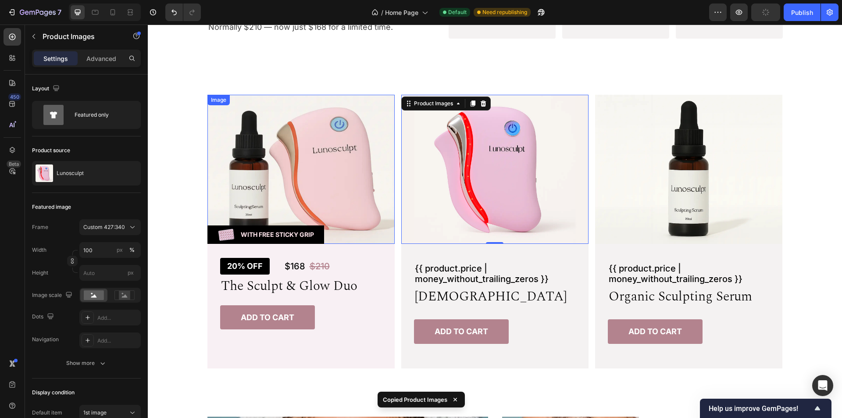
click at [362, 157] on img at bounding box center [300, 169] width 187 height 149
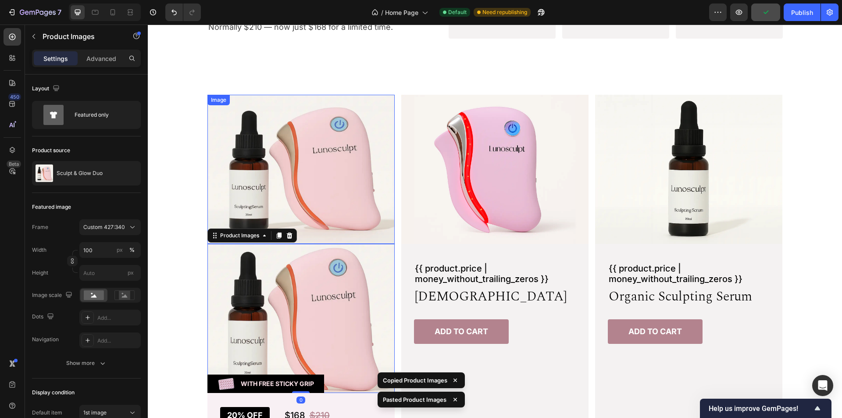
click at [360, 150] on img at bounding box center [300, 169] width 187 height 149
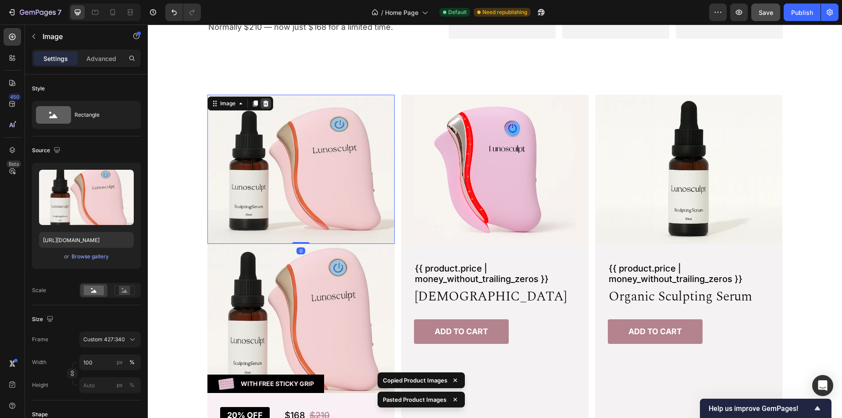
click at [262, 104] on icon at bounding box center [265, 103] width 7 height 7
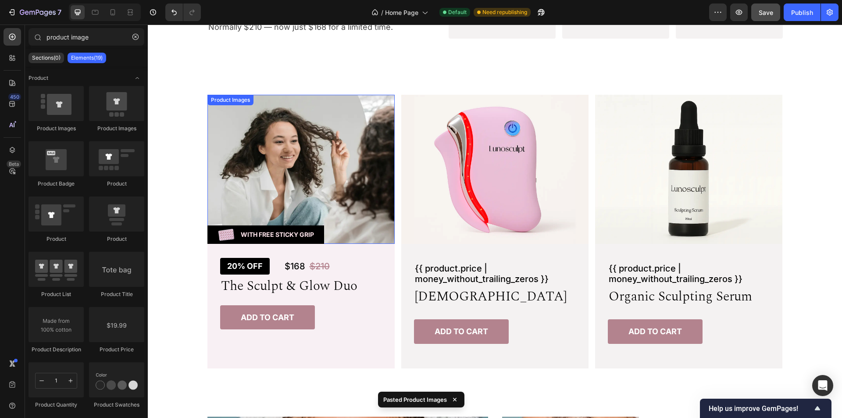
click at [332, 130] on img at bounding box center [300, 169] width 187 height 149
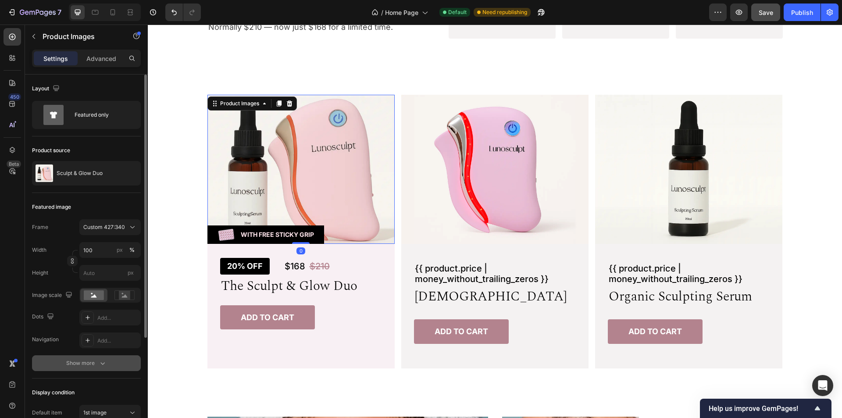
click at [78, 367] on div "Show more" at bounding box center [86, 363] width 41 height 9
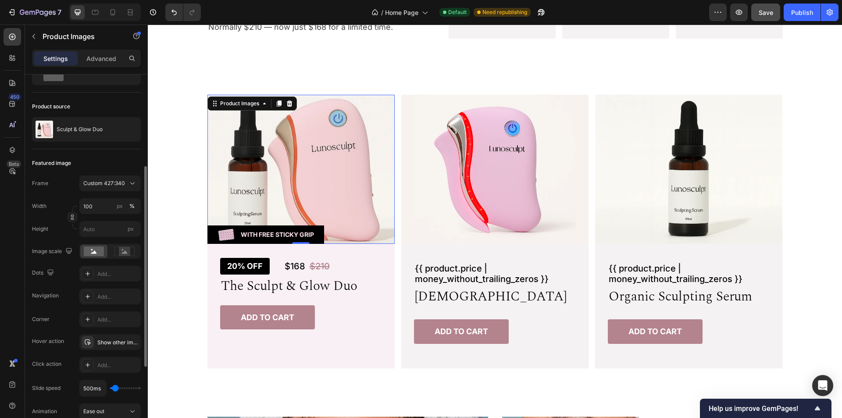
scroll to position [88, 0]
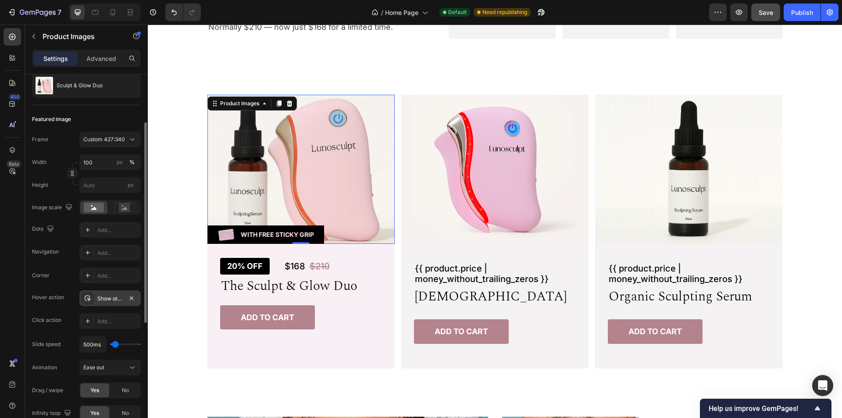
click at [116, 299] on div "Show other image" at bounding box center [109, 299] width 25 height 8
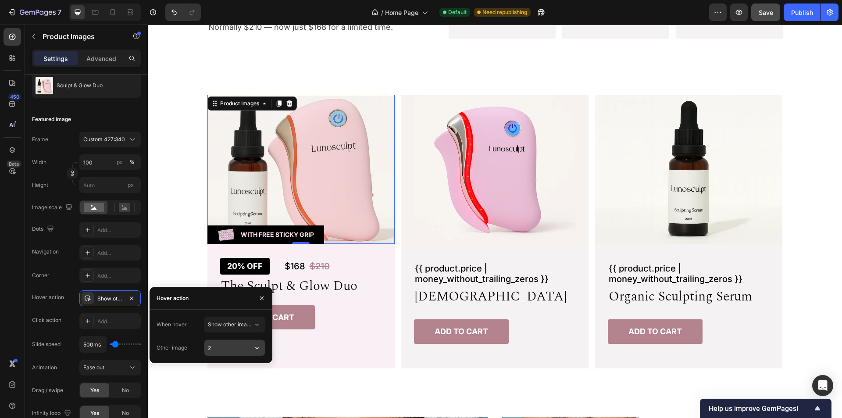
click at [223, 348] on input "2" at bounding box center [234, 348] width 61 height 16
type input "4"
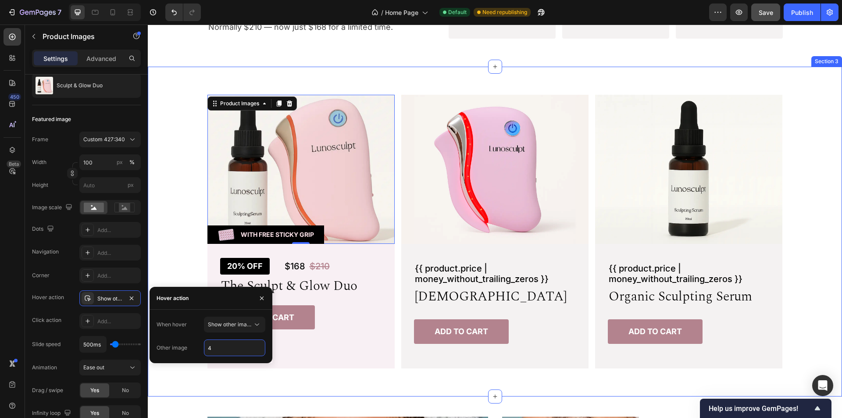
click at [160, 229] on div "Product Images 0 Image With Free Sticky Grip Text Block Row Row 20% off Product…" at bounding box center [494, 232] width 673 height 274
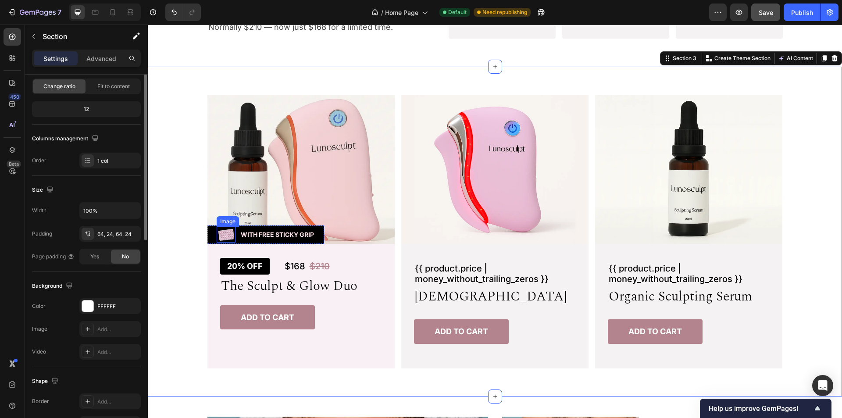
scroll to position [0, 0]
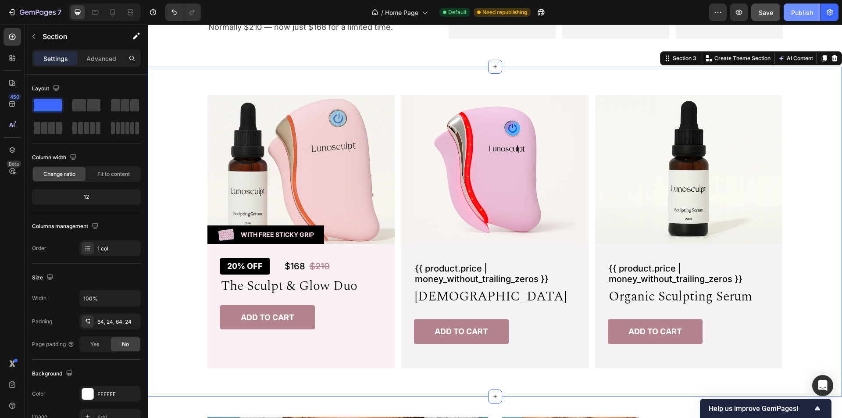
click at [805, 13] on div "Publish" at bounding box center [802, 12] width 22 height 9
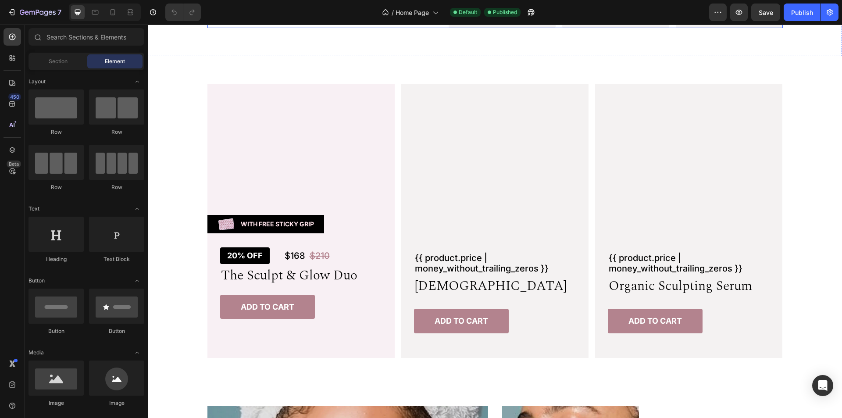
scroll to position [439, 0]
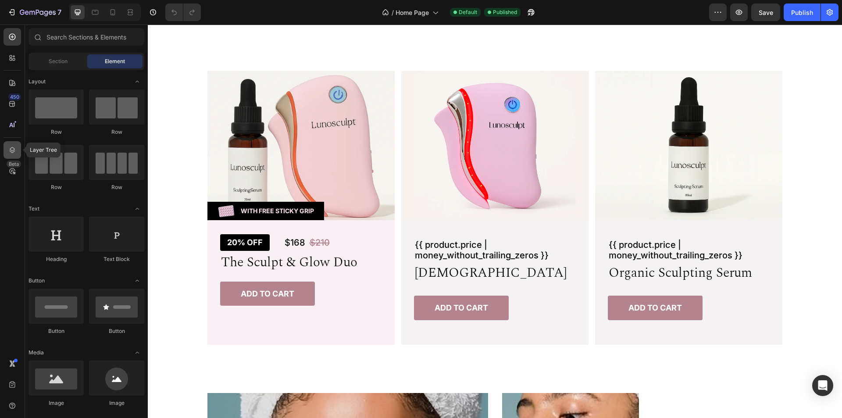
click at [10, 150] on icon at bounding box center [12, 150] width 9 height 9
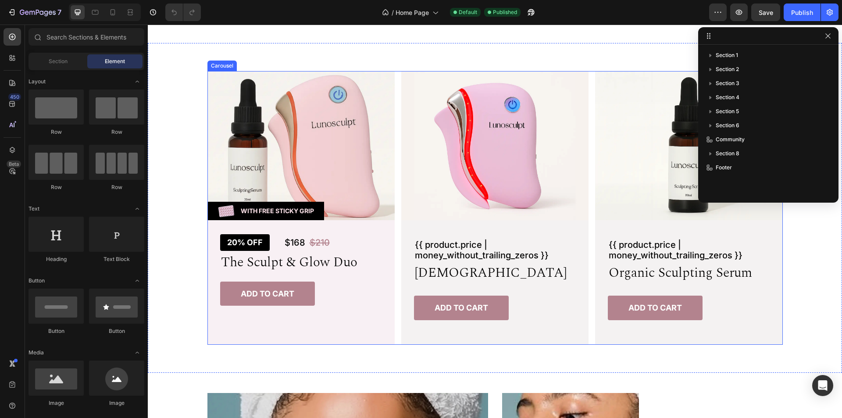
click at [589, 144] on div "Product Images Image With Free Sticky Grip Text Block Row Row 20% off Product B…" at bounding box center [494, 208] width 575 height 274
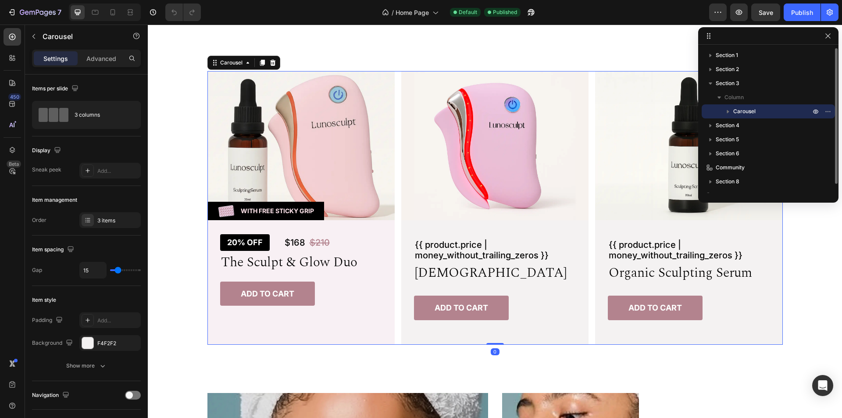
click at [727, 112] on icon "button" at bounding box center [728, 111] width 9 height 9
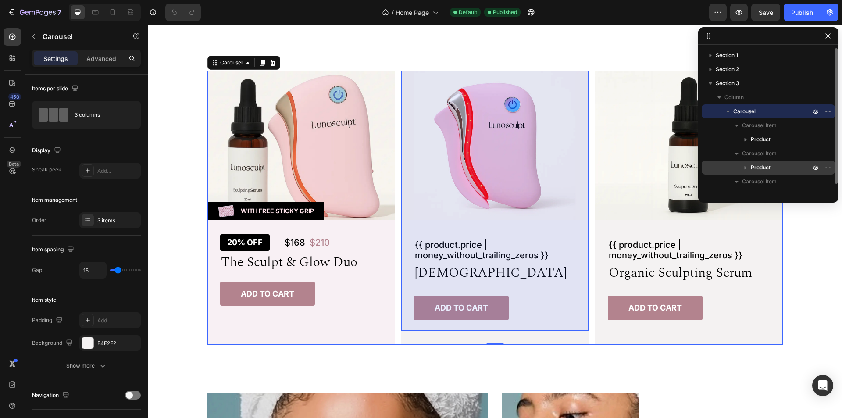
click at [761, 167] on span "Product" at bounding box center [761, 167] width 20 height 9
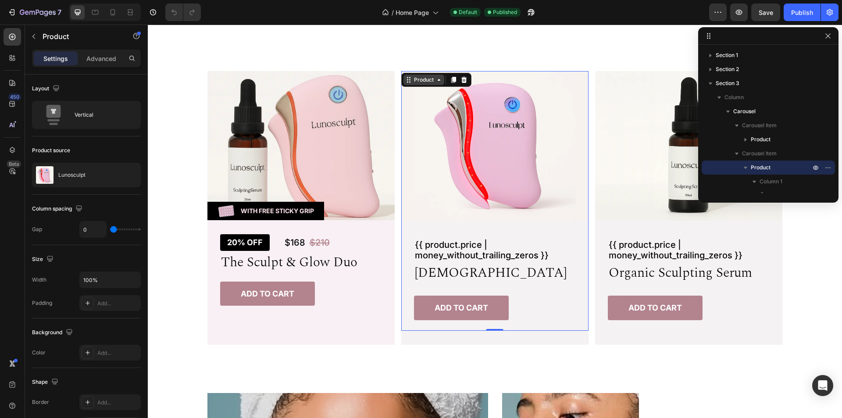
click at [417, 80] on div "Product" at bounding box center [423, 80] width 23 height 8
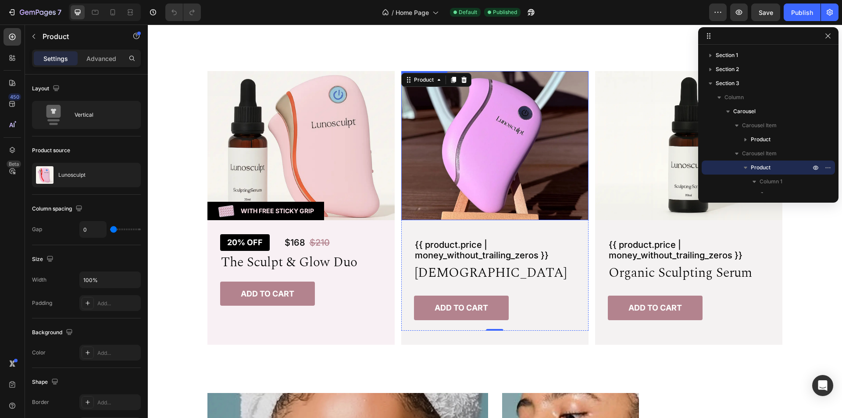
click at [541, 141] on img at bounding box center [494, 145] width 187 height 149
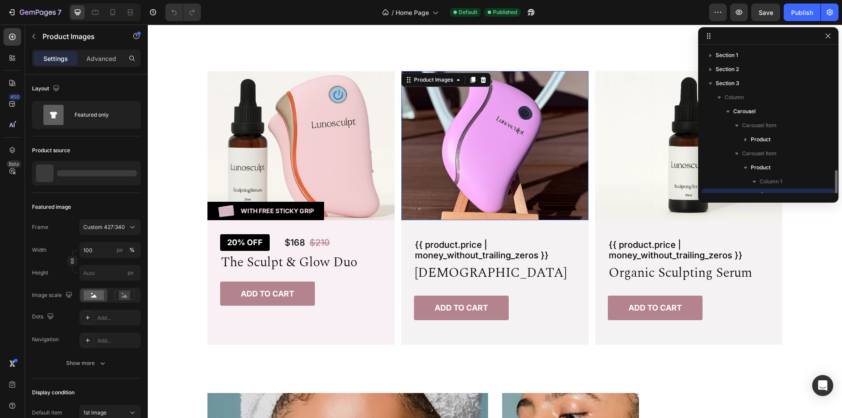
scroll to position [82, 0]
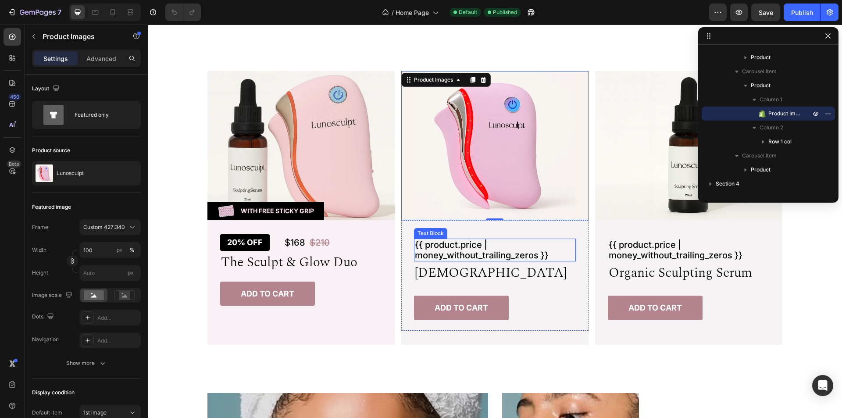
click at [536, 249] on p "{{ product.price | money_without_trailing_zeros }}" at bounding box center [495, 249] width 160 height 21
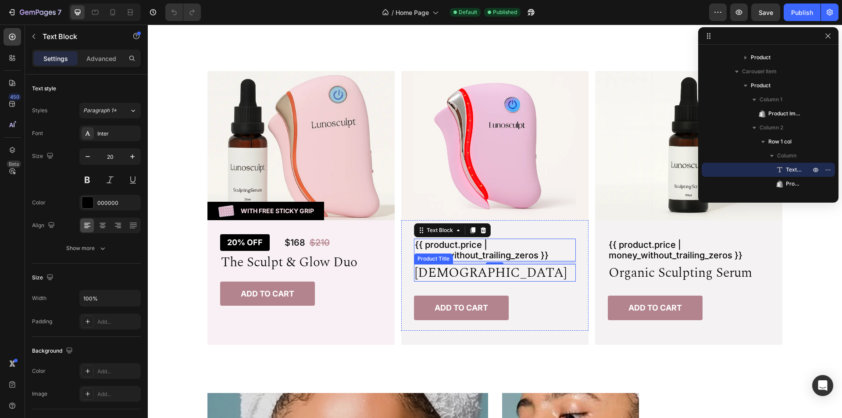
click at [531, 278] on h3 "[DEMOGRAPHIC_DATA]" at bounding box center [495, 273] width 162 height 18
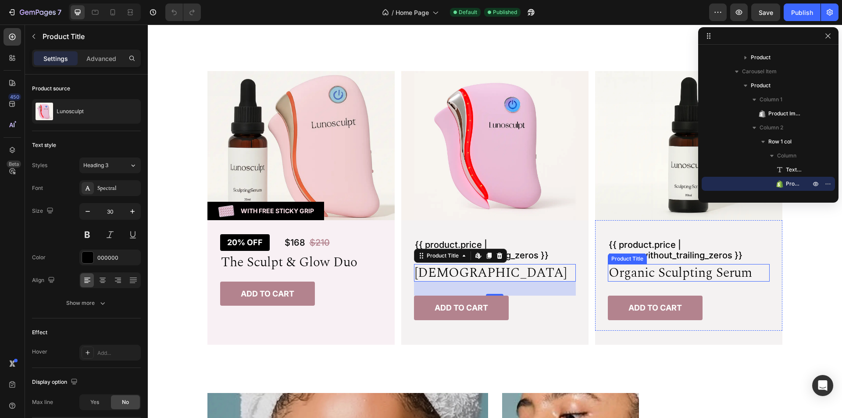
click at [686, 267] on h3 "organic sculpting serum" at bounding box center [689, 273] width 162 height 18
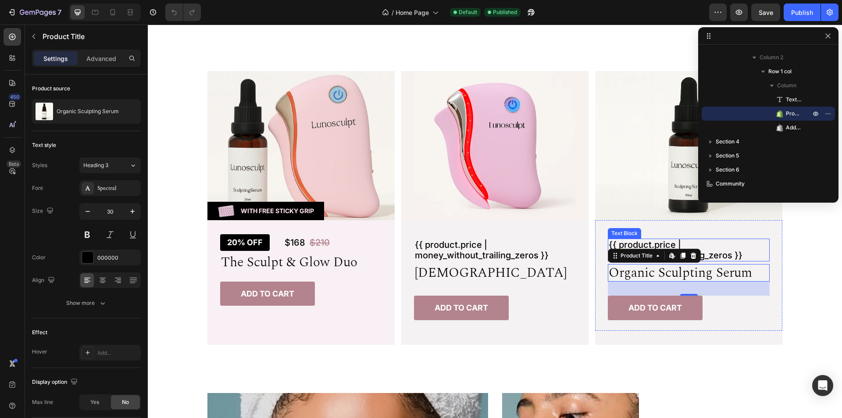
click at [724, 246] on p "{{ product.price | money_without_trailing_zeros }}" at bounding box center [689, 249] width 160 height 21
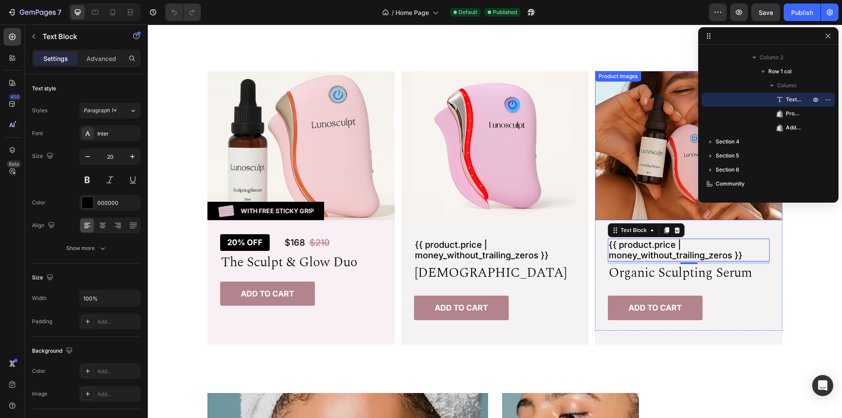
click at [633, 146] on img at bounding box center [688, 145] width 187 height 149
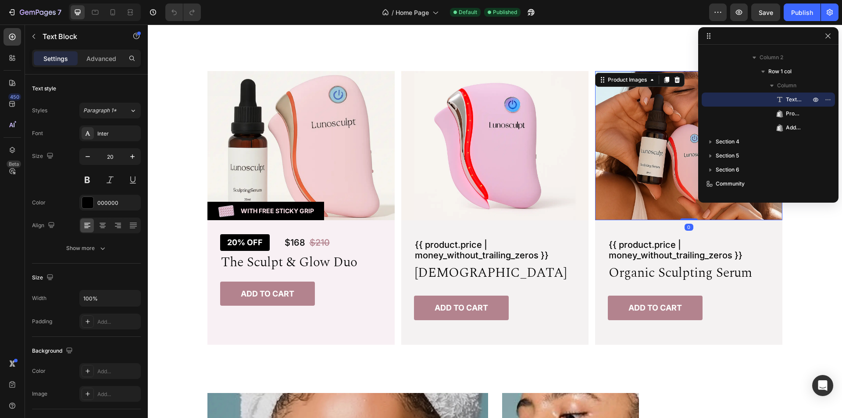
scroll to position [222, 0]
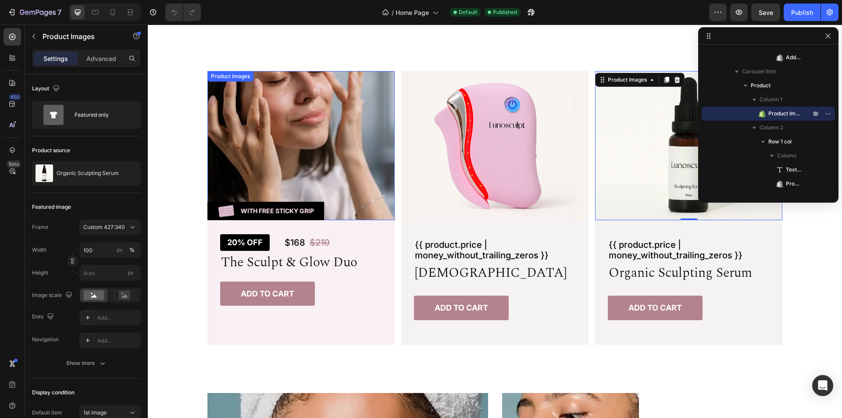
click at [320, 136] on img at bounding box center [300, 145] width 187 height 149
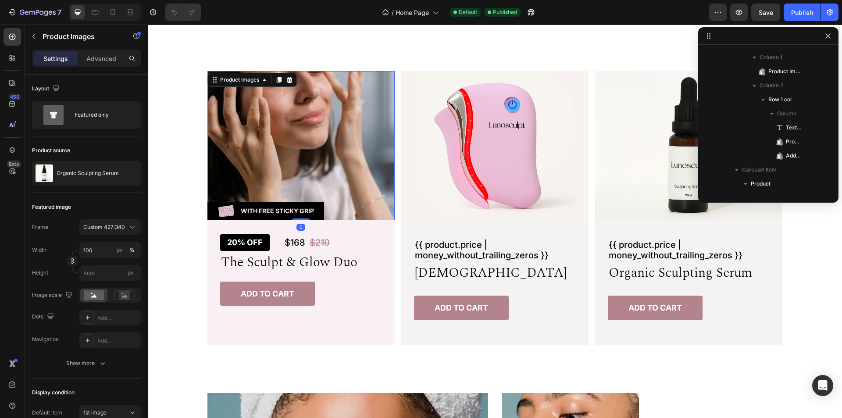
scroll to position [82, 0]
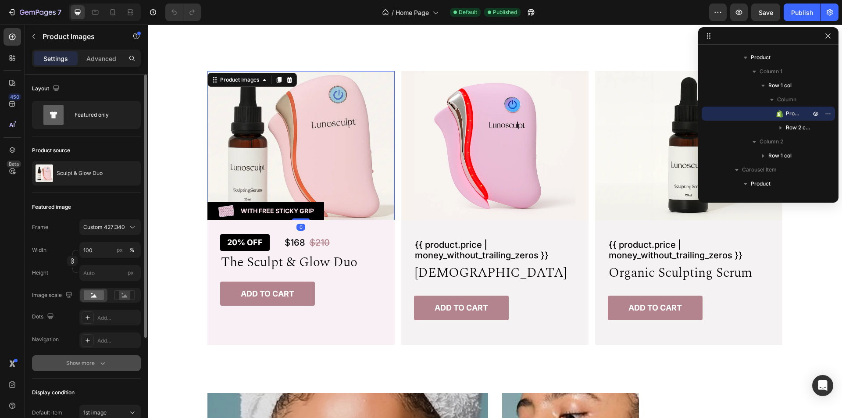
click at [76, 364] on div "Show more" at bounding box center [86, 363] width 41 height 9
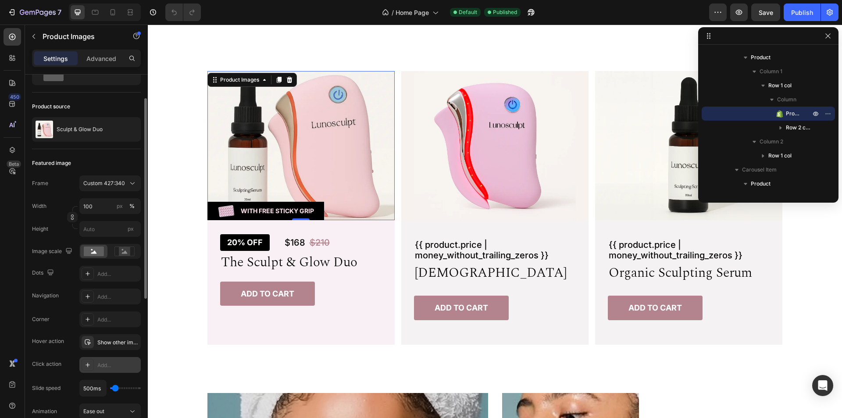
click at [112, 367] on div "Add..." at bounding box center [117, 365] width 41 height 8
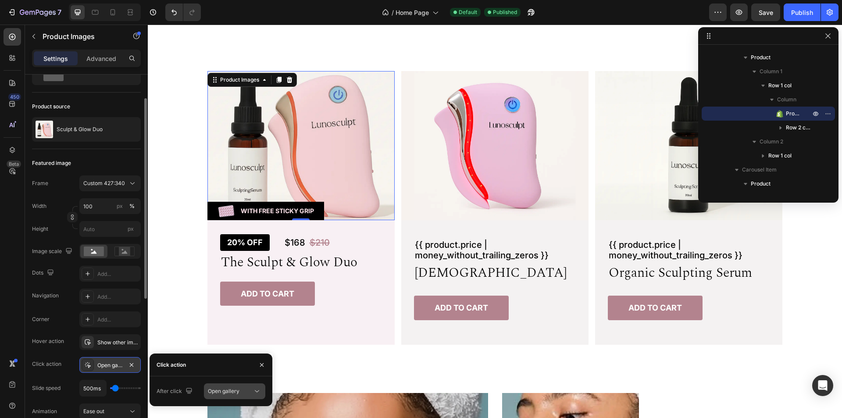
click at [224, 394] on span "Open gallery" at bounding box center [224, 391] width 32 height 7
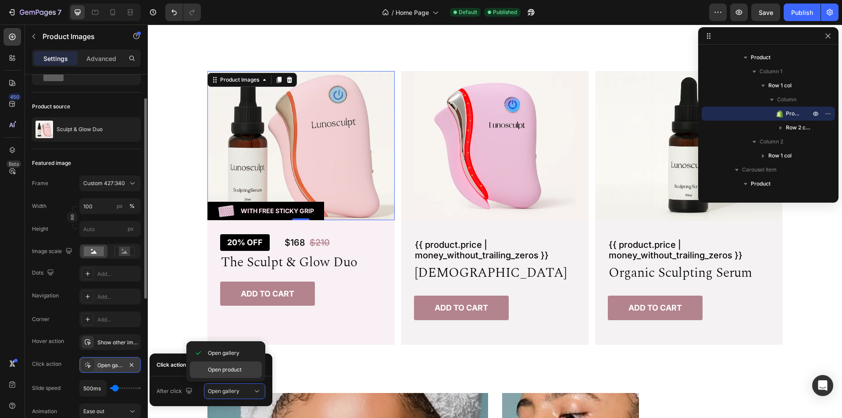
click at [226, 372] on span "Open product" at bounding box center [225, 370] width 34 height 8
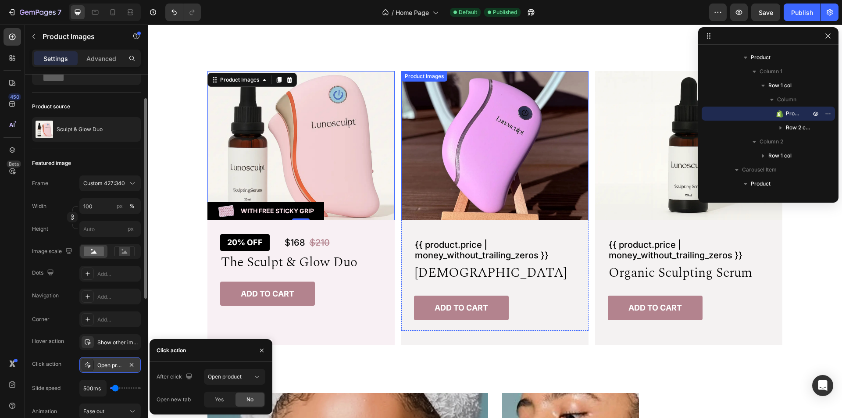
click at [564, 165] on img at bounding box center [494, 145] width 187 height 149
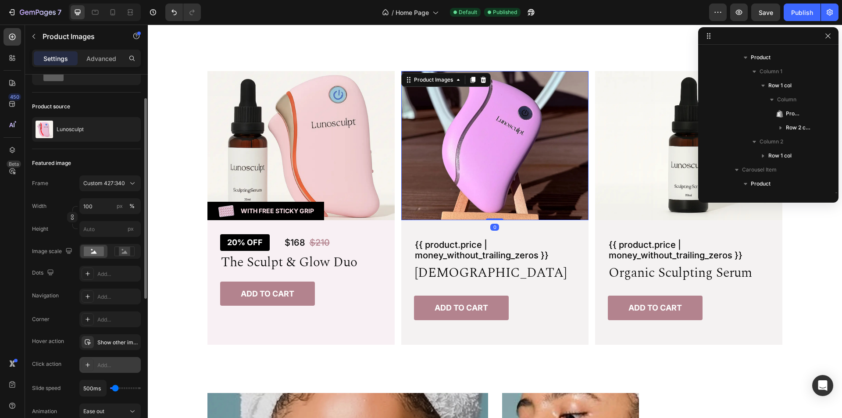
scroll to position [180, 0]
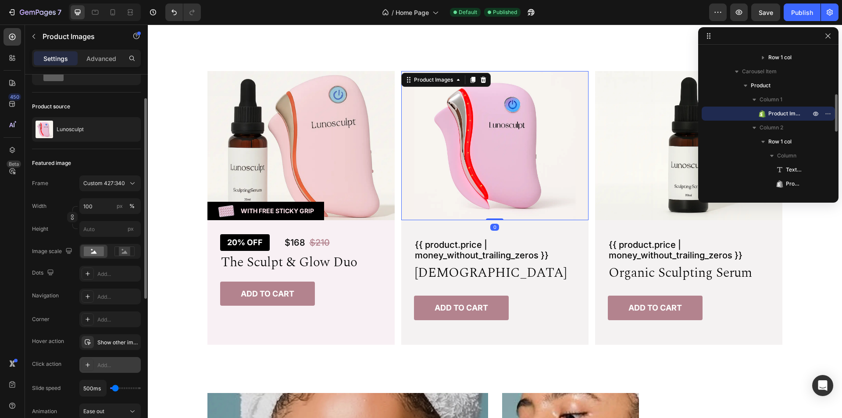
click at [100, 367] on div "Add..." at bounding box center [117, 365] width 41 height 8
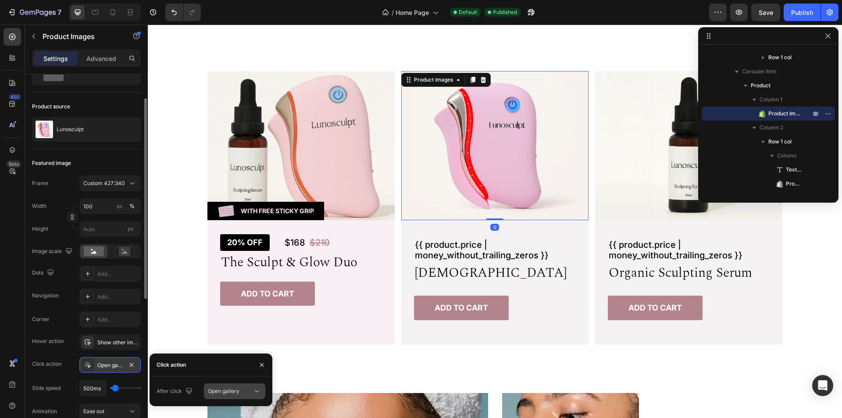
click at [237, 390] on span "Open gallery" at bounding box center [224, 391] width 32 height 7
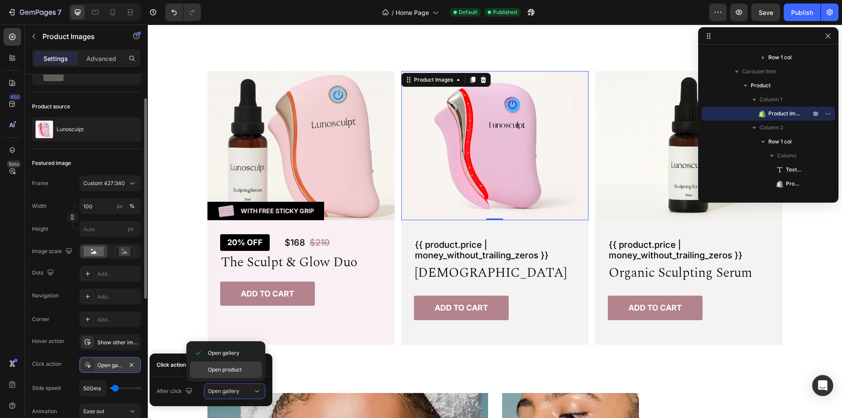
click at [231, 371] on span "Open product" at bounding box center [225, 370] width 34 height 8
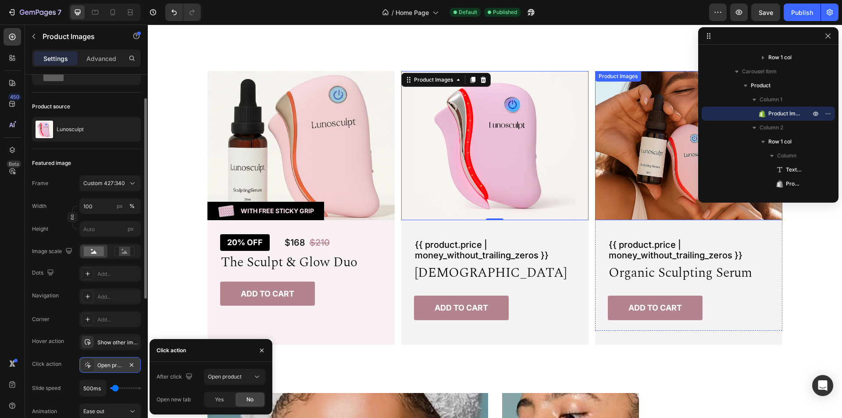
click at [644, 150] on img at bounding box center [688, 145] width 187 height 149
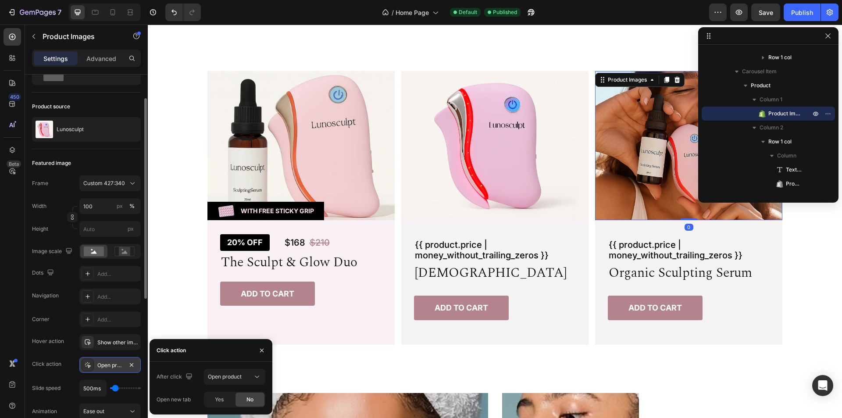
scroll to position [321, 0]
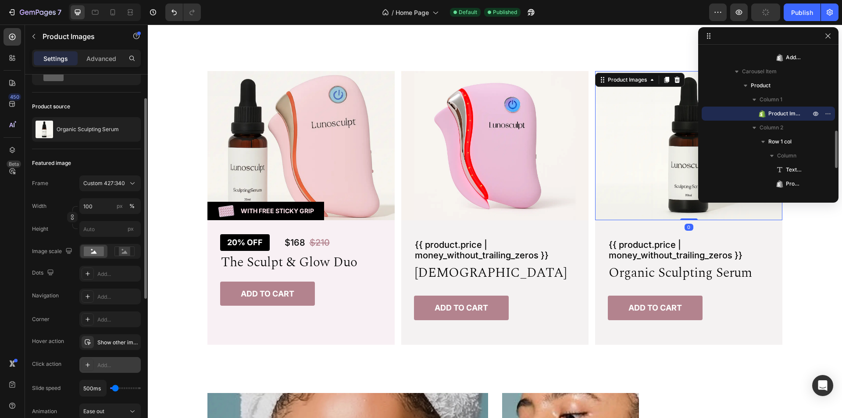
click at [108, 371] on div "Add..." at bounding box center [109, 365] width 61 height 16
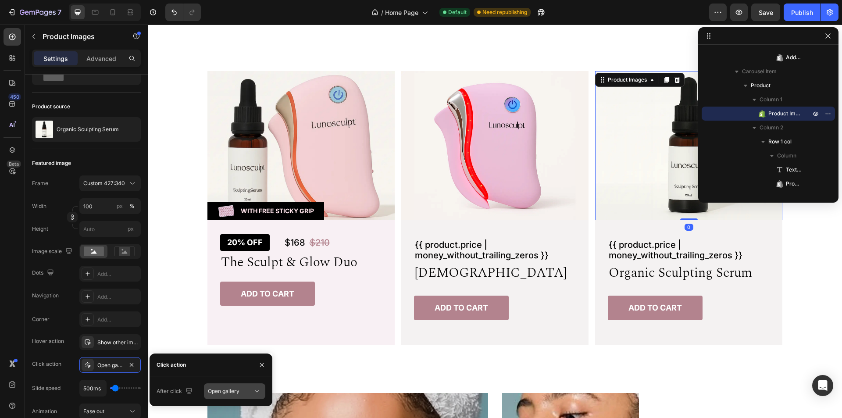
click at [230, 394] on span "Open gallery" at bounding box center [224, 391] width 32 height 7
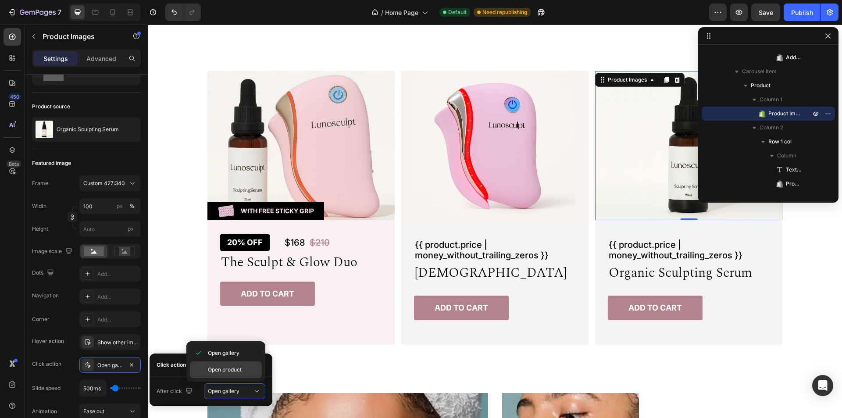
click at [230, 368] on span "Open product" at bounding box center [225, 370] width 34 height 8
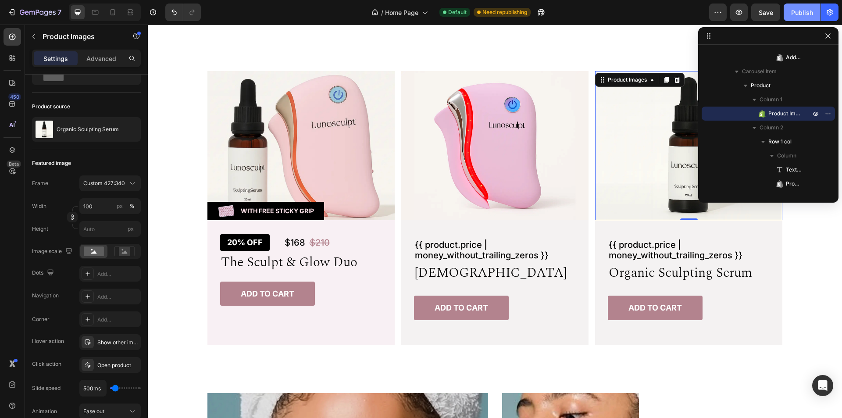
click at [803, 11] on div "Publish" at bounding box center [802, 12] width 22 height 9
click at [362, 259] on h2 "the sculpt & glow duo" at bounding box center [301, 262] width 162 height 18
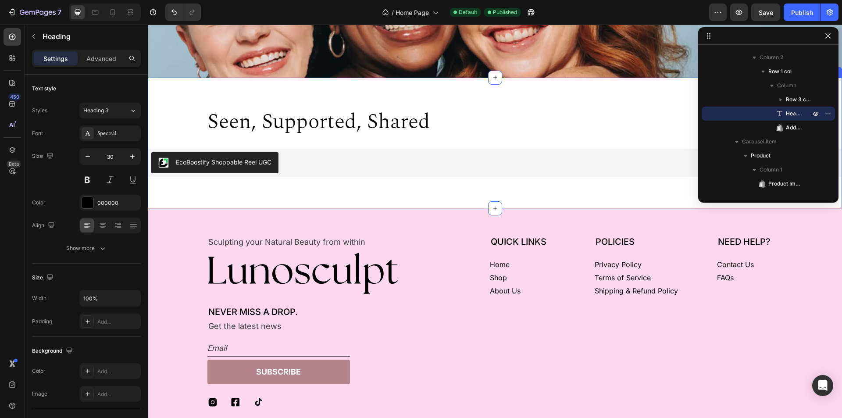
scroll to position [1929, 0]
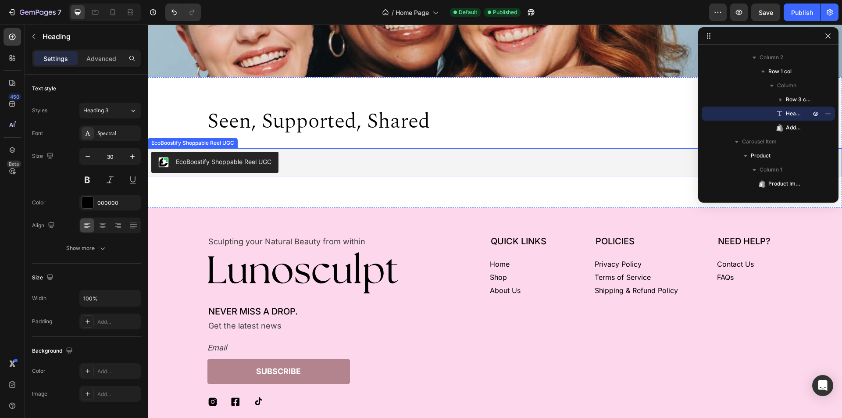
click at [388, 167] on div "EcoBoostify Shoppable Reel UGC" at bounding box center [494, 162] width 687 height 21
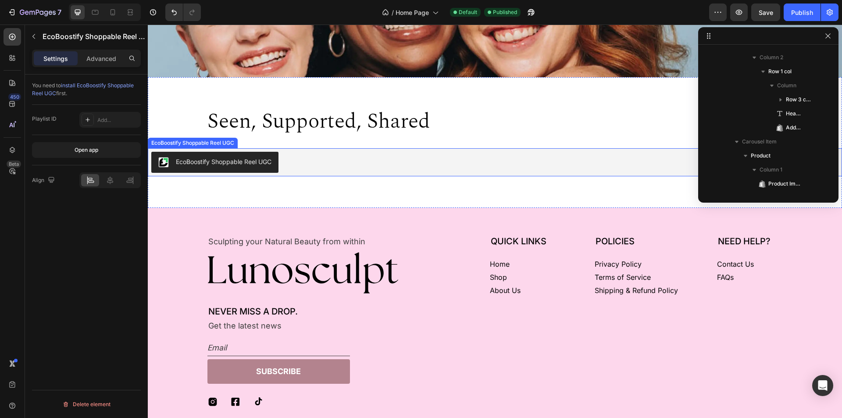
scroll to position [515, 0]
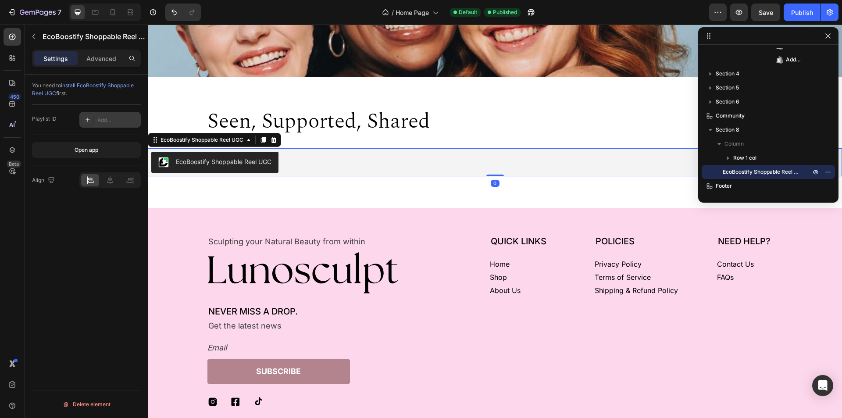
click at [108, 121] on div "Add..." at bounding box center [117, 120] width 41 height 8
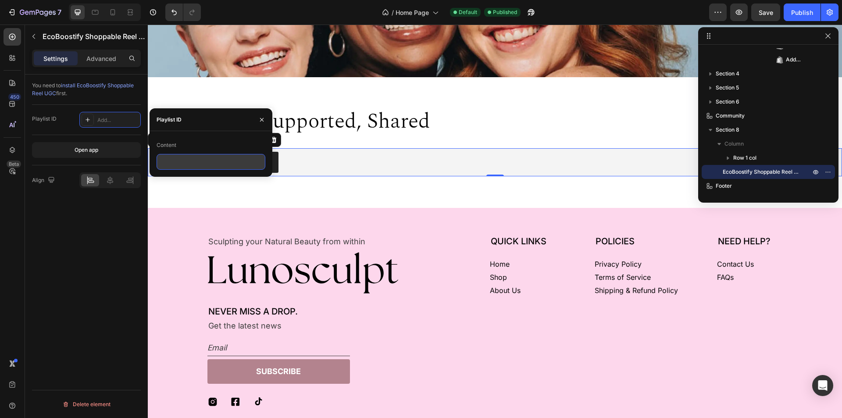
click at [202, 158] on input "text" at bounding box center [211, 162] width 109 height 16
paste input "586111107039556778"
type input "586111107039556778"
click at [213, 136] on div "Content 586111107039556778" at bounding box center [211, 154] width 123 height 46
drag, startPoint x: 260, startPoint y: 118, endPoint x: 404, endPoint y: 144, distance: 146.1
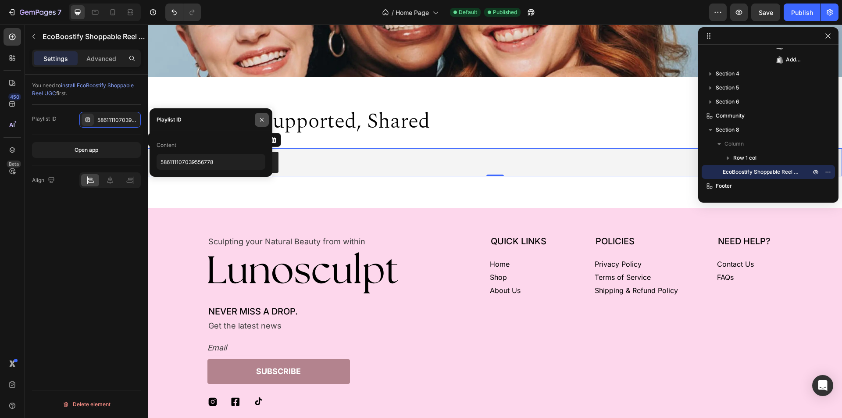
click at [260, 118] on icon "button" at bounding box center [261, 119] width 7 height 7
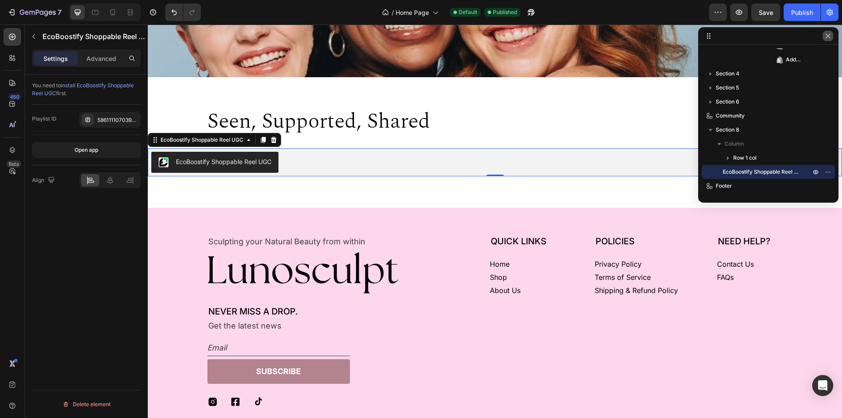
drag, startPoint x: 826, startPoint y: 39, endPoint x: 649, endPoint y: 7, distance: 179.7
click at [826, 39] on icon "button" at bounding box center [827, 35] width 7 height 7
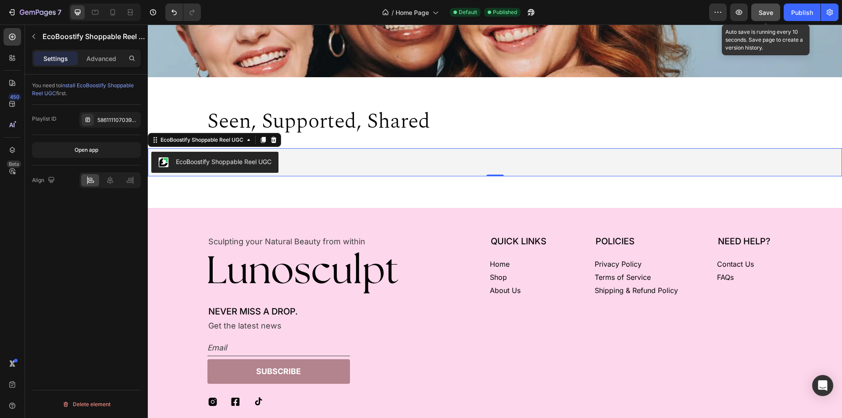
click at [763, 12] on span "Save" at bounding box center [766, 12] width 14 height 7
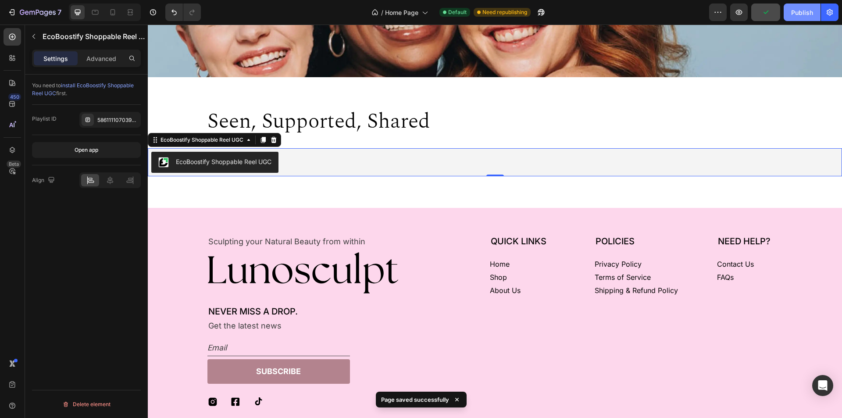
click at [806, 11] on div "Publish" at bounding box center [802, 12] width 22 height 9
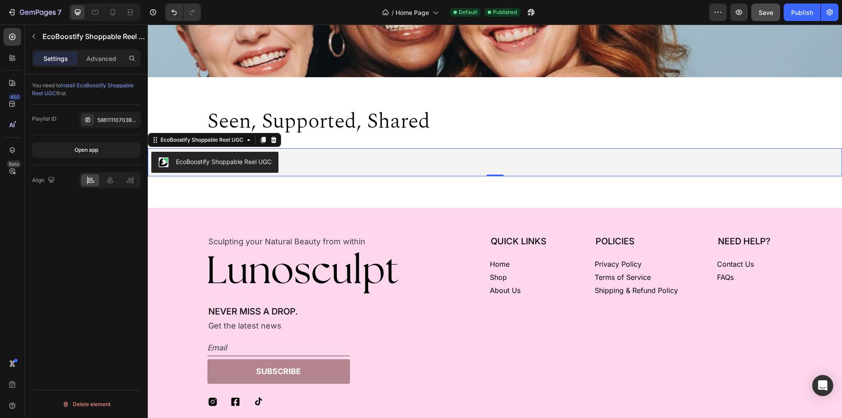
click at [706, 167] on div "EcoBoostify Shoppable Reel UGC" at bounding box center [494, 162] width 687 height 21
click at [108, 119] on div "586111107039556778" at bounding box center [117, 120] width 41 height 8
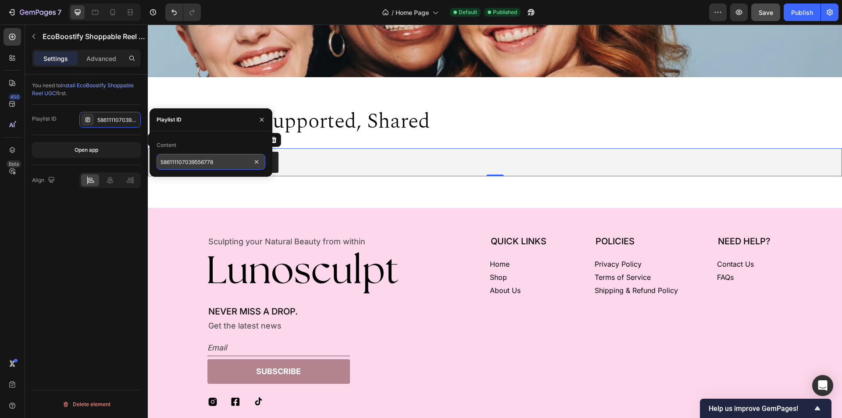
click at [188, 156] on input "586111107039556778" at bounding box center [211, 162] width 109 height 16
click at [223, 142] on div "Content" at bounding box center [211, 145] width 109 height 14
click at [262, 120] on icon "button" at bounding box center [262, 120] width 4 height 4
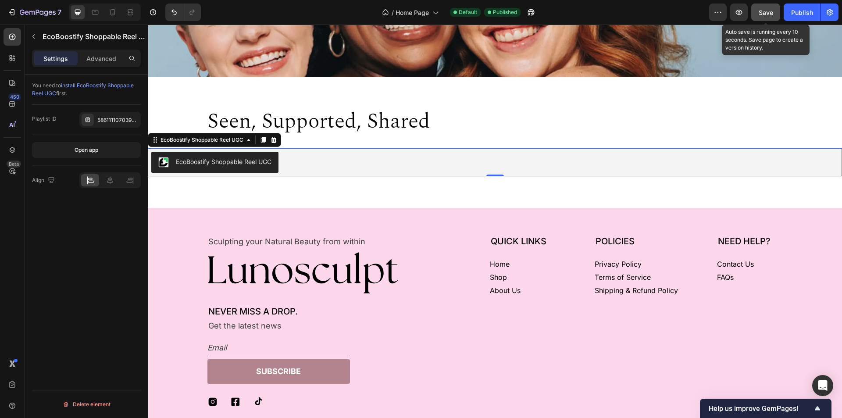
click at [770, 13] on span "Save" at bounding box center [766, 12] width 14 height 7
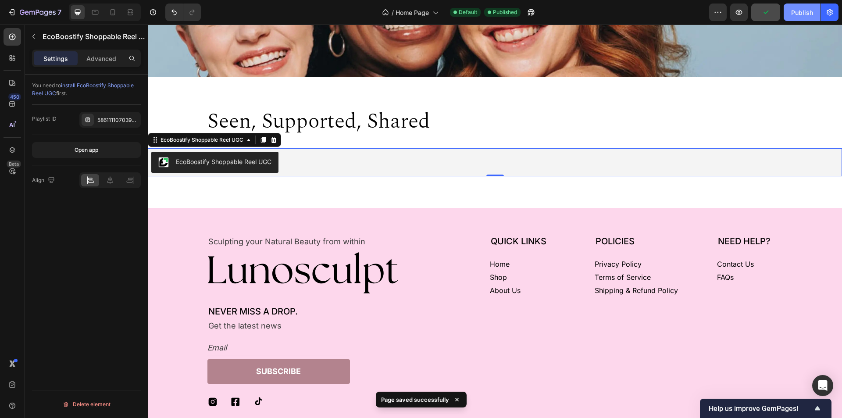
click at [803, 11] on div "Publish" at bounding box center [802, 12] width 22 height 9
click at [414, 160] on div "EcoBoostify Shoppable Reel UGC" at bounding box center [494, 162] width 687 height 21
click at [100, 58] on p "Advanced" at bounding box center [101, 58] width 30 height 9
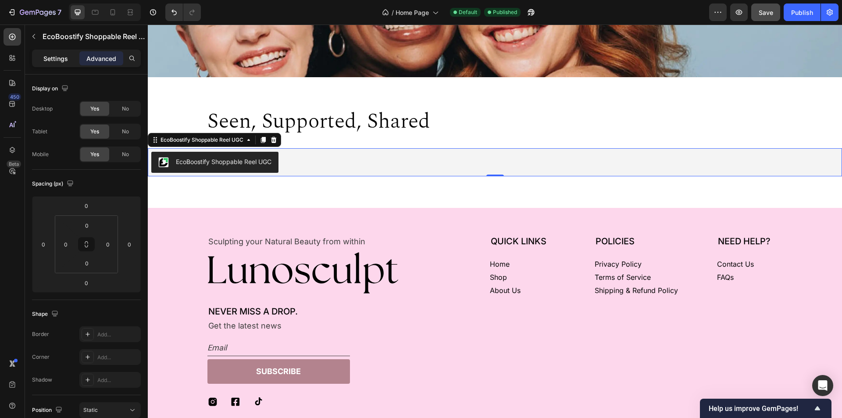
click at [58, 58] on p "Settings" at bounding box center [55, 58] width 25 height 9
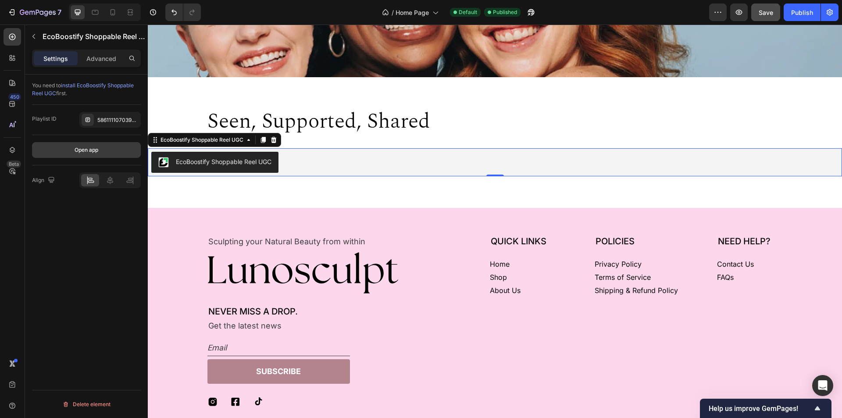
click at [95, 149] on div "Open app" at bounding box center [87, 150] width 24 height 8
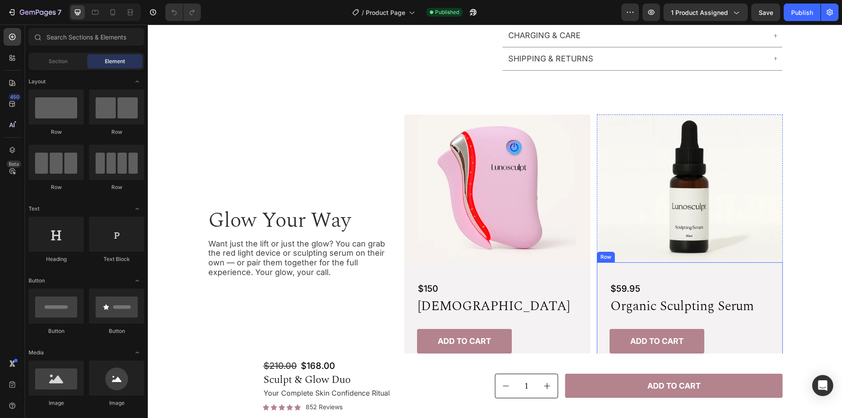
scroll to position [395, 0]
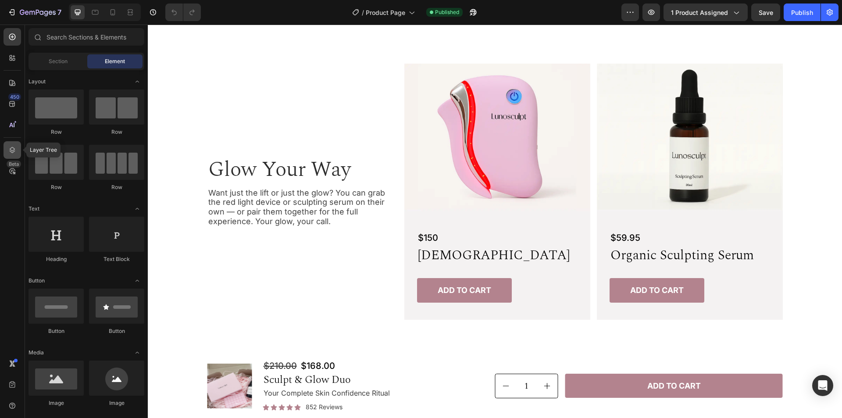
click at [11, 153] on icon at bounding box center [12, 150] width 9 height 9
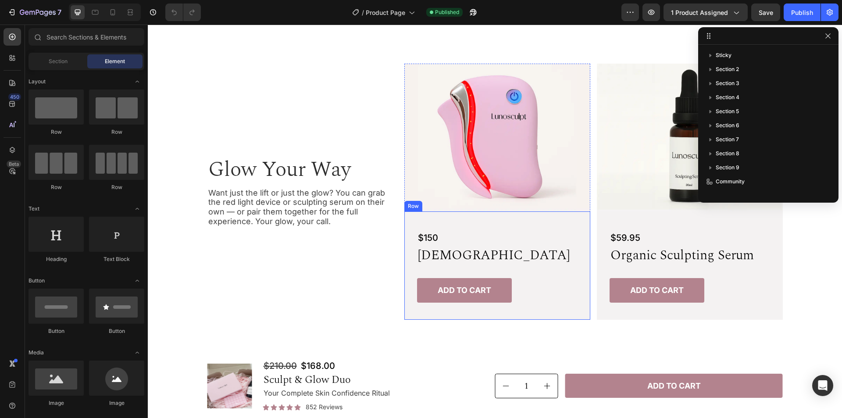
click at [572, 214] on div "$150 Text Block lunosculpt Heading Add to cart Add to Cart Row" at bounding box center [497, 265] width 186 height 108
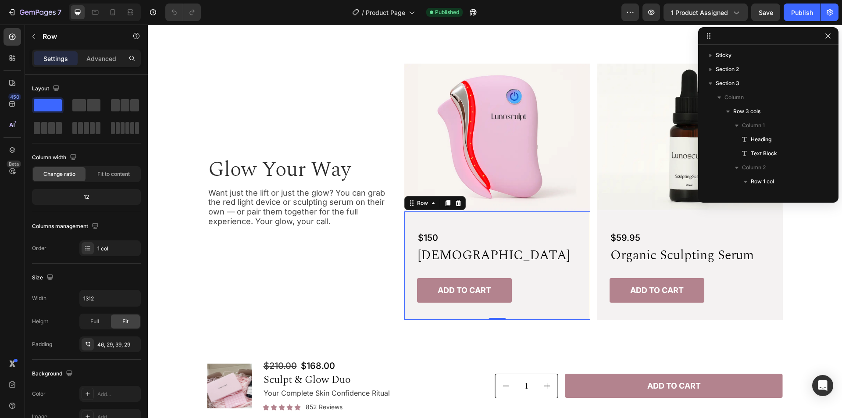
scroll to position [152, 0]
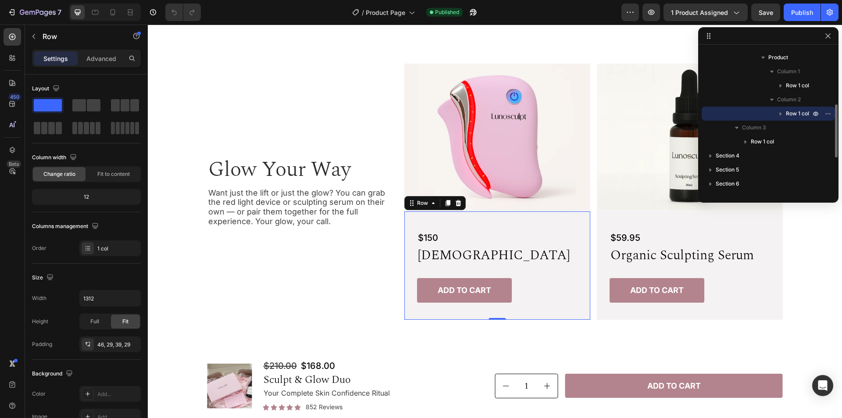
click at [798, 114] on span "Row 1 col" at bounding box center [797, 113] width 23 height 9
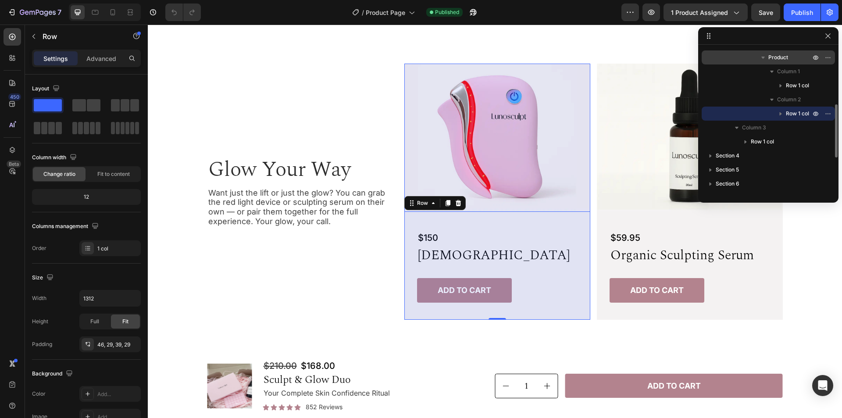
click at [785, 58] on span "Product" at bounding box center [778, 57] width 20 height 9
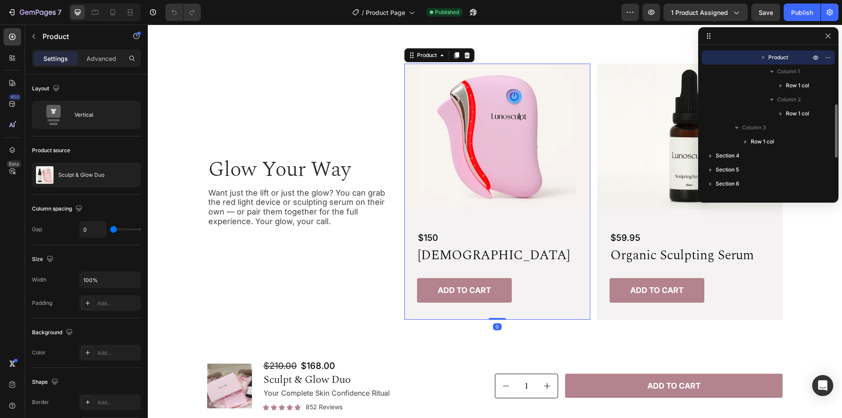
click at [762, 56] on icon "button" at bounding box center [763, 57] width 9 height 9
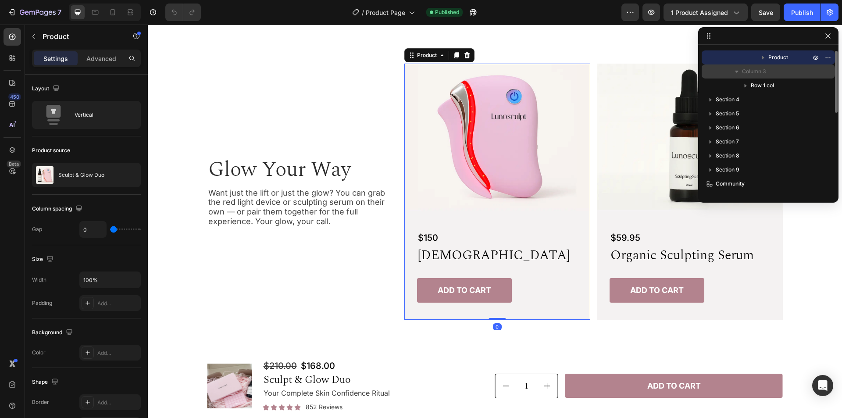
scroll to position [64, 0]
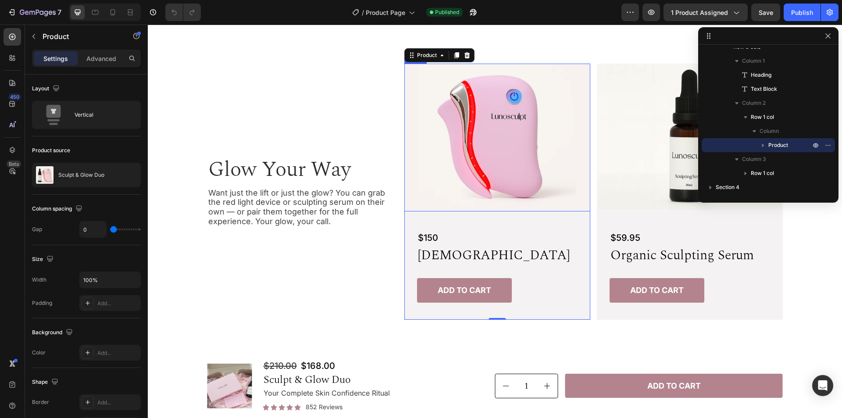
click at [524, 122] on img at bounding box center [497, 138] width 186 height 148
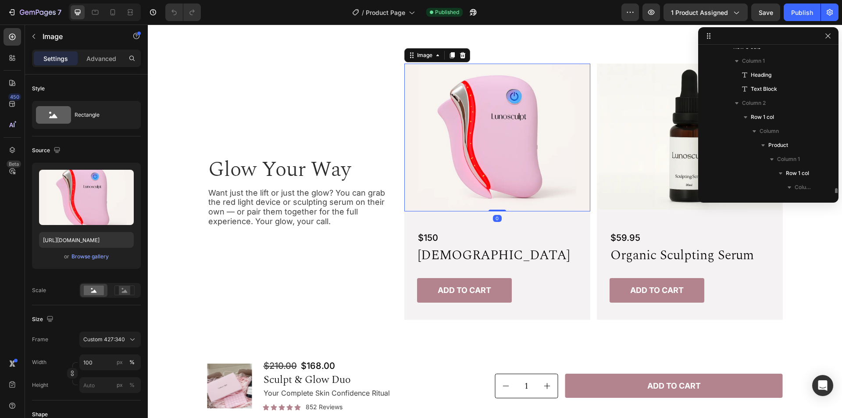
scroll to position [152, 0]
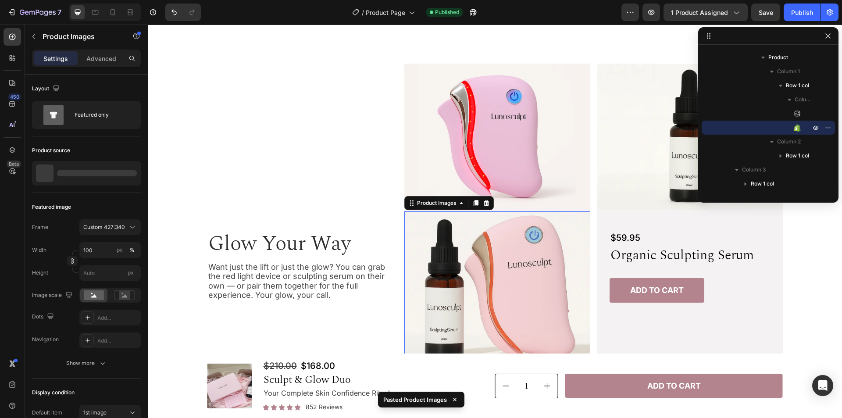
click at [533, 120] on img at bounding box center [497, 138] width 186 height 148
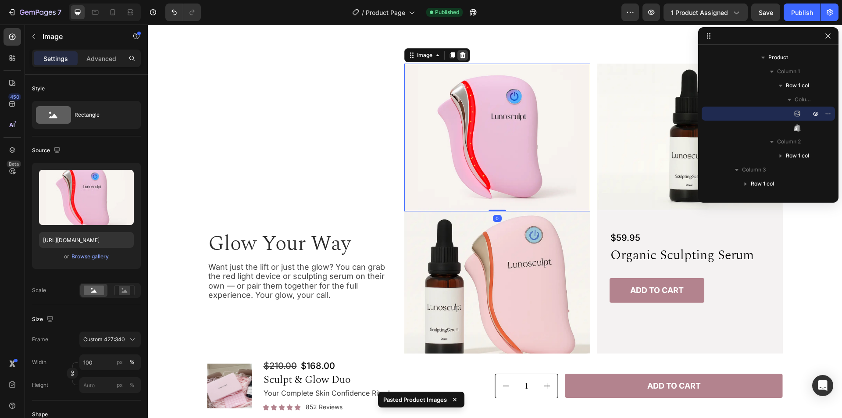
click at [461, 56] on icon at bounding box center [463, 55] width 6 height 6
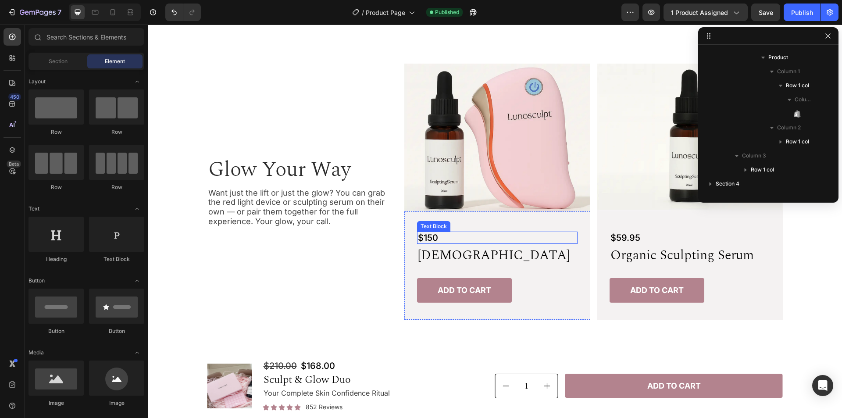
click at [527, 234] on p "$150" at bounding box center [497, 237] width 159 height 11
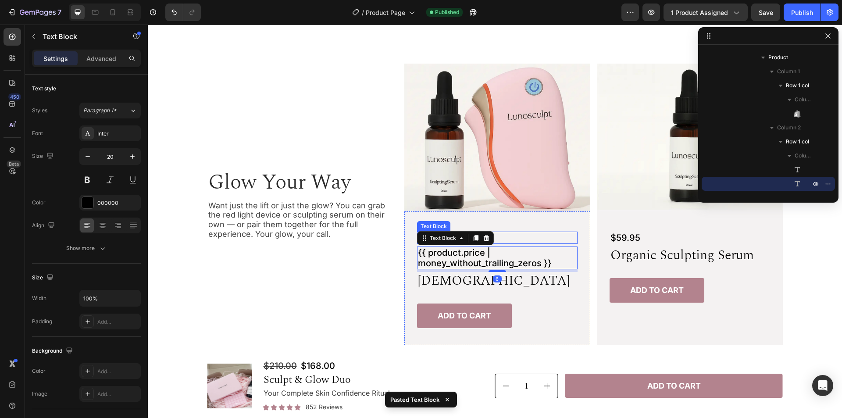
click at [524, 235] on p "$150" at bounding box center [497, 237] width 159 height 11
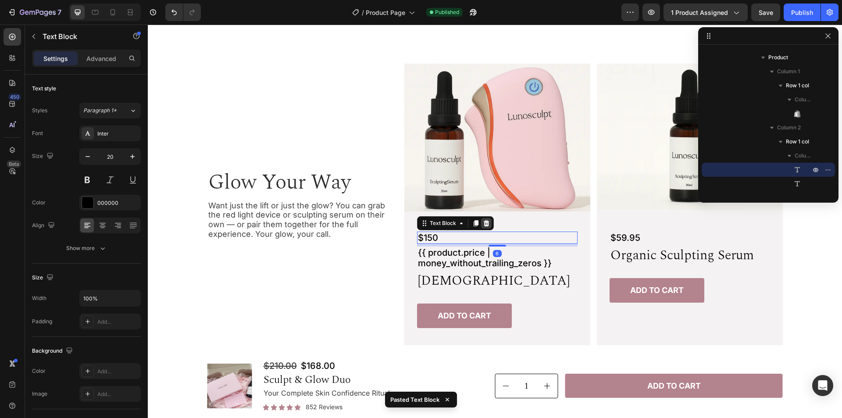
click at [484, 225] on icon at bounding box center [486, 223] width 7 height 7
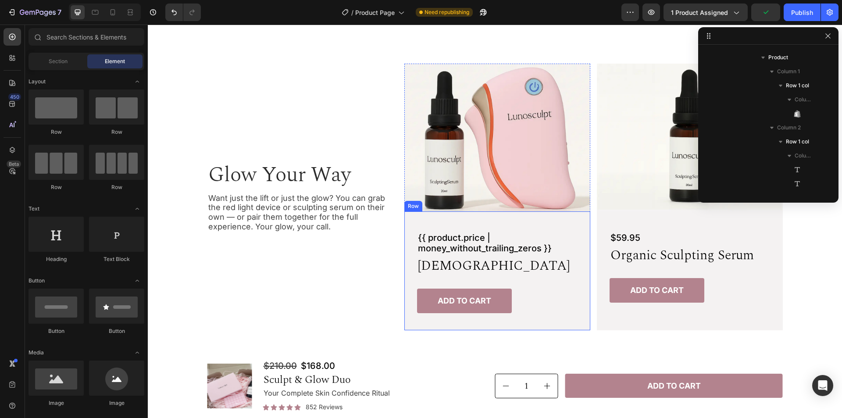
click at [533, 270] on h2 "[DEMOGRAPHIC_DATA]" at bounding box center [497, 266] width 160 height 18
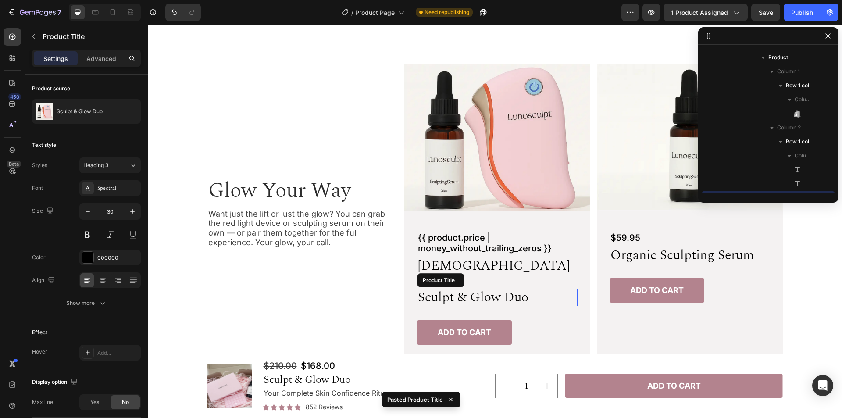
scroll to position [236, 0]
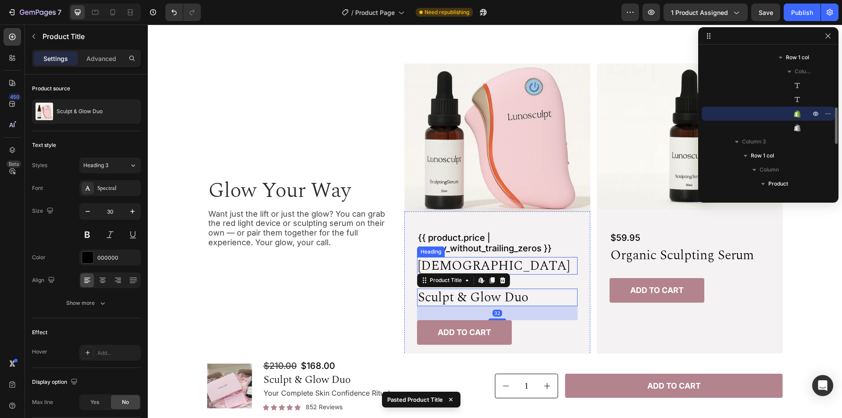
click at [545, 265] on h2 "[DEMOGRAPHIC_DATA]" at bounding box center [497, 266] width 160 height 18
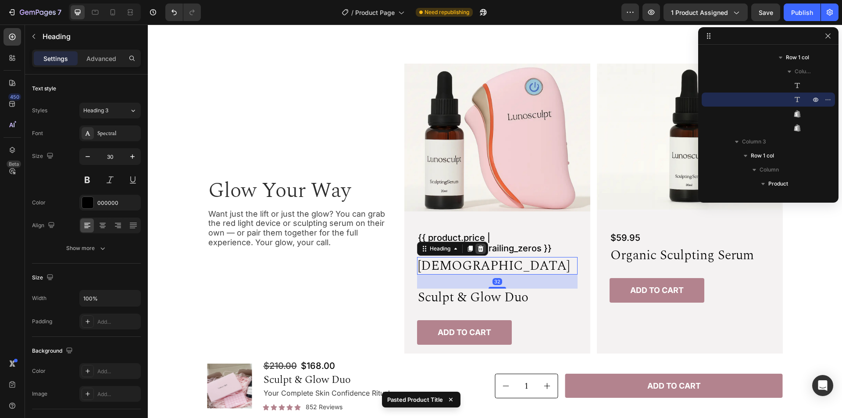
click at [478, 249] on icon at bounding box center [480, 248] width 7 height 7
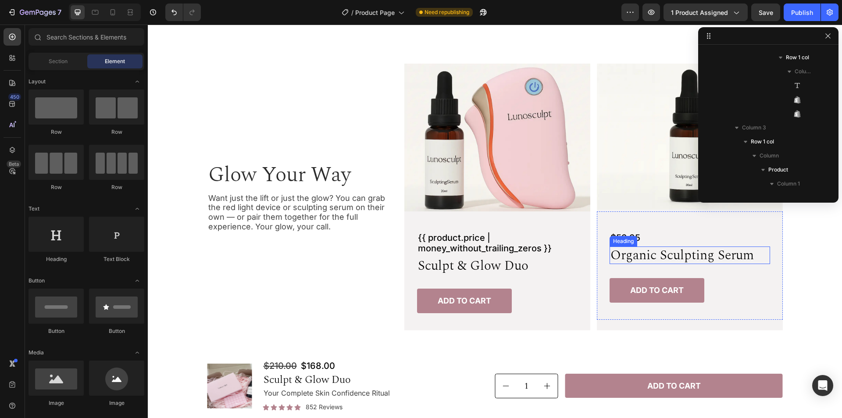
click at [693, 257] on h2 "organic sculpting serum" at bounding box center [690, 255] width 160 height 18
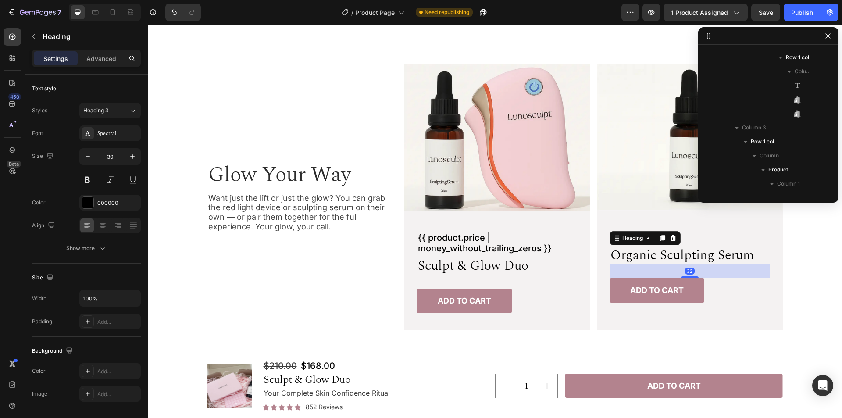
scroll to position [419, 0]
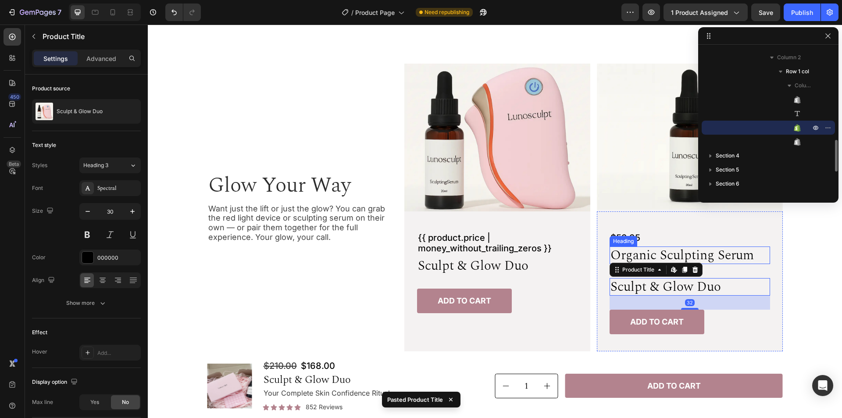
click at [730, 257] on h2 "organic sculpting serum" at bounding box center [690, 255] width 160 height 18
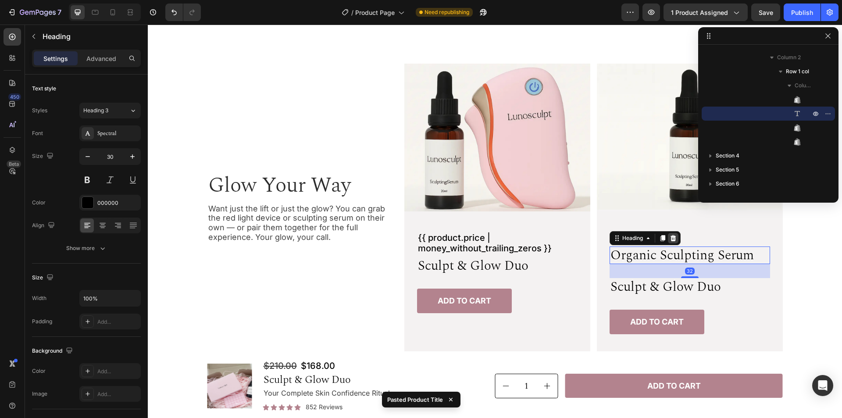
click at [670, 239] on icon at bounding box center [673, 238] width 6 height 6
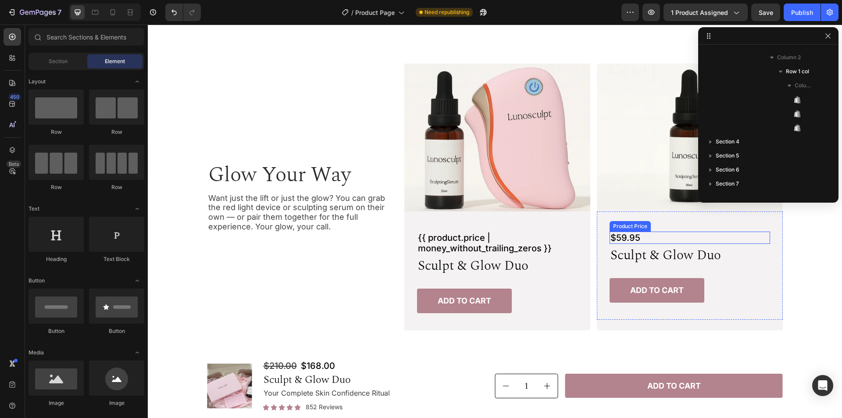
click at [702, 237] on div "$59.95" at bounding box center [690, 238] width 160 height 12
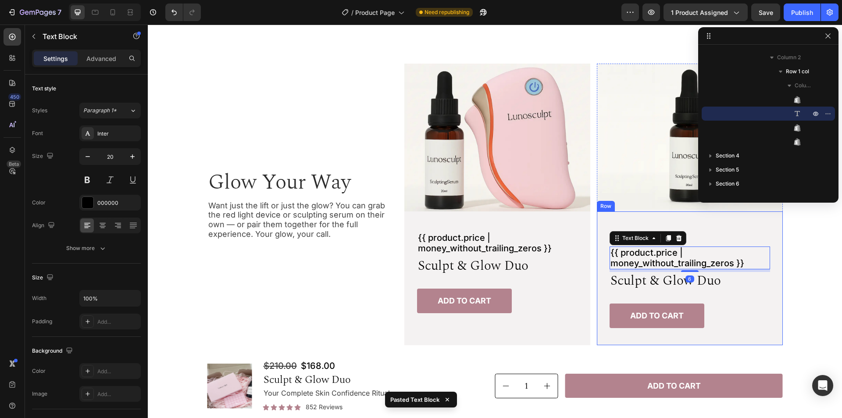
click at [723, 238] on div "$59.95" at bounding box center [690, 238] width 160 height 12
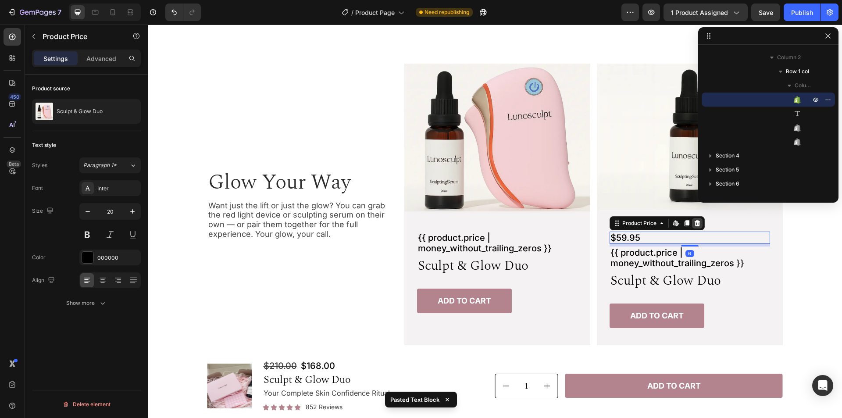
click at [696, 224] on icon at bounding box center [697, 223] width 7 height 7
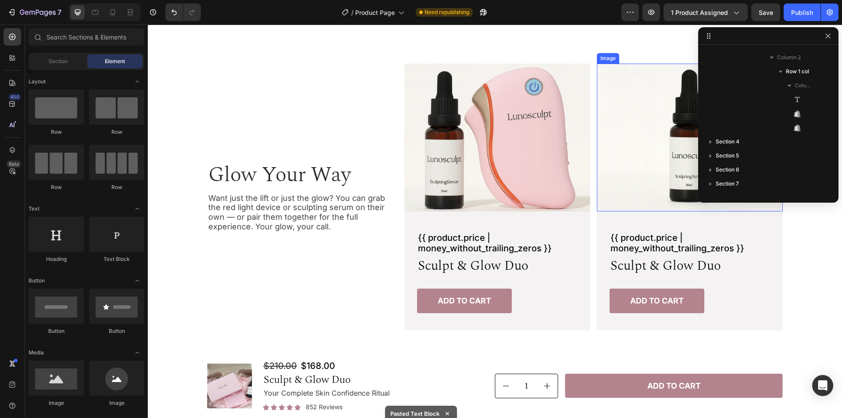
click at [654, 143] on img at bounding box center [690, 138] width 186 height 148
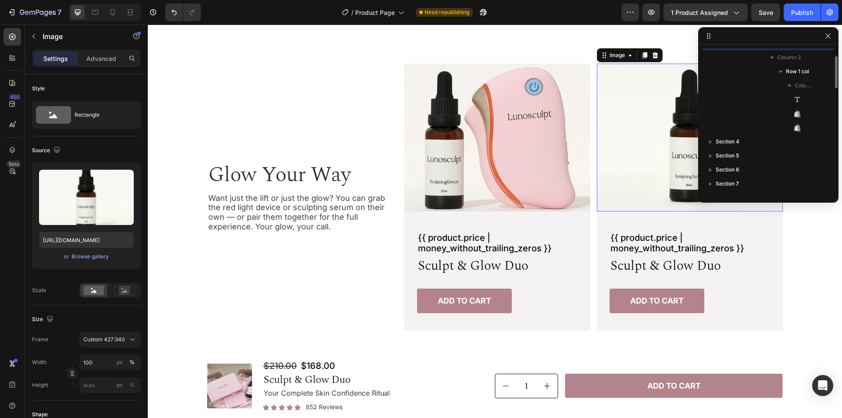
scroll to position [349, 0]
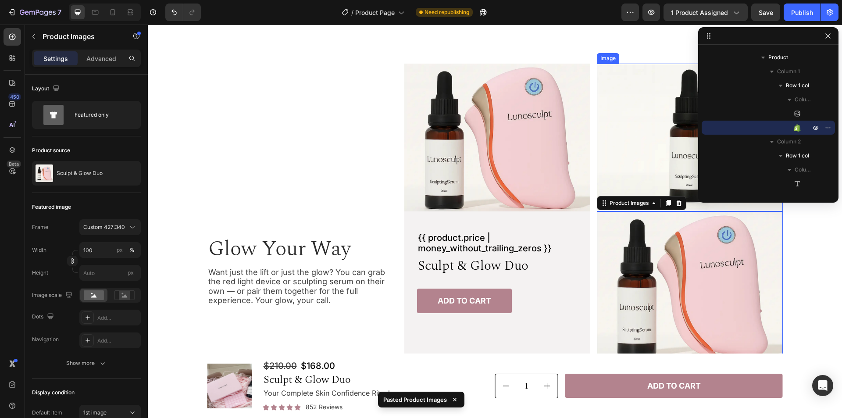
click at [614, 137] on img at bounding box center [690, 138] width 186 height 148
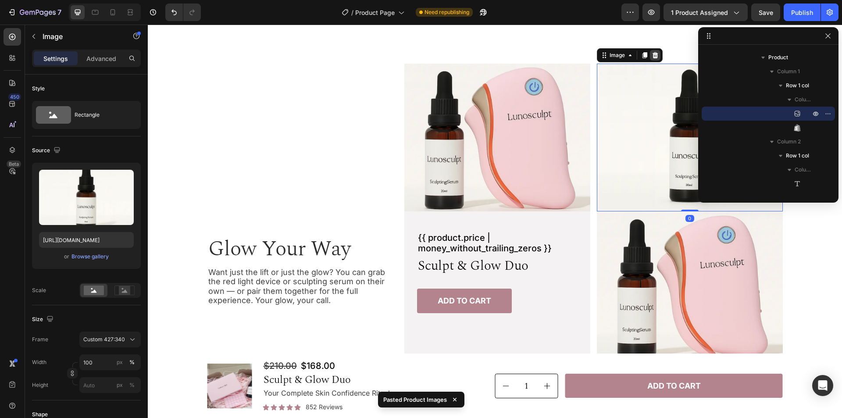
click at [652, 55] on icon at bounding box center [655, 55] width 7 height 7
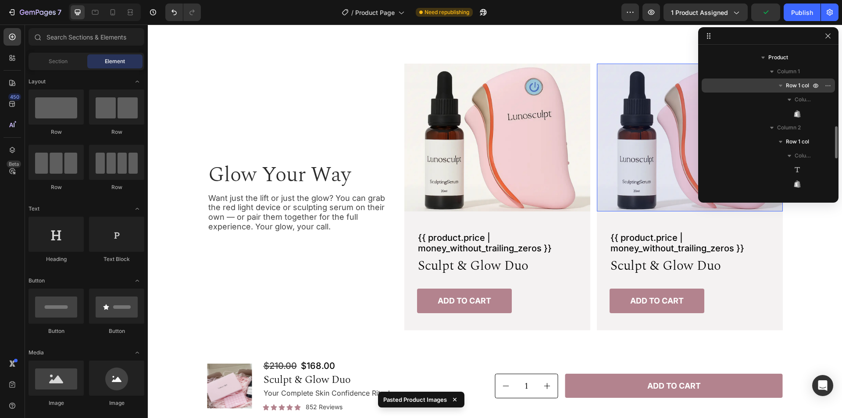
click at [797, 85] on span "Row 1 col" at bounding box center [797, 85] width 23 height 9
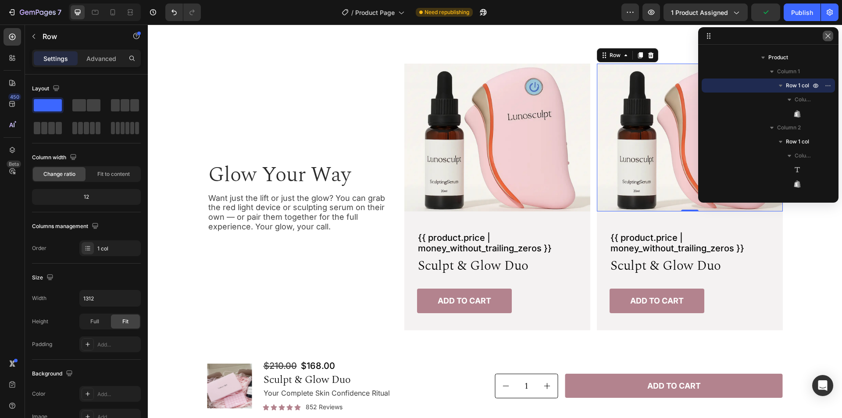
click at [830, 39] on icon "button" at bounding box center [827, 35] width 7 height 7
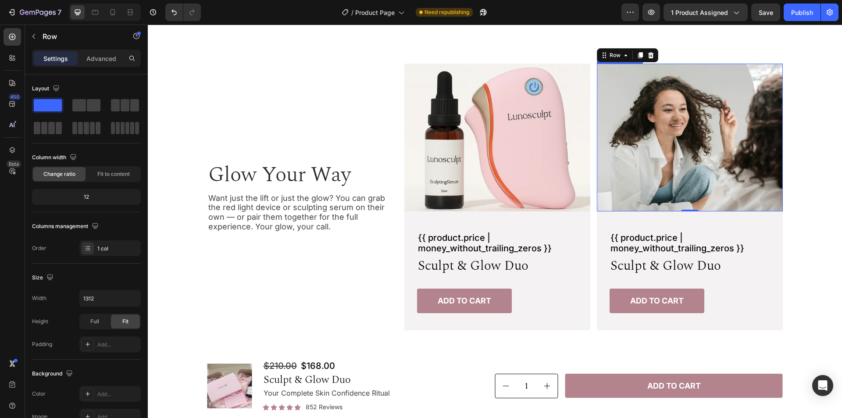
click at [699, 132] on img at bounding box center [690, 138] width 186 height 148
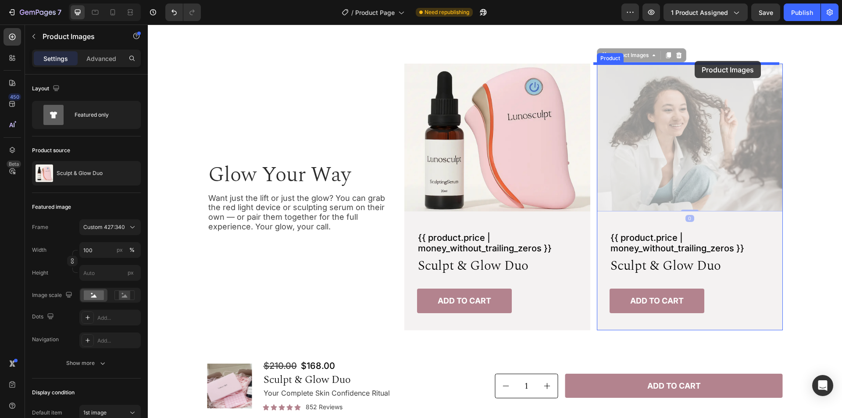
drag, startPoint x: 614, startPoint y: 55, endPoint x: 695, endPoint y: 61, distance: 80.9
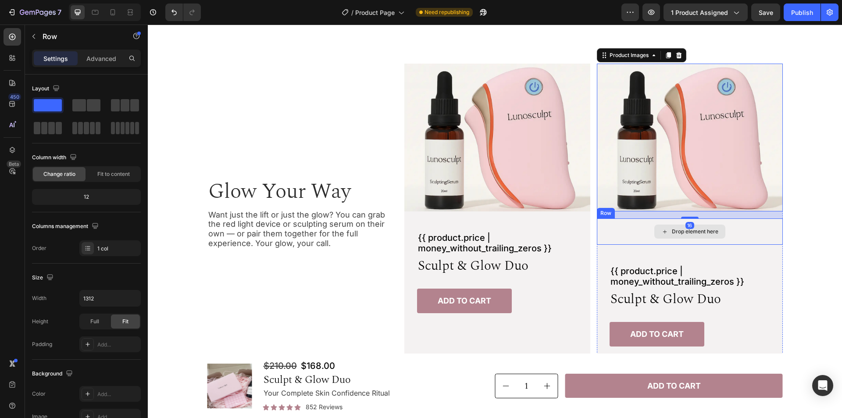
click at [642, 232] on div "Drop element here" at bounding box center [690, 231] width 186 height 26
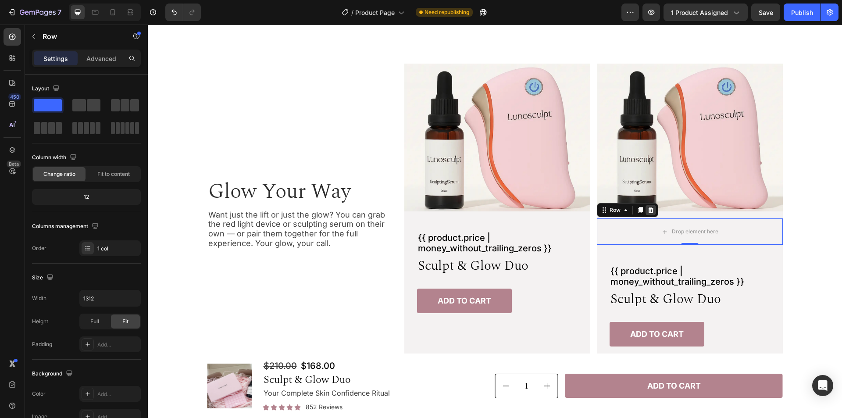
click at [648, 210] on icon at bounding box center [651, 210] width 6 height 6
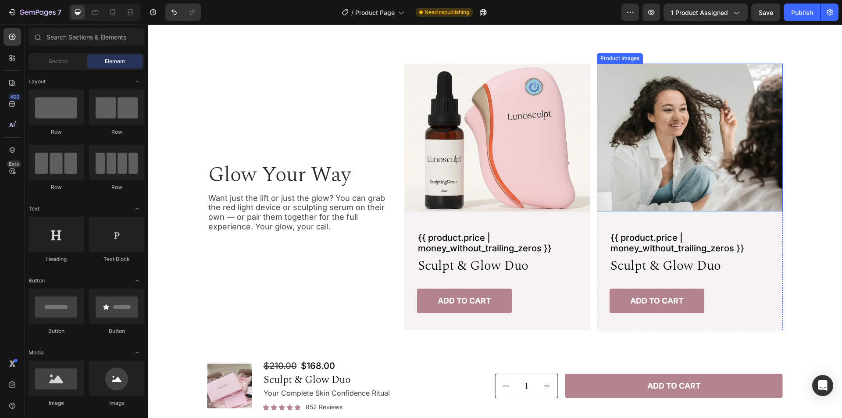
click at [661, 157] on img at bounding box center [690, 138] width 186 height 148
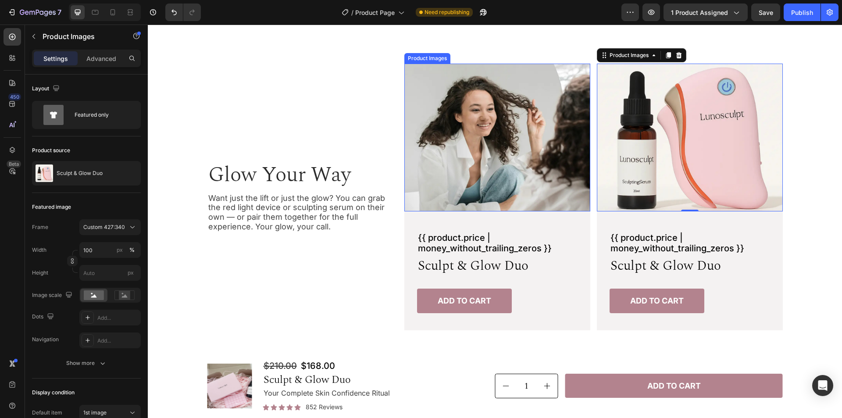
click at [540, 164] on img at bounding box center [497, 138] width 186 height 148
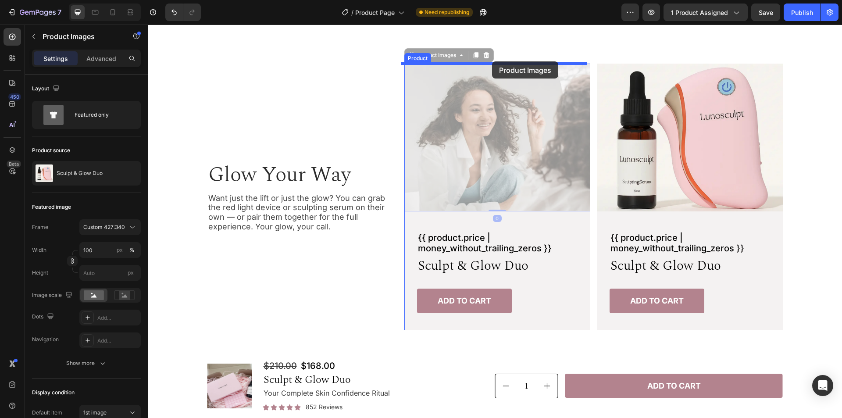
drag, startPoint x: 427, startPoint y: 54, endPoint x: 492, endPoint y: 61, distance: 65.8
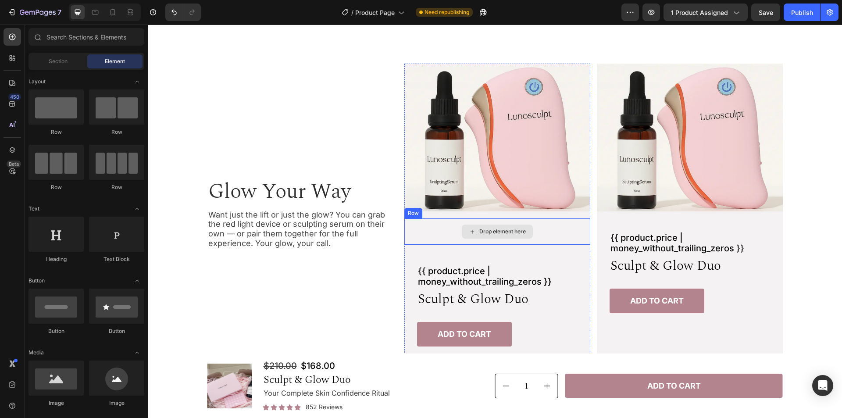
click at [522, 226] on div "Drop element here" at bounding box center [497, 232] width 71 height 14
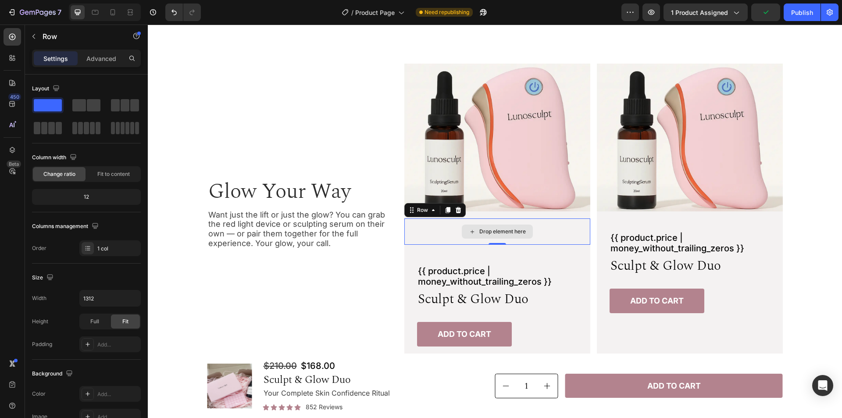
click at [420, 226] on div "Drop element here" at bounding box center [497, 231] width 186 height 26
click at [457, 210] on icon at bounding box center [458, 210] width 7 height 7
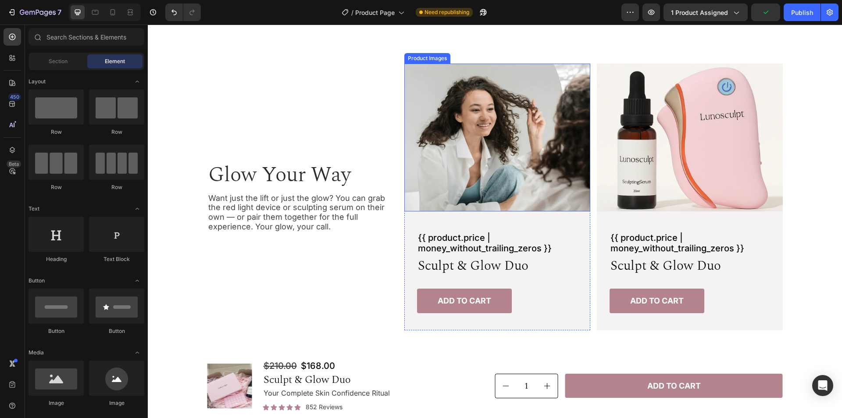
click at [485, 139] on img at bounding box center [497, 138] width 186 height 148
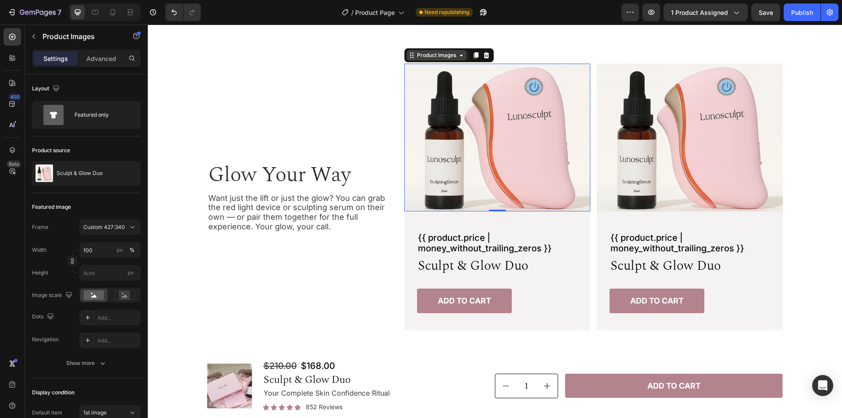
click at [435, 57] on div "Product Images" at bounding box center [436, 55] width 43 height 8
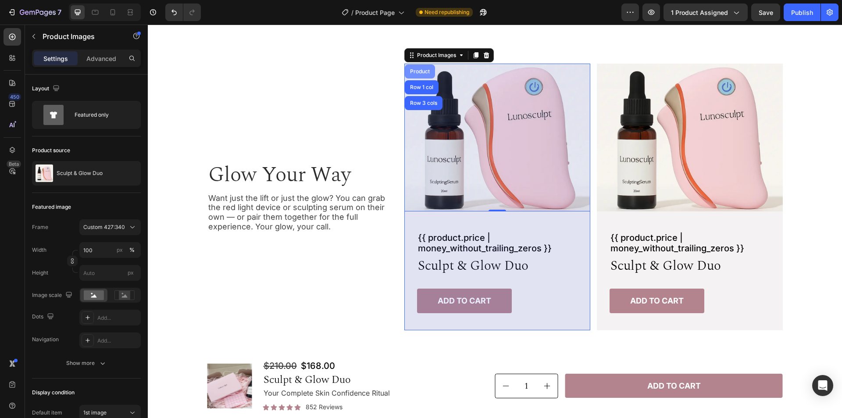
click at [421, 70] on div "Product" at bounding box center [419, 71] width 23 height 5
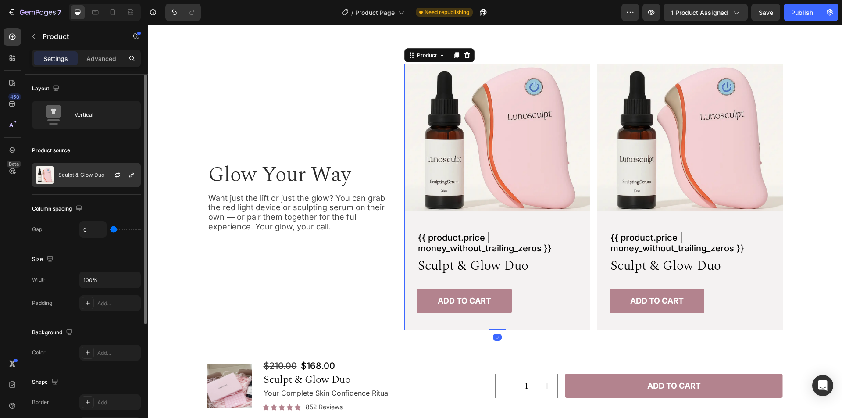
click at [81, 175] on p "Sculpt & Glow Duo" at bounding box center [81, 175] width 46 height 6
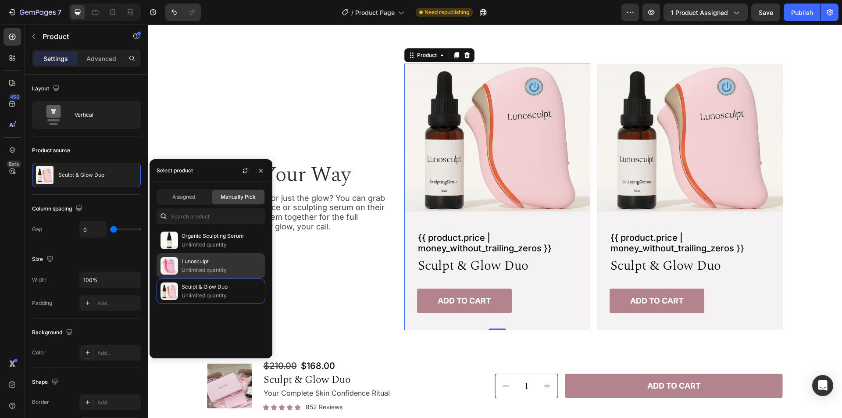
click at [223, 265] on p "Lunosculpt" at bounding box center [222, 261] width 80 height 9
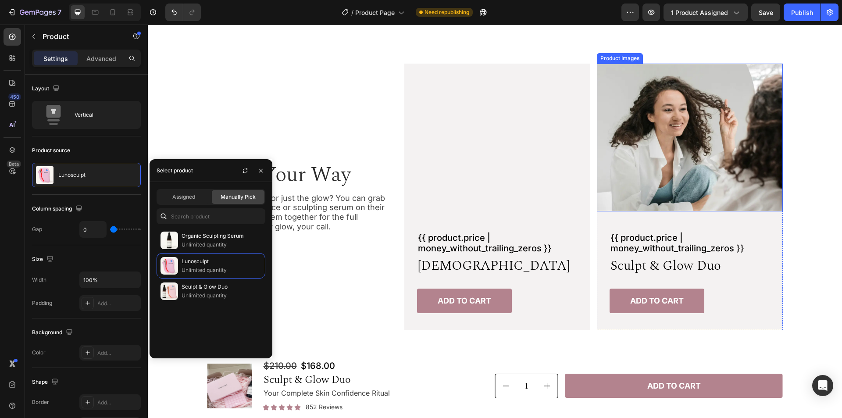
click at [662, 190] on img at bounding box center [690, 138] width 186 height 148
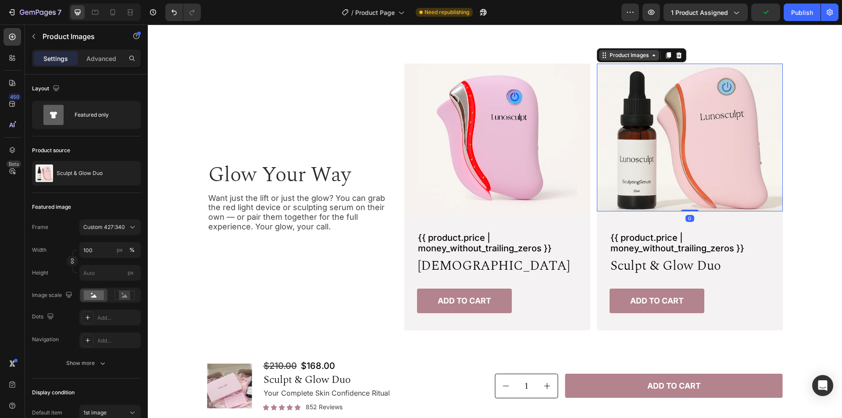
click at [638, 53] on div "Product Images" at bounding box center [629, 55] width 43 height 8
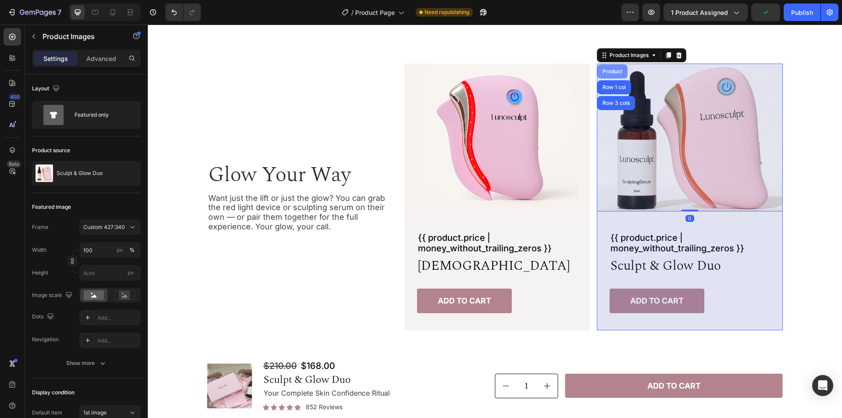
click at [606, 70] on div "Product" at bounding box center [612, 71] width 23 height 5
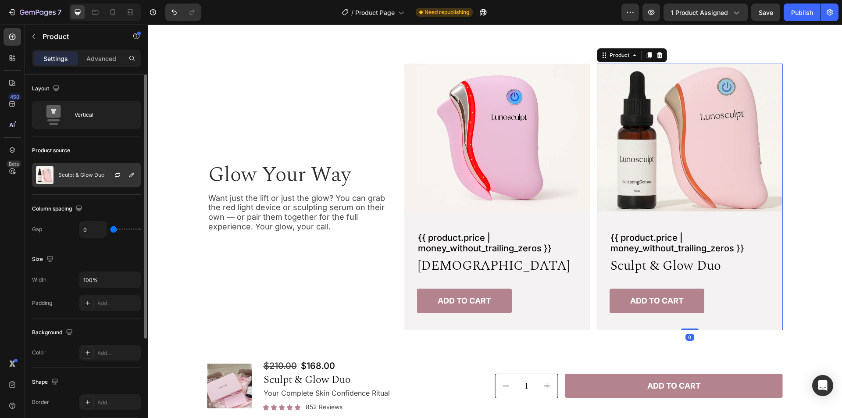
click at [98, 175] on p "Sculpt & Glow Duo" at bounding box center [81, 175] width 46 height 6
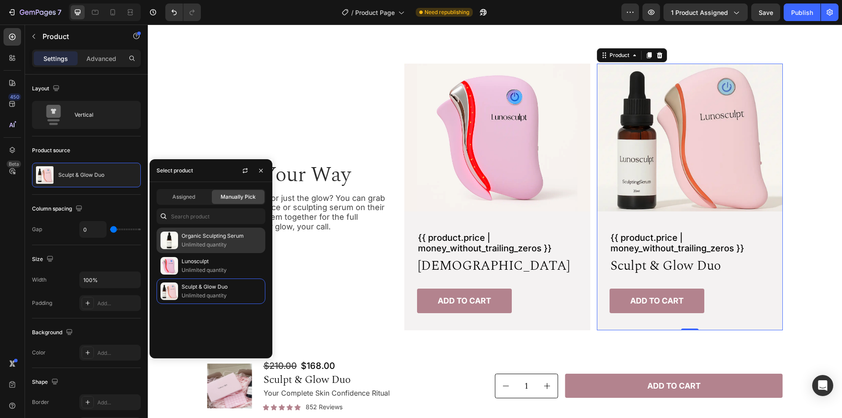
click at [198, 240] on p "Unlimited quantity" at bounding box center [222, 244] width 80 height 9
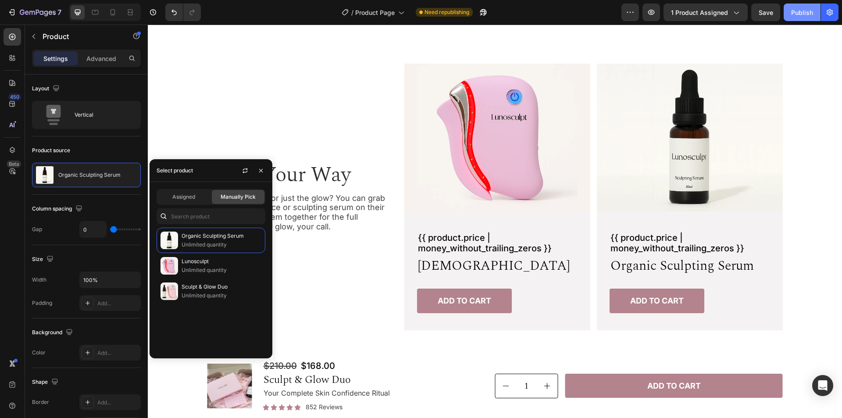
click at [799, 13] on div "Publish" at bounding box center [802, 12] width 22 height 9
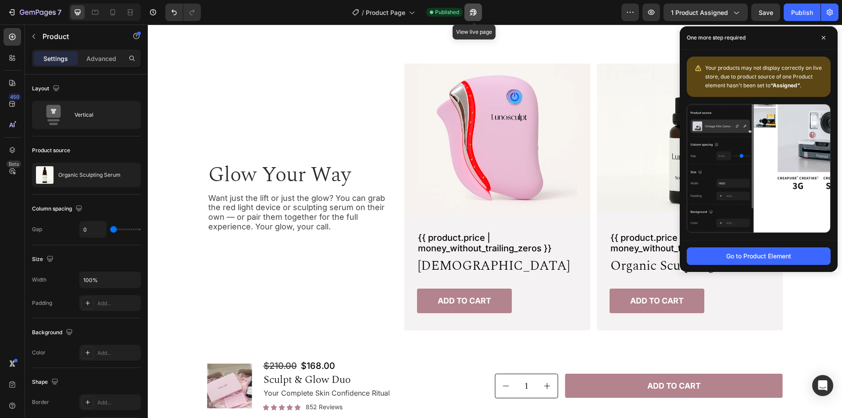
click at [474, 15] on icon "button" at bounding box center [473, 12] width 7 height 7
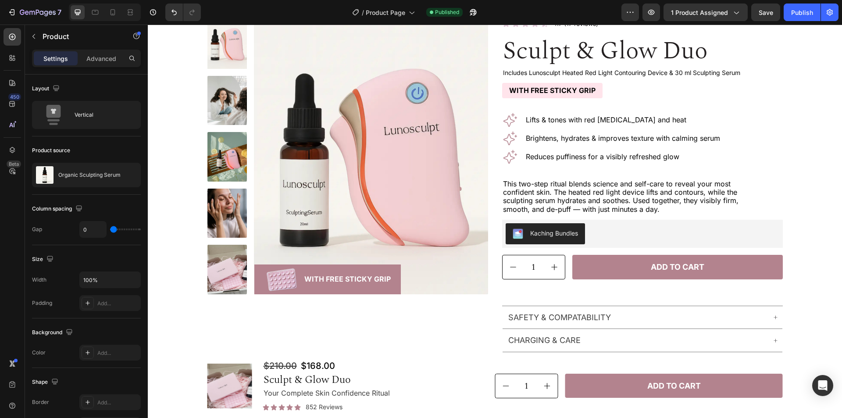
scroll to position [0, 0]
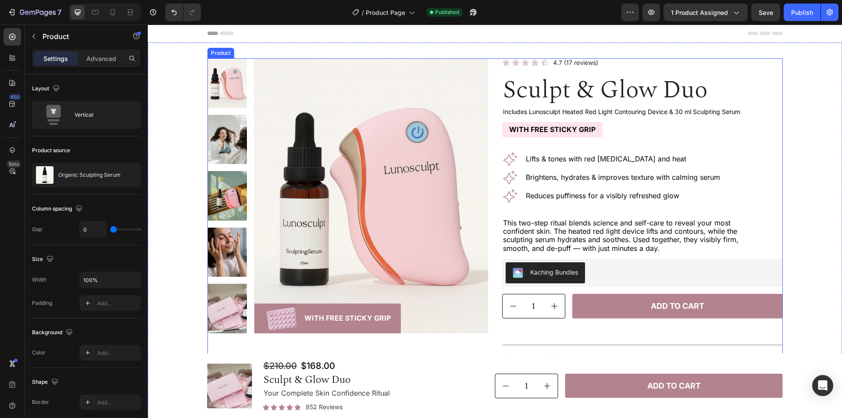
click at [490, 146] on div "Product Images Image With Free Sticky Grip Text Block Row Row Icon Icon Icon Ic…" at bounding box center [494, 236] width 575 height 356
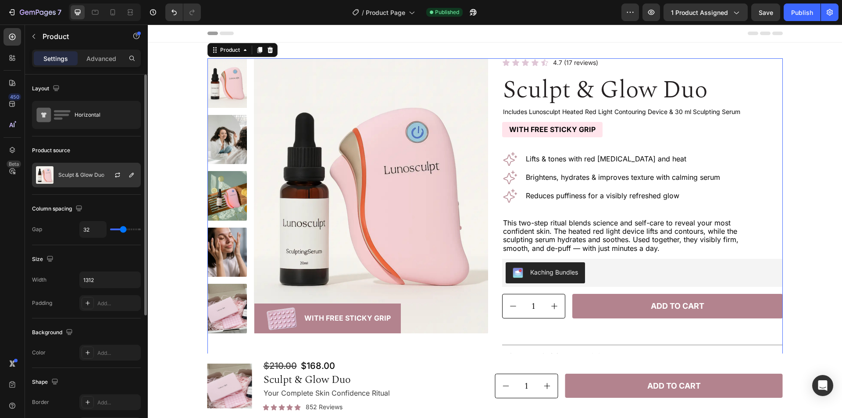
click at [94, 175] on p "Sculpt & Glow Duo" at bounding box center [81, 175] width 46 height 6
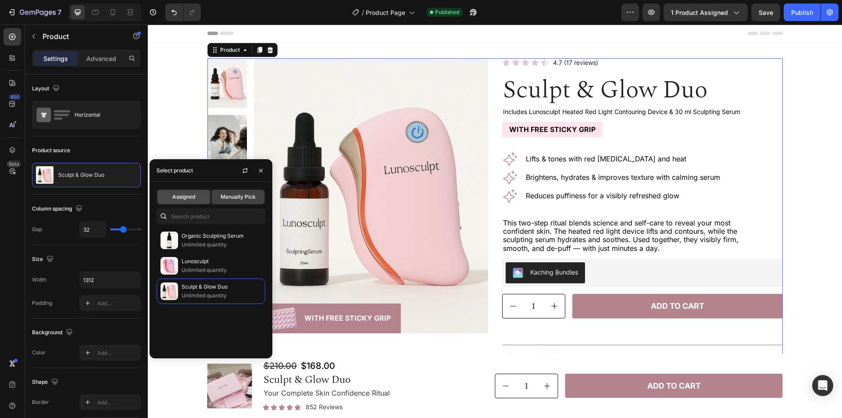
click at [185, 197] on span "Assigned" at bounding box center [183, 197] width 23 height 8
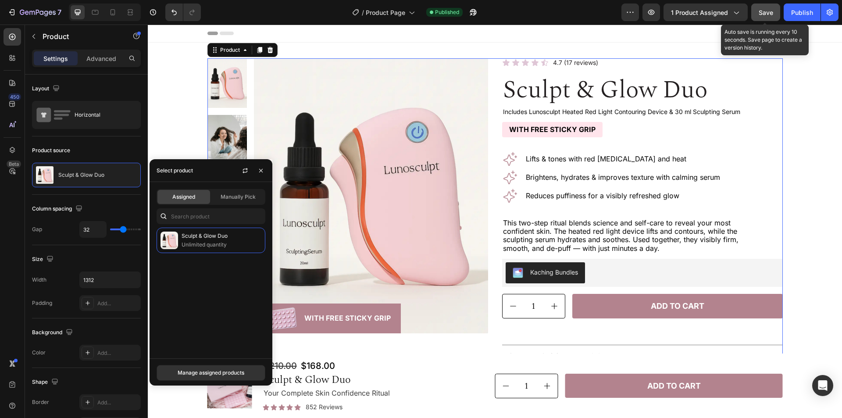
click at [765, 14] on span "Save" at bounding box center [766, 12] width 14 height 7
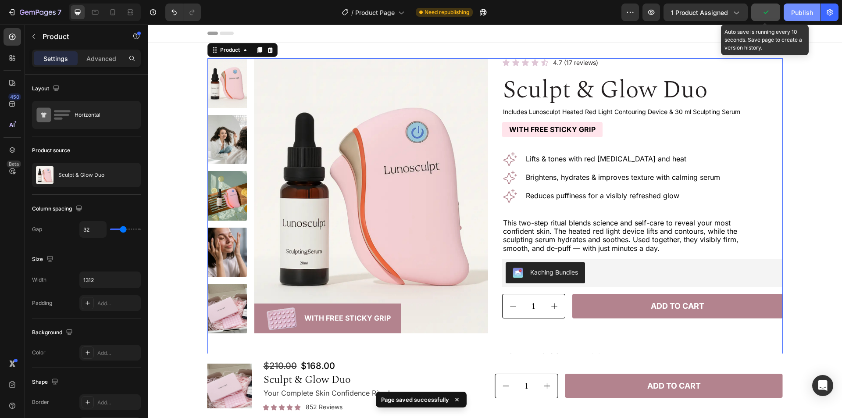
click at [803, 14] on div "Publish" at bounding box center [802, 12] width 22 height 9
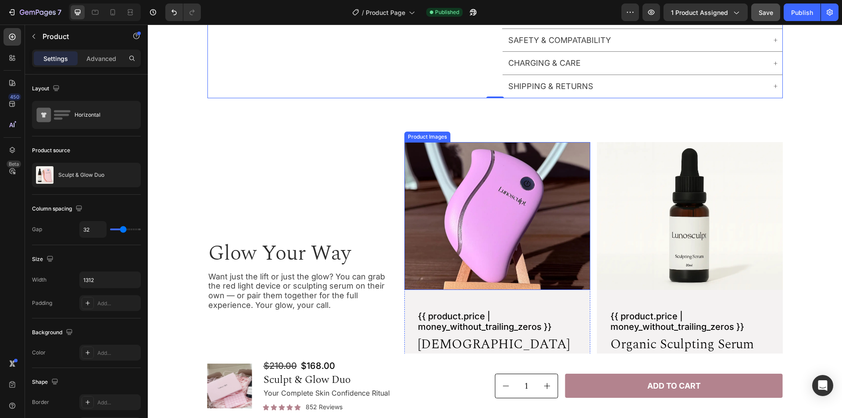
scroll to position [351, 0]
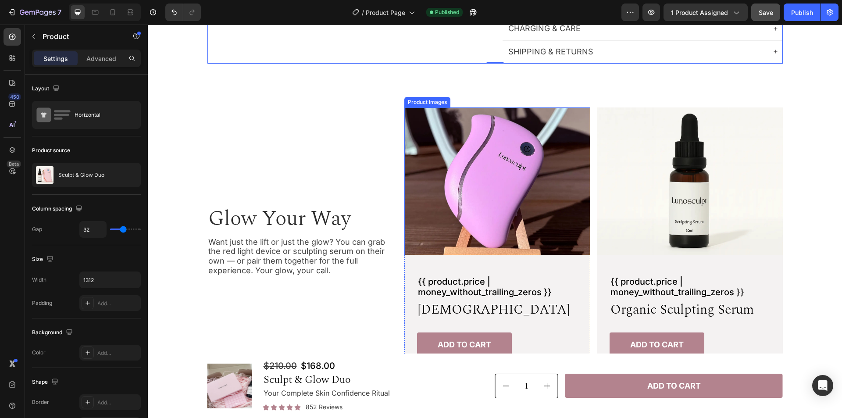
click at [506, 173] on img at bounding box center [497, 181] width 186 height 148
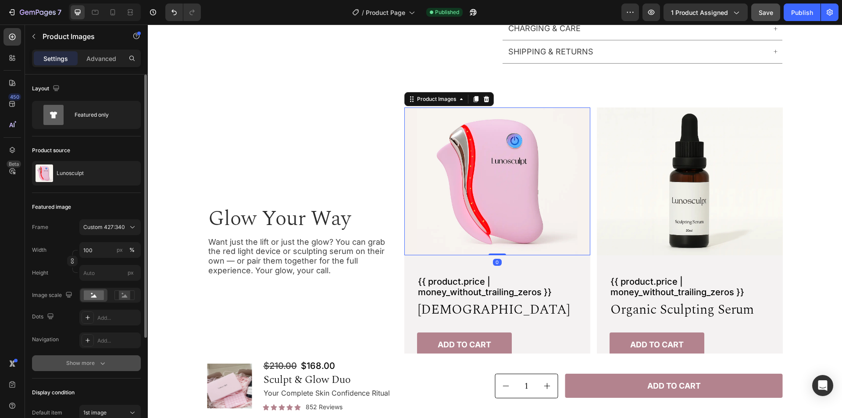
click at [68, 363] on div "Show more" at bounding box center [86, 363] width 41 height 9
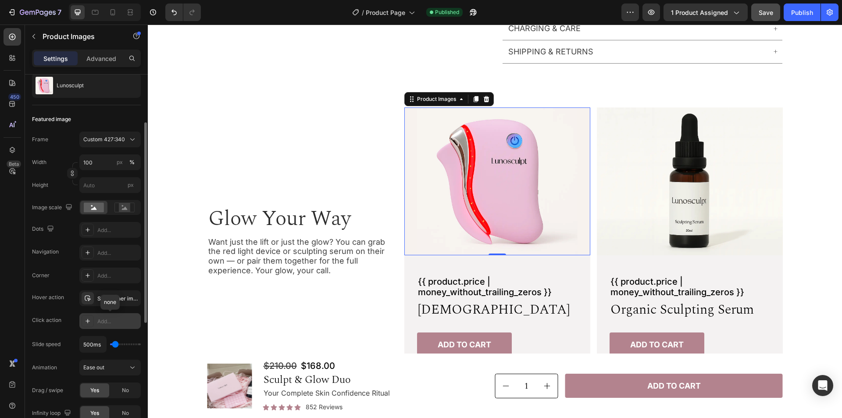
click at [115, 326] on div "Add..." at bounding box center [109, 321] width 61 height 16
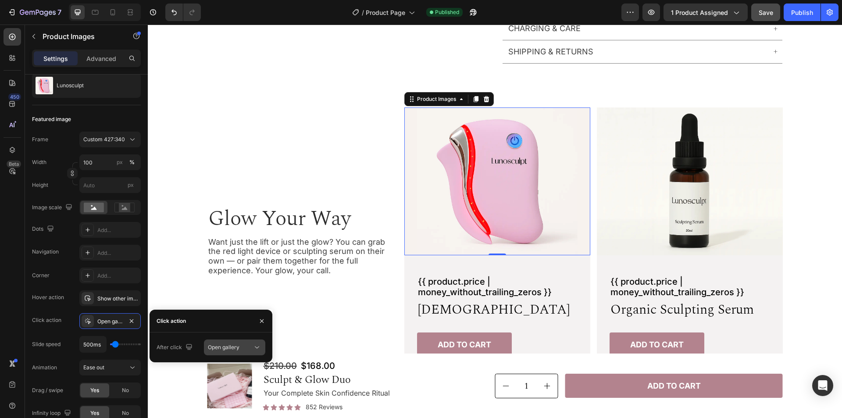
click at [229, 348] on span "Open gallery" at bounding box center [224, 347] width 32 height 7
drag, startPoint x: 232, startPoint y: 384, endPoint x: 243, endPoint y: 382, distance: 11.6
click at [232, 385] on span "Open product" at bounding box center [225, 386] width 34 height 8
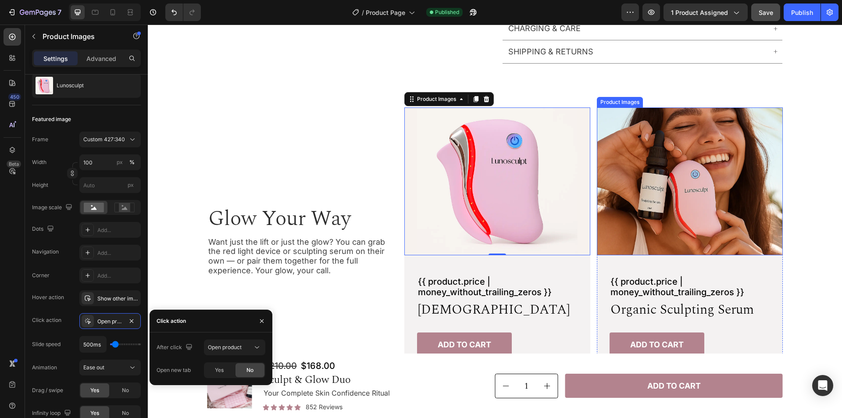
click at [676, 199] on img at bounding box center [690, 181] width 186 height 148
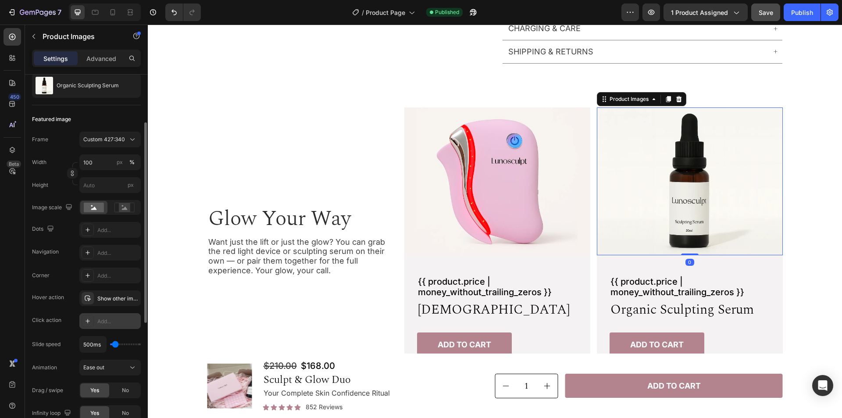
click at [111, 323] on div "Add..." at bounding box center [117, 321] width 41 height 8
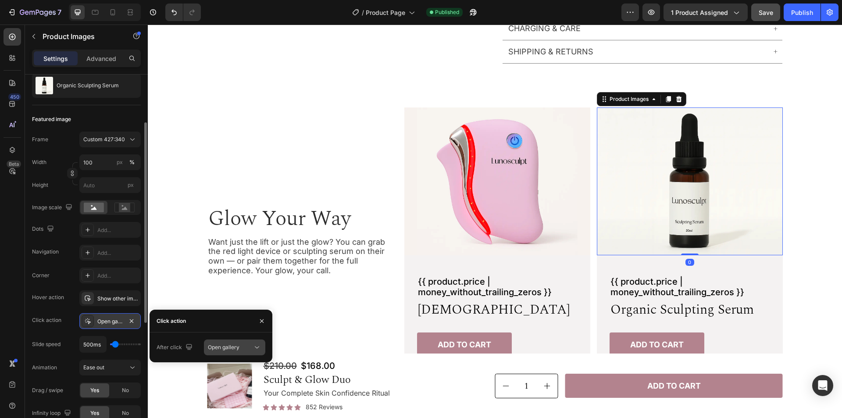
click at [231, 352] on div "Open gallery" at bounding box center [234, 347] width 53 height 9
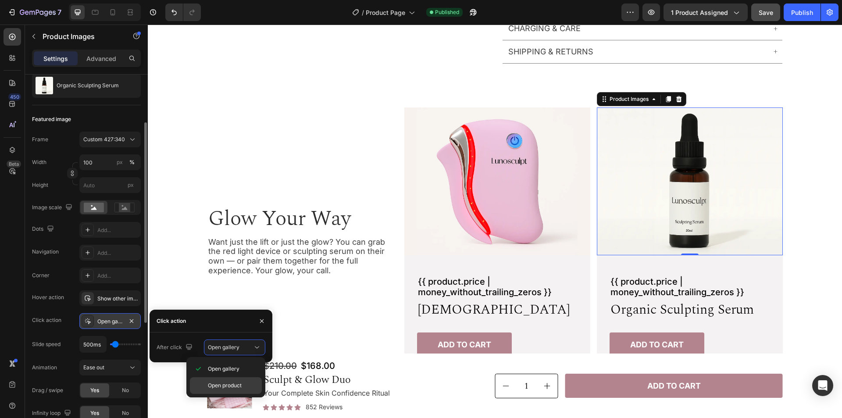
click at [235, 386] on span "Open product" at bounding box center [225, 386] width 34 height 8
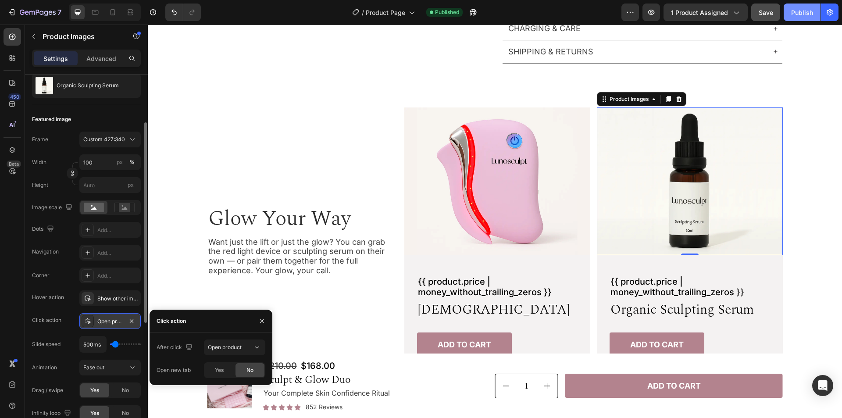
click at [810, 15] on div "Publish" at bounding box center [802, 12] width 22 height 9
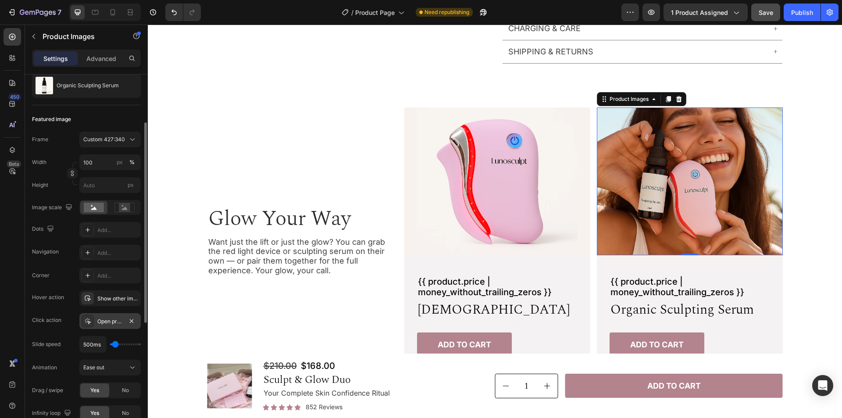
click at [686, 153] on img at bounding box center [690, 181] width 186 height 148
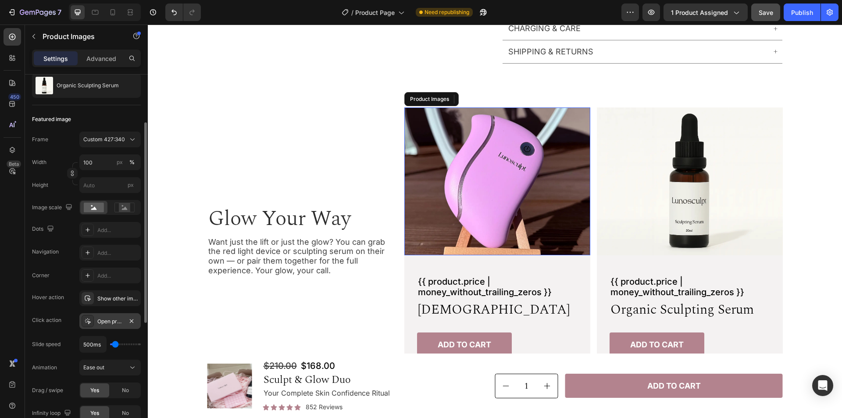
click at [548, 154] on img at bounding box center [497, 181] width 186 height 148
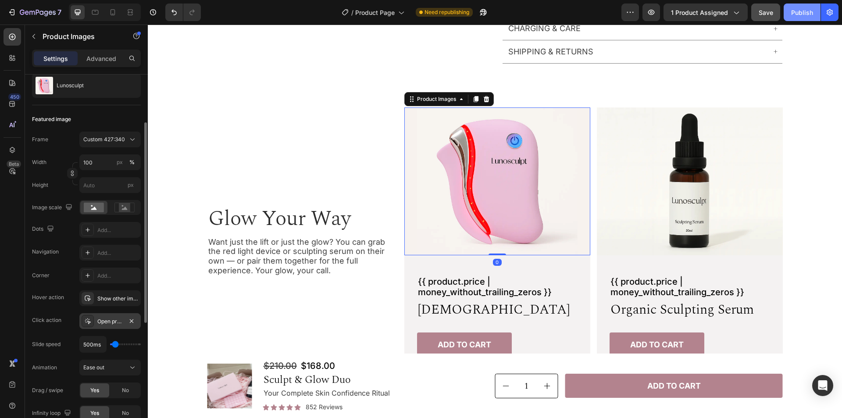
click at [810, 14] on div "Publish" at bounding box center [802, 12] width 22 height 9
